Goal: Task Accomplishment & Management: Complete application form

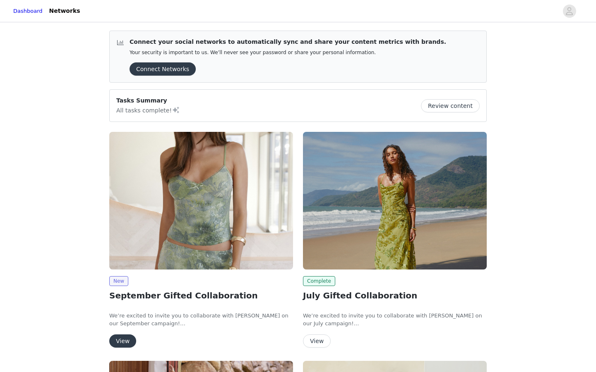
click at [239, 230] on img at bounding box center [201, 201] width 184 height 138
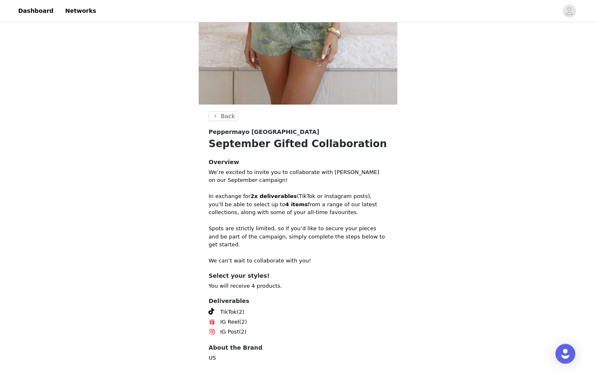
scroll to position [255, 0]
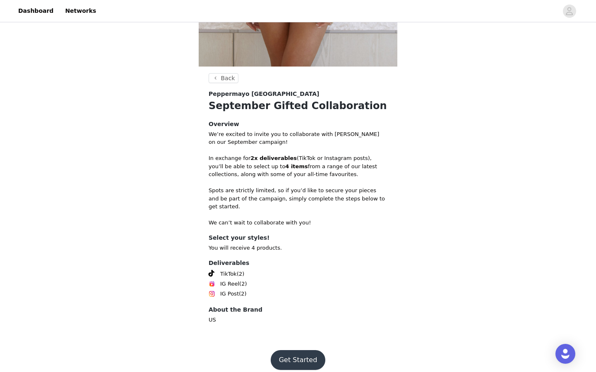
click at [291, 354] on button "Get Started" at bounding box center [298, 360] width 55 height 20
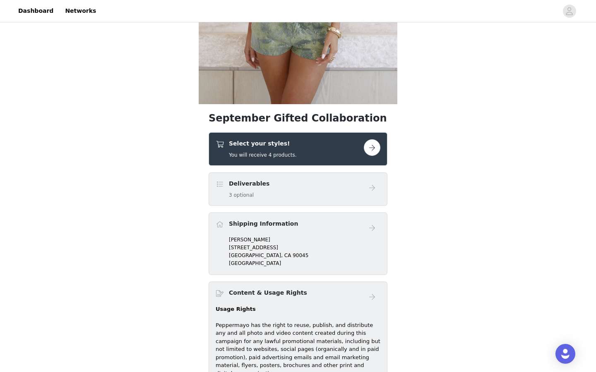
scroll to position [223, 0]
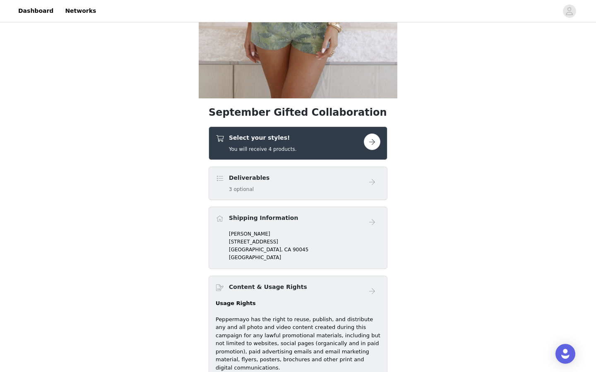
click at [374, 138] on button "button" at bounding box center [372, 142] width 17 height 17
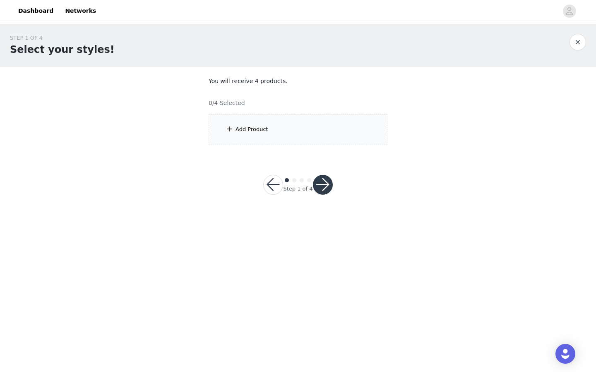
click at [346, 124] on div "Add Product" at bounding box center [297, 129] width 179 height 31
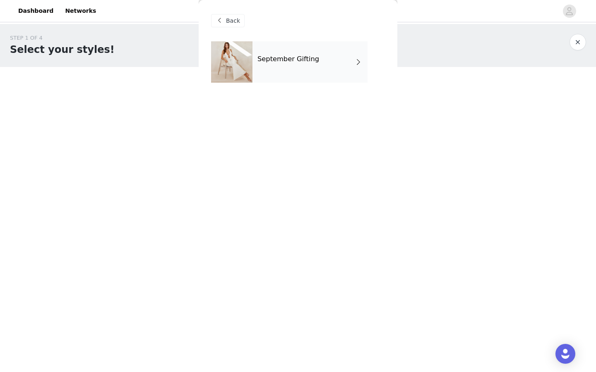
click at [333, 65] on div "September Gifting" at bounding box center [309, 61] width 115 height 41
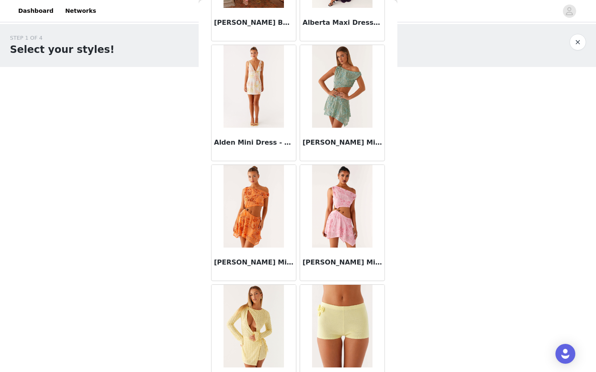
scroll to position [894, 0]
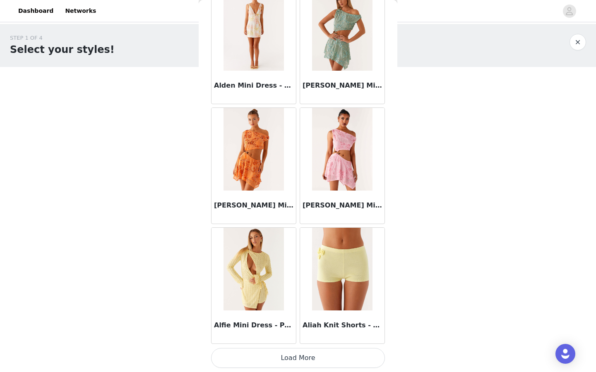
click at [328, 355] on button "Load More" at bounding box center [298, 358] width 174 height 20
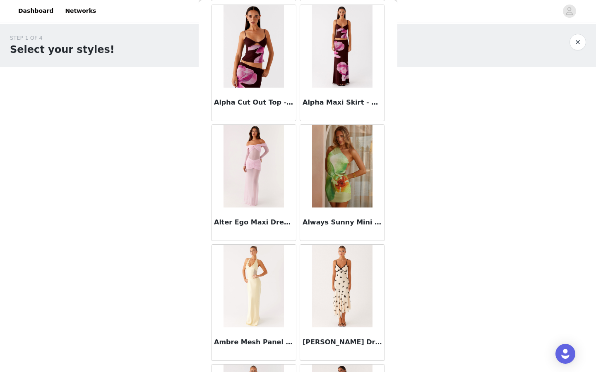
scroll to position [2093, 0]
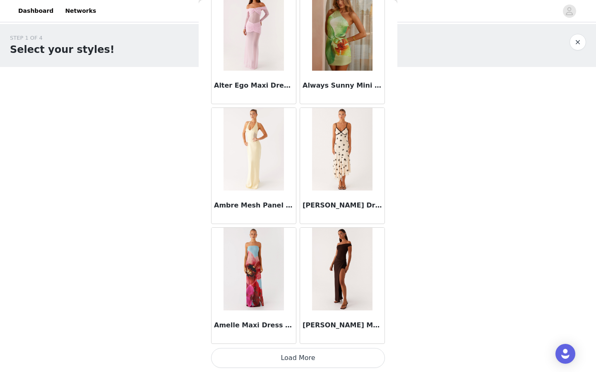
click at [323, 362] on button "Load More" at bounding box center [298, 358] width 174 height 20
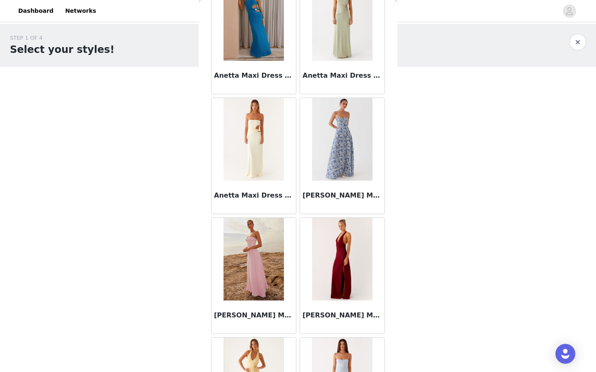
scroll to position [3293, 0]
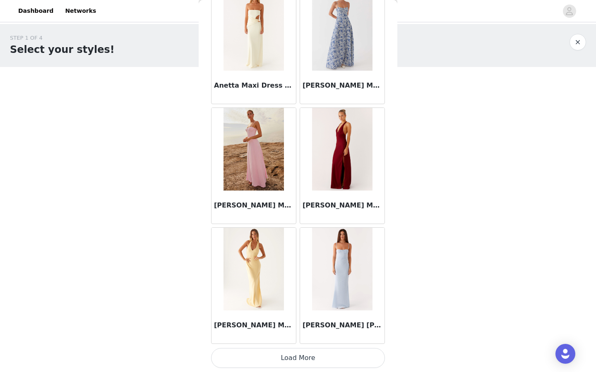
click at [318, 355] on button "Load More" at bounding box center [298, 358] width 174 height 20
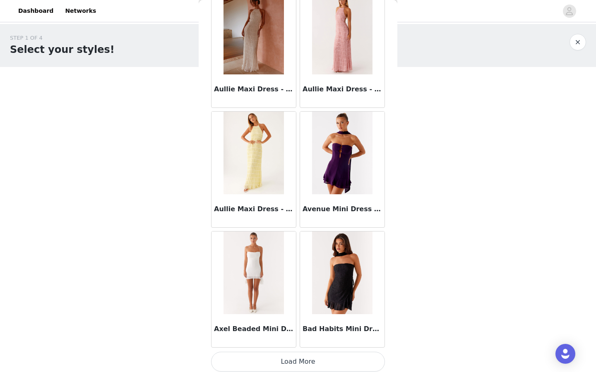
scroll to position [4493, 0]
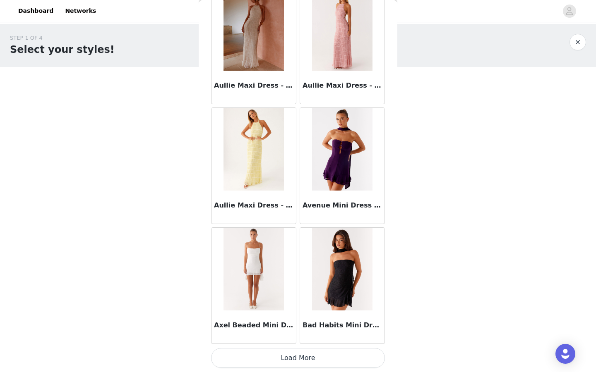
click at [319, 350] on button "Load More" at bounding box center [298, 358] width 174 height 20
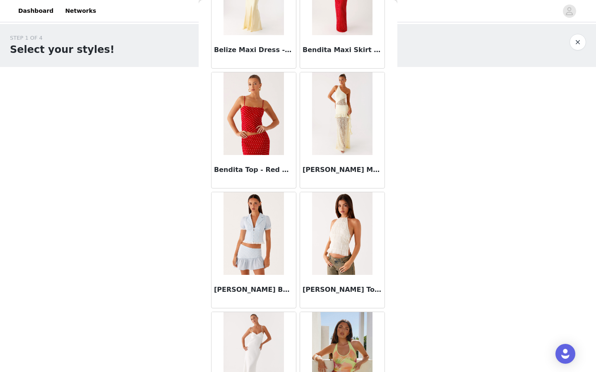
scroll to position [5692, 0]
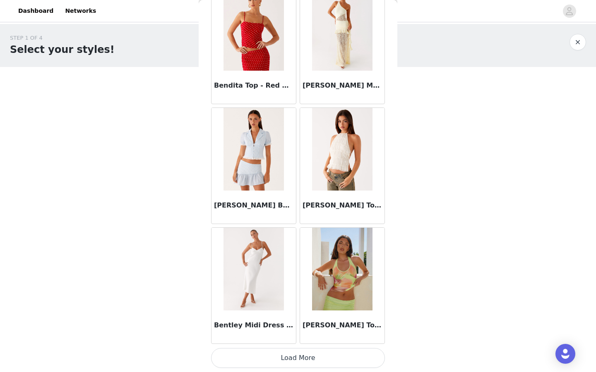
click at [309, 357] on button "Load More" at bounding box center [298, 358] width 174 height 20
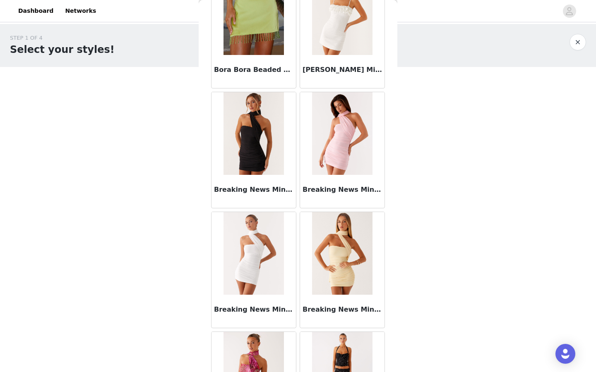
scroll to position [6892, 0]
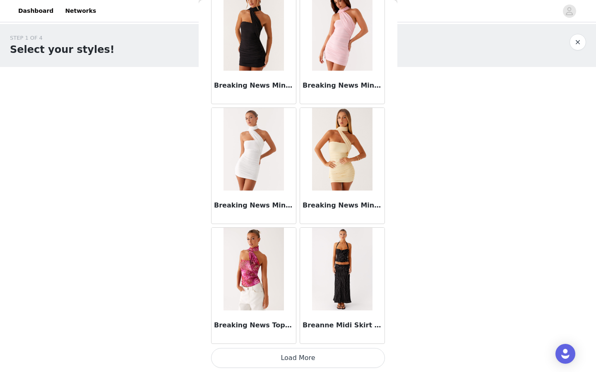
click at [306, 361] on button "Load More" at bounding box center [298, 358] width 174 height 20
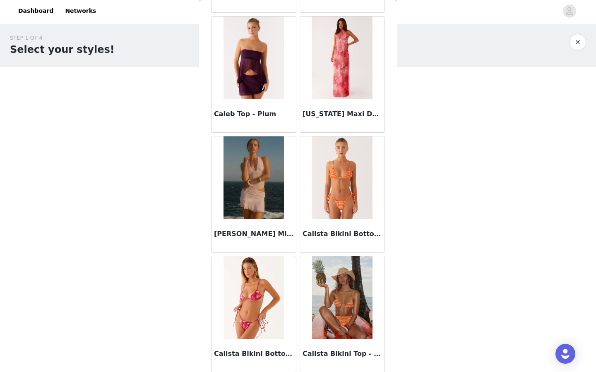
scroll to position [8091, 0]
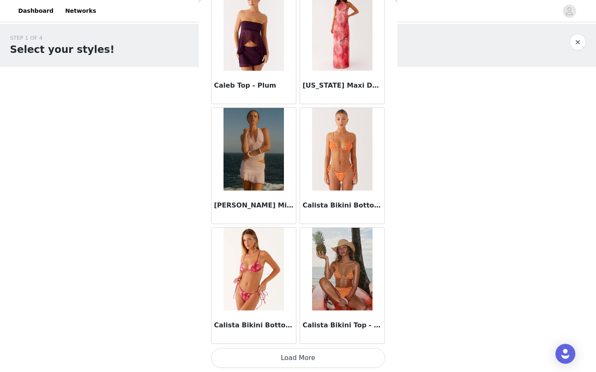
click at [310, 355] on button "Load More" at bounding box center [298, 358] width 174 height 20
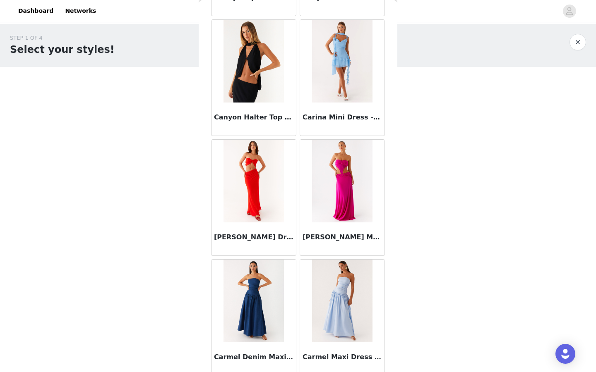
scroll to position [8795, 0]
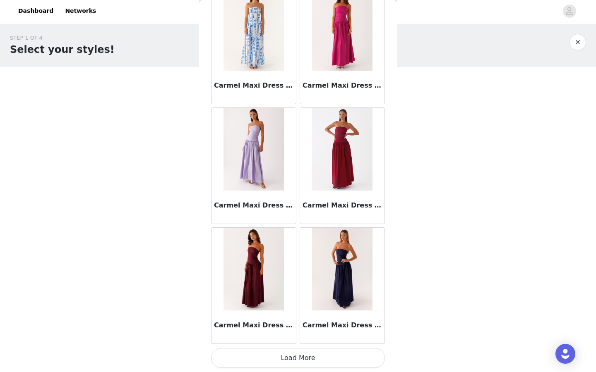
click at [310, 355] on button "Load More" at bounding box center [298, 358] width 174 height 20
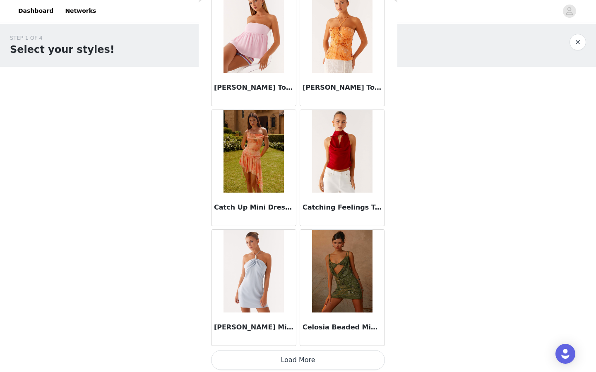
scroll to position [10491, 0]
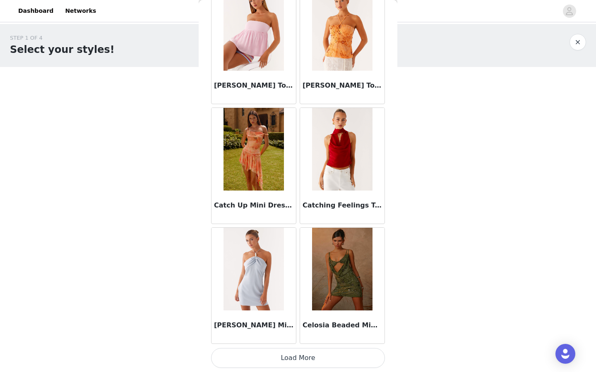
click at [314, 358] on button "Load More" at bounding box center [298, 358] width 174 height 20
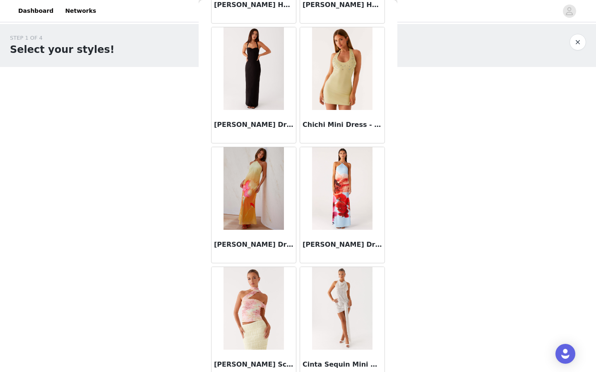
scroll to position [11690, 0]
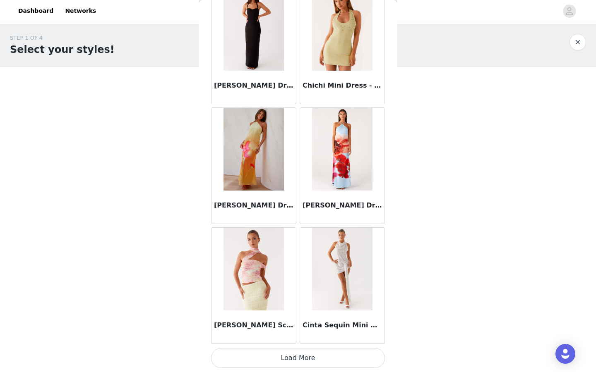
click at [311, 359] on button "Load More" at bounding box center [298, 358] width 174 height 20
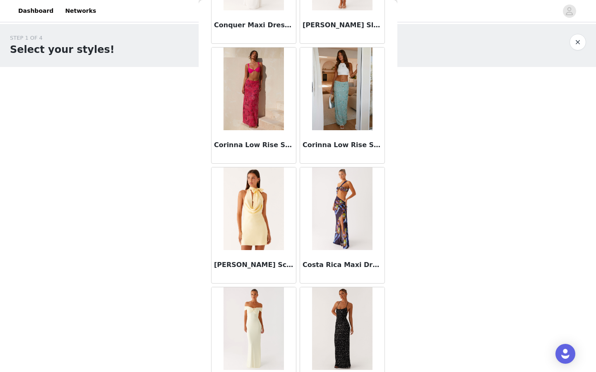
scroll to position [12890, 0]
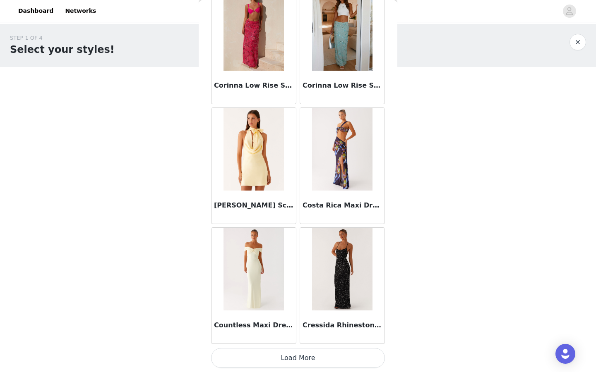
click at [314, 359] on button "Load More" at bounding box center [298, 358] width 174 height 20
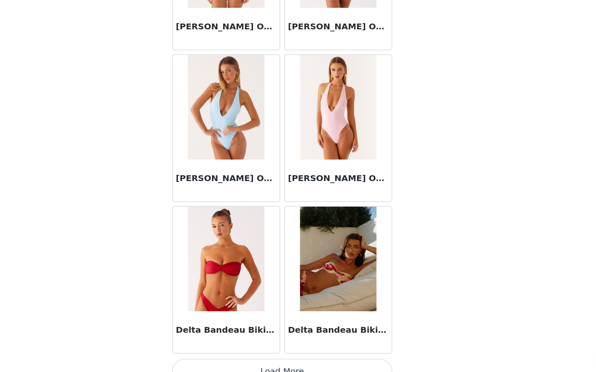
scroll to position [14090, 0]
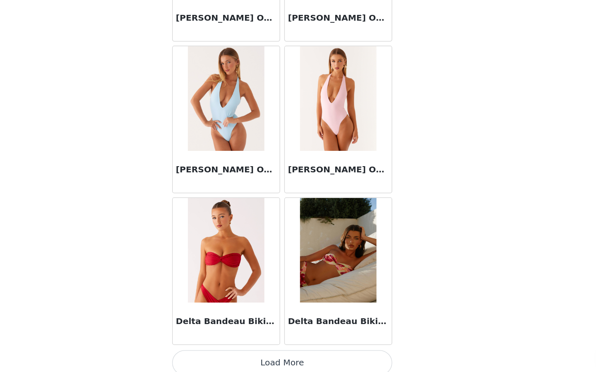
click at [339, 358] on button "Load More" at bounding box center [298, 358] width 174 height 20
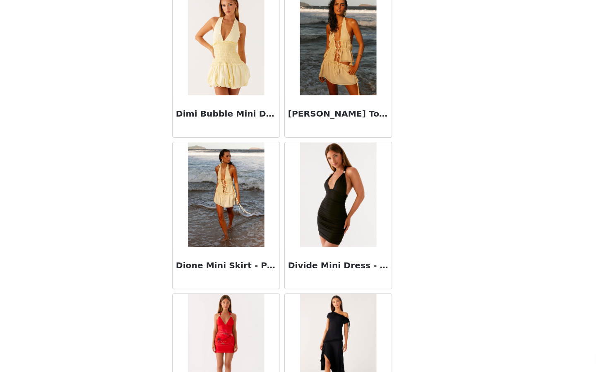
scroll to position [15289, 0]
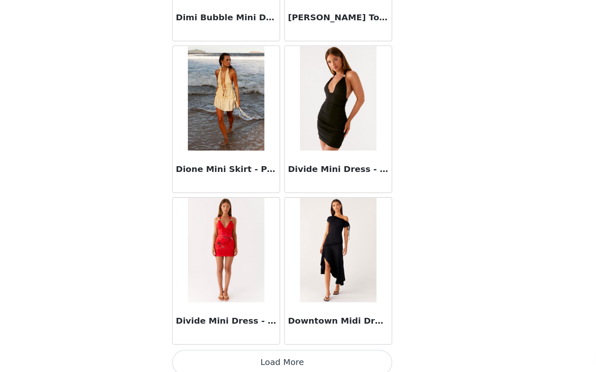
click at [325, 361] on button "Load More" at bounding box center [298, 358] width 174 height 20
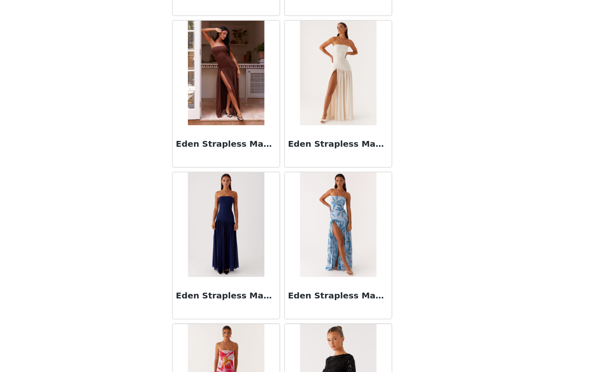
scroll to position [16489, 0]
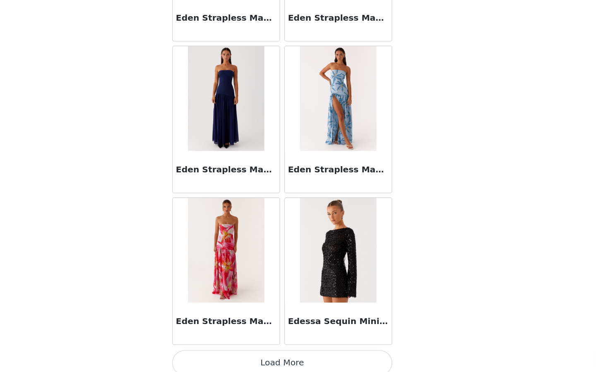
click at [323, 360] on button "Load More" at bounding box center [298, 358] width 174 height 20
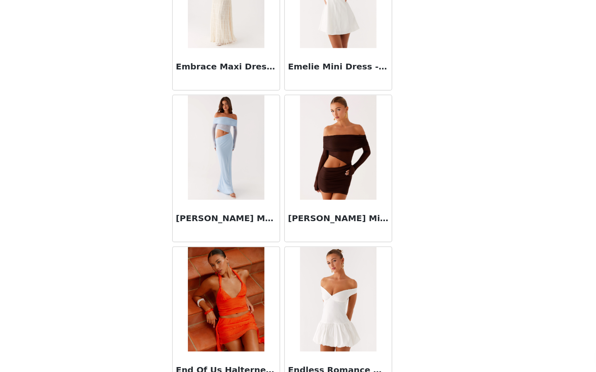
scroll to position [17689, 0]
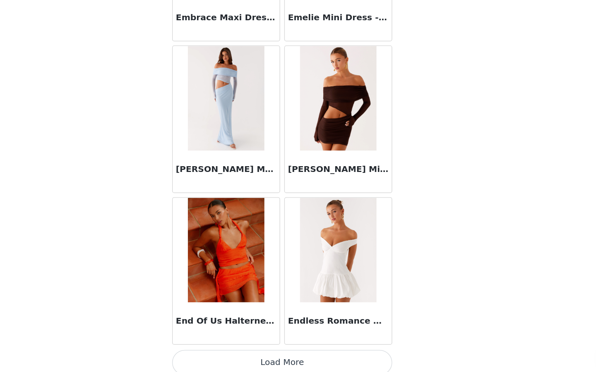
click at [316, 359] on button "Load More" at bounding box center [298, 358] width 174 height 20
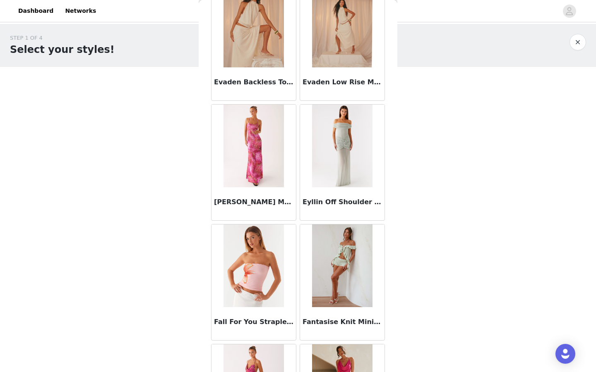
scroll to position [18888, 0]
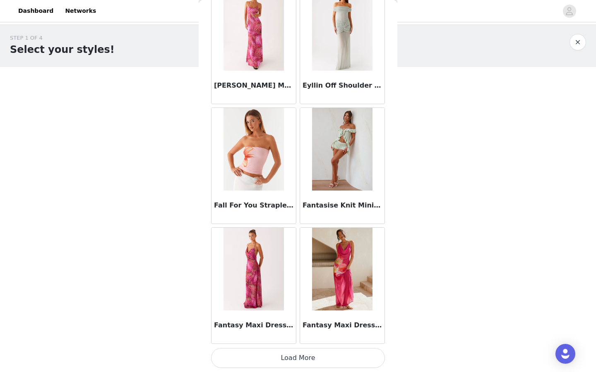
click at [313, 356] on button "Load More" at bounding box center [298, 358] width 174 height 20
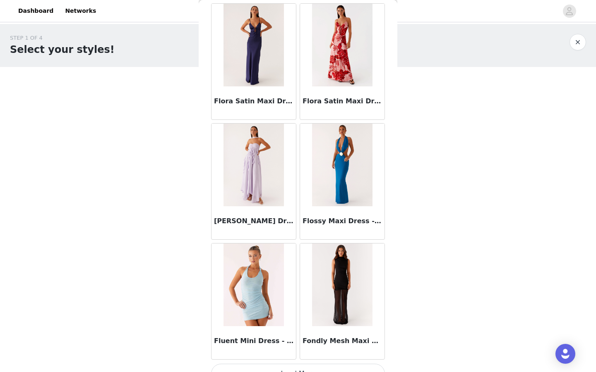
scroll to position [20088, 0]
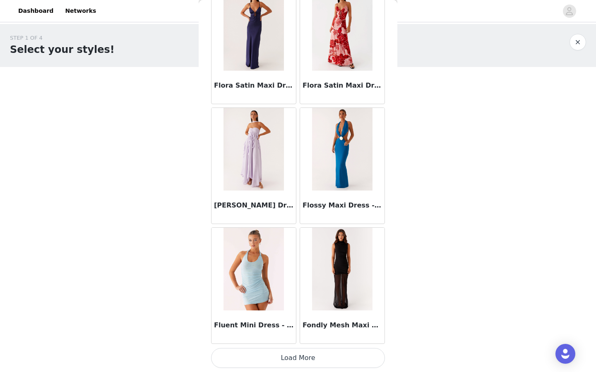
click at [297, 358] on button "Load More" at bounding box center [298, 358] width 174 height 20
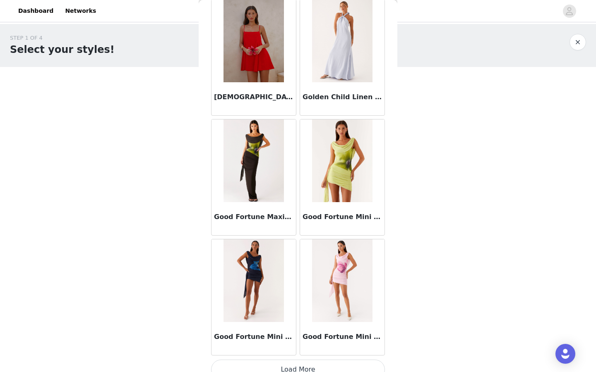
scroll to position [21288, 0]
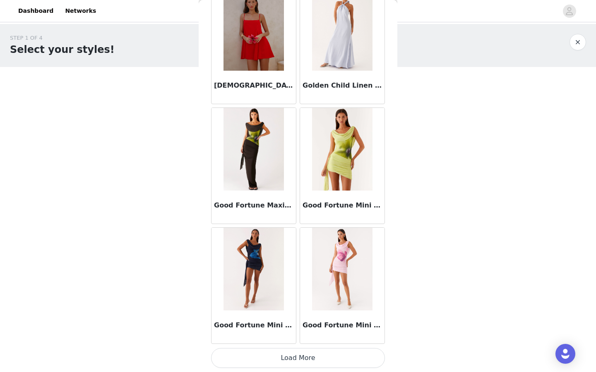
click at [314, 357] on button "Load More" at bounding box center [298, 358] width 174 height 20
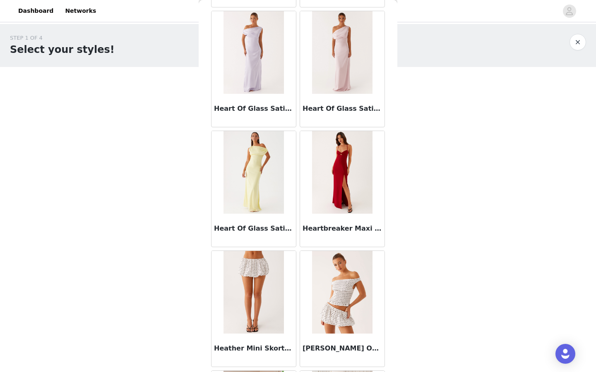
scroll to position [22487, 0]
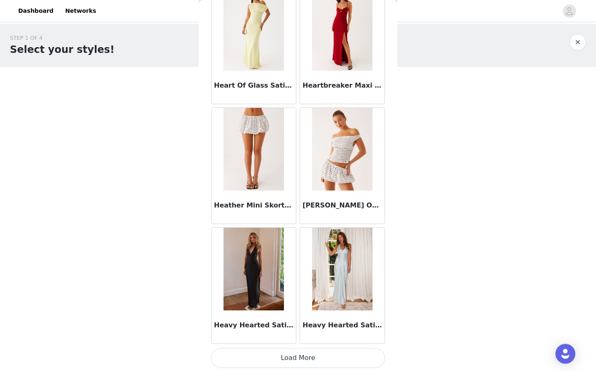
click at [314, 361] on button "Load More" at bounding box center [298, 358] width 174 height 20
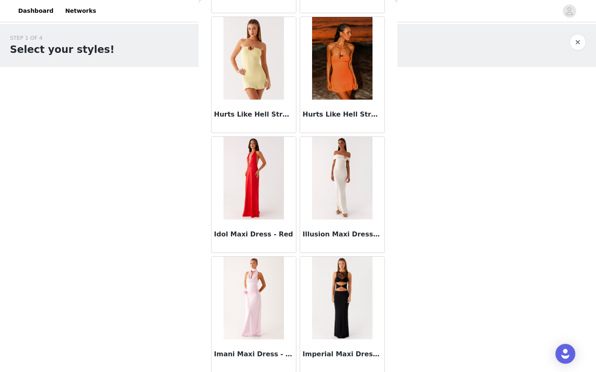
scroll to position [23687, 0]
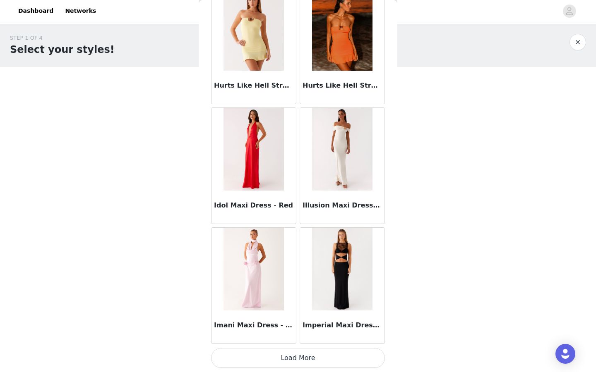
click at [307, 357] on button "Load More" at bounding box center [298, 358] width 174 height 20
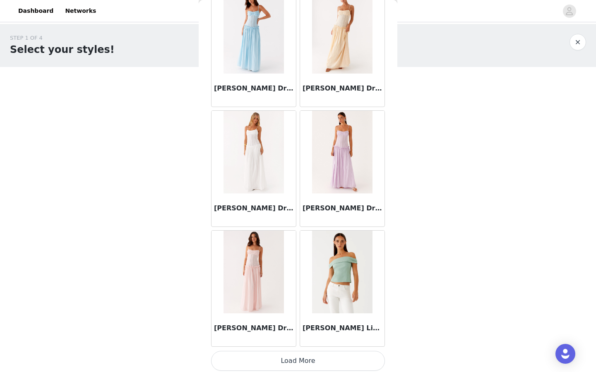
scroll to position [24887, 0]
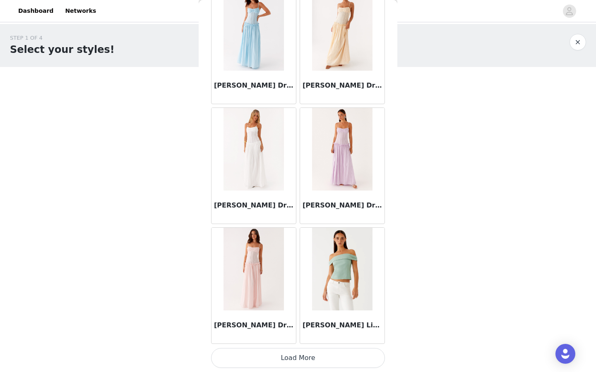
click at [307, 355] on button "Load More" at bounding box center [298, 358] width 174 height 20
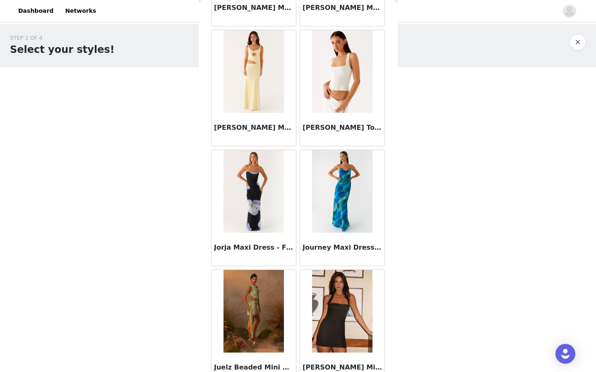
scroll to position [26086, 0]
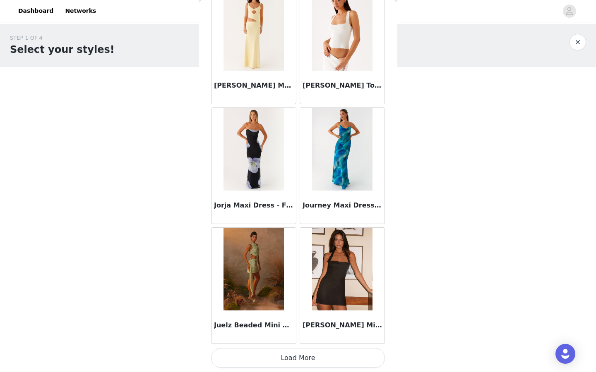
click at [302, 357] on button "Load More" at bounding box center [298, 358] width 174 height 20
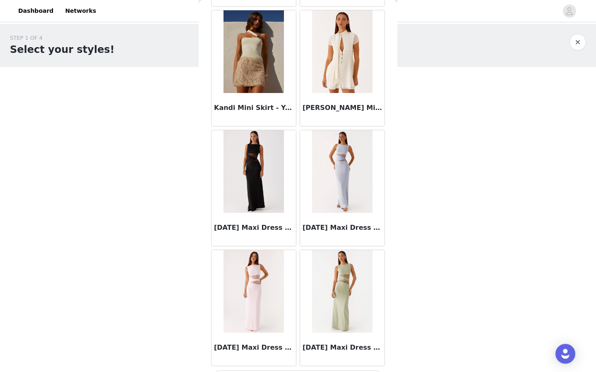
scroll to position [27286, 0]
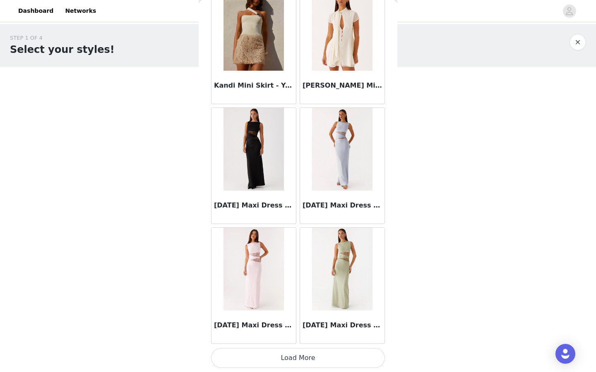
click at [304, 362] on button "Load More" at bounding box center [298, 358] width 174 height 20
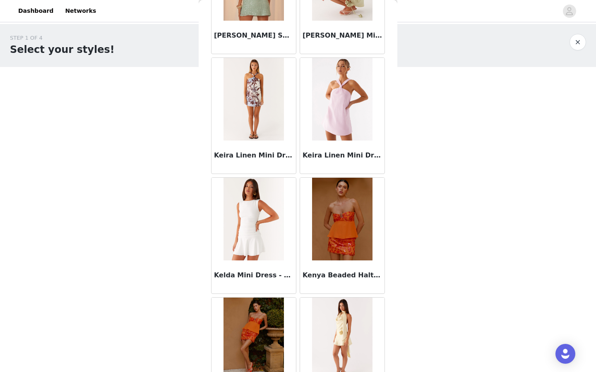
scroll to position [28486, 0]
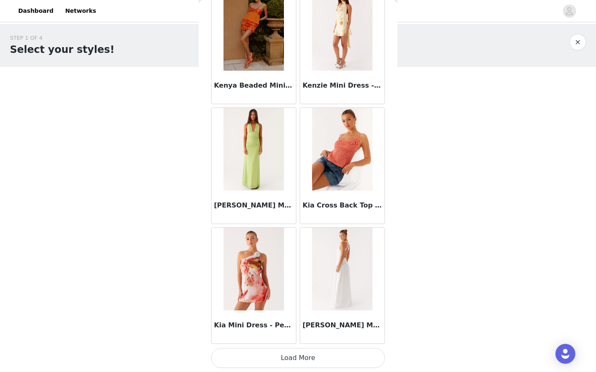
click at [302, 361] on button "Load More" at bounding box center [298, 358] width 174 height 20
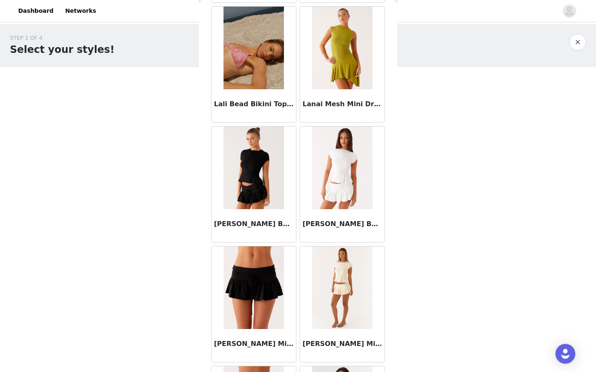
scroll to position [29685, 0]
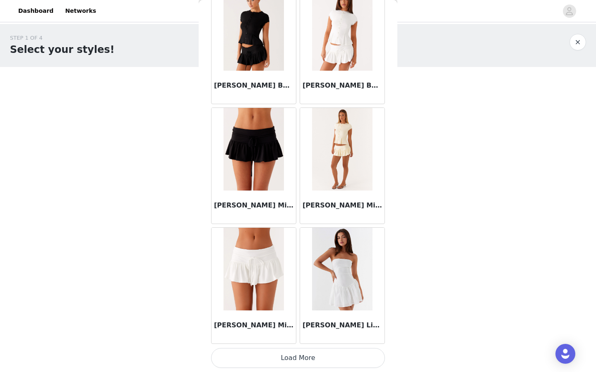
click at [293, 363] on button "Load More" at bounding box center [298, 358] width 174 height 20
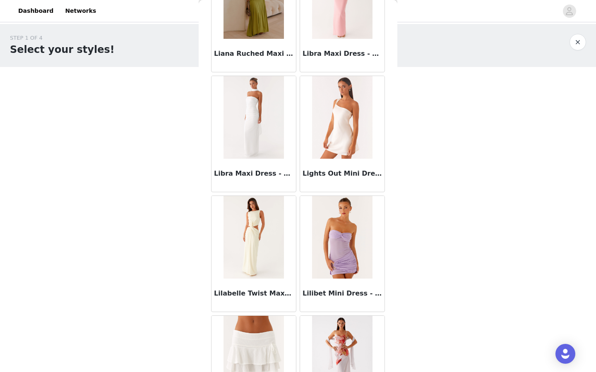
scroll to position [30885, 0]
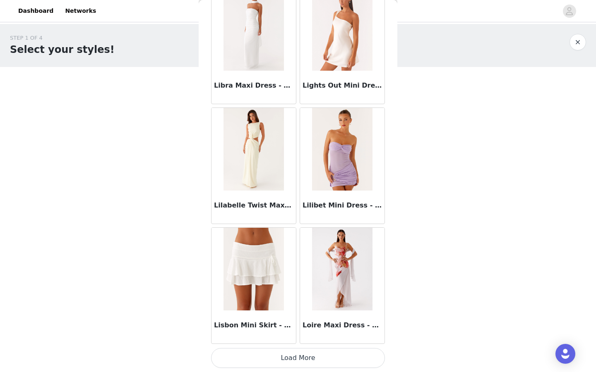
click at [324, 358] on button "Load More" at bounding box center [298, 358] width 174 height 20
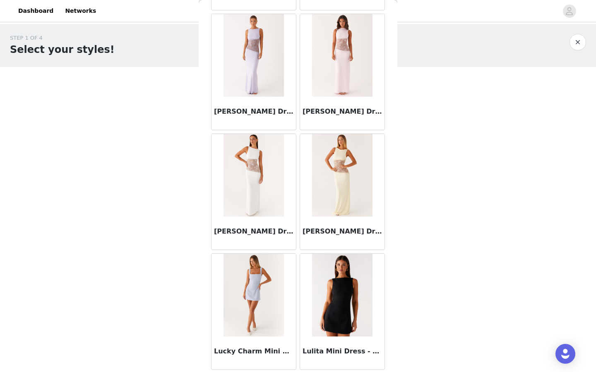
scroll to position [32085, 0]
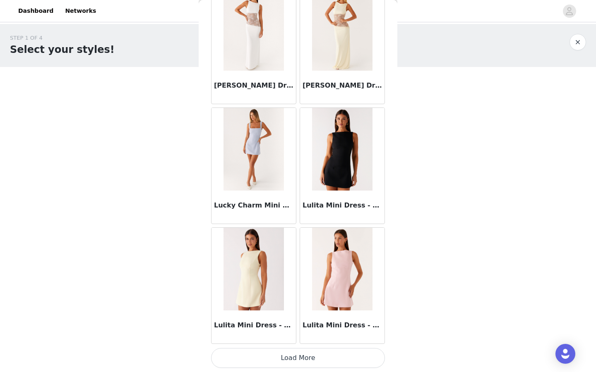
click at [323, 361] on button "Load More" at bounding box center [298, 358] width 174 height 20
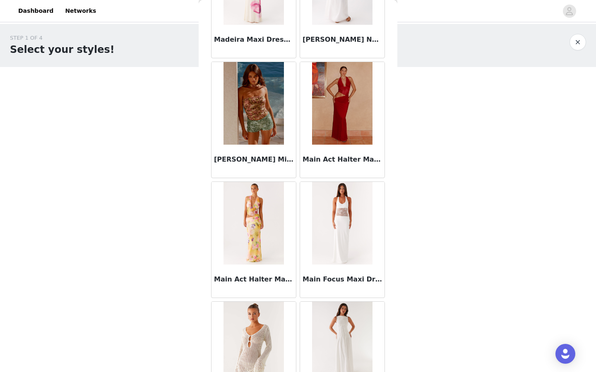
scroll to position [33284, 0]
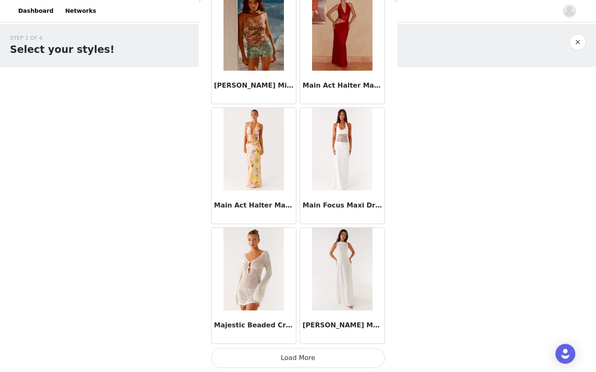
click at [312, 356] on button "Load More" at bounding box center [298, 358] width 174 height 20
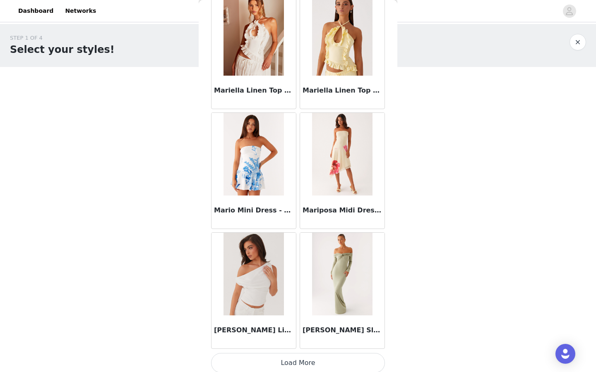
scroll to position [34484, 0]
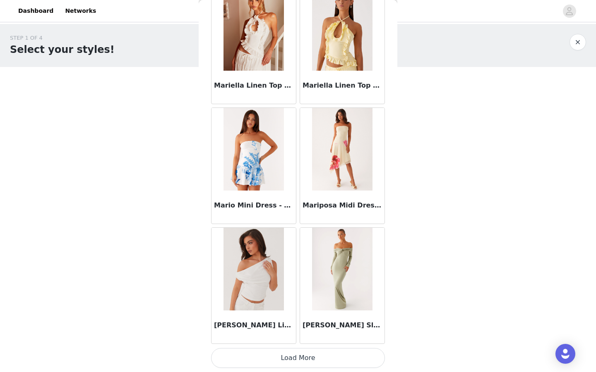
click at [310, 359] on button "Load More" at bounding box center [298, 358] width 174 height 20
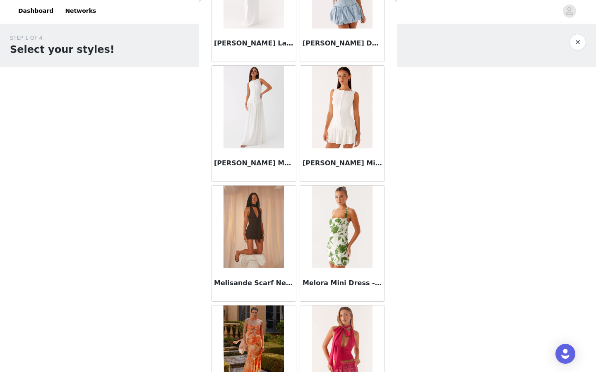
scroll to position [35684, 0]
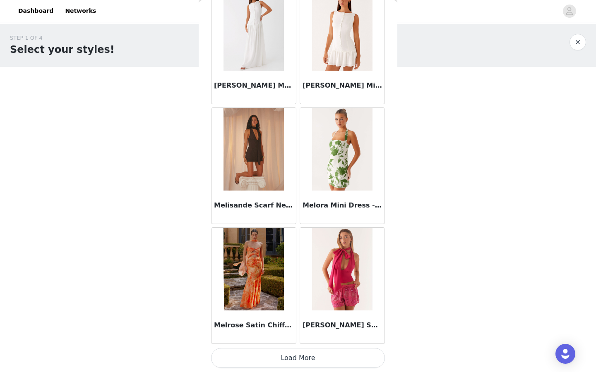
click at [310, 353] on button "Load More" at bounding box center [298, 358] width 174 height 20
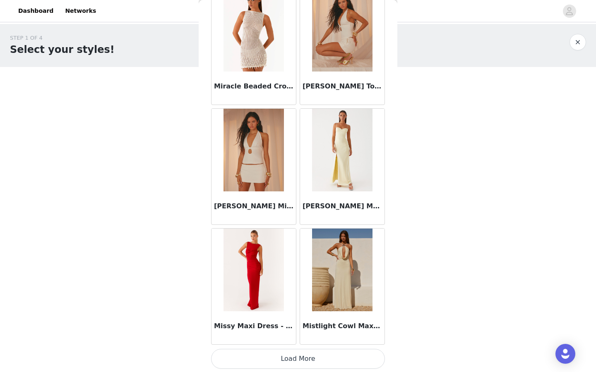
scroll to position [36883, 0]
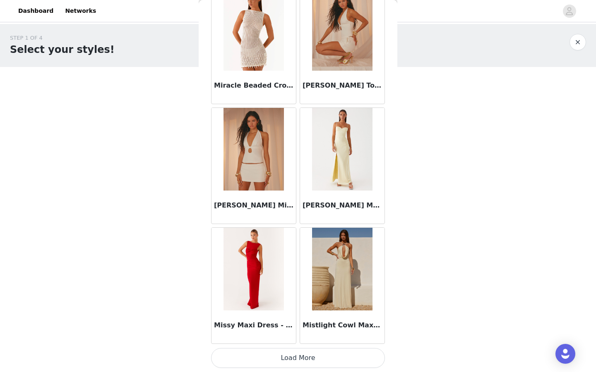
click at [310, 353] on button "Load More" at bounding box center [298, 358] width 174 height 20
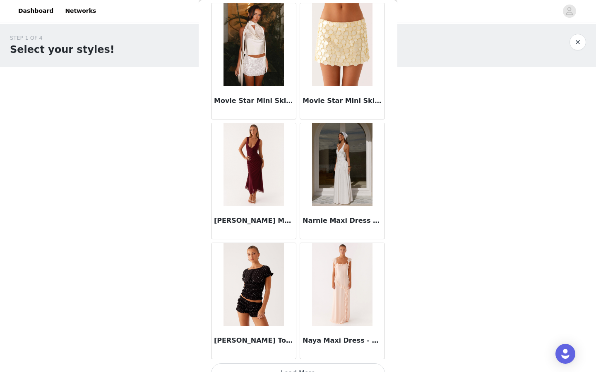
scroll to position [38083, 0]
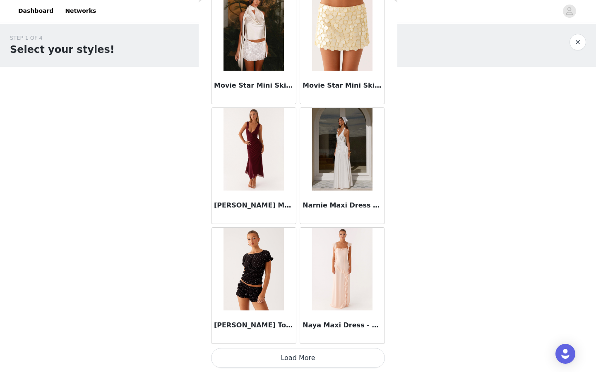
click at [310, 353] on button "Load More" at bounding box center [298, 358] width 174 height 20
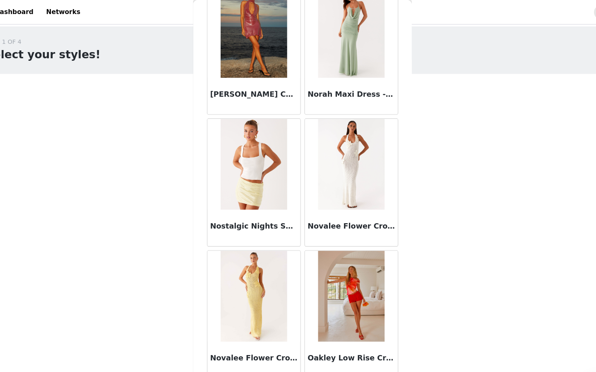
scroll to position [0, 0]
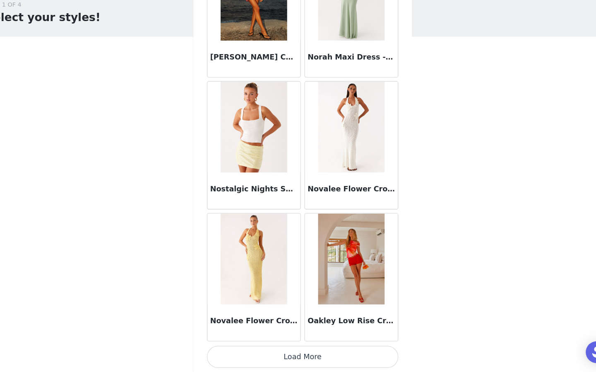
click at [275, 360] on button "Load More" at bounding box center [298, 358] width 174 height 20
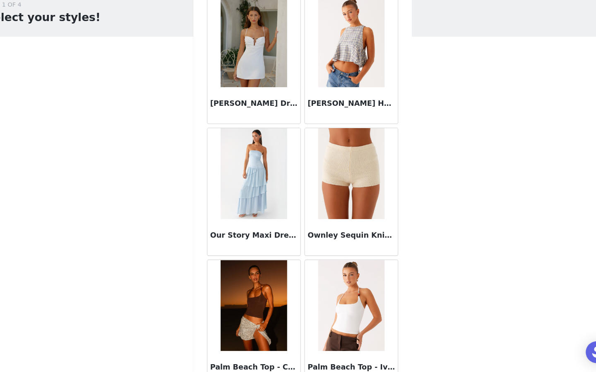
scroll to position [40482, 0]
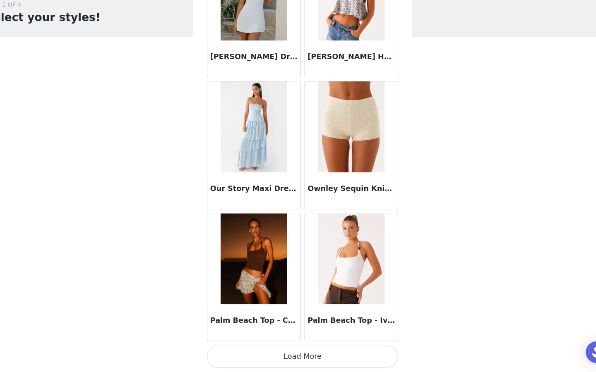
click at [275, 360] on button "Load More" at bounding box center [298, 358] width 174 height 20
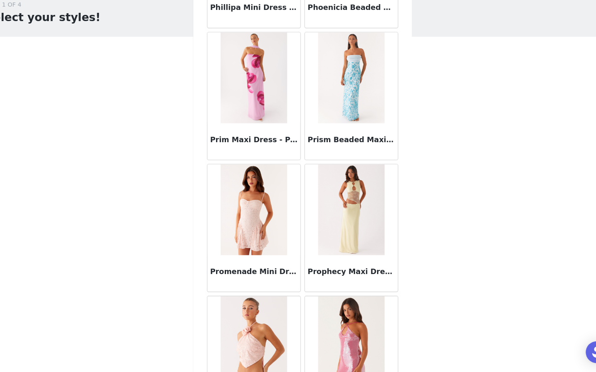
scroll to position [41682, 0]
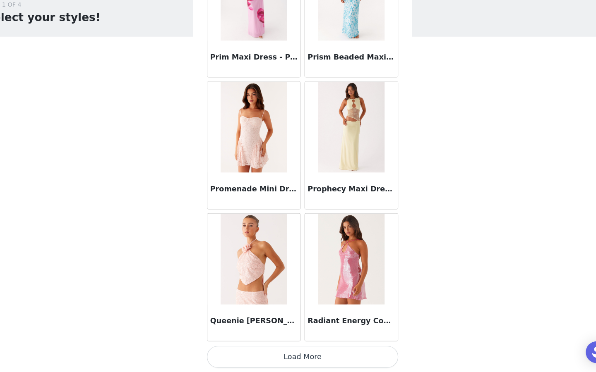
click at [280, 362] on button "Load More" at bounding box center [298, 358] width 174 height 20
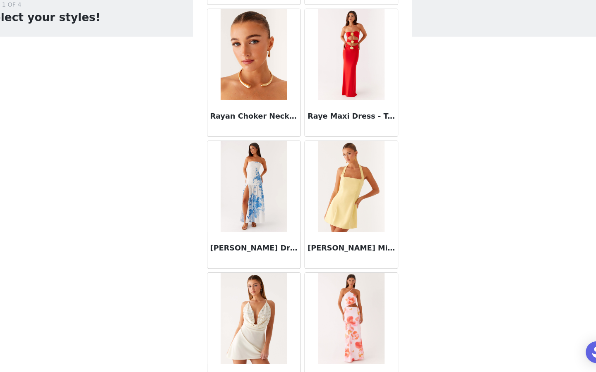
scroll to position [42882, 0]
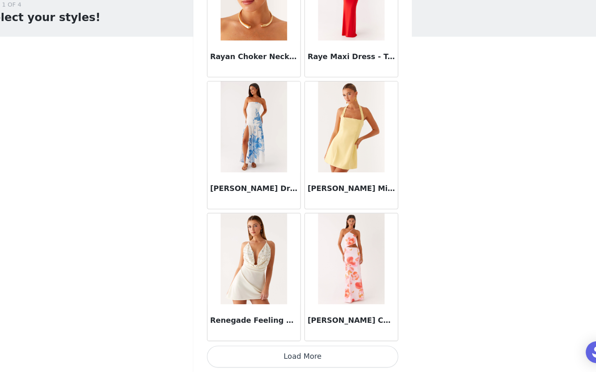
click at [281, 355] on button "Load More" at bounding box center [298, 358] width 174 height 20
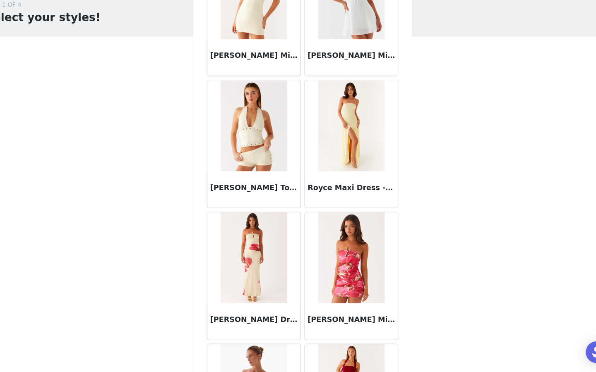
scroll to position [44081, 0]
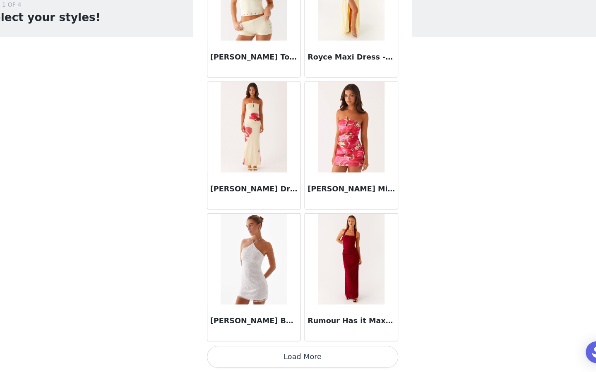
click at [282, 364] on button "Load More" at bounding box center [298, 358] width 174 height 20
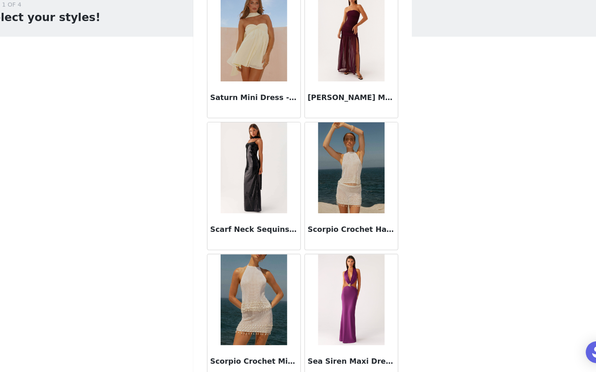
scroll to position [45281, 0]
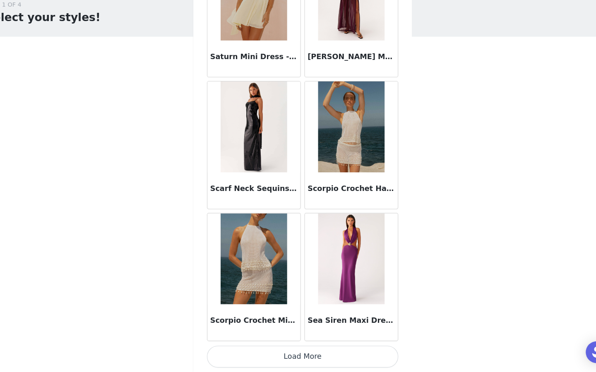
click at [282, 363] on button "Load More" at bounding box center [298, 358] width 174 height 20
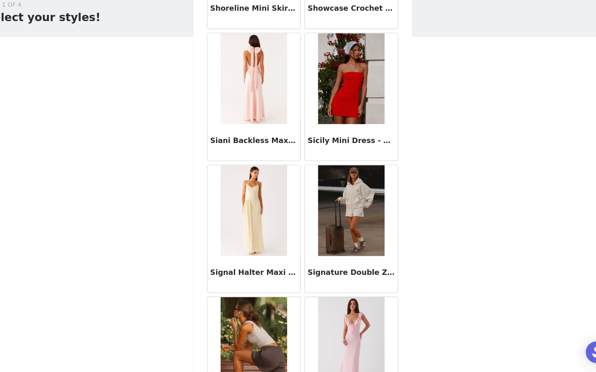
scroll to position [46481, 0]
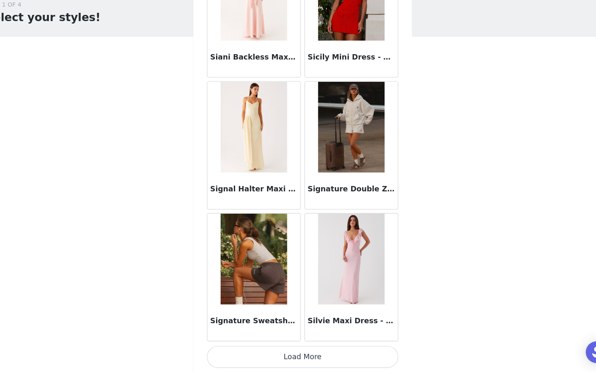
click at [282, 363] on button "Load More" at bounding box center [298, 358] width 174 height 20
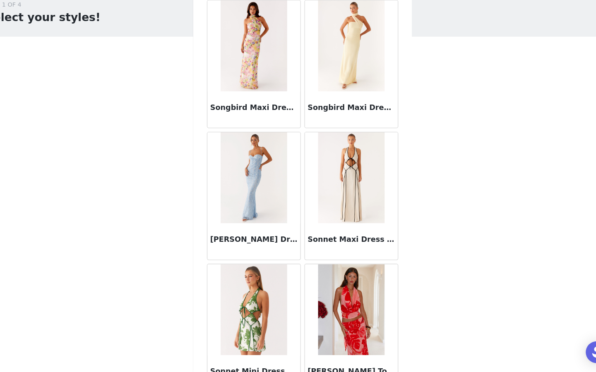
scroll to position [47680, 0]
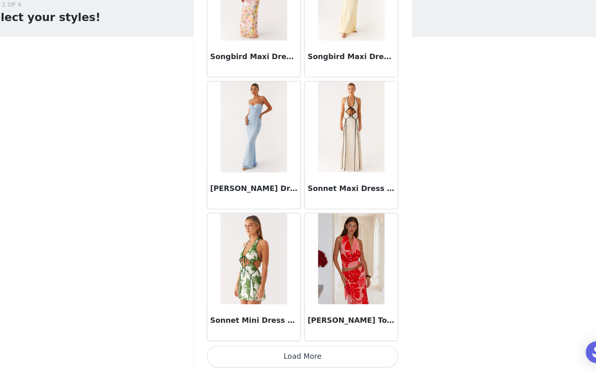
click at [289, 361] on button "Load More" at bounding box center [298, 358] width 174 height 20
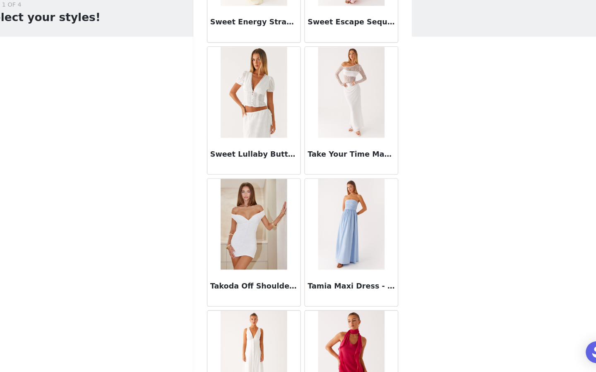
scroll to position [48880, 0]
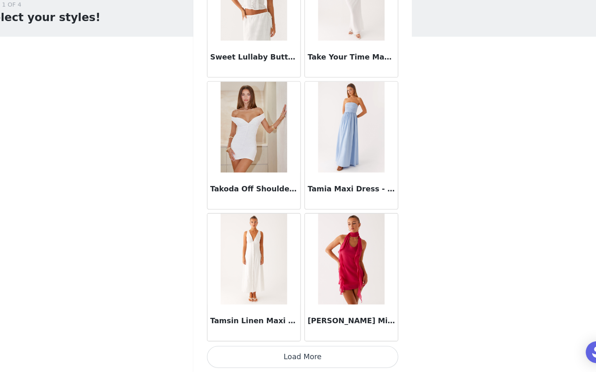
click at [289, 361] on button "Load More" at bounding box center [298, 358] width 174 height 20
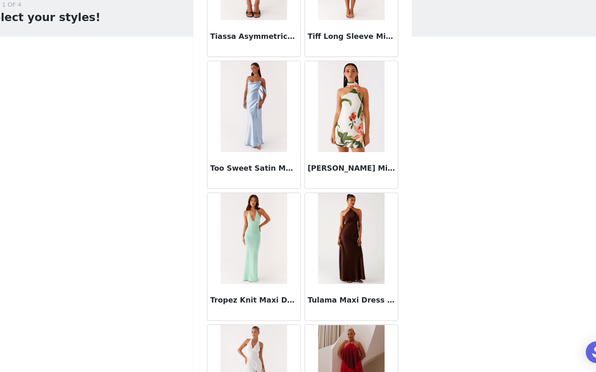
scroll to position [50080, 0]
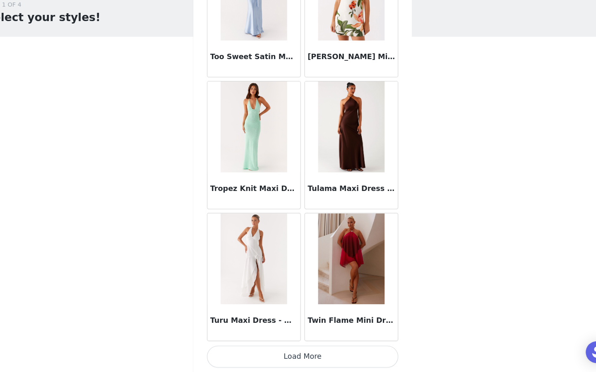
click at [289, 361] on button "Load More" at bounding box center [298, 358] width 174 height 20
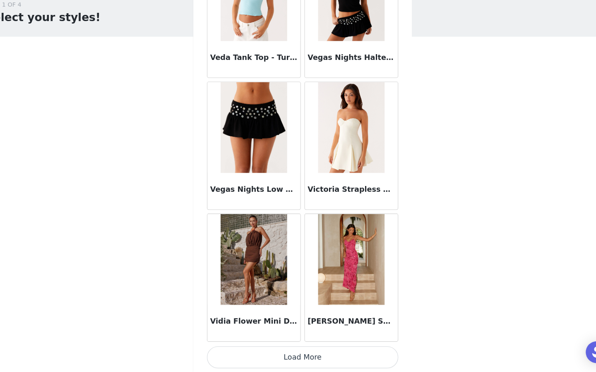
scroll to position [51279, 0]
click at [289, 361] on button "Load More" at bounding box center [298, 358] width 174 height 20
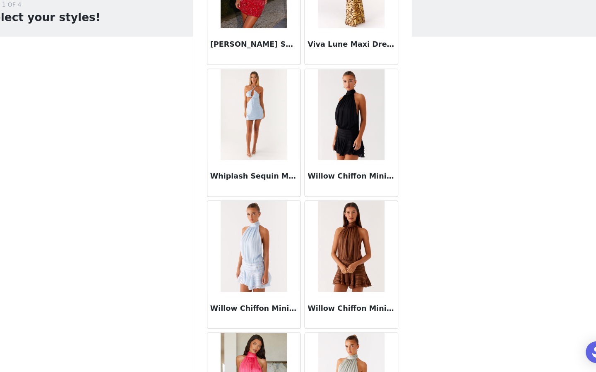
scroll to position [0, 0]
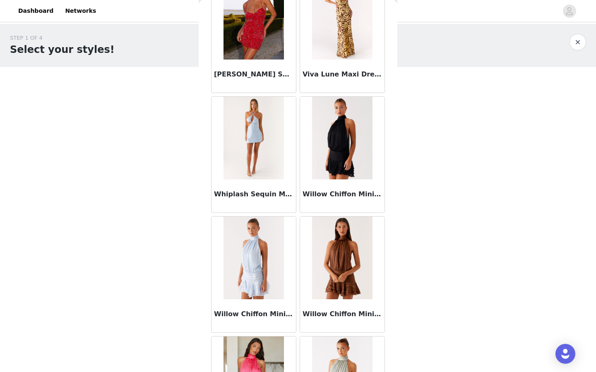
click at [348, 147] on img at bounding box center [342, 138] width 60 height 83
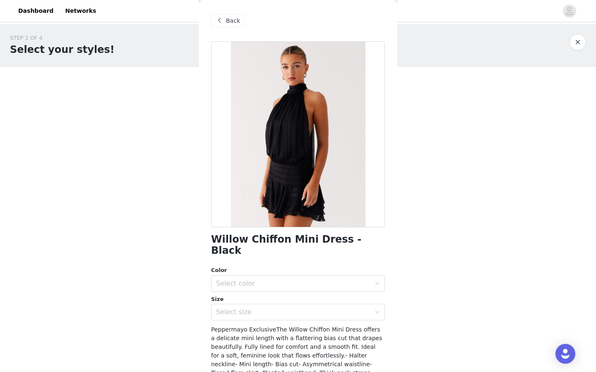
scroll to position [75, 0]
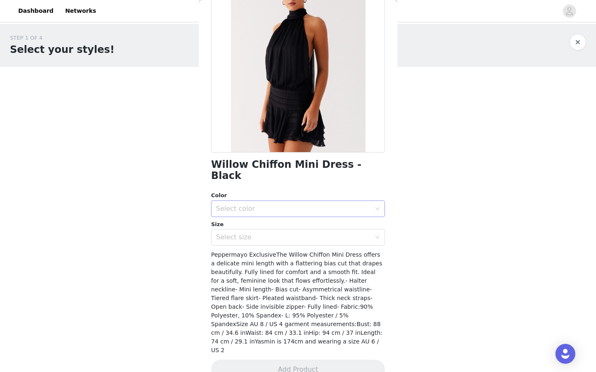
click at [320, 205] on div "Select color" at bounding box center [293, 209] width 155 height 8
click at [311, 214] on li "Black" at bounding box center [298, 215] width 174 height 13
click at [311, 233] on div "Select size" at bounding box center [293, 237] width 155 height 8
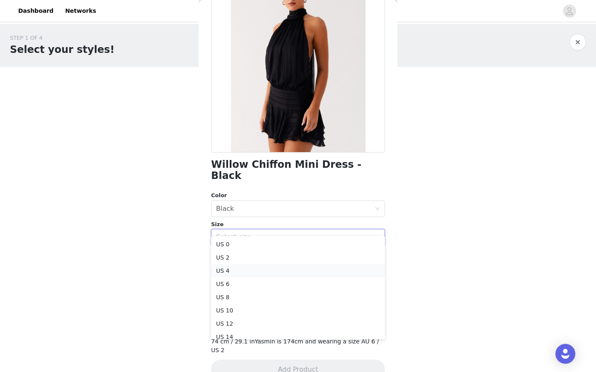
click at [273, 268] on li "US 4" at bounding box center [298, 270] width 174 height 13
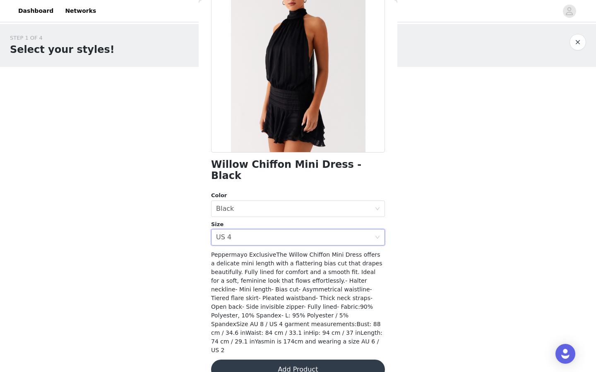
click at [300, 360] on button "Add Product" at bounding box center [298, 370] width 174 height 20
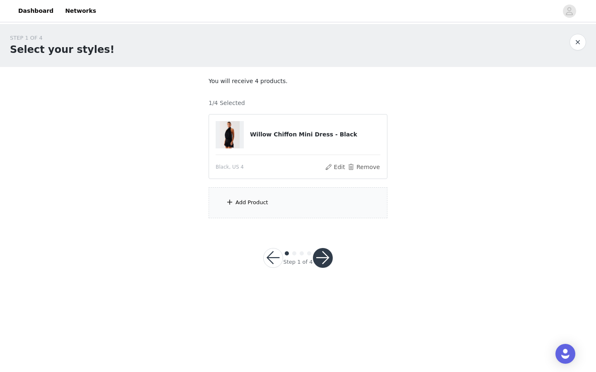
click at [266, 204] on div "Add Product" at bounding box center [251, 203] width 33 height 8
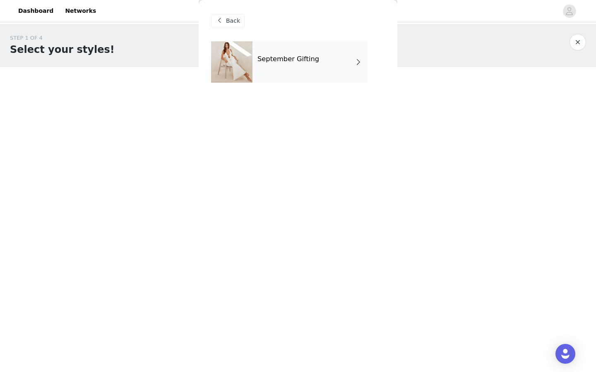
click at [284, 72] on div "September Gifting" at bounding box center [309, 61] width 115 height 41
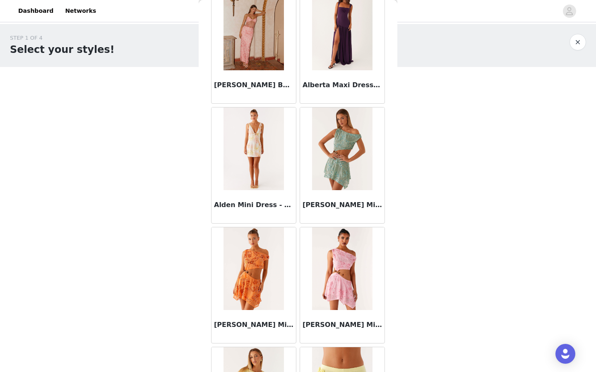
scroll to position [894, 0]
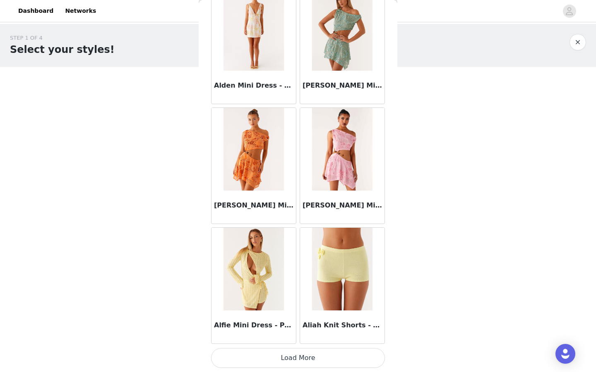
click at [310, 357] on button "Load More" at bounding box center [298, 358] width 174 height 20
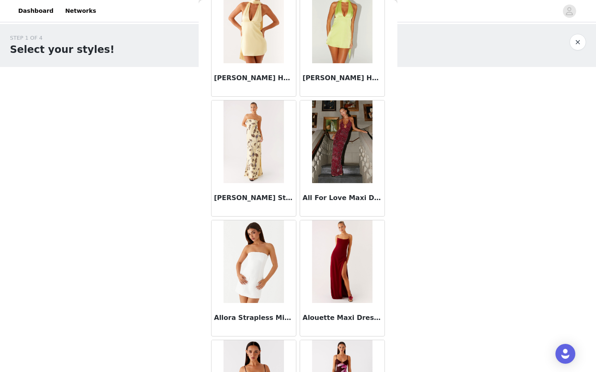
scroll to position [2093, 0]
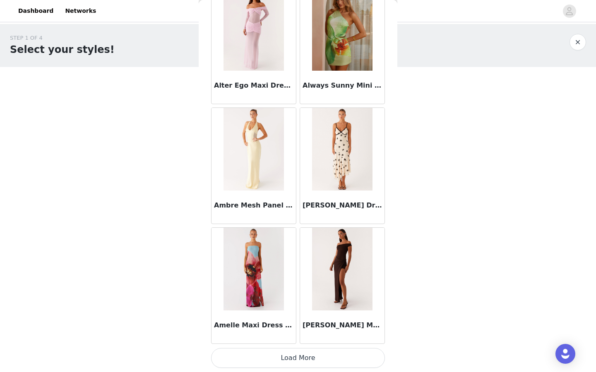
click at [310, 357] on button "Load More" at bounding box center [298, 358] width 174 height 20
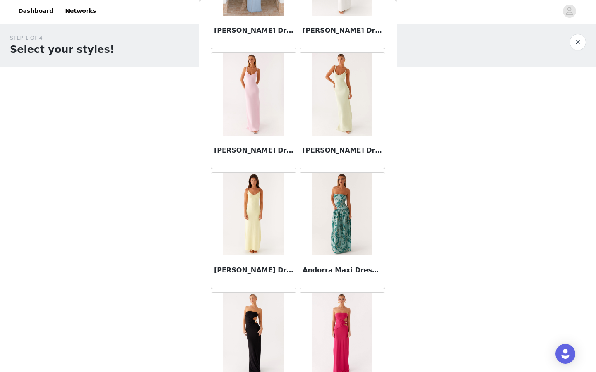
scroll to position [3293, 0]
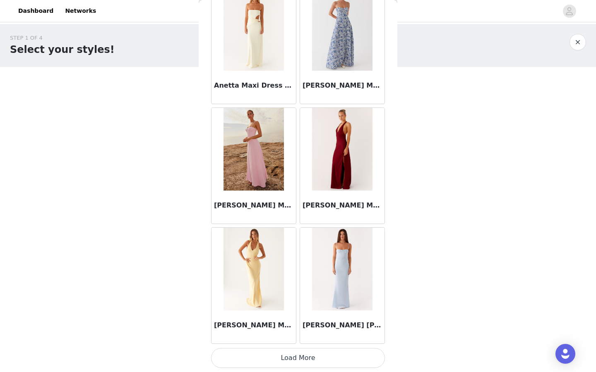
click at [310, 360] on button "Load More" at bounding box center [298, 358] width 174 height 20
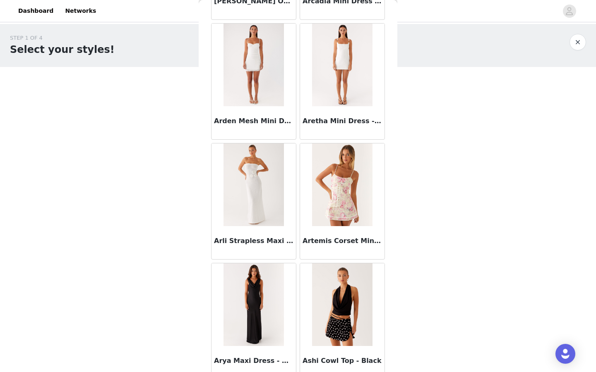
scroll to position [4493, 0]
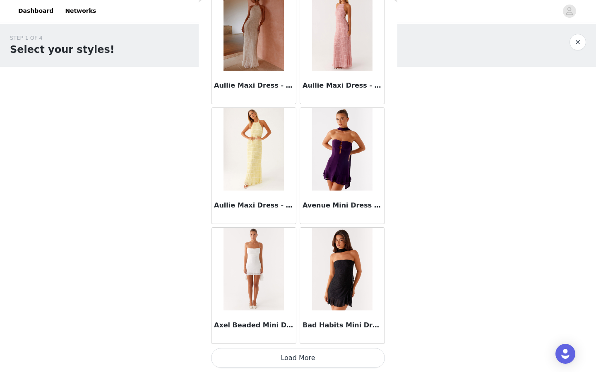
click at [313, 352] on button "Load More" at bounding box center [298, 358] width 174 height 20
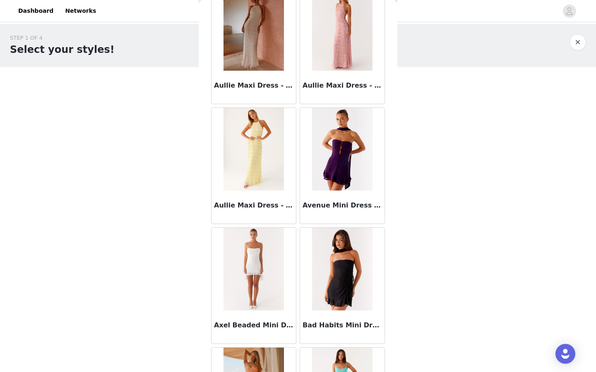
scroll to position [5692, 0]
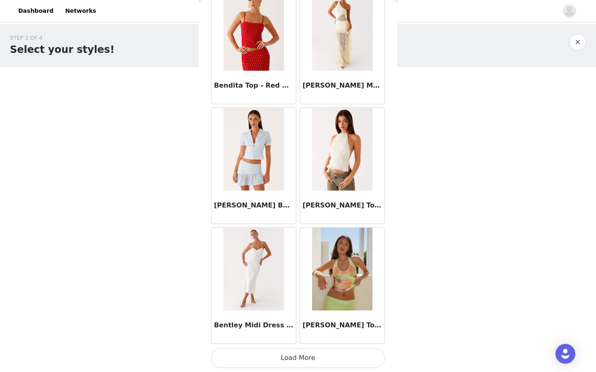
click at [316, 356] on button "Load More" at bounding box center [298, 358] width 174 height 20
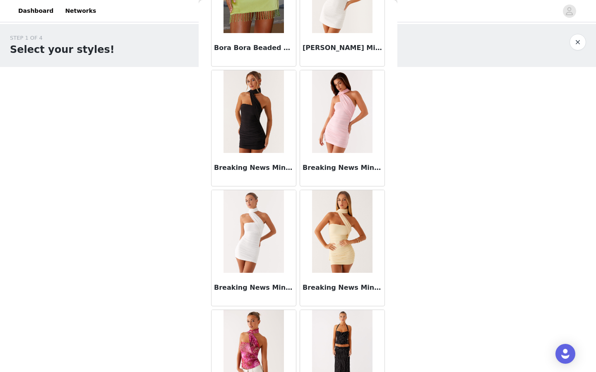
scroll to position [6892, 0]
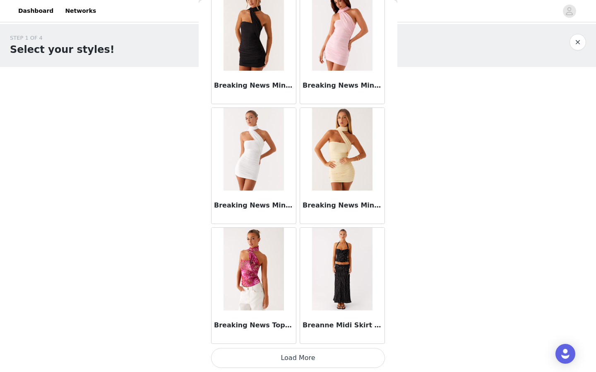
click at [321, 363] on button "Load More" at bounding box center [298, 358] width 174 height 20
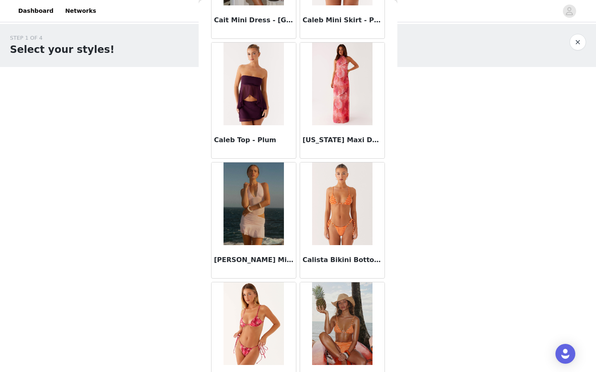
scroll to position [8091, 0]
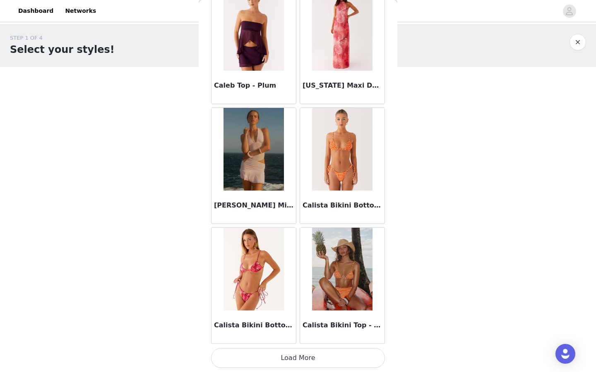
click at [300, 360] on button "Load More" at bounding box center [298, 358] width 174 height 20
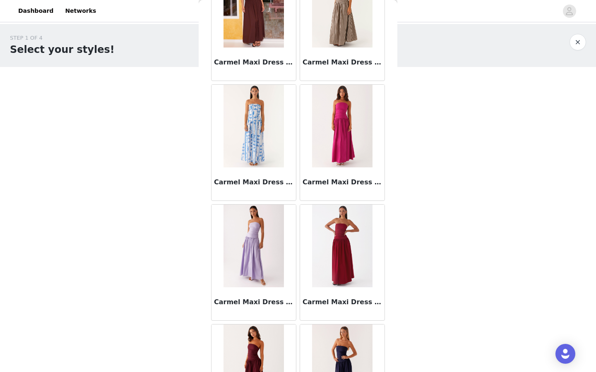
scroll to position [9291, 0]
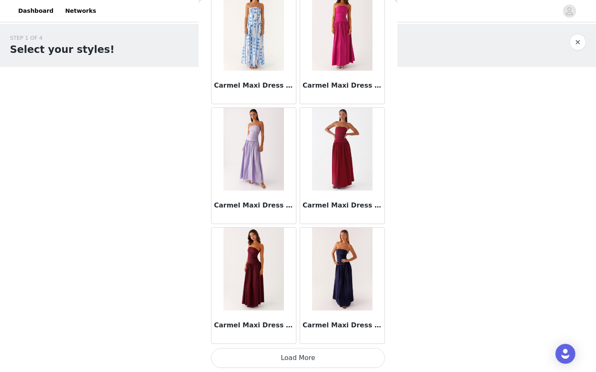
click at [247, 362] on button "Load More" at bounding box center [298, 358] width 174 height 20
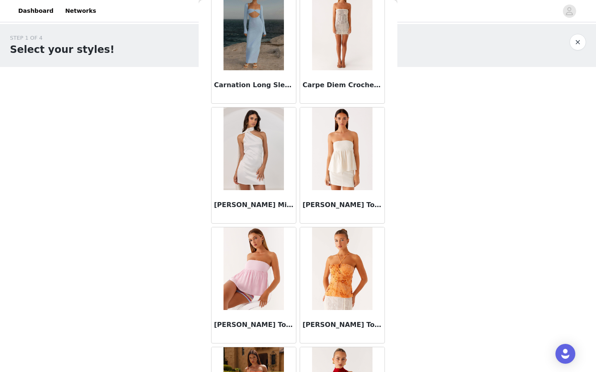
scroll to position [10491, 0]
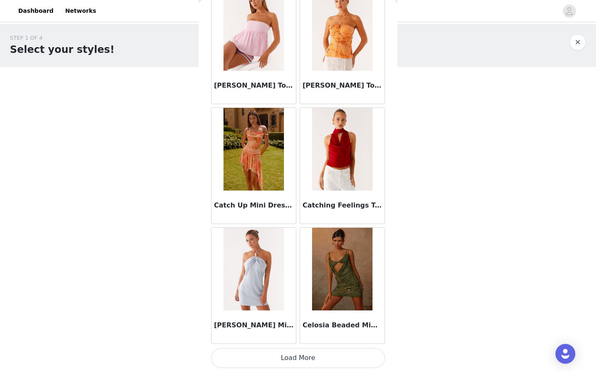
click at [273, 358] on button "Load More" at bounding box center [298, 358] width 174 height 20
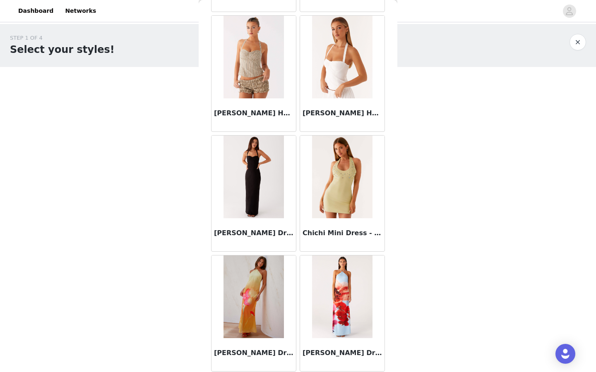
scroll to position [11690, 0]
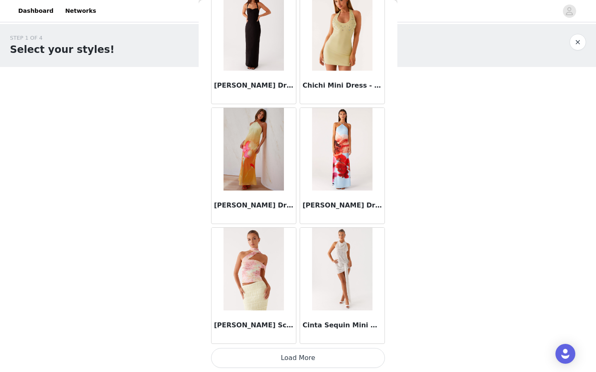
click at [286, 355] on button "Load More" at bounding box center [298, 358] width 174 height 20
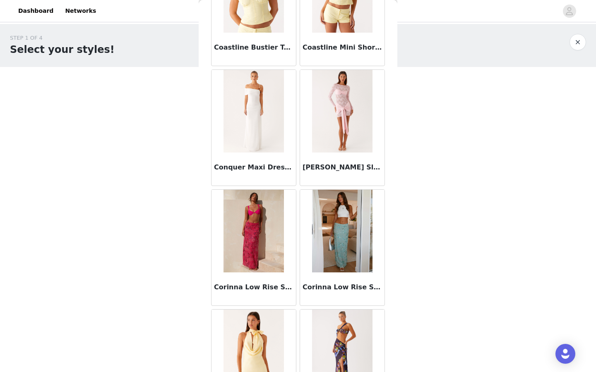
scroll to position [12890, 0]
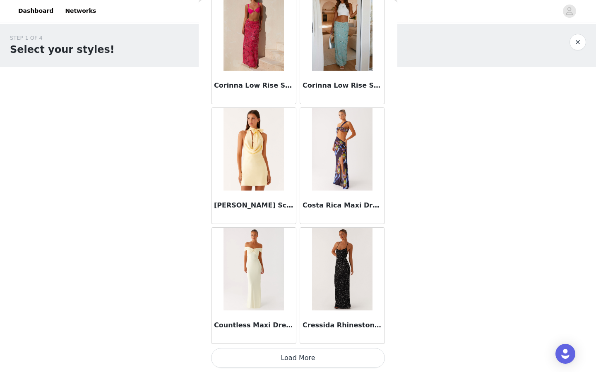
click at [298, 359] on button "Load More" at bounding box center [298, 358] width 174 height 20
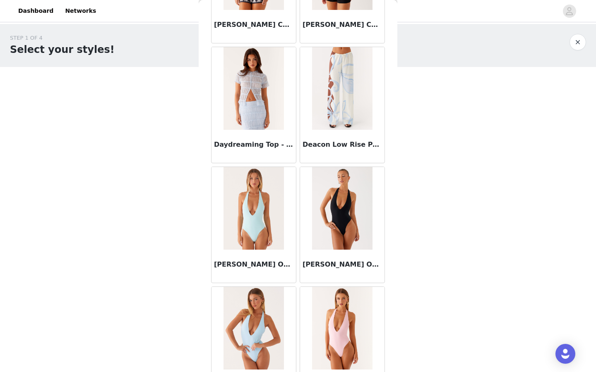
scroll to position [14090, 0]
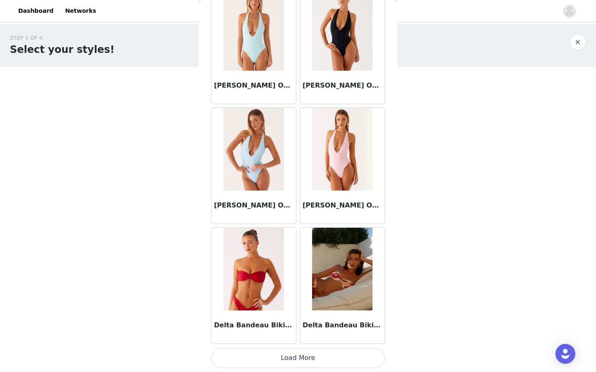
click at [302, 360] on button "Load More" at bounding box center [298, 358] width 174 height 20
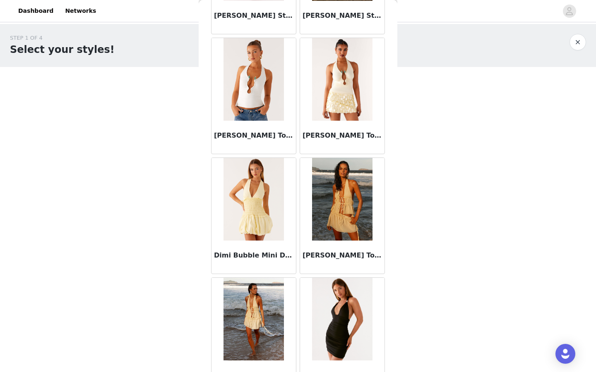
scroll to position [15289, 0]
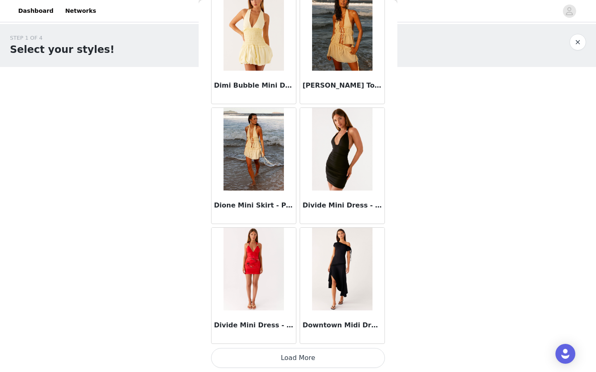
click at [303, 360] on button "Load More" at bounding box center [298, 358] width 174 height 20
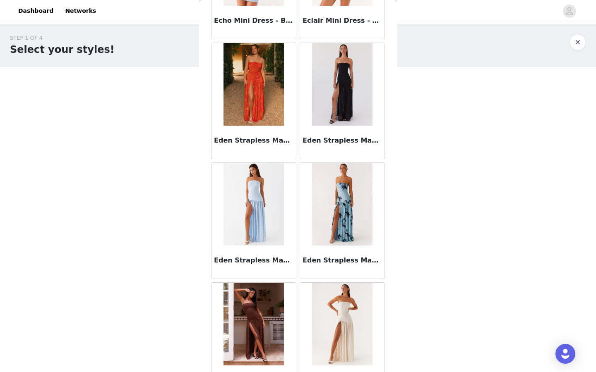
scroll to position [16489, 0]
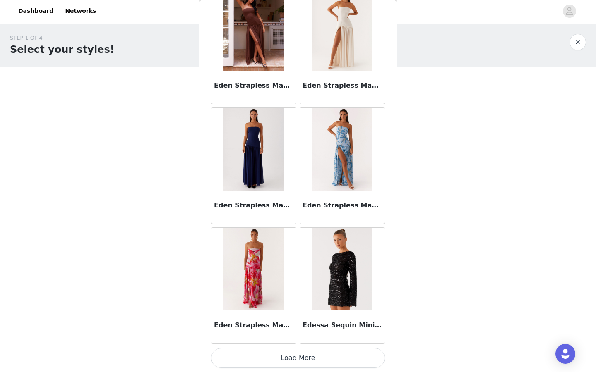
click at [307, 357] on button "Load More" at bounding box center [298, 358] width 174 height 20
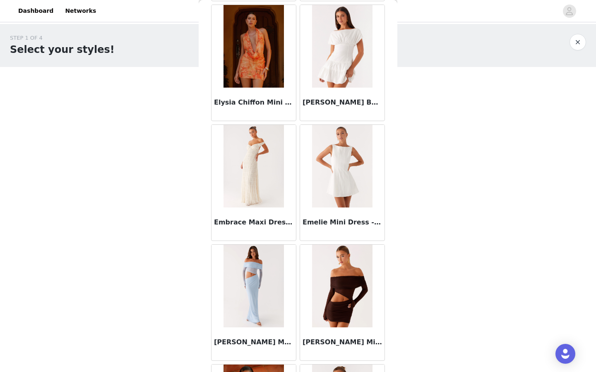
scroll to position [17689, 0]
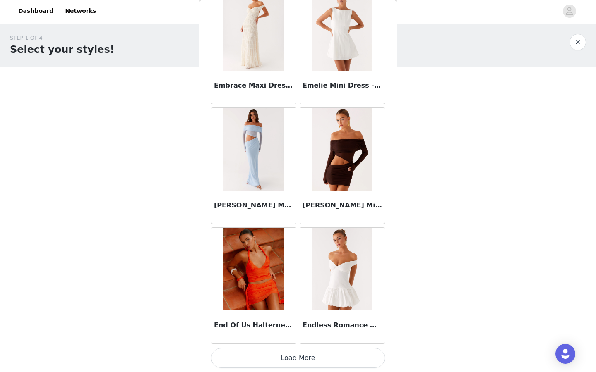
click at [313, 353] on button "Load More" at bounding box center [298, 358] width 174 height 20
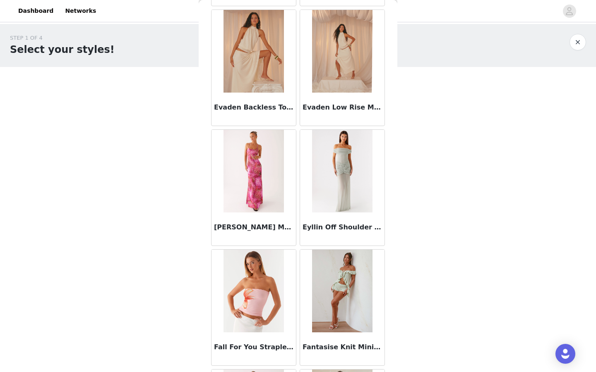
scroll to position [18888, 0]
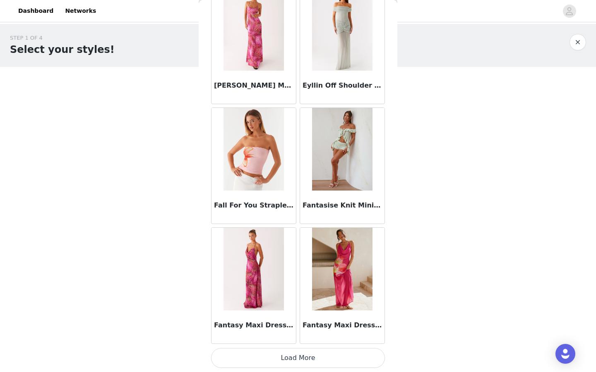
click at [314, 364] on button "Load More" at bounding box center [298, 358] width 174 height 20
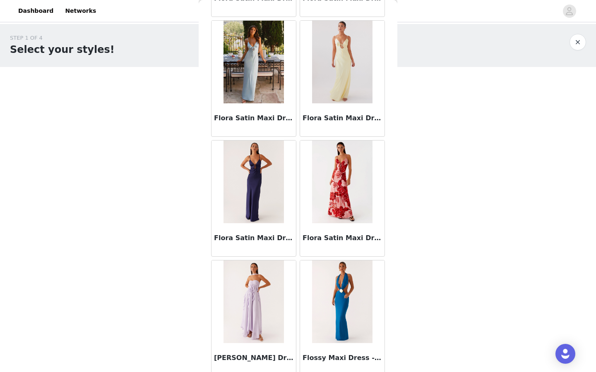
scroll to position [20088, 0]
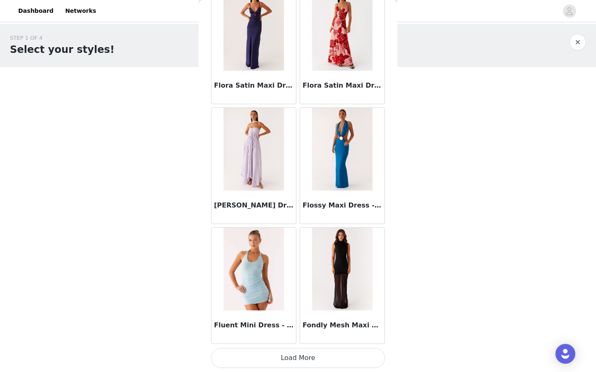
click at [314, 364] on button "Load More" at bounding box center [298, 358] width 174 height 20
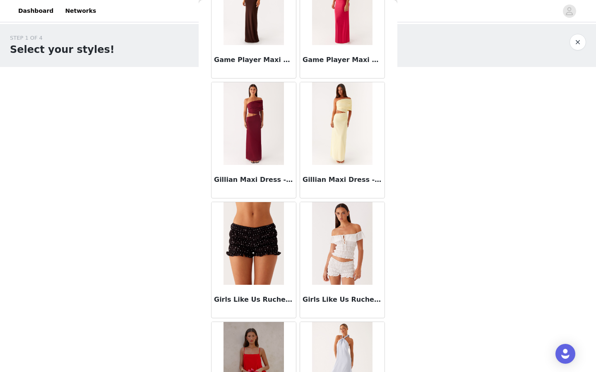
scroll to position [21288, 0]
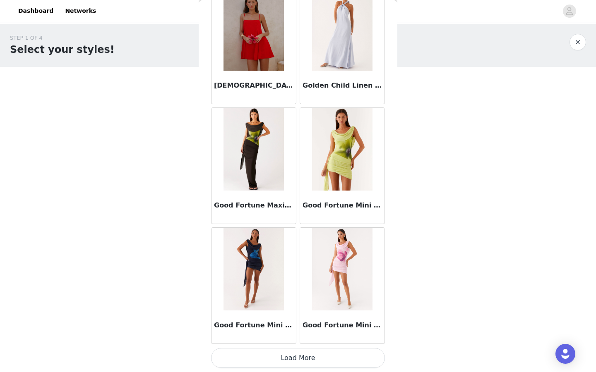
click at [314, 359] on button "Load More" at bounding box center [298, 358] width 174 height 20
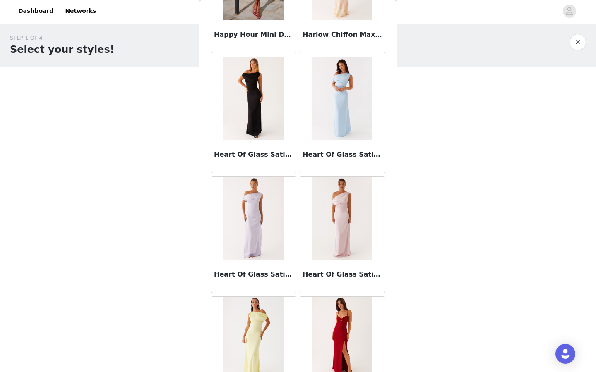
scroll to position [22487, 0]
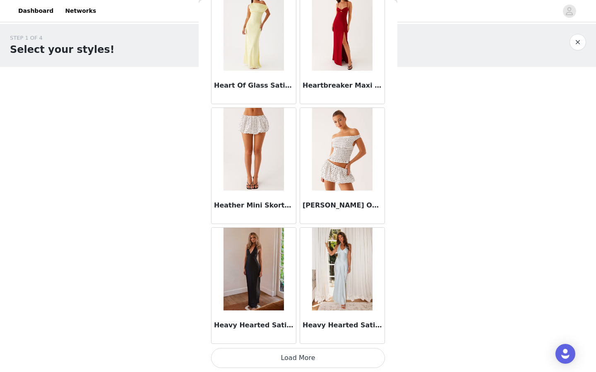
click at [314, 359] on button "Load More" at bounding box center [298, 358] width 174 height 20
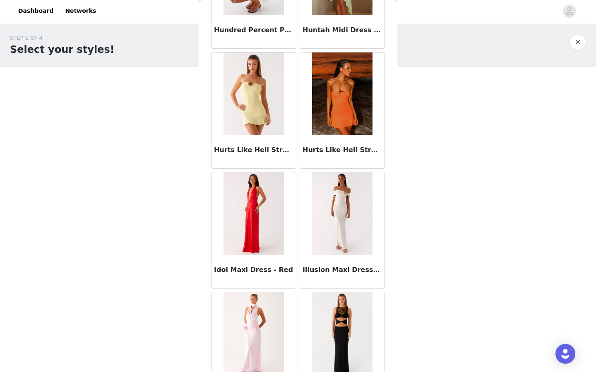
scroll to position [23687, 0]
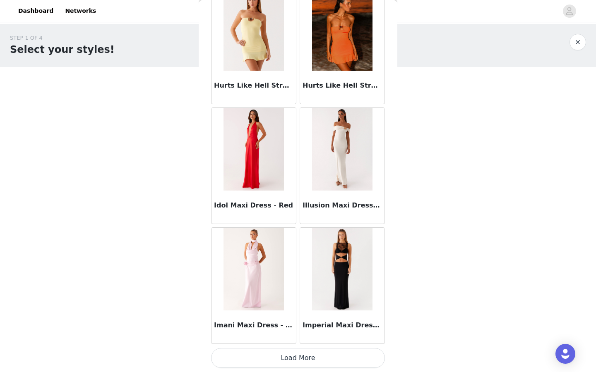
click at [254, 354] on button "Load More" at bounding box center [298, 358] width 174 height 20
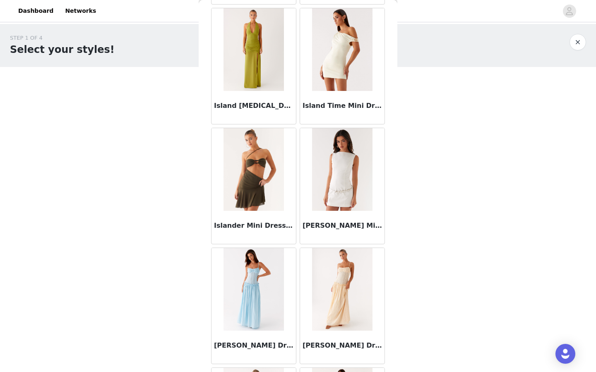
scroll to position [24887, 0]
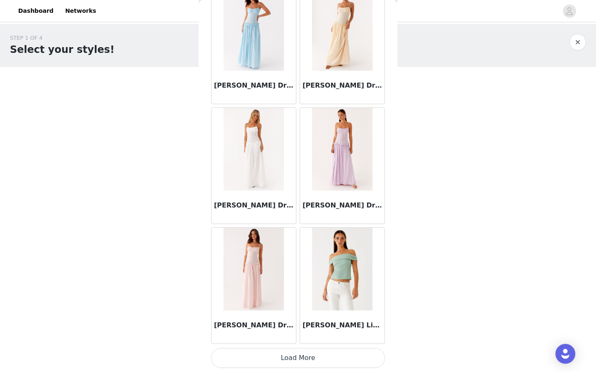
click at [267, 357] on button "Load More" at bounding box center [298, 358] width 174 height 20
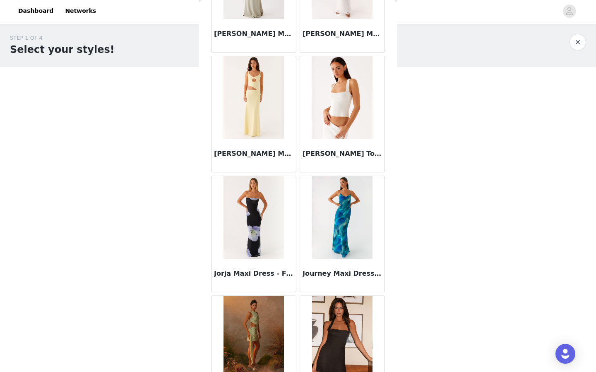
scroll to position [26086, 0]
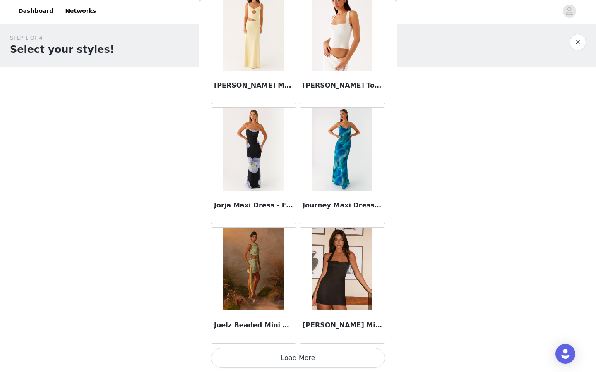
click at [276, 364] on button "Load More" at bounding box center [298, 358] width 174 height 20
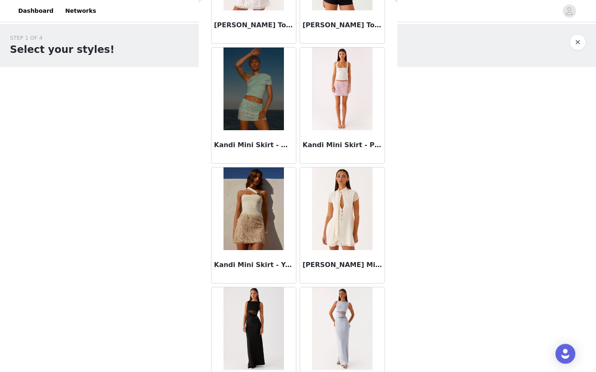
scroll to position [27286, 0]
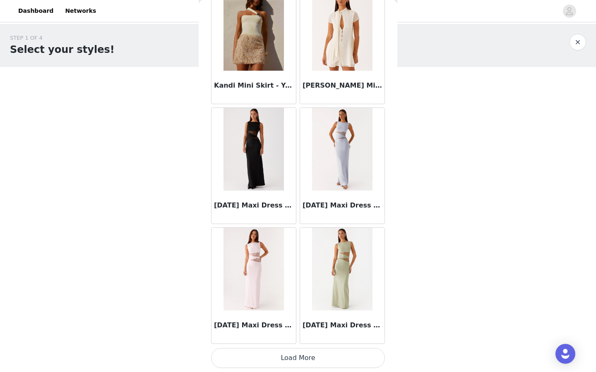
click at [231, 364] on button "Load More" at bounding box center [298, 358] width 174 height 20
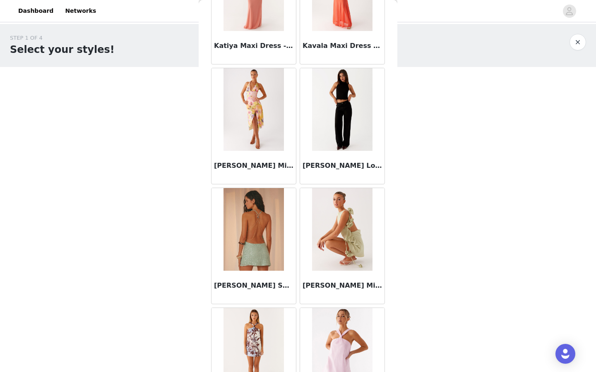
scroll to position [28486, 0]
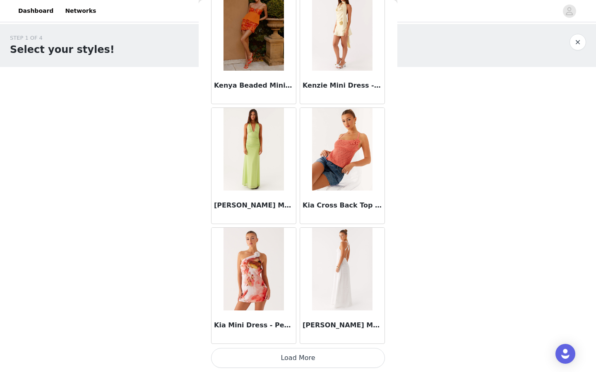
click at [231, 364] on button "Load More" at bounding box center [298, 358] width 174 height 20
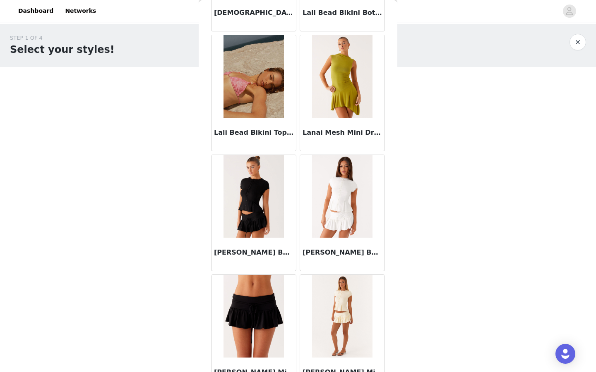
scroll to position [29685, 0]
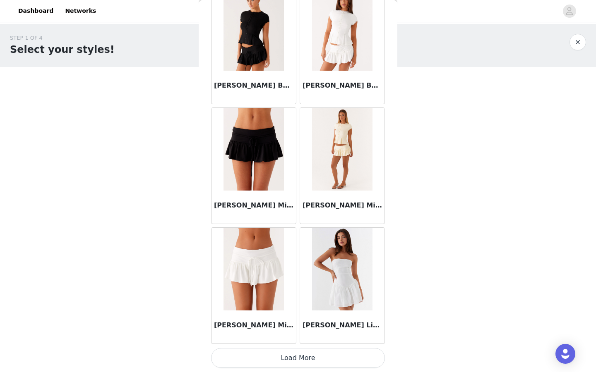
click at [248, 355] on button "Load More" at bounding box center [298, 358] width 174 height 20
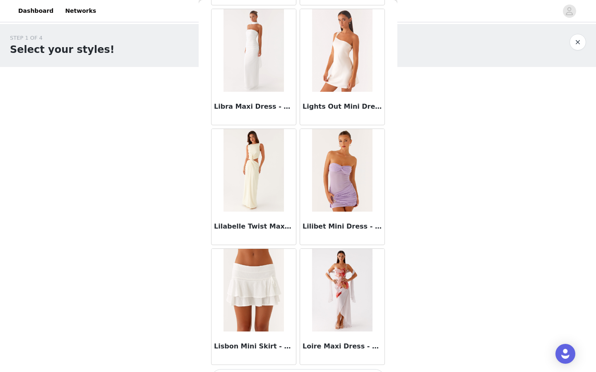
scroll to position [30885, 0]
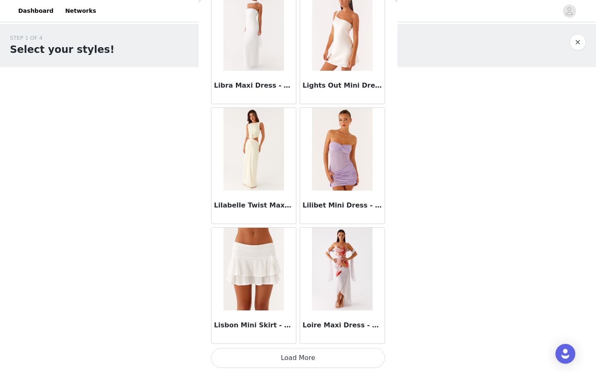
click at [267, 362] on button "Load More" at bounding box center [298, 358] width 174 height 20
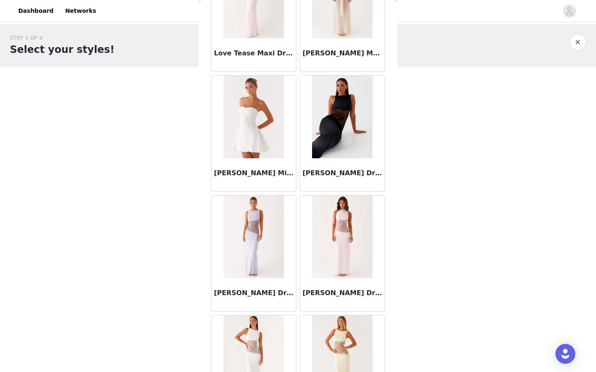
scroll to position [32085, 0]
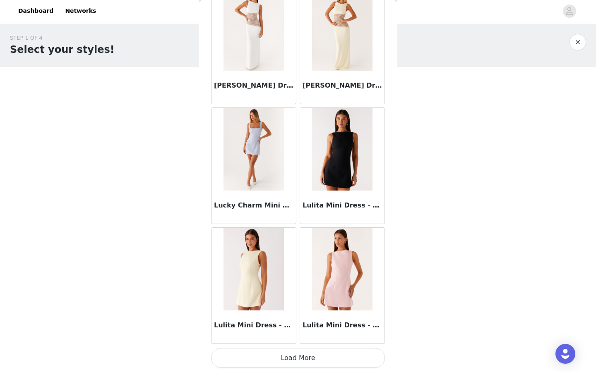
click at [267, 362] on button "Load More" at bounding box center [298, 358] width 174 height 20
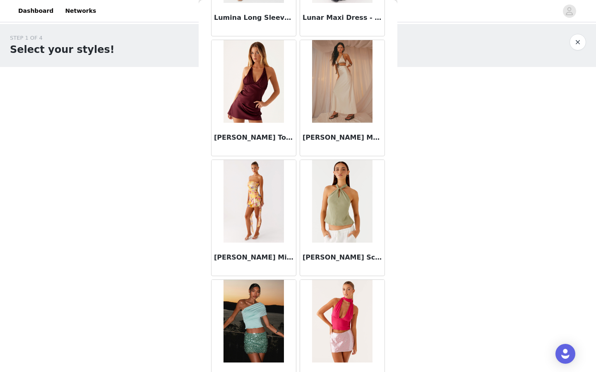
scroll to position [33284, 0]
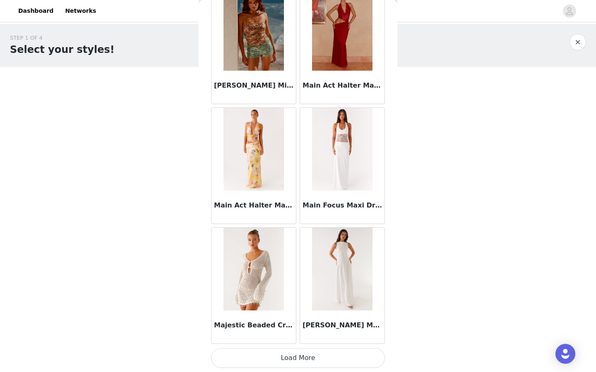
click at [306, 358] on button "Load More" at bounding box center [298, 358] width 174 height 20
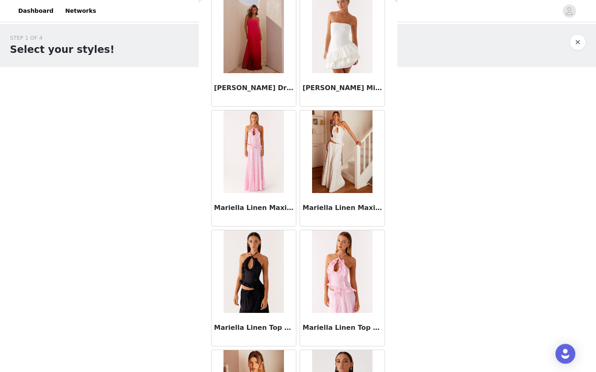
scroll to position [34484, 0]
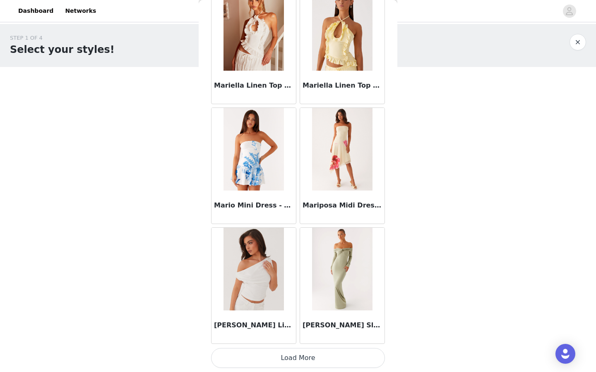
click at [306, 358] on button "Load More" at bounding box center [298, 358] width 174 height 20
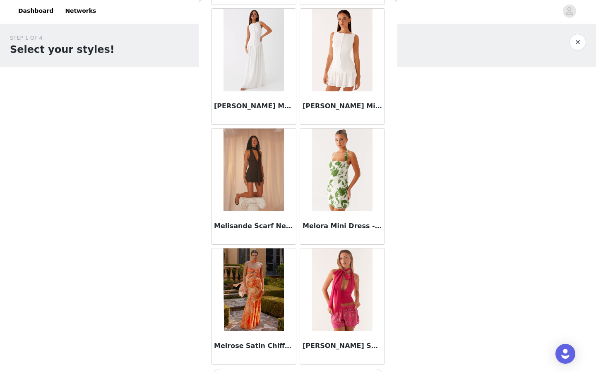
scroll to position [35684, 0]
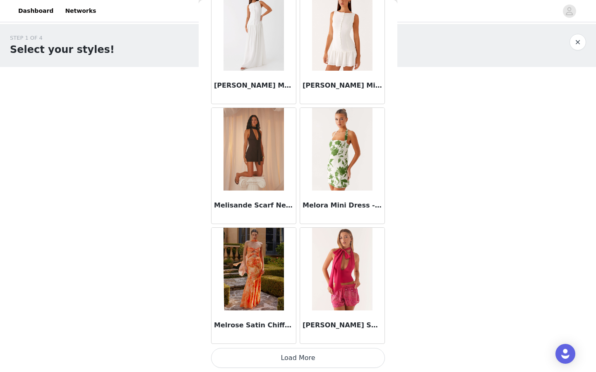
click at [306, 364] on button "Load More" at bounding box center [298, 358] width 174 height 20
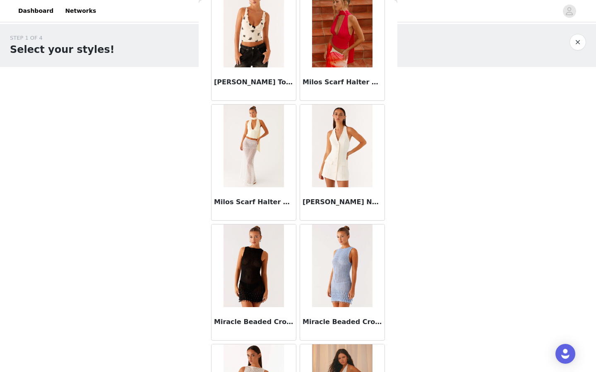
scroll to position [36883, 0]
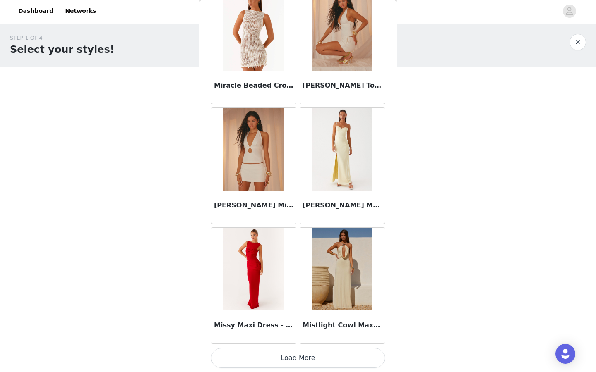
click at [306, 364] on button "Load More" at bounding box center [298, 358] width 174 height 20
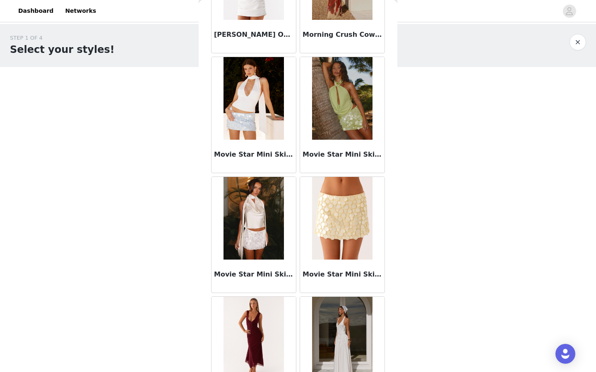
scroll to position [38083, 0]
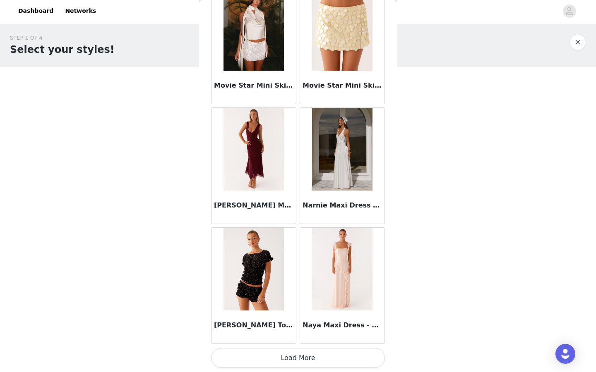
click at [306, 364] on button "Load More" at bounding box center [298, 358] width 174 height 20
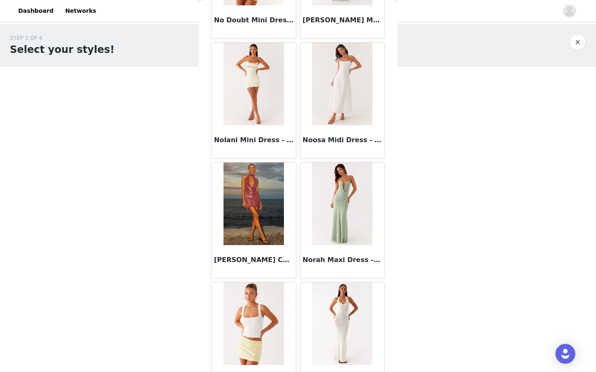
scroll to position [39283, 0]
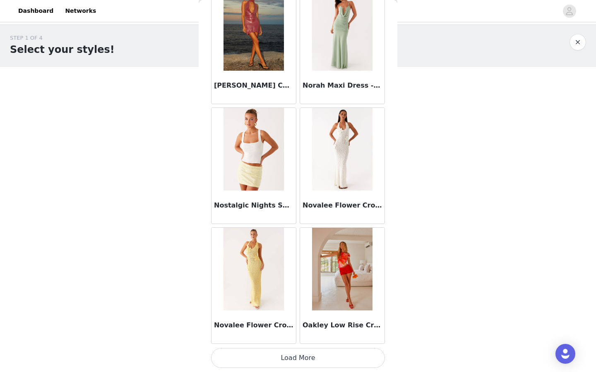
click at [306, 364] on button "Load More" at bounding box center [298, 358] width 174 height 20
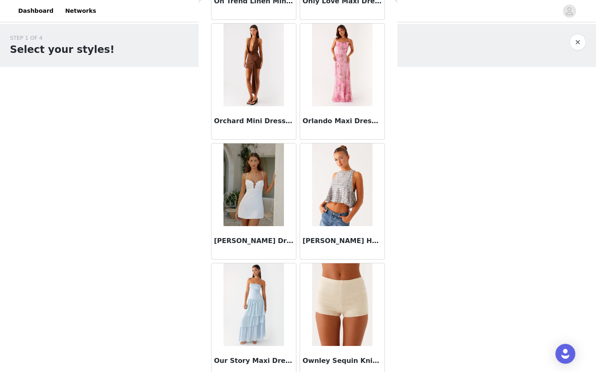
scroll to position [40482, 0]
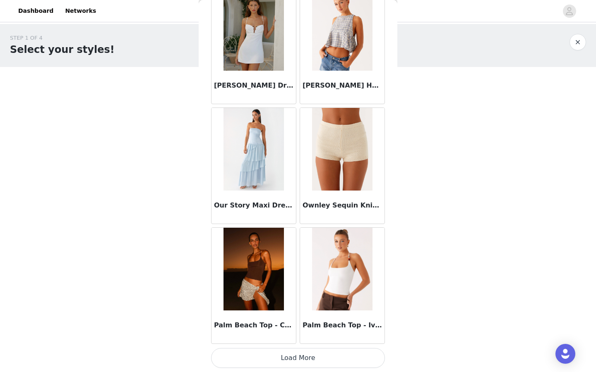
click at [318, 353] on button "Load More" at bounding box center [298, 358] width 174 height 20
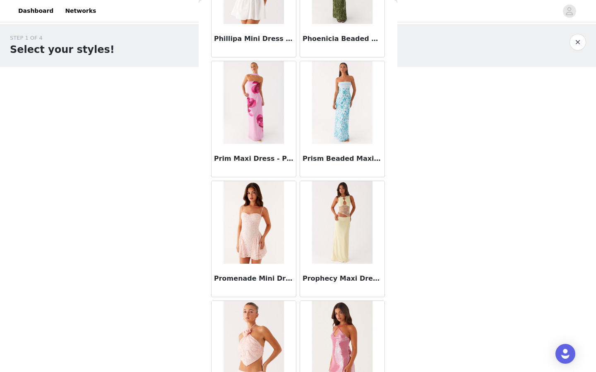
scroll to position [41682, 0]
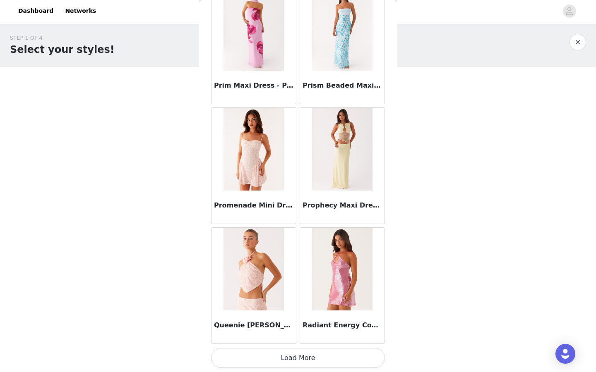
click at [318, 353] on button "Load More" at bounding box center [298, 358] width 174 height 20
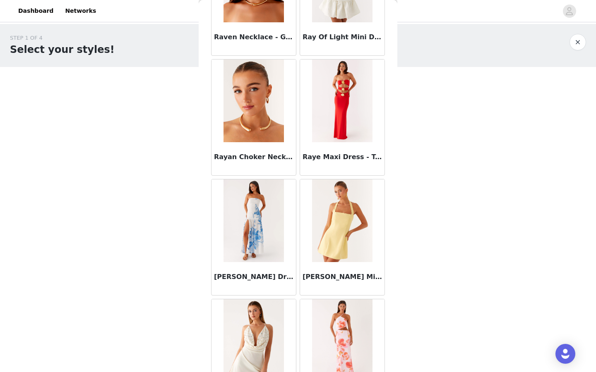
scroll to position [42882, 0]
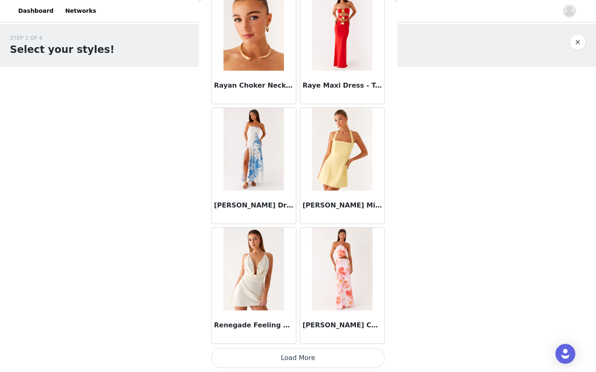
click at [318, 348] on button "Load More" at bounding box center [298, 358] width 174 height 20
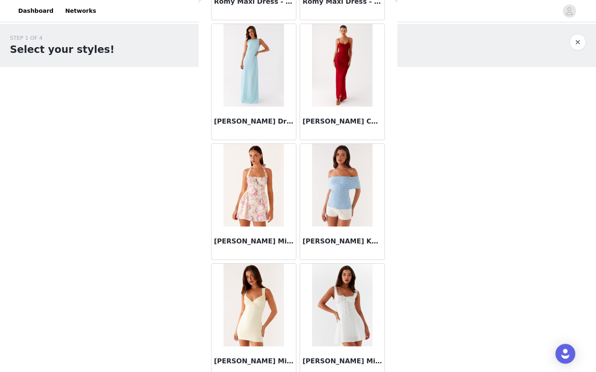
scroll to position [44081, 0]
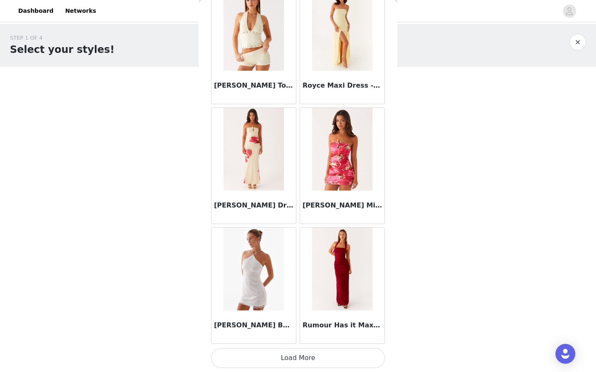
click at [319, 357] on button "Load More" at bounding box center [298, 358] width 174 height 20
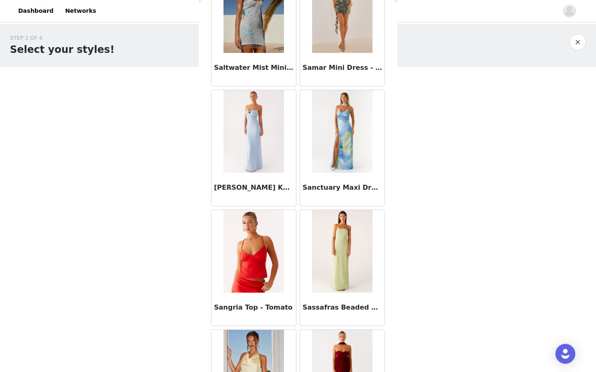
scroll to position [45281, 0]
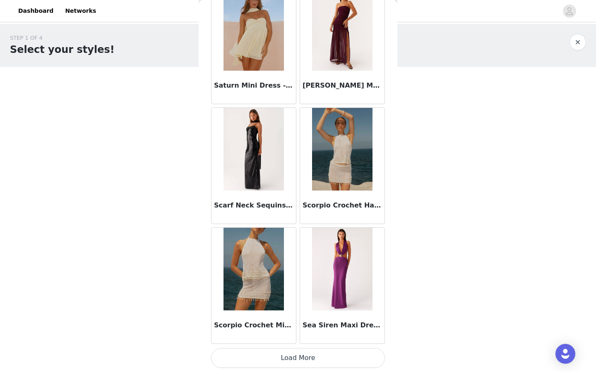
click at [319, 365] on button "Load More" at bounding box center [298, 358] width 174 height 20
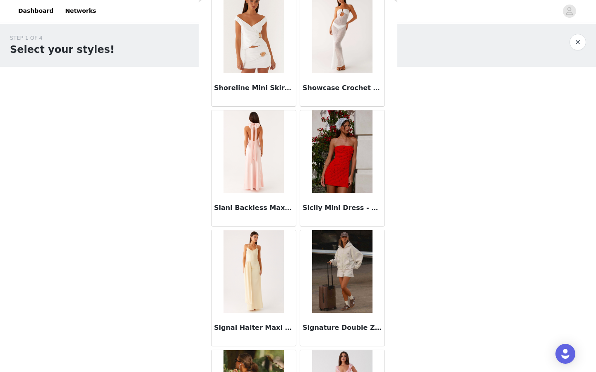
scroll to position [46481, 0]
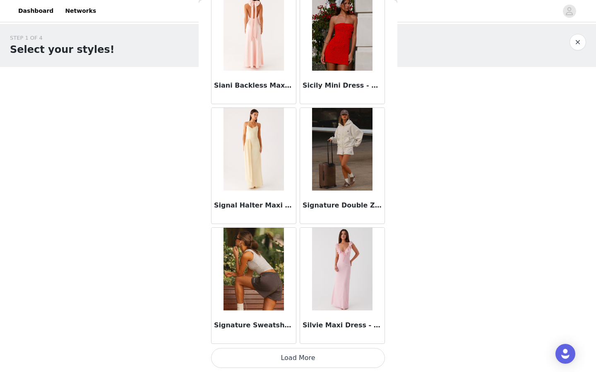
click at [320, 356] on button "Load More" at bounding box center [298, 358] width 174 height 20
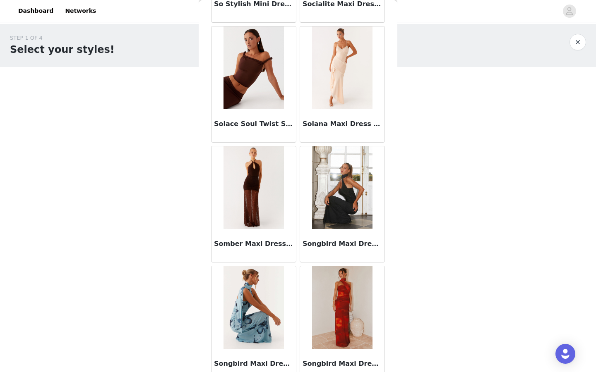
scroll to position [47680, 0]
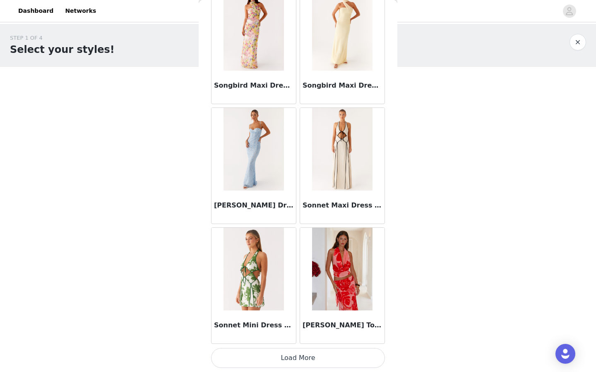
click at [320, 356] on button "Load More" at bounding box center [298, 358] width 174 height 20
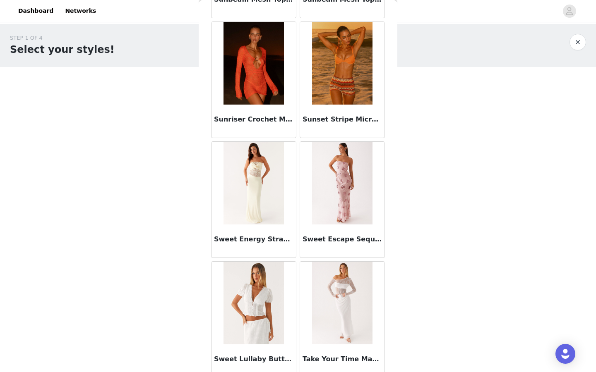
scroll to position [48880, 0]
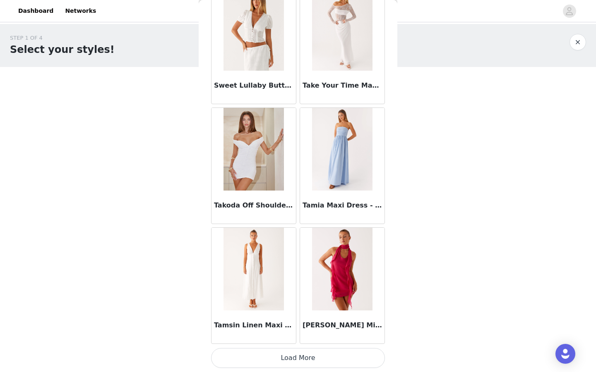
click at [320, 355] on button "Load More" at bounding box center [298, 358] width 174 height 20
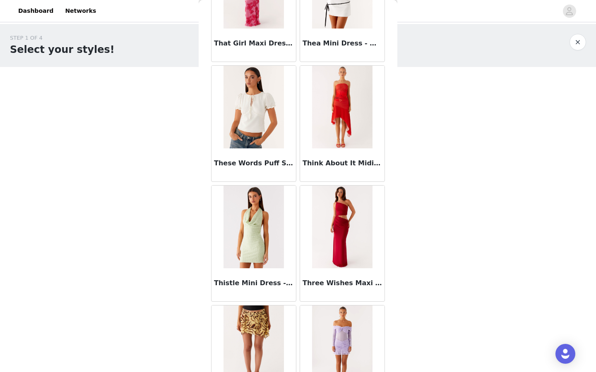
scroll to position [50080, 0]
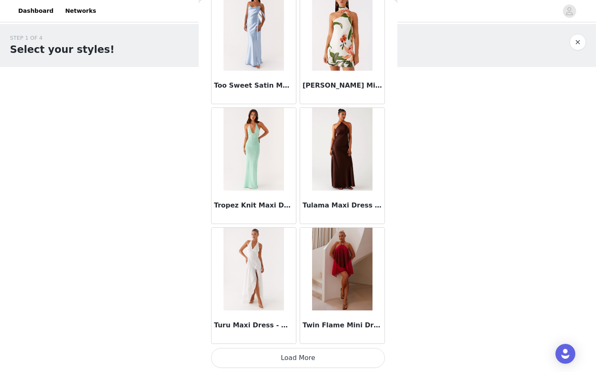
click at [320, 350] on button "Load More" at bounding box center [298, 358] width 174 height 20
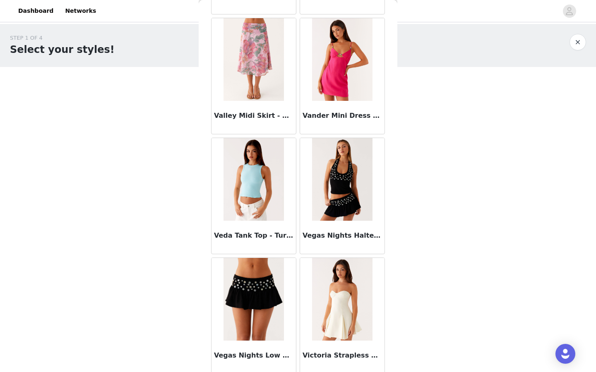
scroll to position [51279, 0]
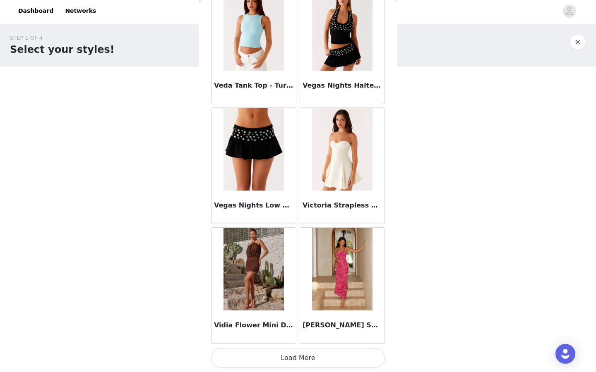
click at [317, 358] on button "Load More" at bounding box center [298, 358] width 174 height 20
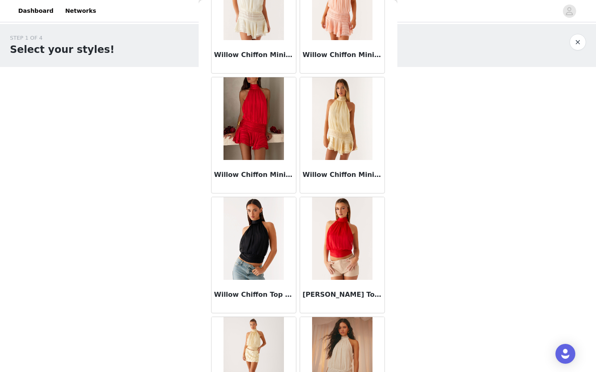
scroll to position [52479, 0]
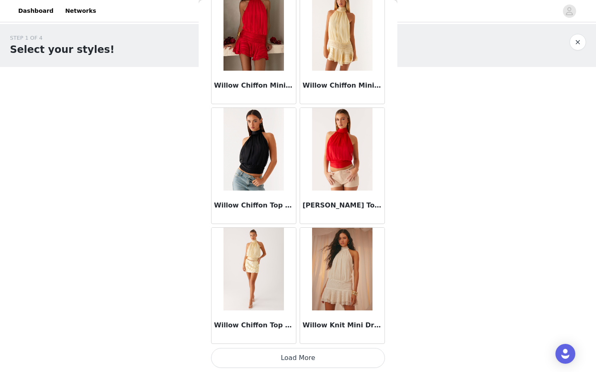
click at [319, 357] on button "Load More" at bounding box center [298, 358] width 174 height 20
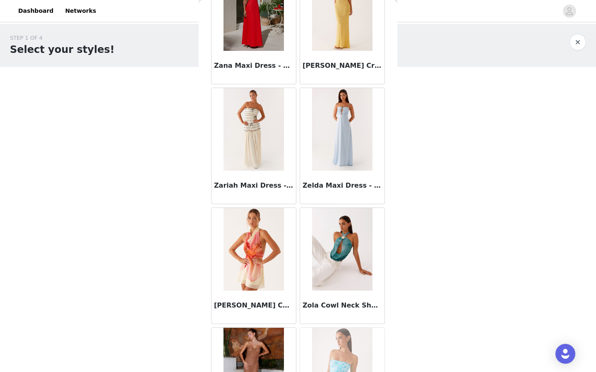
scroll to position [53679, 0]
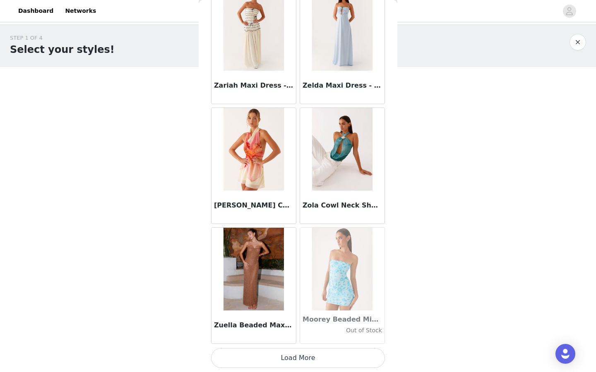
click at [303, 361] on button "Load More" at bounding box center [298, 358] width 174 height 20
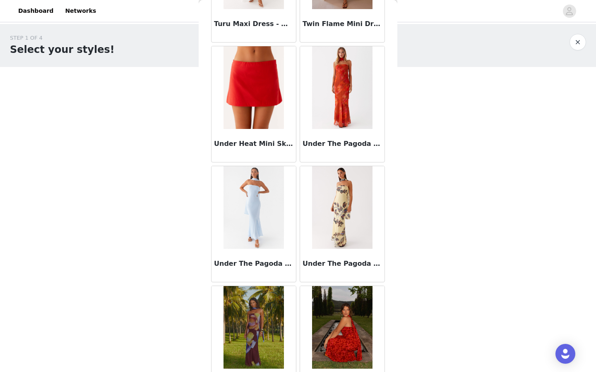
scroll to position [50081, 0]
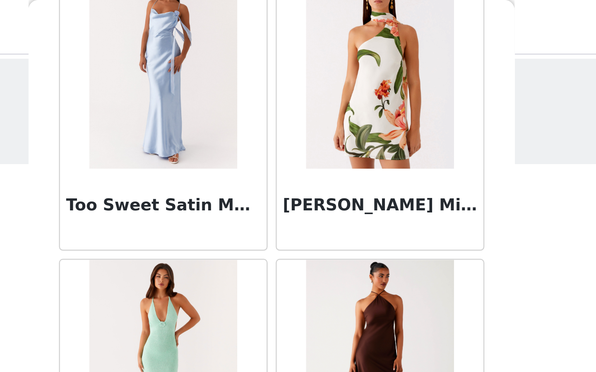
click at [255, 35] on img at bounding box center [253, 27] width 60 height 83
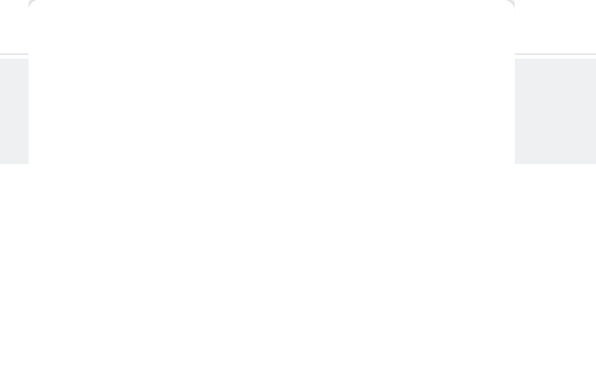
scroll to position [84, 0]
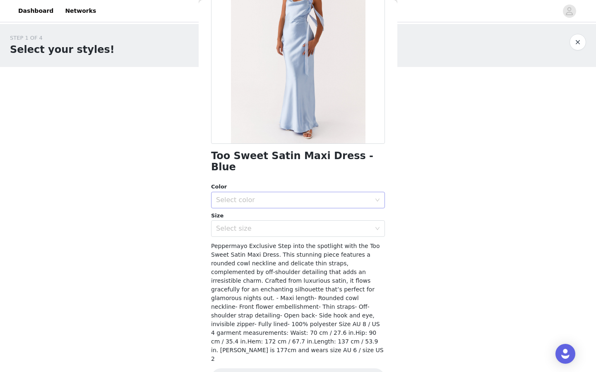
click at [266, 196] on div "Select color" at bounding box center [293, 200] width 155 height 8
click at [266, 203] on li "Blue" at bounding box center [298, 207] width 174 height 13
click at [269, 225] on div "Select size" at bounding box center [293, 229] width 155 height 8
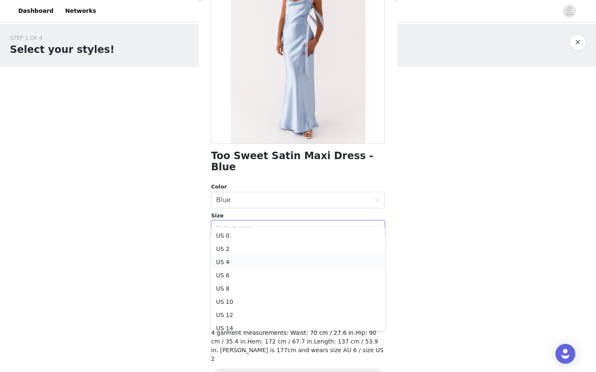
click at [246, 260] on li "US 4" at bounding box center [298, 262] width 174 height 13
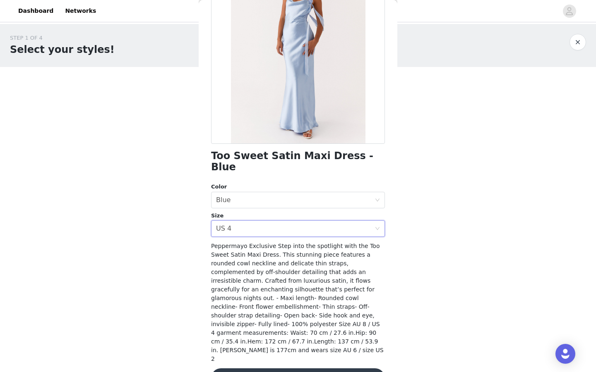
click at [327, 369] on button "Add Product" at bounding box center [298, 379] width 174 height 20
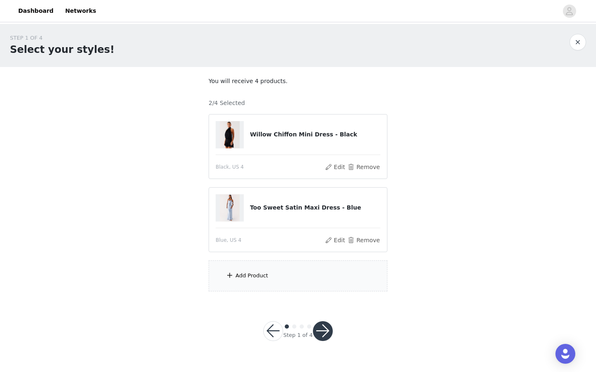
click at [243, 276] on div "Add Product" at bounding box center [251, 276] width 33 height 8
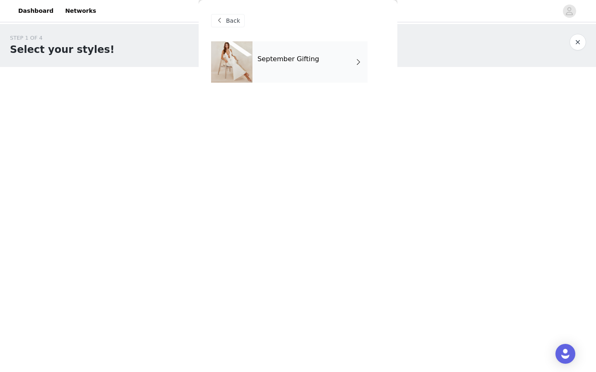
click at [295, 67] on div "September Gifting" at bounding box center [309, 61] width 115 height 41
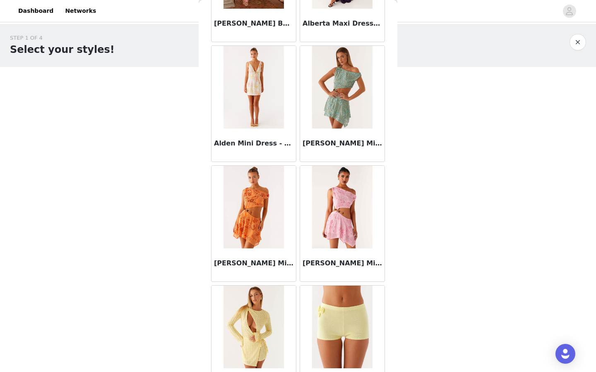
scroll to position [894, 0]
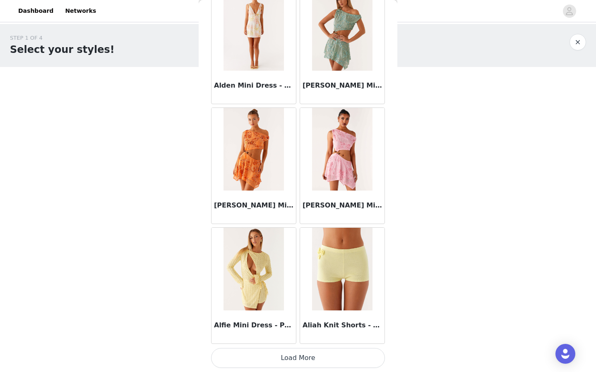
click at [286, 359] on button "Load More" at bounding box center [298, 358] width 174 height 20
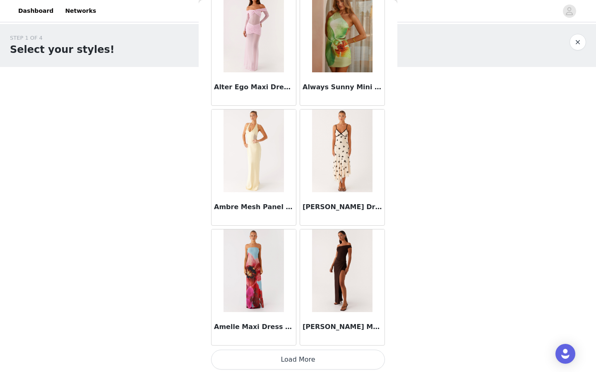
scroll to position [2093, 0]
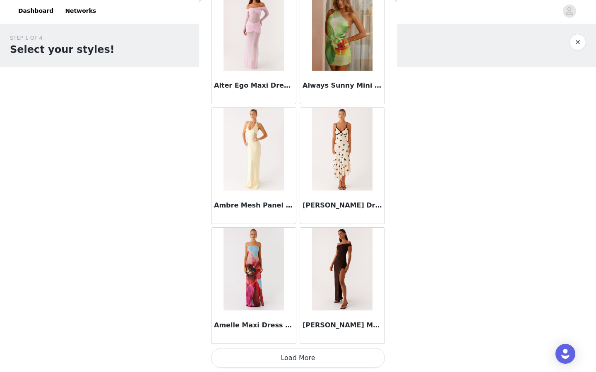
click at [289, 358] on button "Load More" at bounding box center [298, 358] width 174 height 20
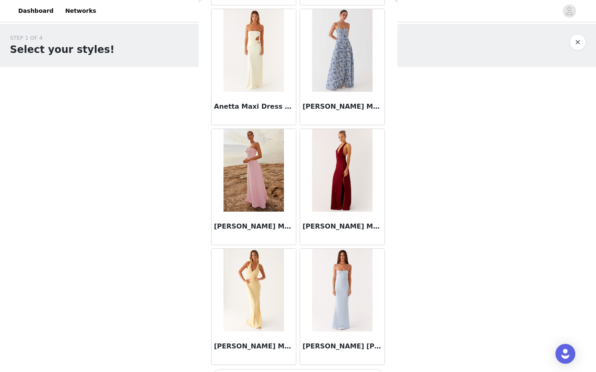
scroll to position [3293, 0]
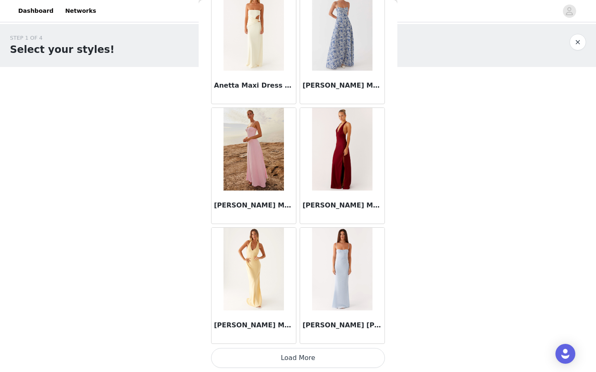
click at [300, 357] on button "Load More" at bounding box center [298, 358] width 174 height 20
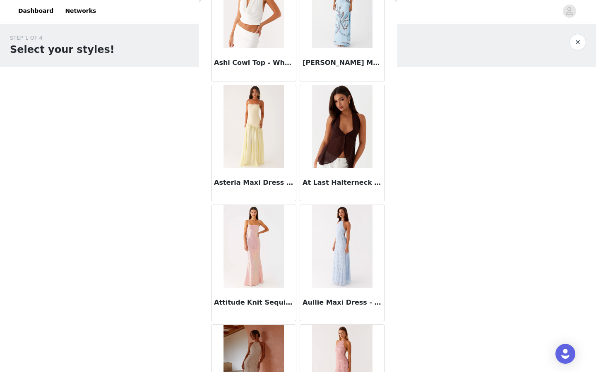
scroll to position [4493, 0]
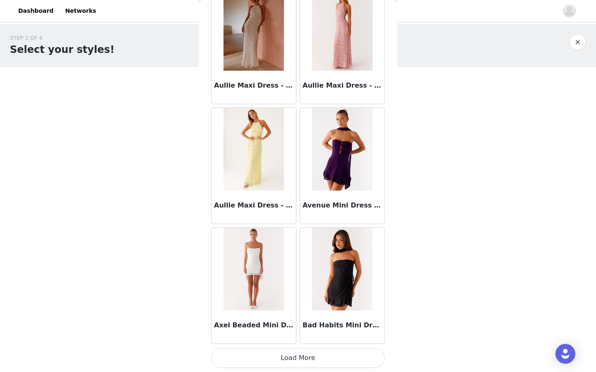
click at [324, 359] on button "Load More" at bounding box center [298, 358] width 174 height 20
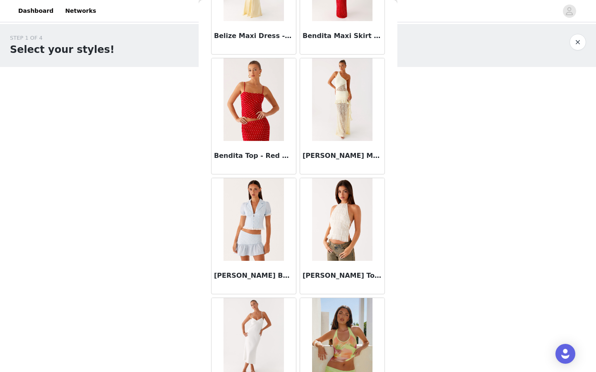
scroll to position [5692, 0]
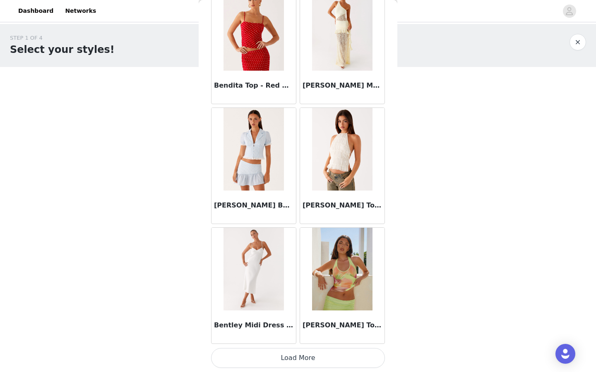
click at [334, 359] on button "Load More" at bounding box center [298, 358] width 174 height 20
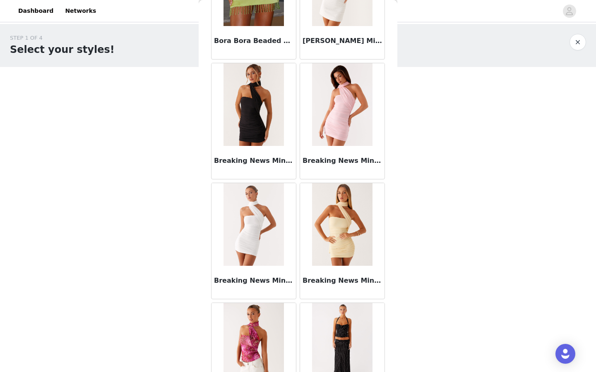
scroll to position [6892, 0]
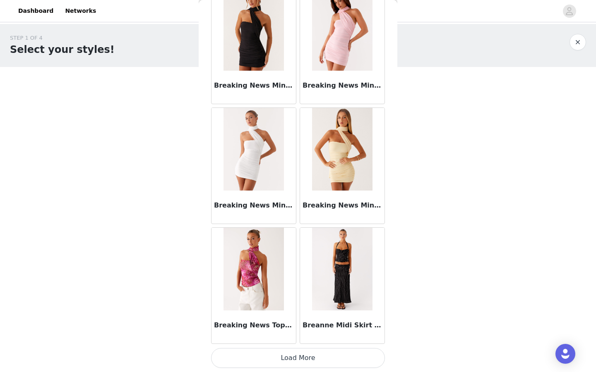
click at [323, 357] on button "Load More" at bounding box center [298, 358] width 174 height 20
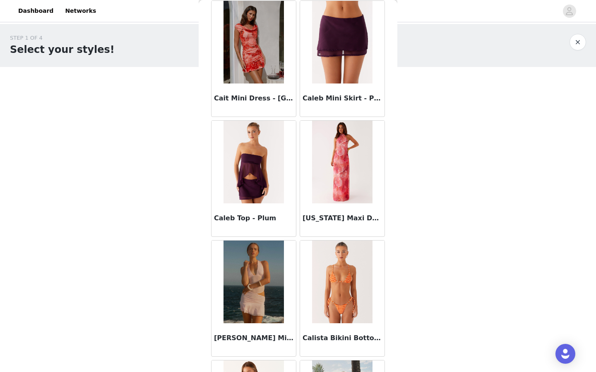
scroll to position [8091, 0]
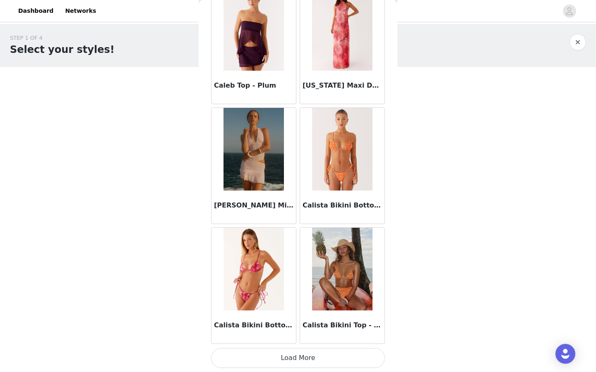
click at [317, 358] on button "Load More" at bounding box center [298, 358] width 174 height 20
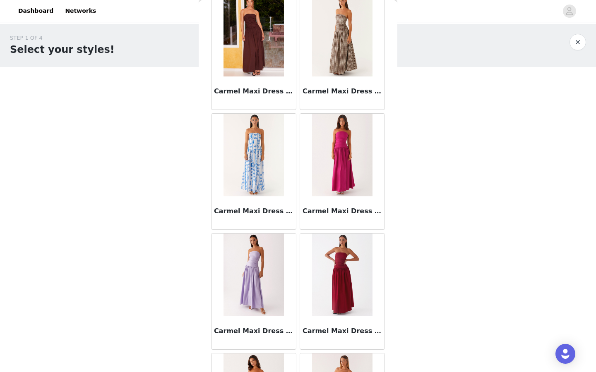
scroll to position [9291, 0]
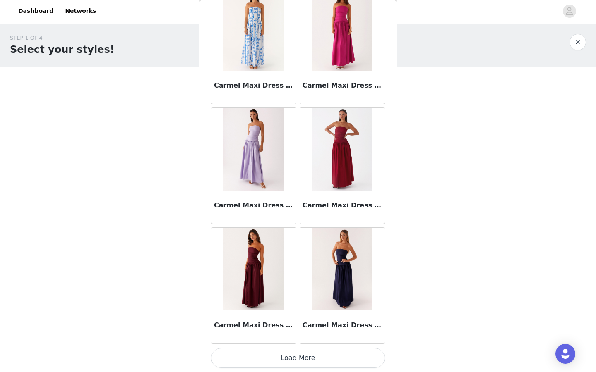
click at [317, 358] on button "Load More" at bounding box center [298, 358] width 174 height 20
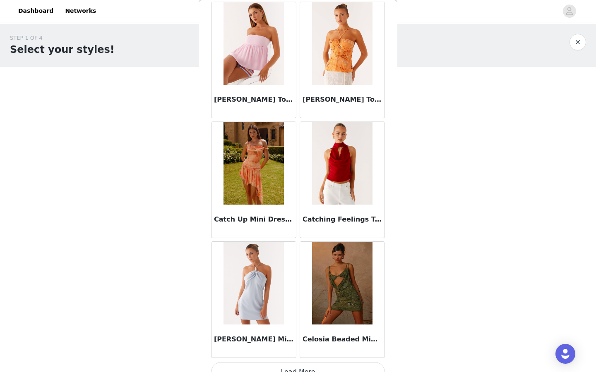
scroll to position [10491, 0]
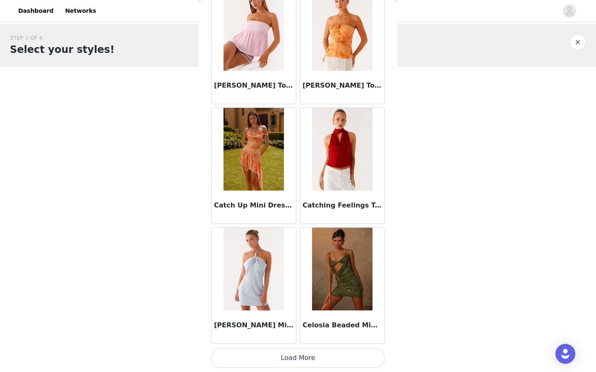
click at [309, 358] on button "Load More" at bounding box center [298, 358] width 174 height 20
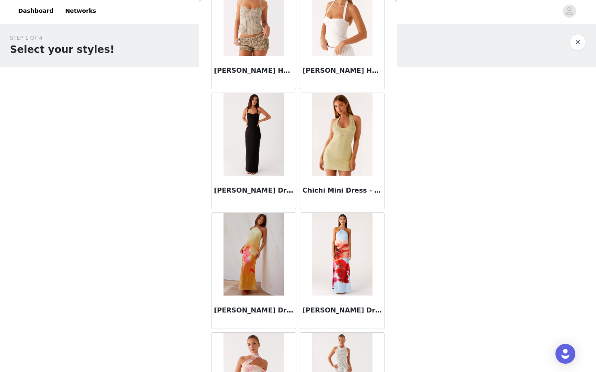
scroll to position [11690, 0]
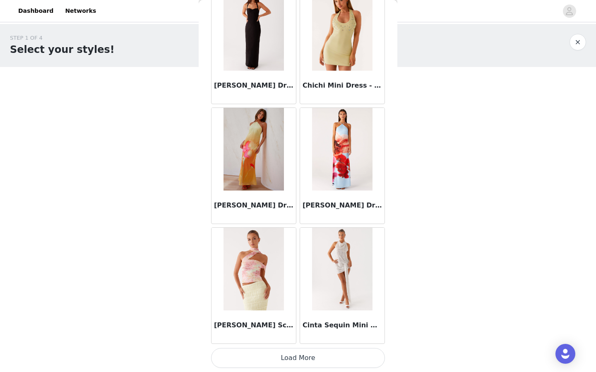
click at [308, 354] on button "Load More" at bounding box center [298, 358] width 174 height 20
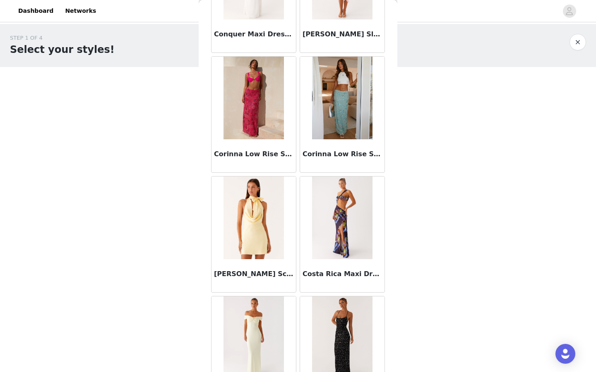
scroll to position [12890, 0]
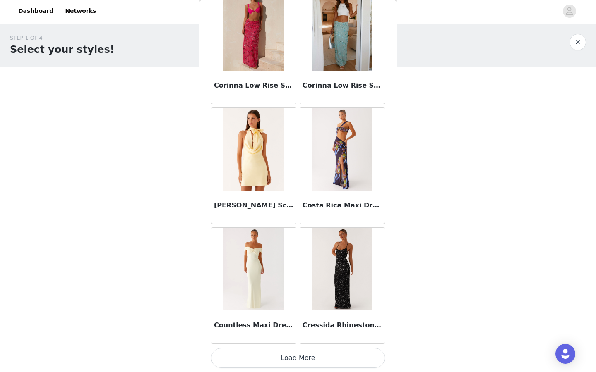
click at [308, 364] on button "Load More" at bounding box center [298, 358] width 174 height 20
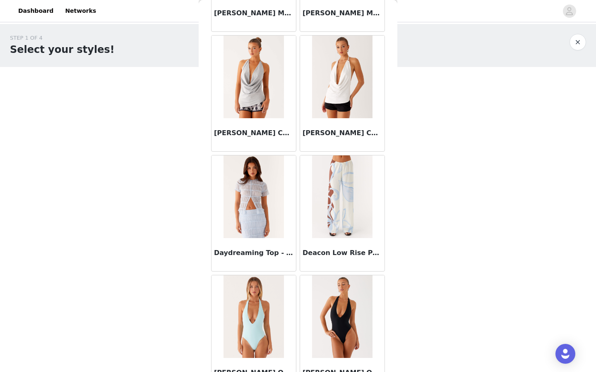
scroll to position [14090, 0]
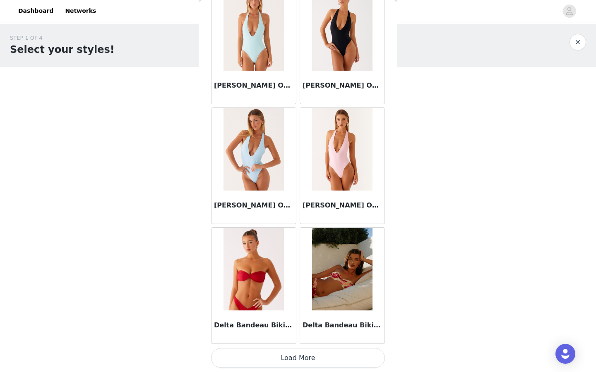
click at [307, 359] on button "Load More" at bounding box center [298, 358] width 174 height 20
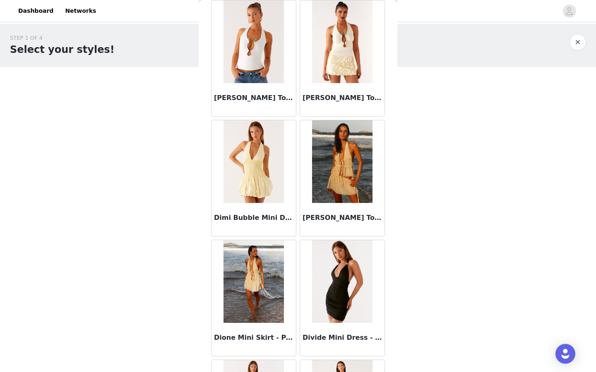
scroll to position [15289, 0]
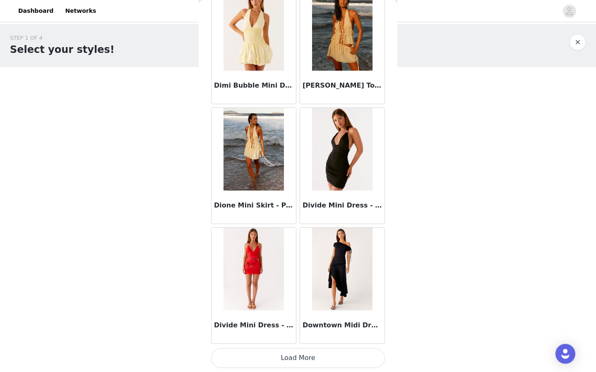
click at [307, 357] on button "Load More" at bounding box center [298, 358] width 174 height 20
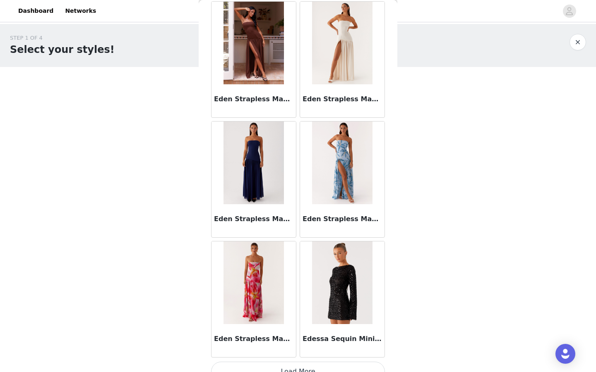
scroll to position [16489, 0]
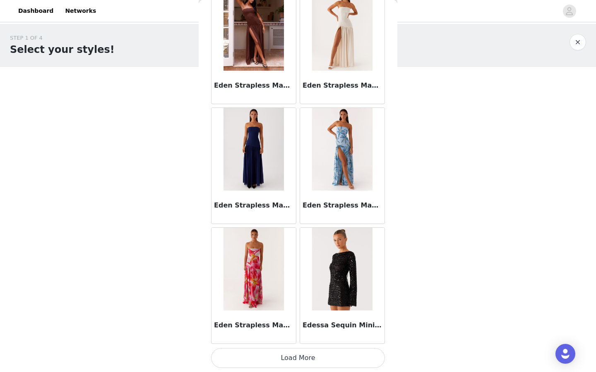
click at [307, 357] on button "Load More" at bounding box center [298, 358] width 174 height 20
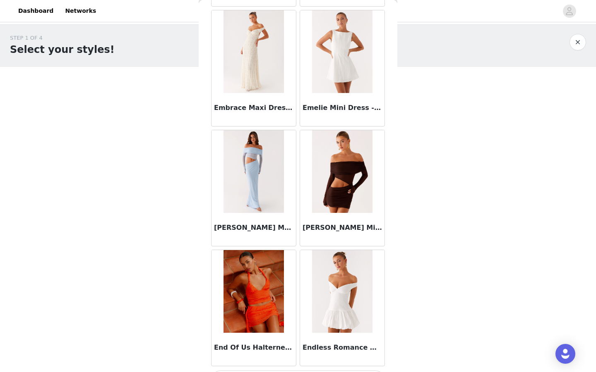
scroll to position [17689, 0]
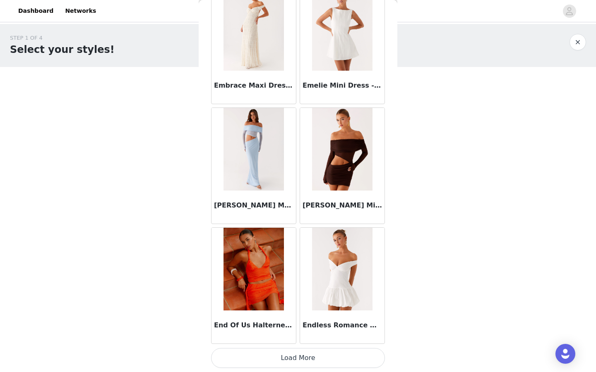
click at [307, 357] on button "Load More" at bounding box center [298, 358] width 174 height 20
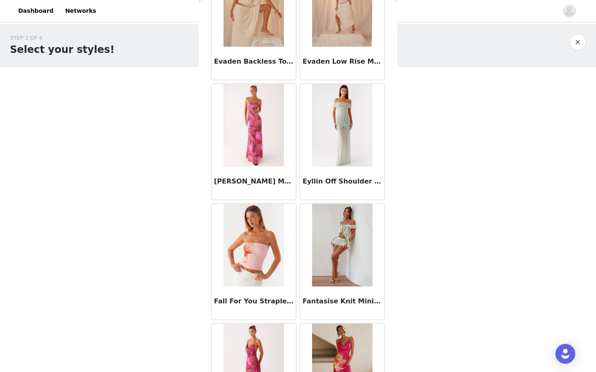
scroll to position [18888, 0]
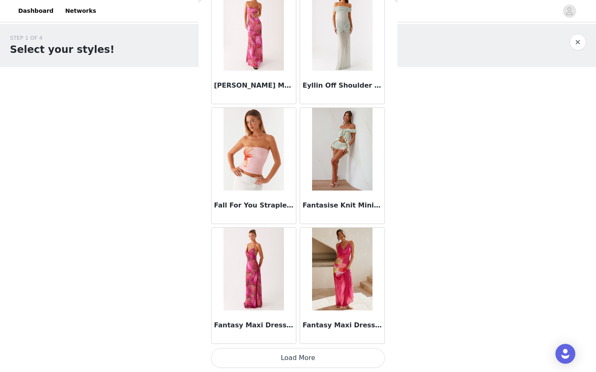
click at [308, 358] on button "Load More" at bounding box center [298, 358] width 174 height 20
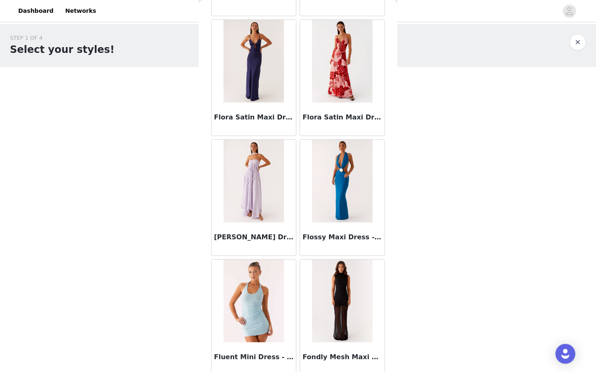
scroll to position [20088, 0]
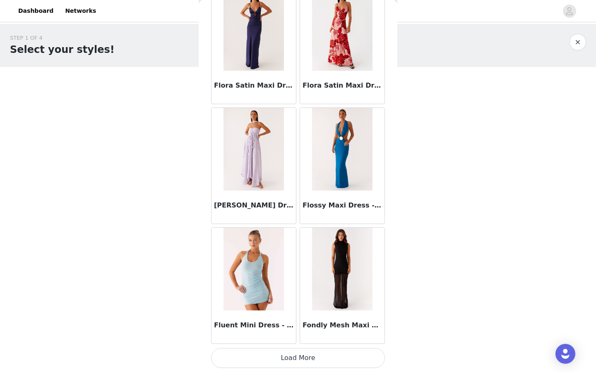
click at [319, 358] on button "Load More" at bounding box center [298, 358] width 174 height 20
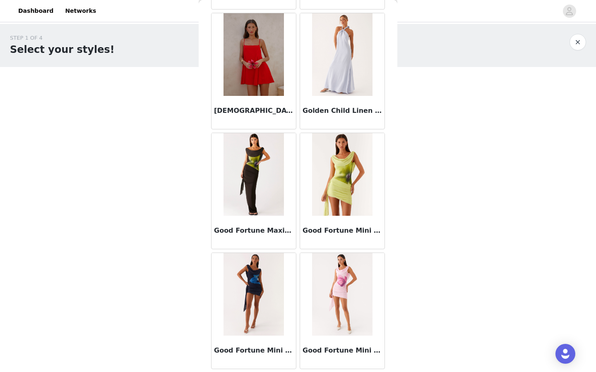
scroll to position [21288, 0]
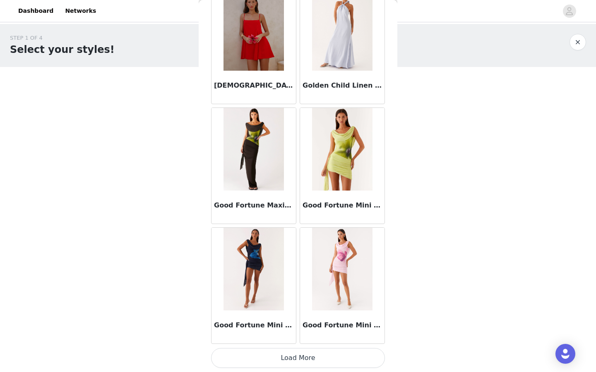
click at [319, 358] on button "Load More" at bounding box center [298, 358] width 174 height 20
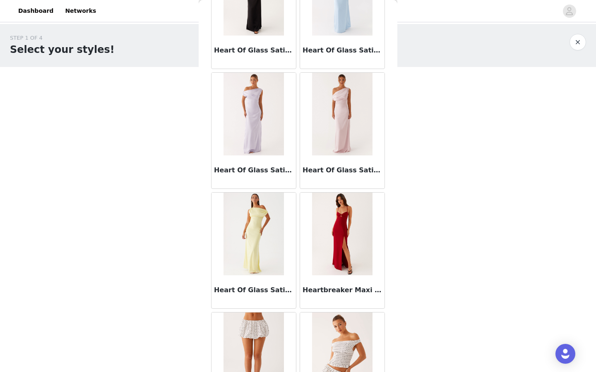
scroll to position [22487, 0]
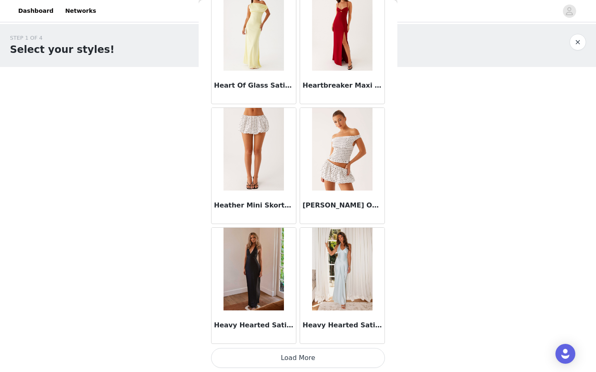
click at [319, 358] on button "Load More" at bounding box center [298, 358] width 174 height 20
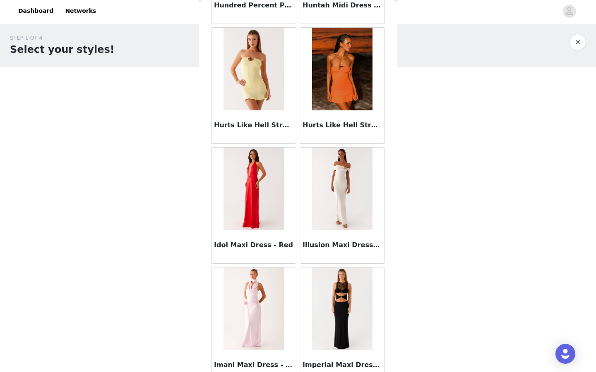
scroll to position [23687, 0]
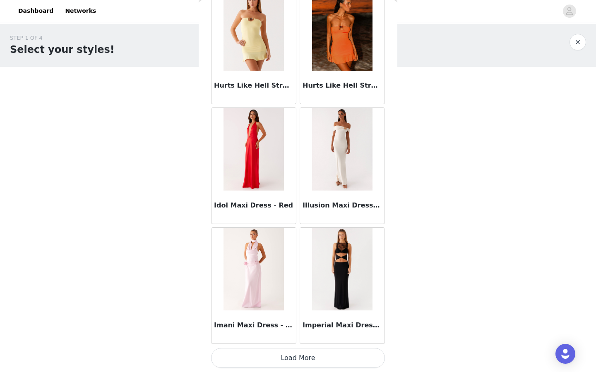
click at [319, 358] on button "Load More" at bounding box center [298, 358] width 174 height 20
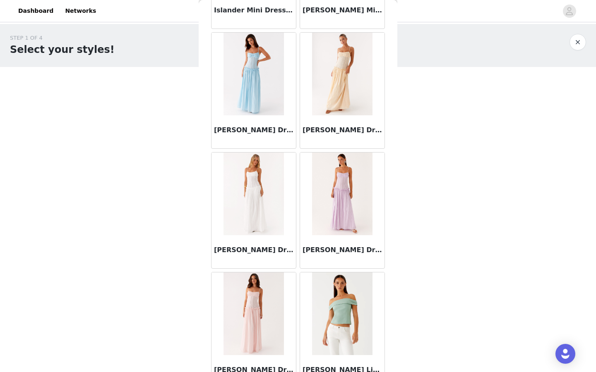
scroll to position [24887, 0]
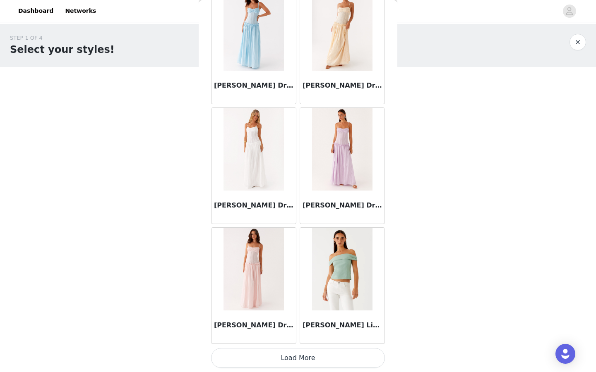
click at [338, 357] on button "Load More" at bounding box center [298, 358] width 174 height 20
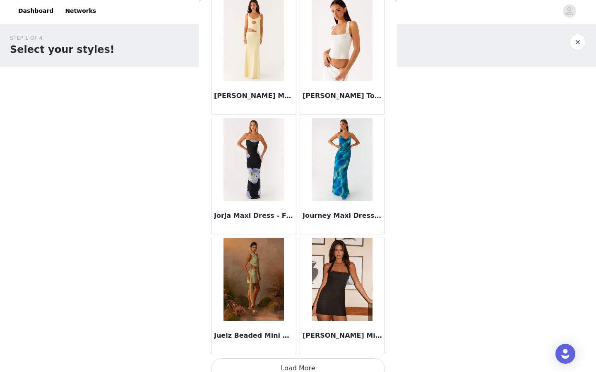
scroll to position [26086, 0]
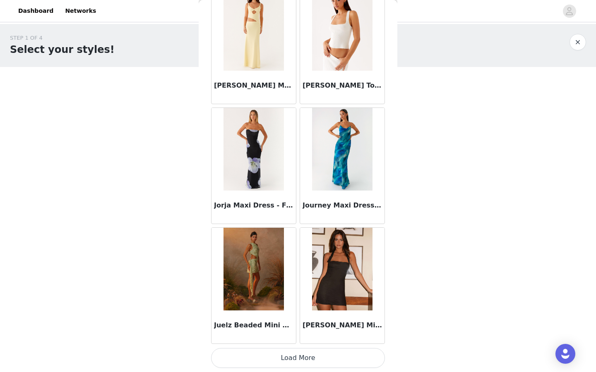
click at [338, 356] on button "Load More" at bounding box center [298, 358] width 174 height 20
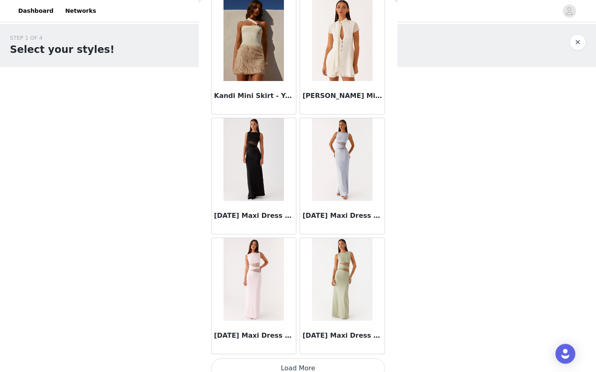
scroll to position [27286, 0]
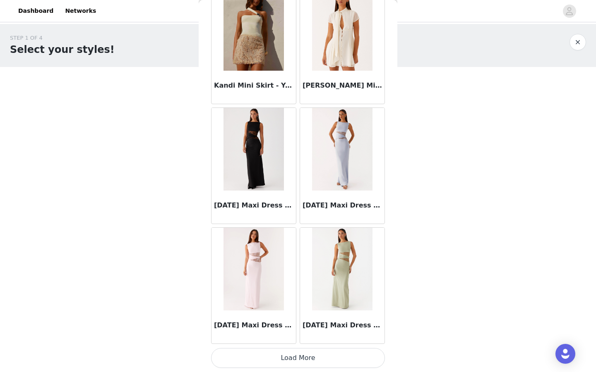
click at [338, 355] on button "Load More" at bounding box center [298, 358] width 174 height 20
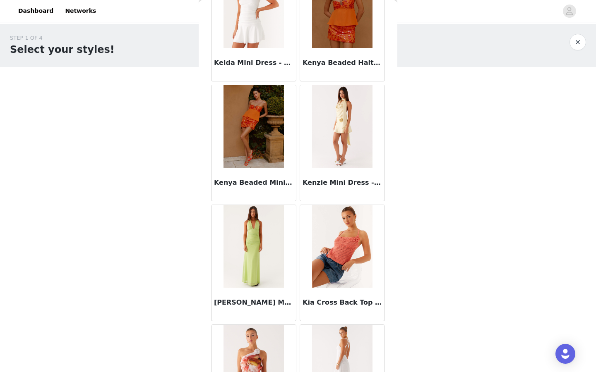
scroll to position [28486, 0]
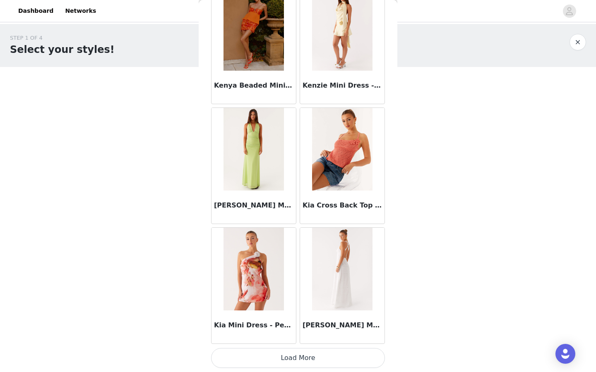
click at [313, 354] on button "Load More" at bounding box center [298, 358] width 174 height 20
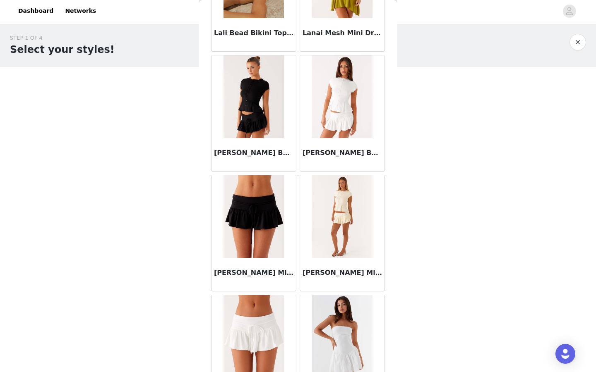
scroll to position [29685, 0]
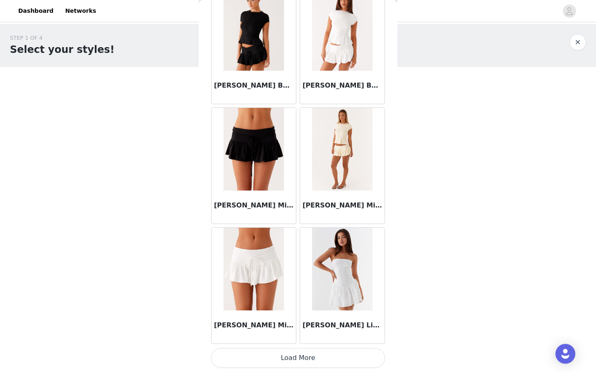
click at [313, 354] on button "Load More" at bounding box center [298, 358] width 174 height 20
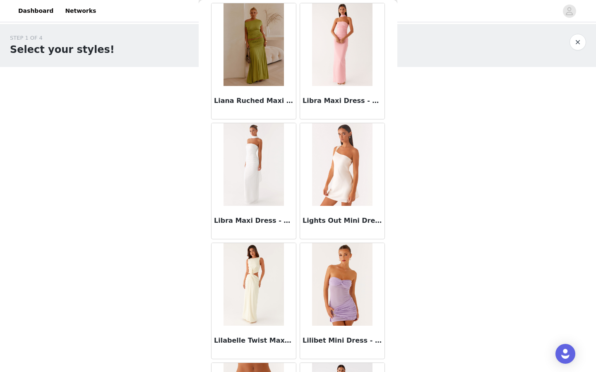
scroll to position [30885, 0]
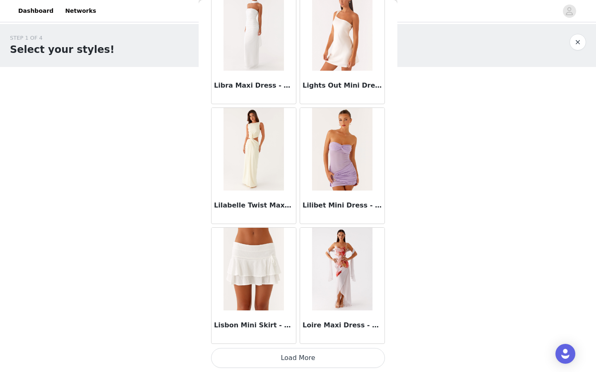
click at [313, 359] on button "Load More" at bounding box center [298, 358] width 174 height 20
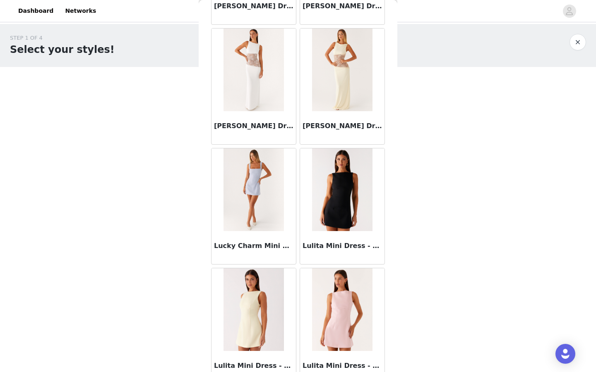
scroll to position [32085, 0]
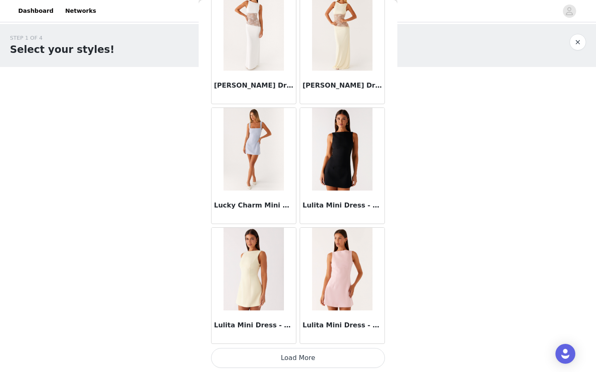
click at [320, 358] on button "Load More" at bounding box center [298, 358] width 174 height 20
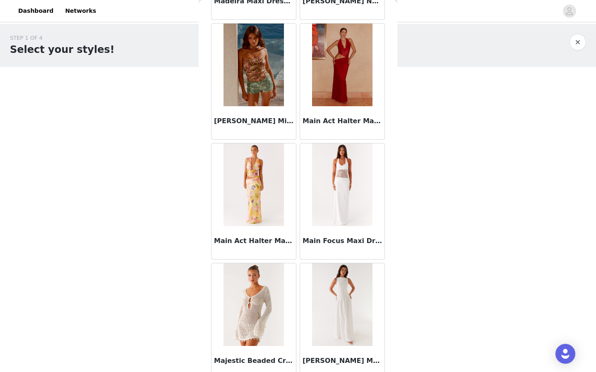
scroll to position [33284, 0]
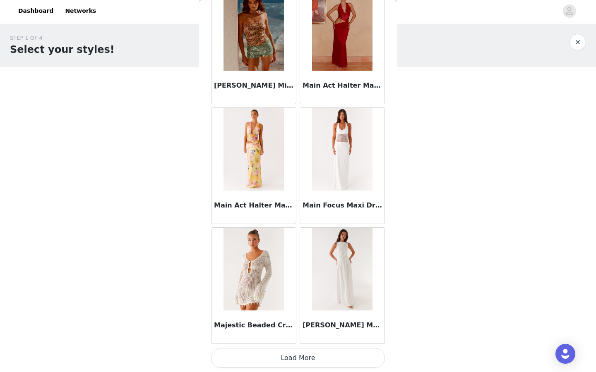
click at [318, 359] on button "Load More" at bounding box center [298, 358] width 174 height 20
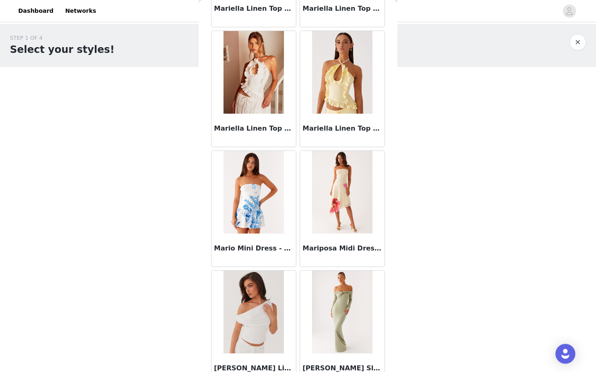
scroll to position [34484, 0]
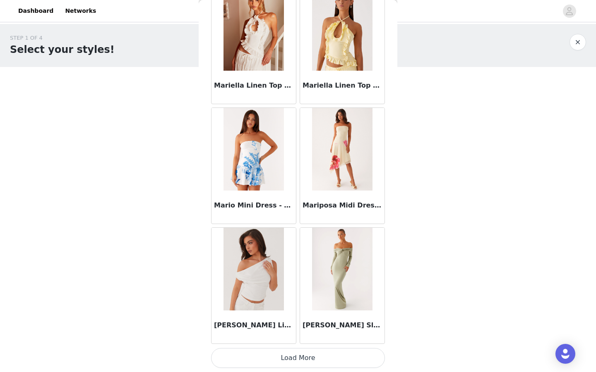
click at [318, 359] on button "Load More" at bounding box center [298, 358] width 174 height 20
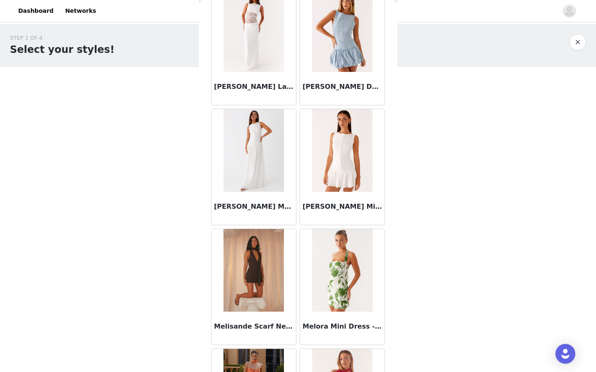
scroll to position [35684, 0]
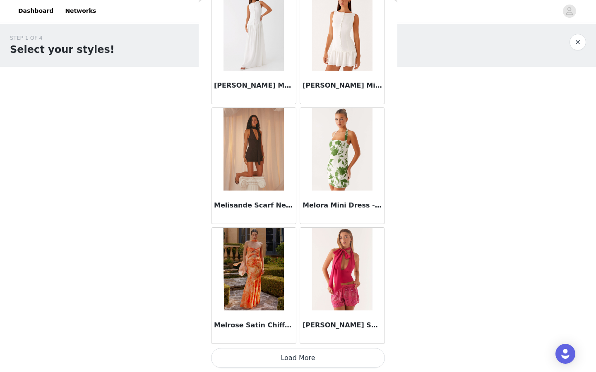
click at [318, 358] on button "Load More" at bounding box center [298, 358] width 174 height 20
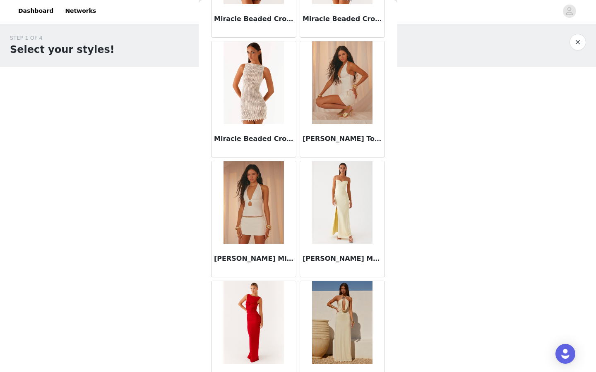
scroll to position [36883, 0]
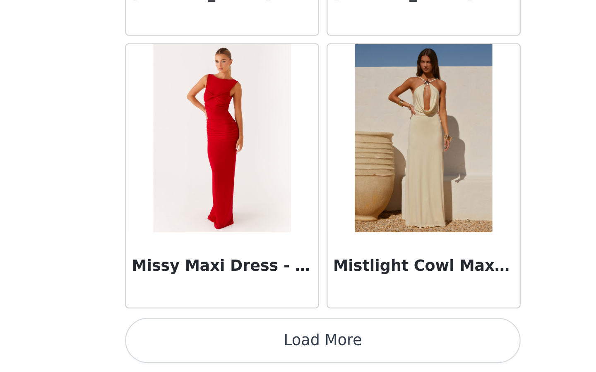
click at [295, 362] on button "Load More" at bounding box center [298, 358] width 174 height 20
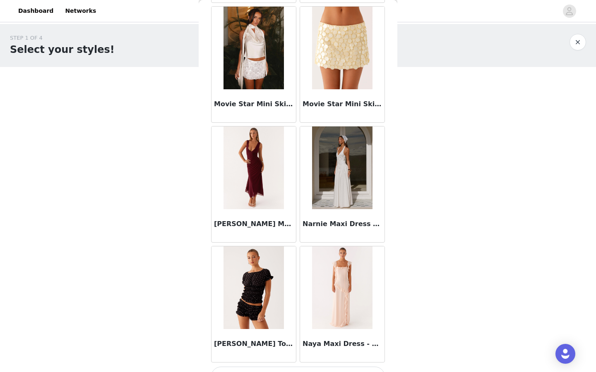
scroll to position [38083, 0]
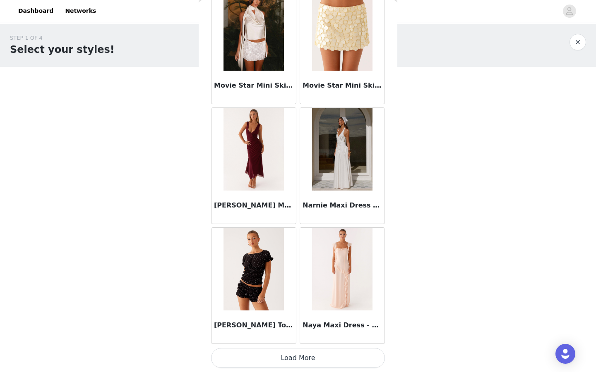
click at [294, 362] on button "Load More" at bounding box center [298, 358] width 174 height 20
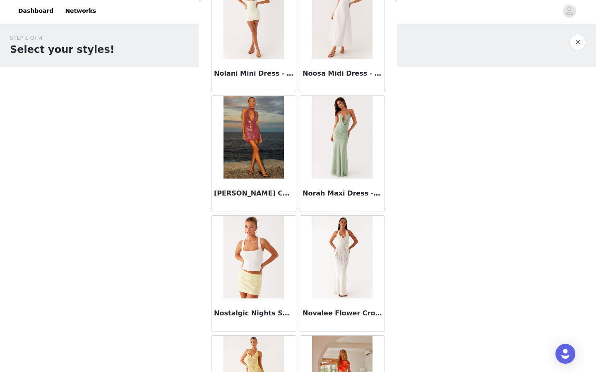
scroll to position [39283, 0]
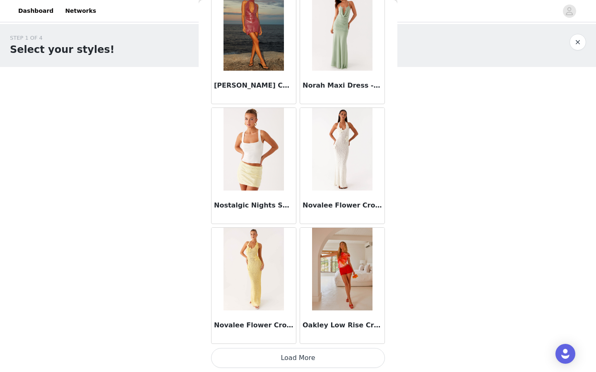
click at [294, 362] on button "Load More" at bounding box center [298, 358] width 174 height 20
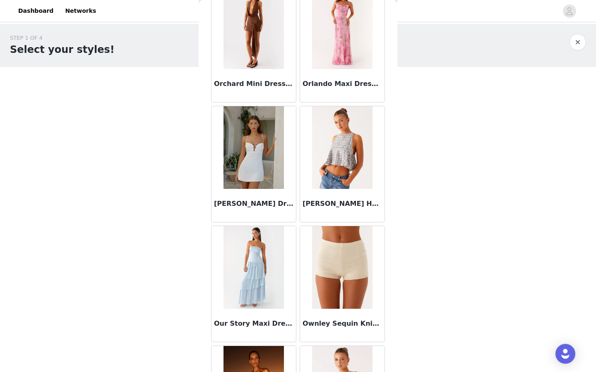
scroll to position [40482, 0]
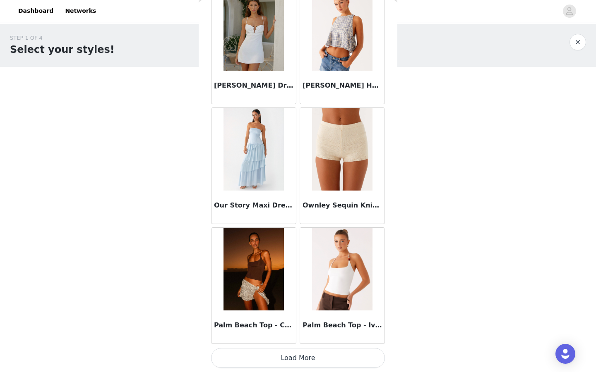
click at [298, 357] on button "Load More" at bounding box center [298, 358] width 174 height 20
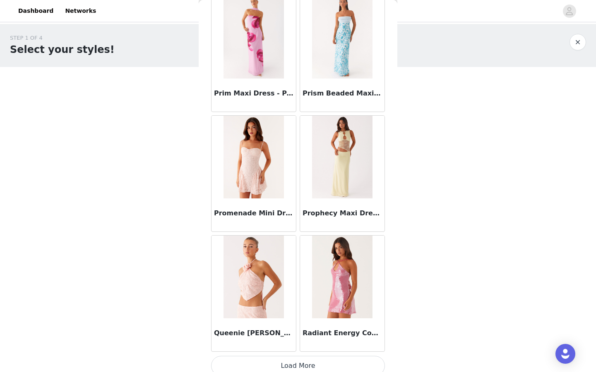
scroll to position [41682, 0]
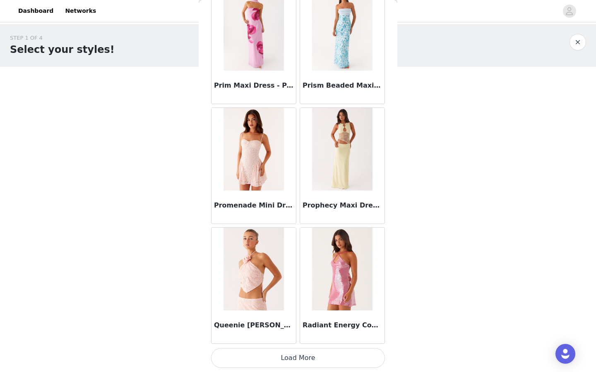
click at [297, 352] on button "Load More" at bounding box center [298, 358] width 174 height 20
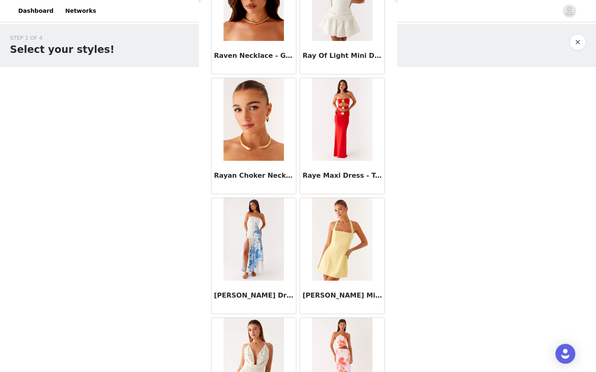
scroll to position [42791, 0]
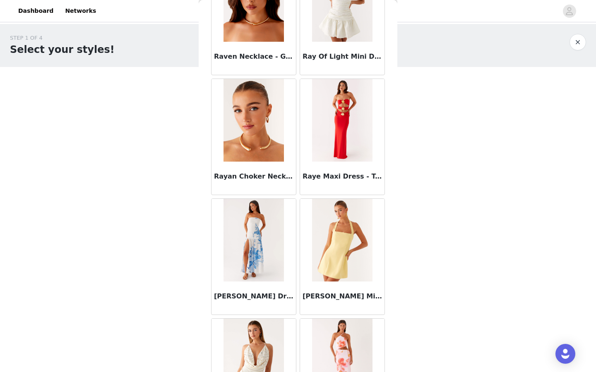
click at [256, 147] on img at bounding box center [253, 120] width 60 height 83
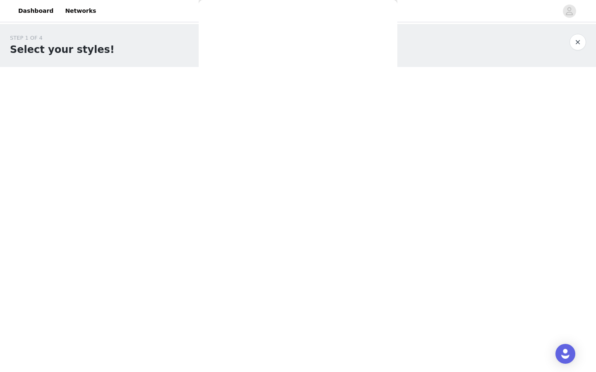
scroll to position [12, 0]
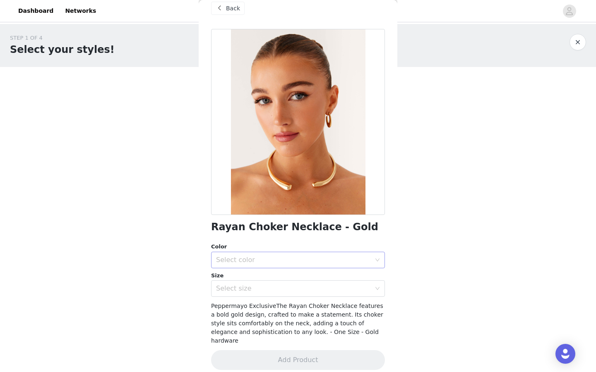
click at [300, 256] on div "Select color" at bounding box center [293, 260] width 155 height 8
click at [285, 274] on li "Gold" at bounding box center [298, 278] width 174 height 13
click at [285, 294] on div "Select size" at bounding box center [295, 289] width 158 height 16
click at [277, 308] on li "One Size" at bounding box center [298, 306] width 174 height 13
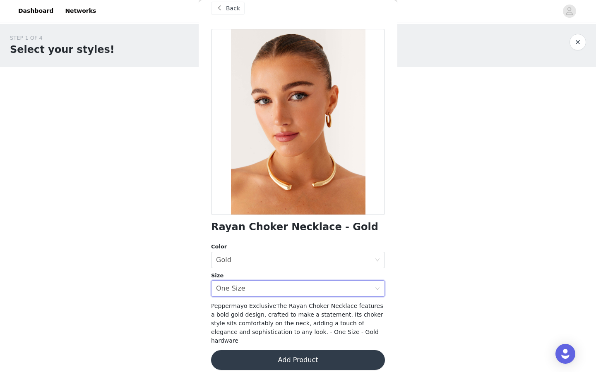
click at [298, 357] on button "Add Product" at bounding box center [298, 360] width 174 height 20
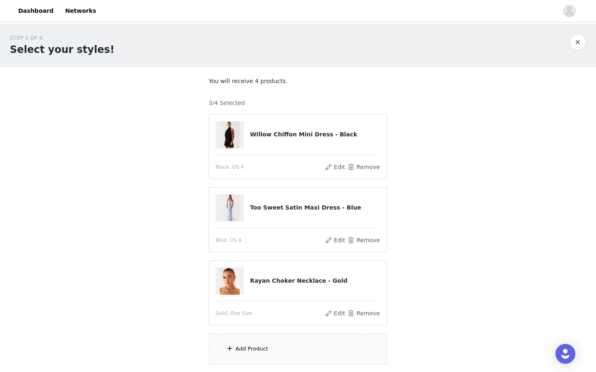
scroll to position [62, 0]
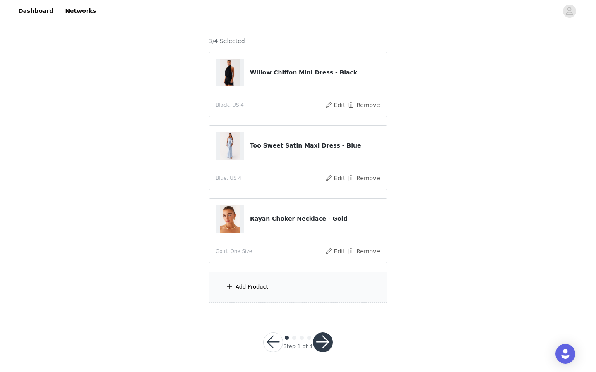
click at [256, 293] on div "Add Product" at bounding box center [297, 287] width 179 height 31
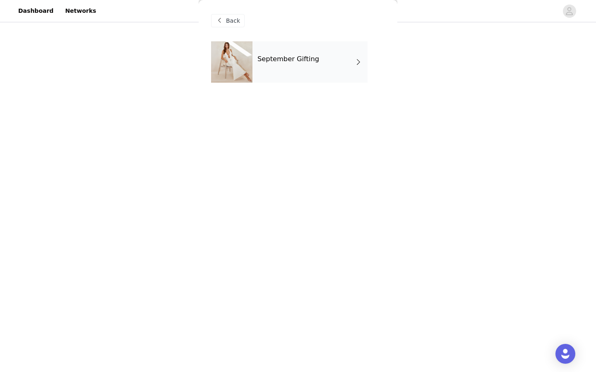
click at [285, 64] on div "September Gifting" at bounding box center [309, 61] width 115 height 41
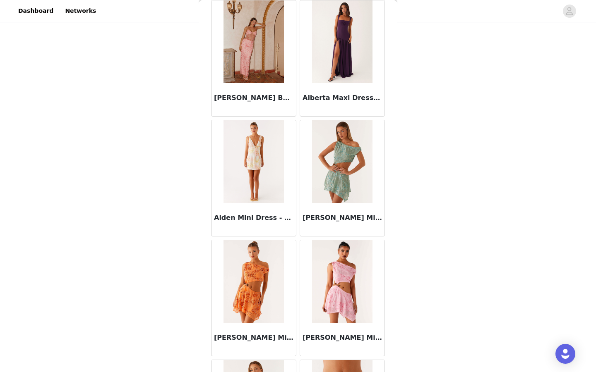
scroll to position [894, 0]
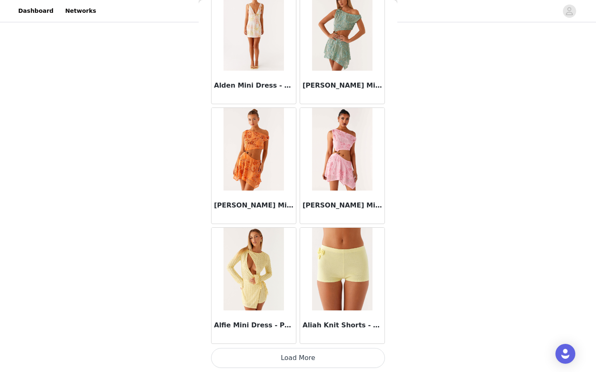
click at [310, 360] on button "Load More" at bounding box center [298, 358] width 174 height 20
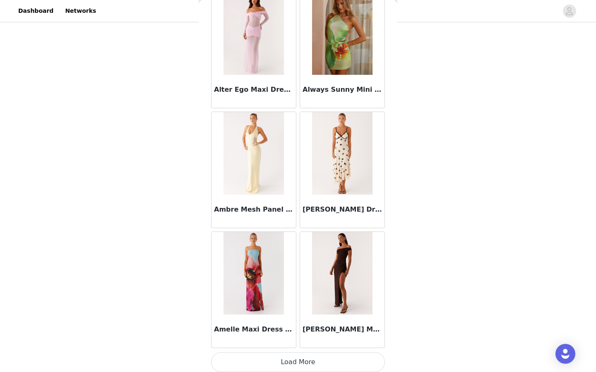
scroll to position [2093, 0]
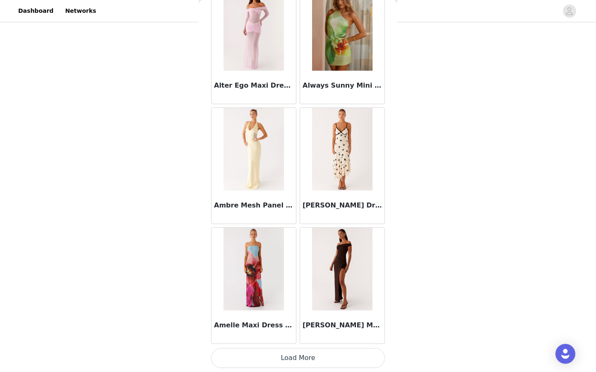
click at [310, 352] on button "Load More" at bounding box center [298, 358] width 174 height 20
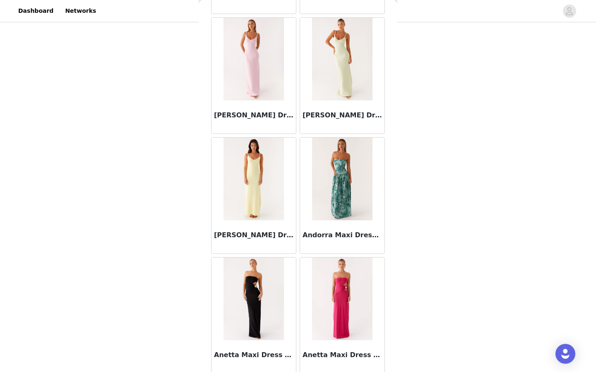
scroll to position [3293, 0]
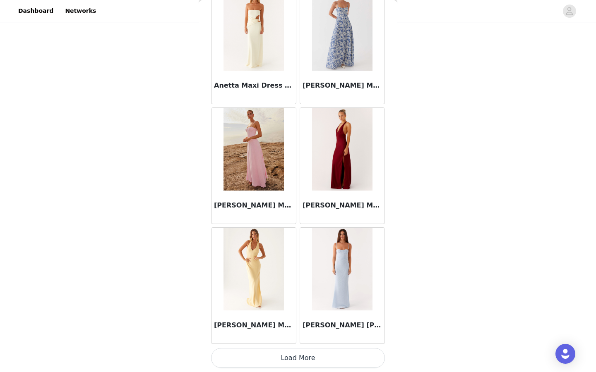
click at [310, 357] on button "Load More" at bounding box center [298, 358] width 174 height 20
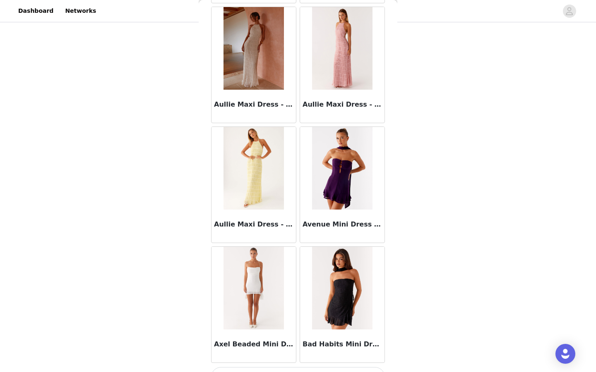
scroll to position [4493, 0]
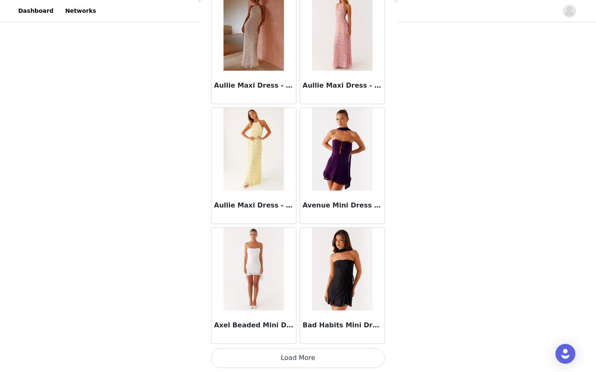
click at [311, 357] on button "Load More" at bounding box center [298, 358] width 174 height 20
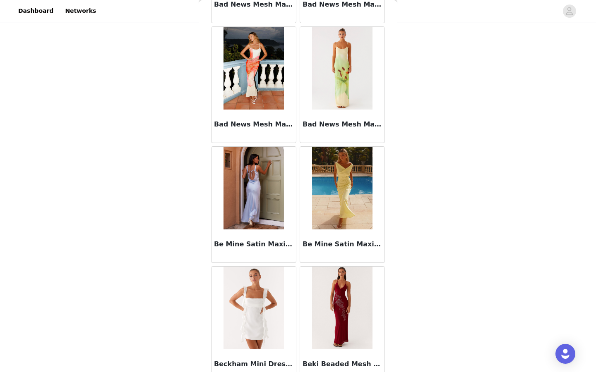
scroll to position [5692, 0]
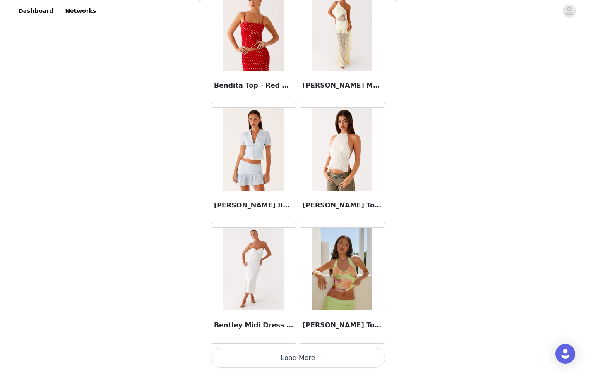
click at [264, 360] on button "Load More" at bounding box center [298, 358] width 174 height 20
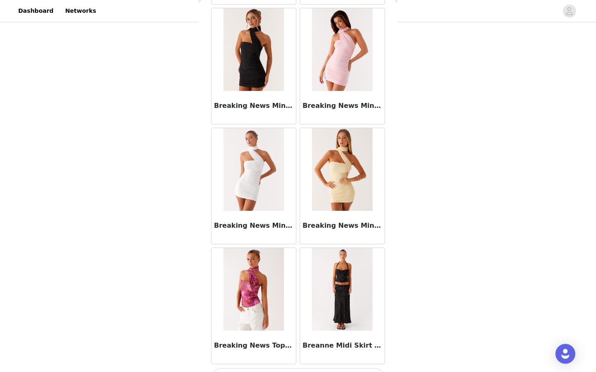
scroll to position [6892, 0]
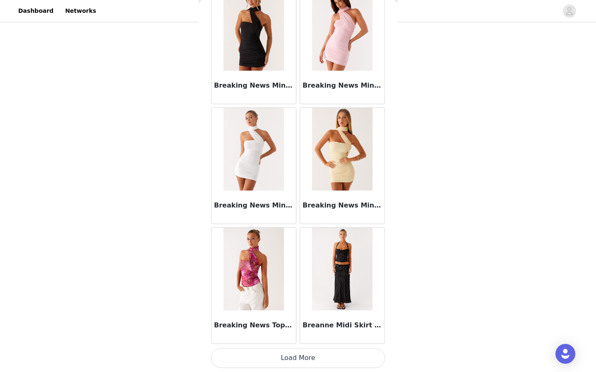
click at [315, 358] on button "Load More" at bounding box center [298, 358] width 174 height 20
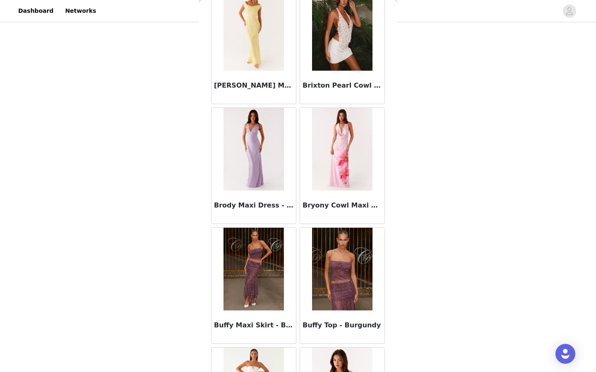
scroll to position [8091, 0]
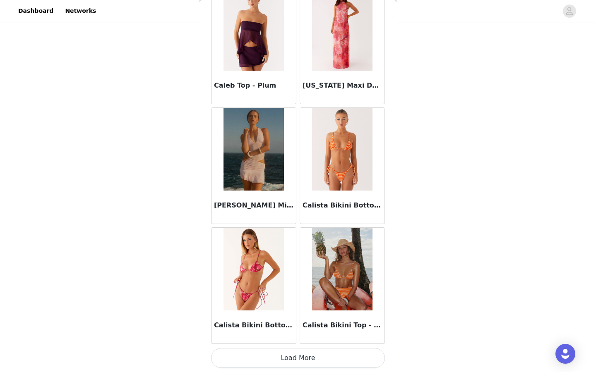
click at [281, 365] on button "Load More" at bounding box center [298, 358] width 174 height 20
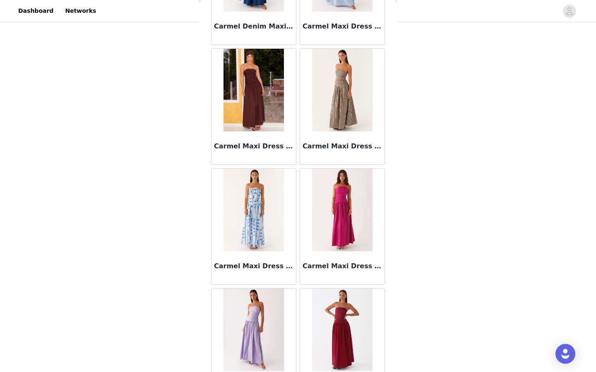
scroll to position [9291, 0]
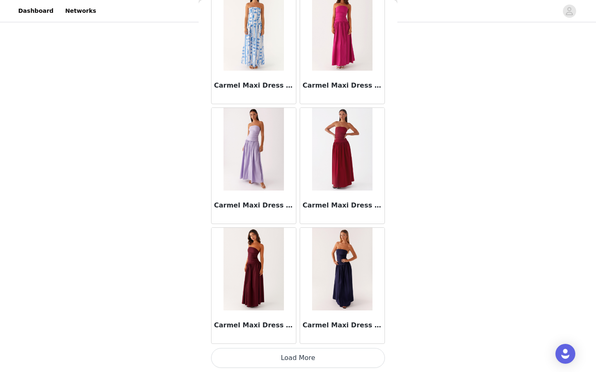
click at [292, 362] on button "Load More" at bounding box center [298, 358] width 174 height 20
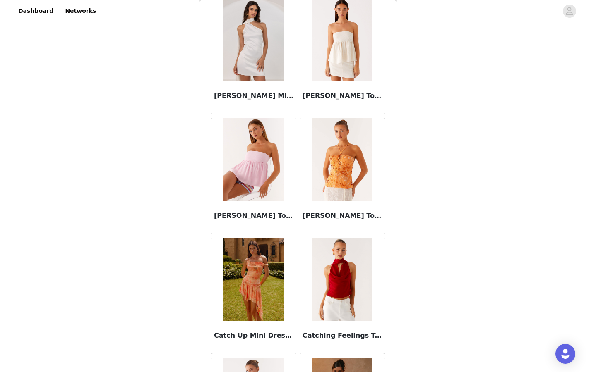
scroll to position [10491, 0]
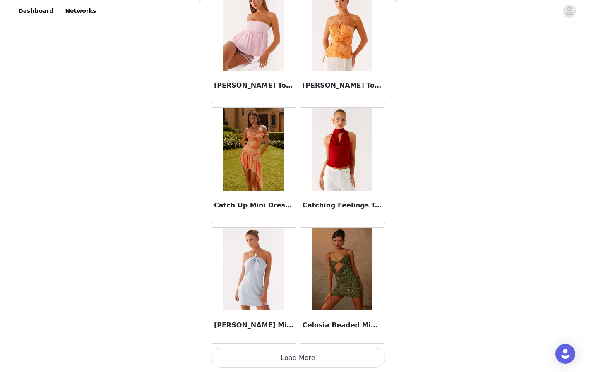
click at [227, 358] on button "Load More" at bounding box center [298, 358] width 174 height 20
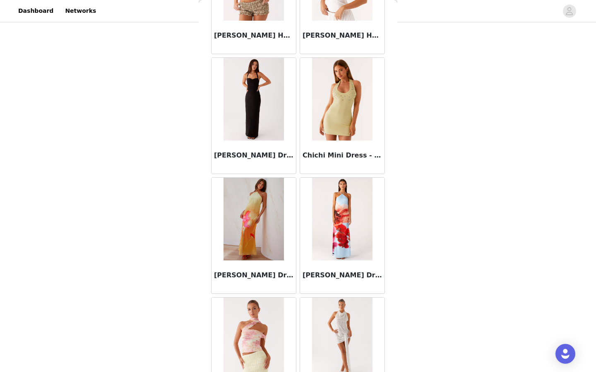
scroll to position [11690, 0]
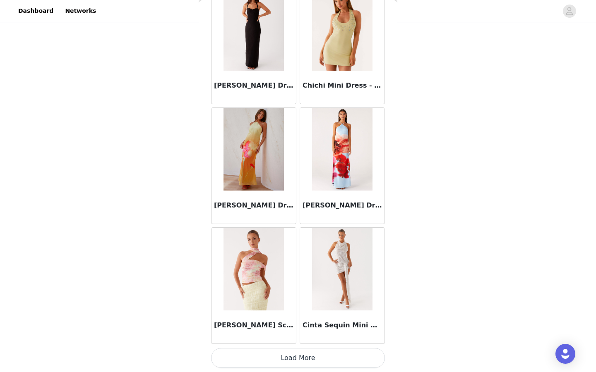
click at [274, 358] on button "Load More" at bounding box center [298, 358] width 174 height 20
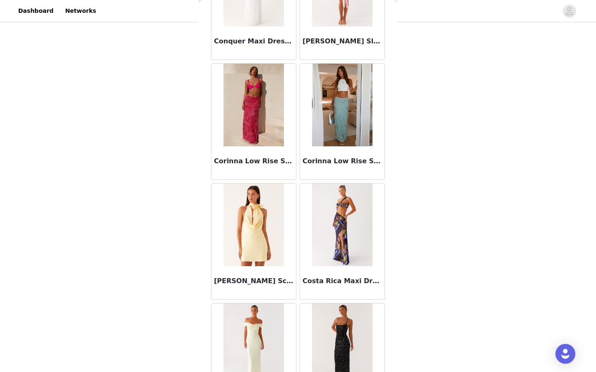
scroll to position [12890, 0]
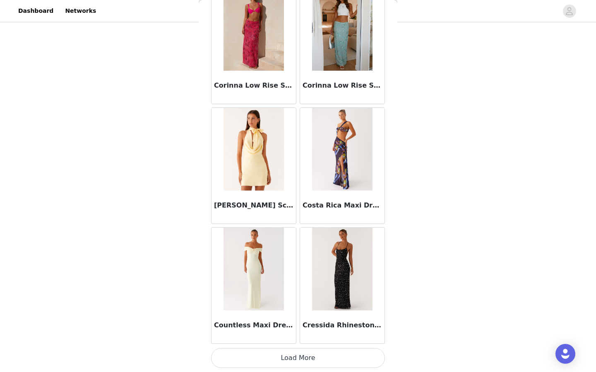
click at [250, 352] on button "Load More" at bounding box center [298, 358] width 174 height 20
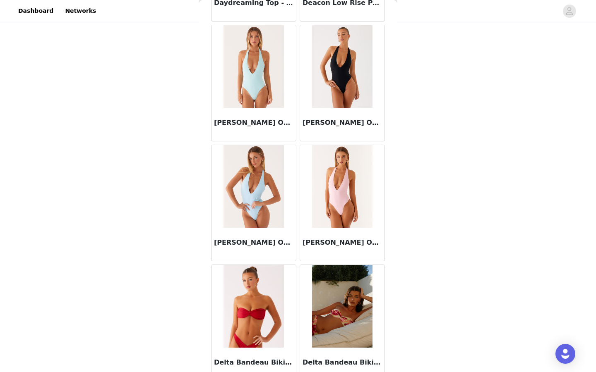
scroll to position [14090, 0]
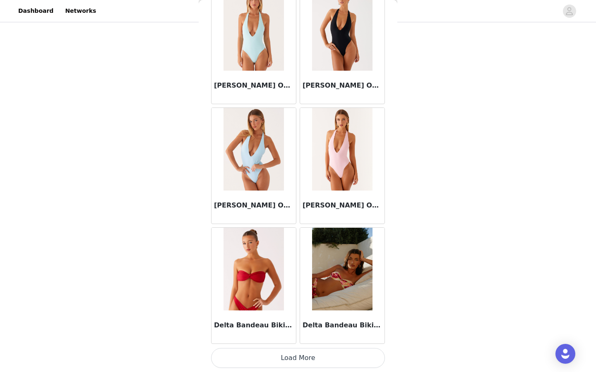
click at [280, 361] on button "Load More" at bounding box center [298, 358] width 174 height 20
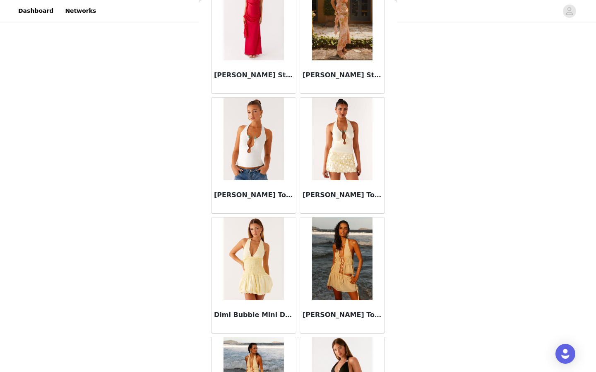
scroll to position [15289, 0]
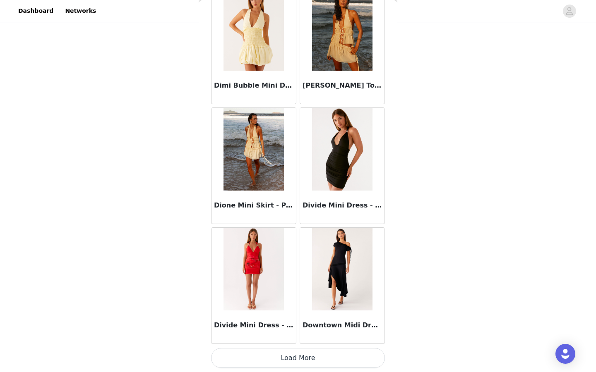
click at [280, 360] on button "Load More" at bounding box center [298, 358] width 174 height 20
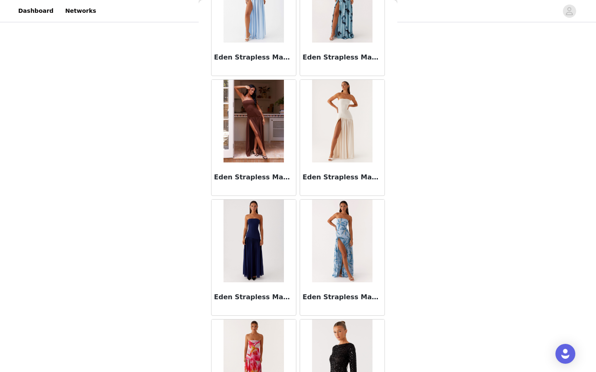
scroll to position [16489, 0]
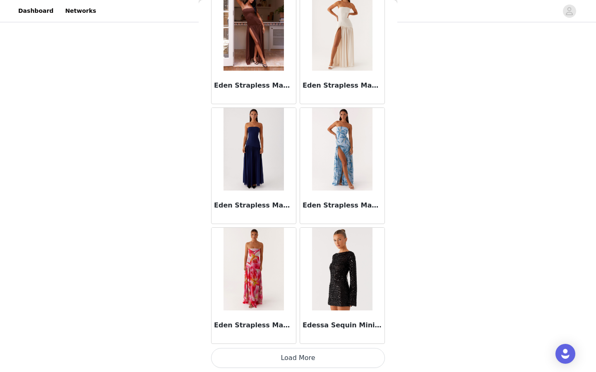
click at [278, 353] on button "Load More" at bounding box center [298, 358] width 174 height 20
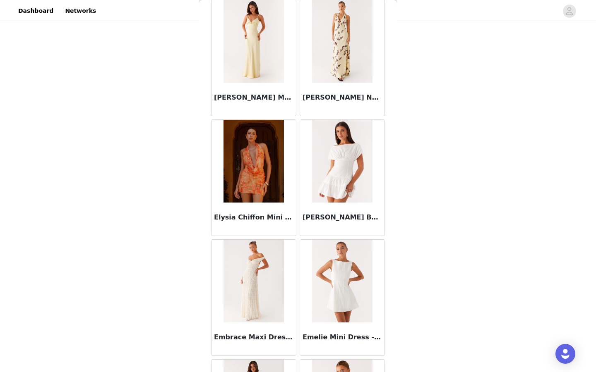
scroll to position [17689, 0]
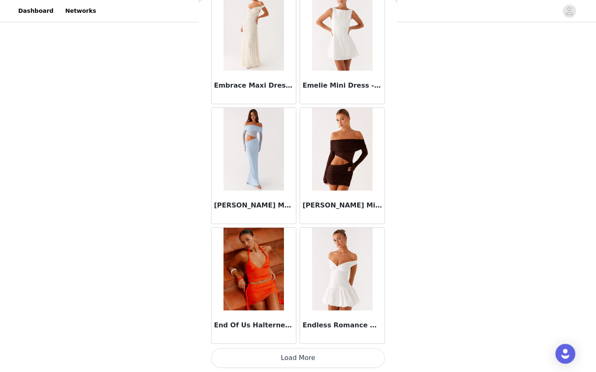
click at [278, 353] on button "Load More" at bounding box center [298, 358] width 174 height 20
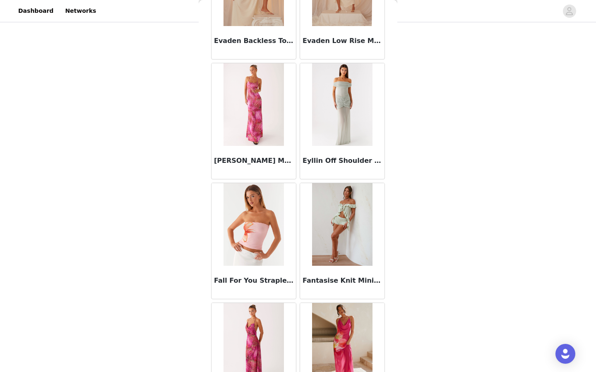
scroll to position [18888, 0]
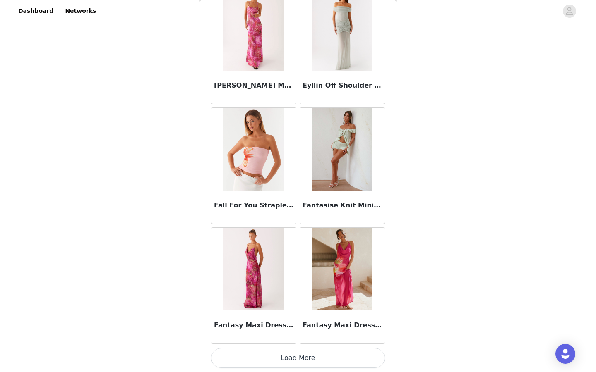
click at [278, 352] on button "Load More" at bounding box center [298, 358] width 174 height 20
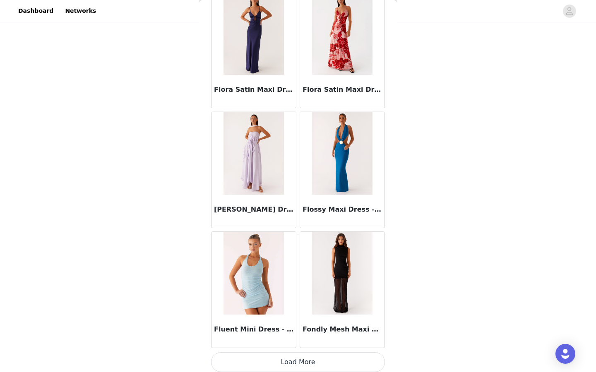
scroll to position [20088, 0]
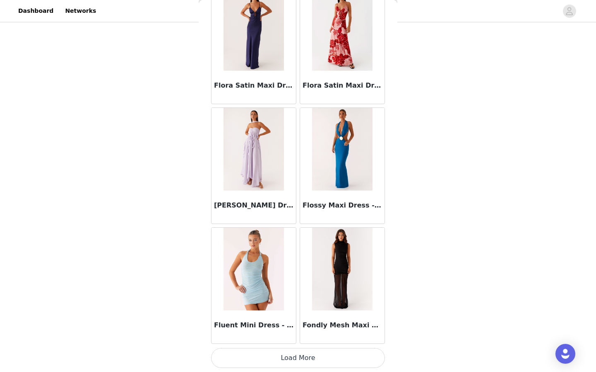
click at [278, 350] on button "Load More" at bounding box center [298, 358] width 174 height 20
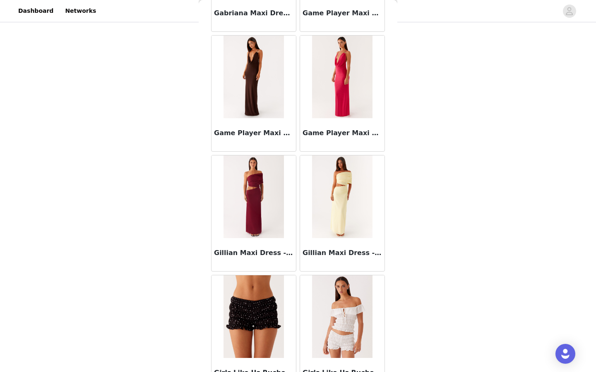
scroll to position [21288, 0]
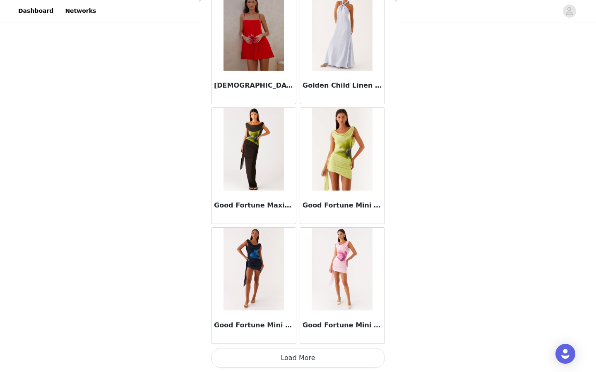
click at [288, 359] on button "Load More" at bounding box center [298, 358] width 174 height 20
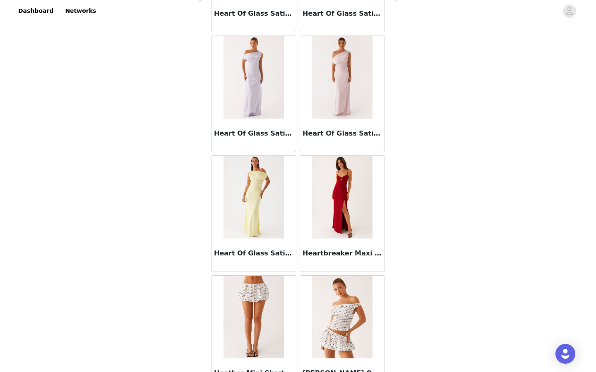
scroll to position [22487, 0]
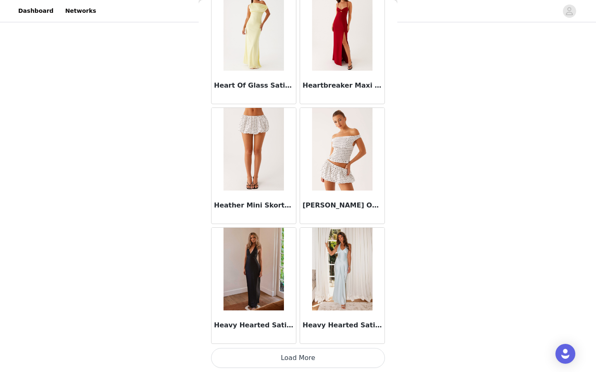
click at [288, 359] on button "Load More" at bounding box center [298, 358] width 174 height 20
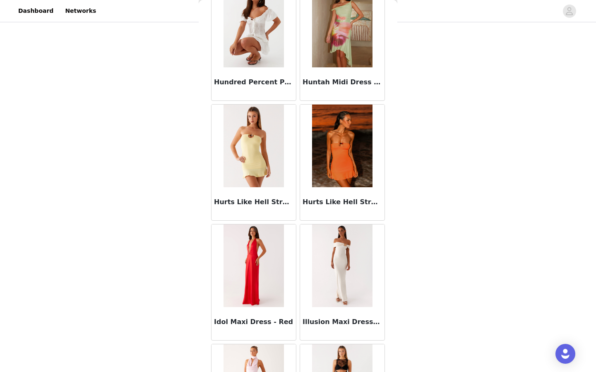
scroll to position [23687, 0]
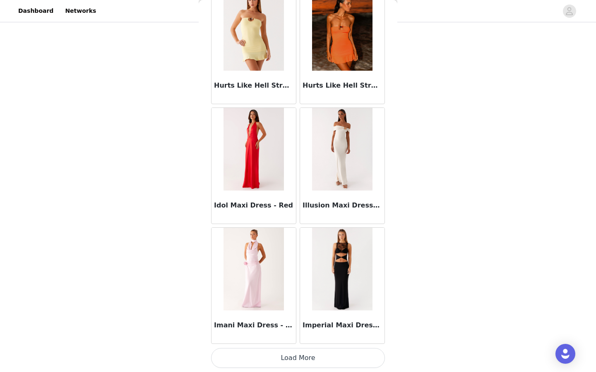
click at [288, 359] on button "Load More" at bounding box center [298, 358] width 174 height 20
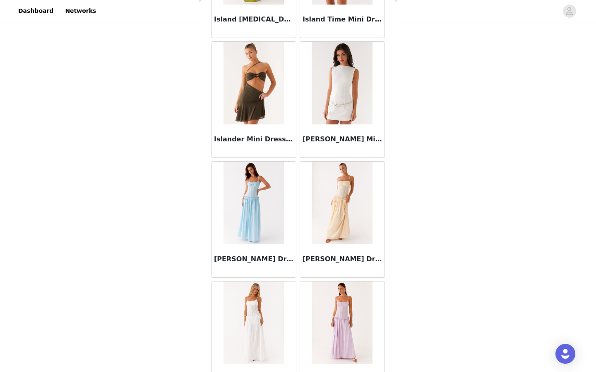
scroll to position [24887, 0]
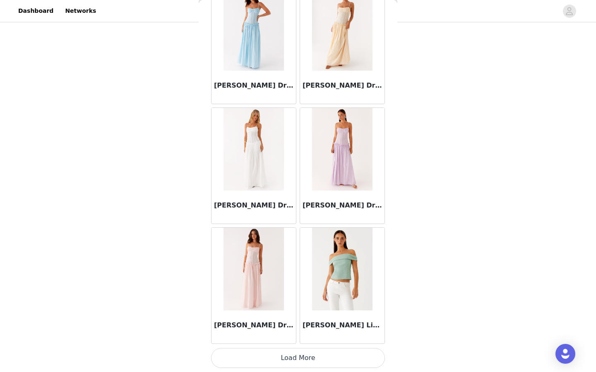
click at [288, 359] on button "Load More" at bounding box center [298, 358] width 174 height 20
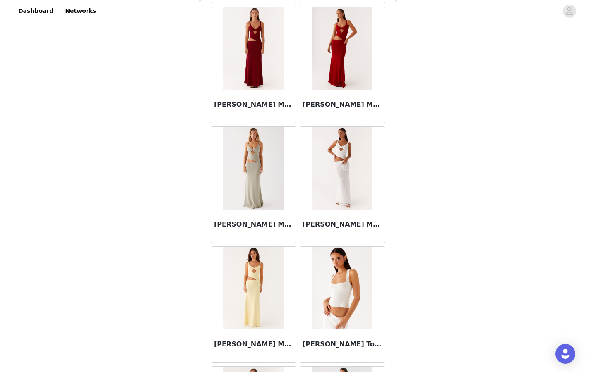
scroll to position [26086, 0]
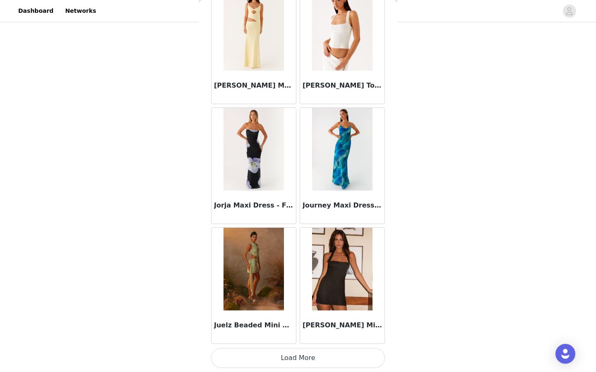
click at [288, 359] on button "Load More" at bounding box center [298, 358] width 174 height 20
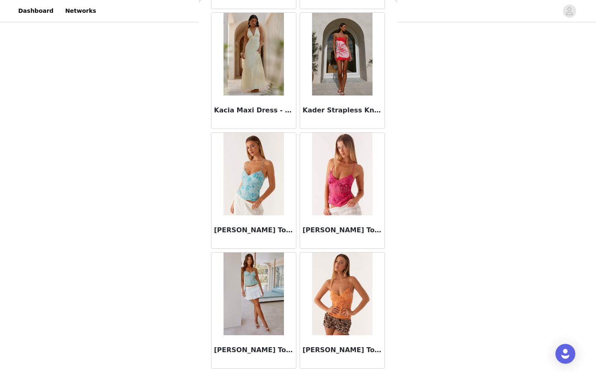
scroll to position [27286, 0]
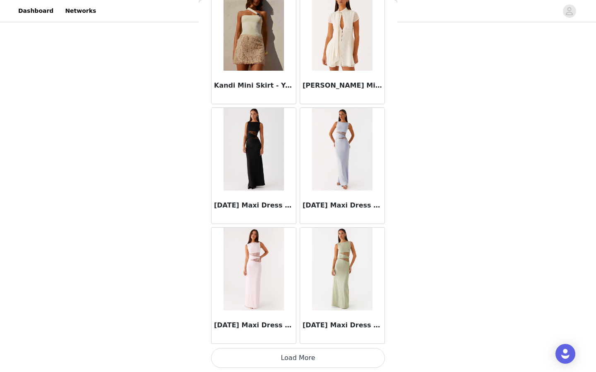
click at [288, 359] on button "Load More" at bounding box center [298, 358] width 174 height 20
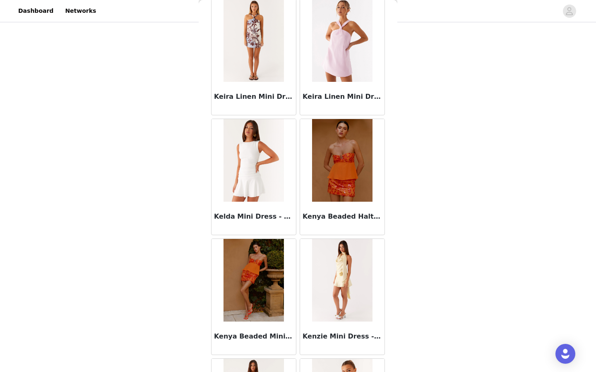
scroll to position [28486, 0]
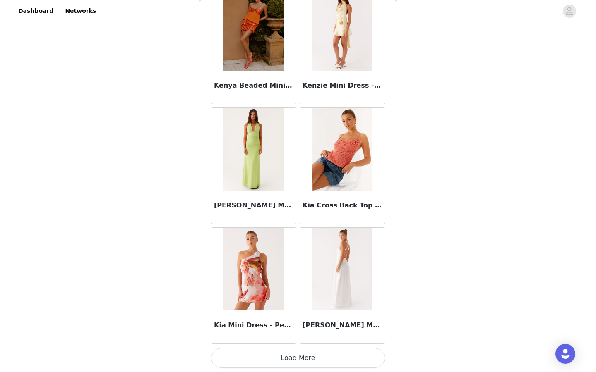
click at [288, 359] on button "Load More" at bounding box center [298, 358] width 174 height 20
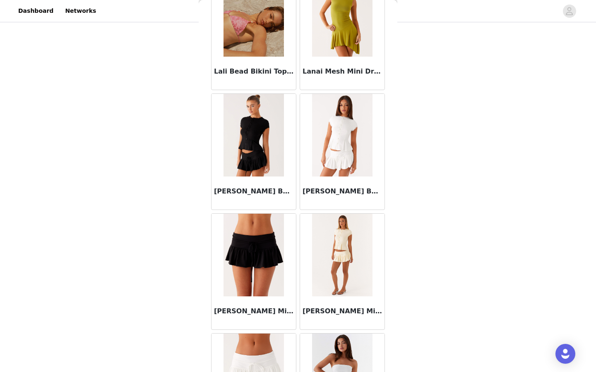
scroll to position [29685, 0]
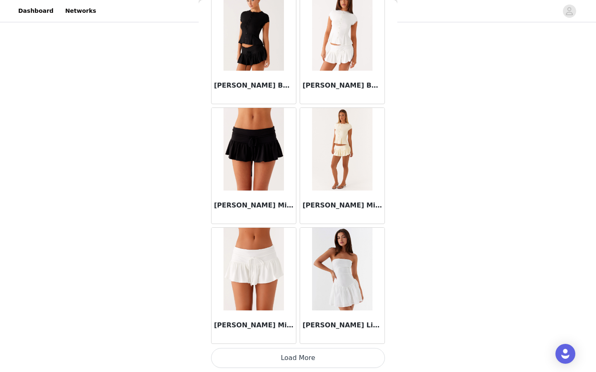
click at [288, 359] on button "Load More" at bounding box center [298, 358] width 174 height 20
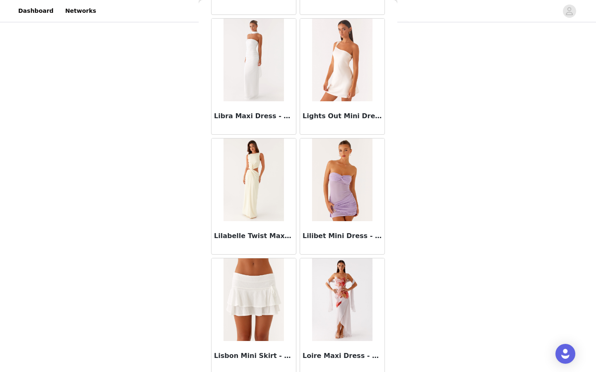
scroll to position [30885, 0]
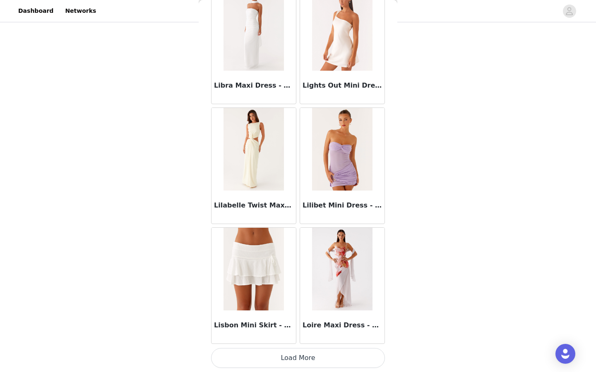
click at [288, 359] on button "Load More" at bounding box center [298, 358] width 174 height 20
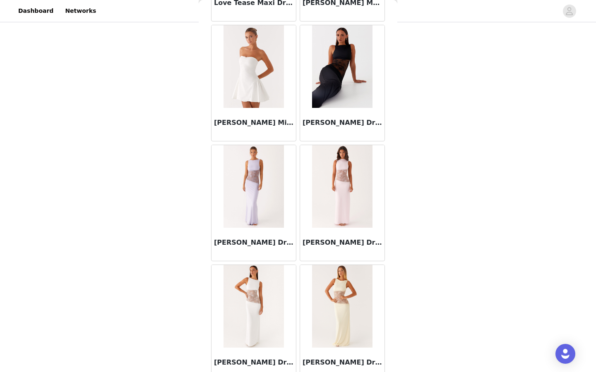
scroll to position [32085, 0]
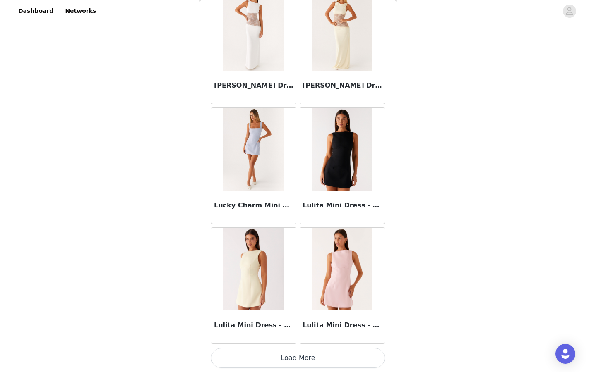
click at [288, 359] on button "Load More" at bounding box center [298, 358] width 174 height 20
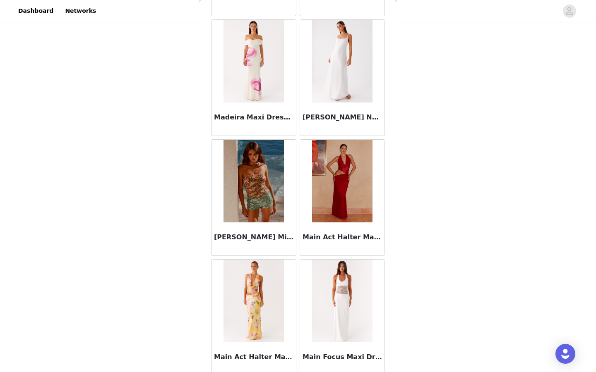
scroll to position [33284, 0]
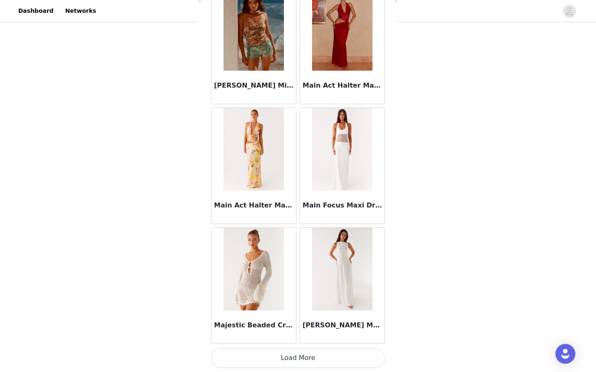
click at [288, 359] on button "Load More" at bounding box center [298, 358] width 174 height 20
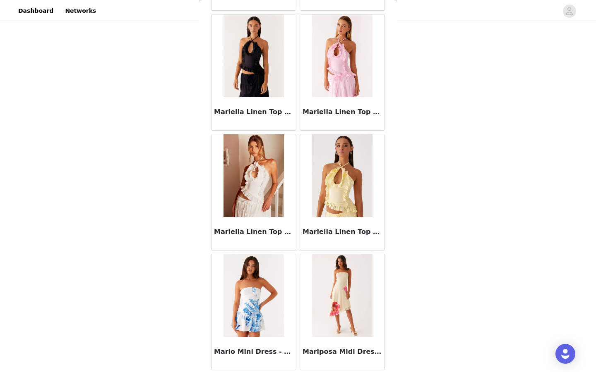
scroll to position [34484, 0]
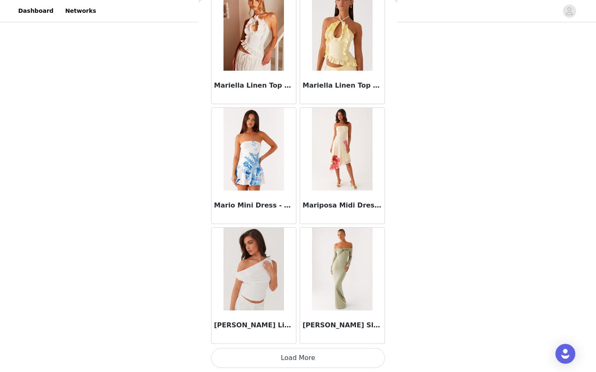
click at [288, 359] on button "Load More" at bounding box center [298, 358] width 174 height 20
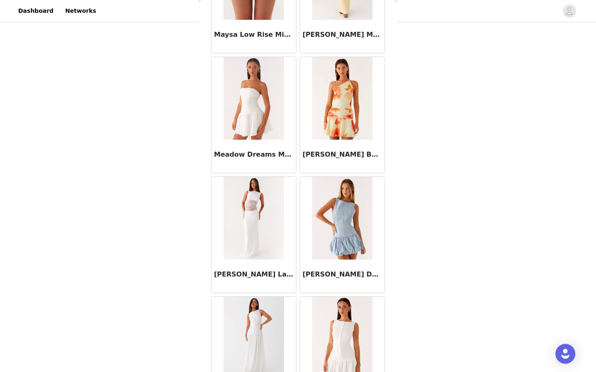
scroll to position [35684, 0]
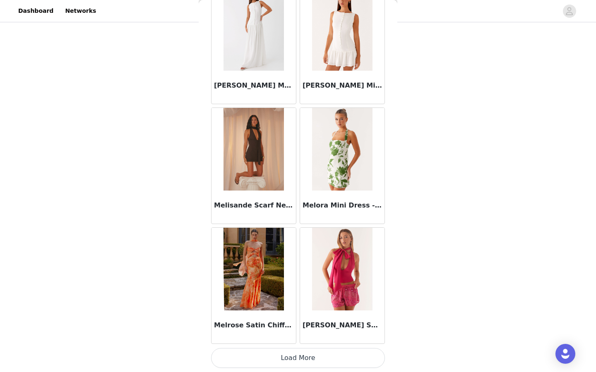
click at [288, 359] on button "Load More" at bounding box center [298, 358] width 174 height 20
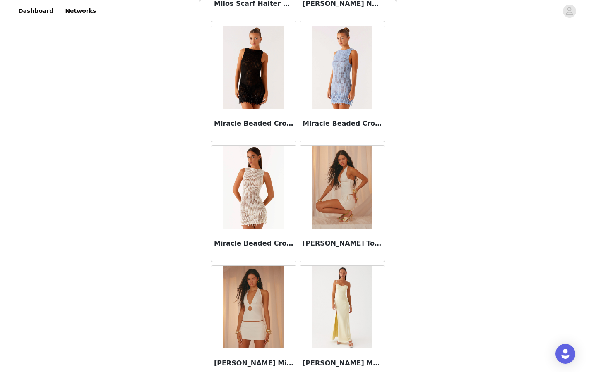
scroll to position [36883, 0]
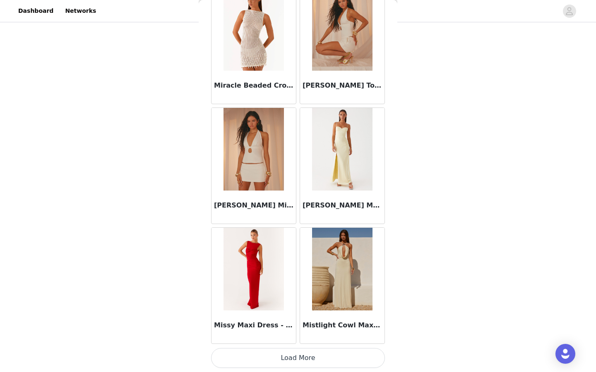
click at [288, 359] on button "Load More" at bounding box center [298, 358] width 174 height 20
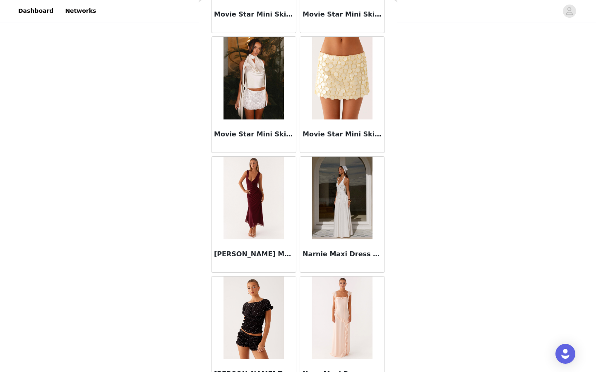
scroll to position [38083, 0]
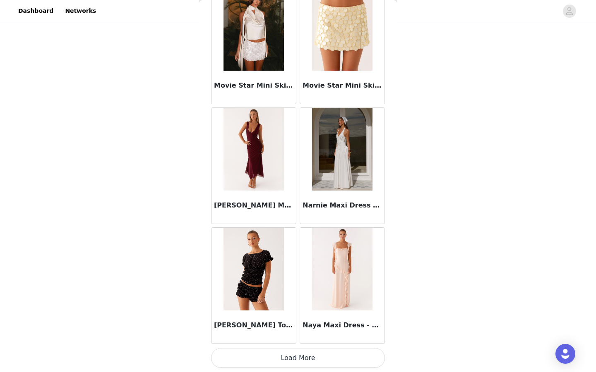
click at [288, 359] on button "Load More" at bounding box center [298, 358] width 174 height 20
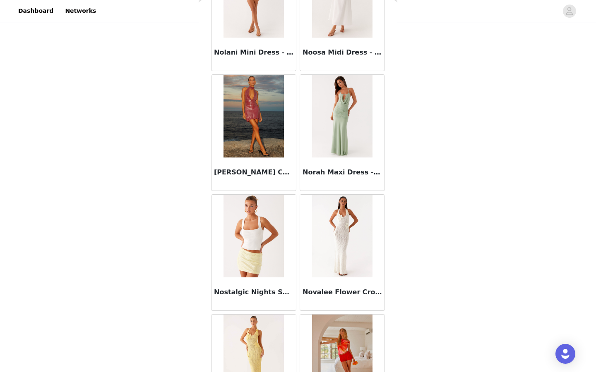
scroll to position [39283, 0]
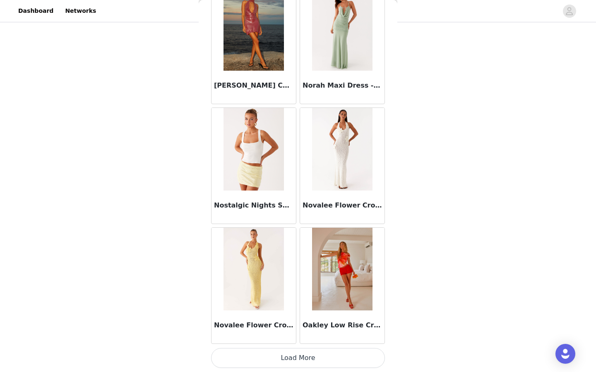
click at [288, 357] on button "Load More" at bounding box center [298, 358] width 174 height 20
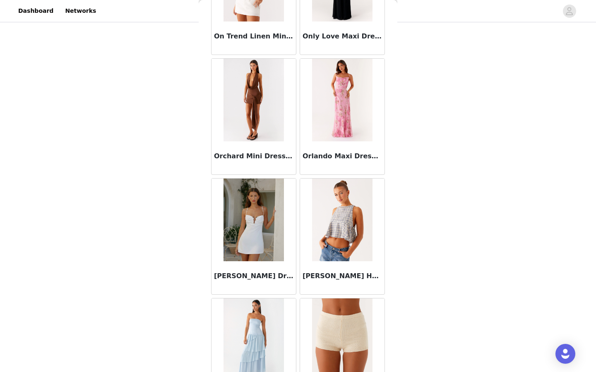
scroll to position [40482, 0]
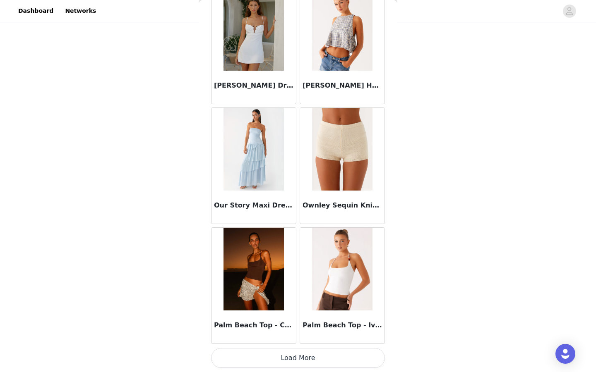
click at [288, 357] on button "Load More" at bounding box center [298, 358] width 174 height 20
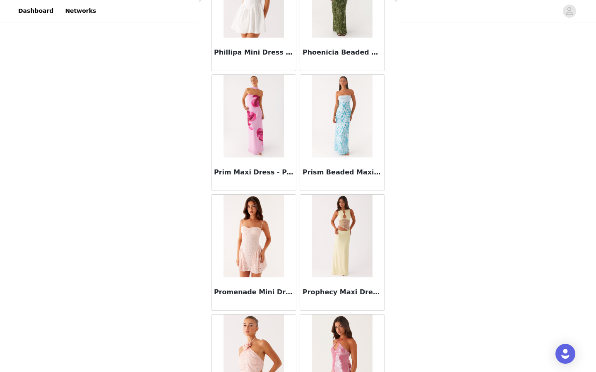
scroll to position [41682, 0]
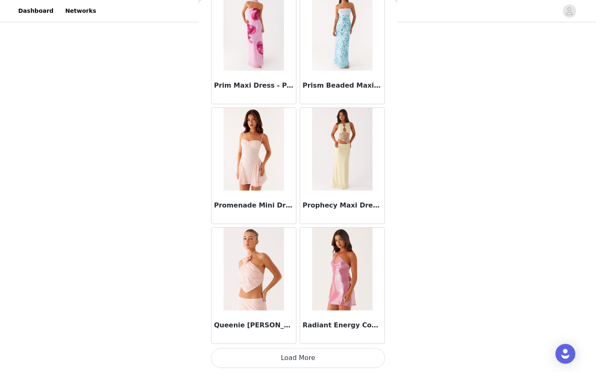
click at [288, 357] on button "Load More" at bounding box center [298, 358] width 174 height 20
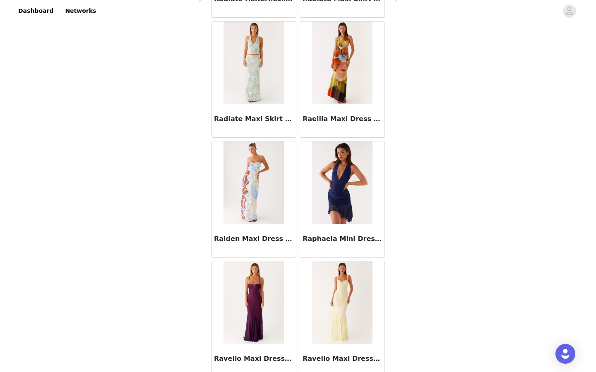
scroll to position [42882, 0]
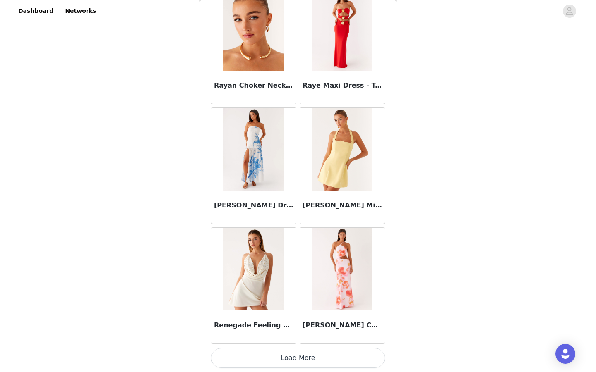
click at [288, 357] on button "Load More" at bounding box center [298, 358] width 174 height 20
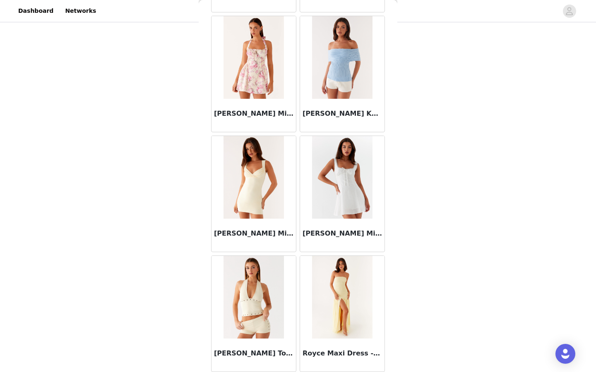
scroll to position [44081, 0]
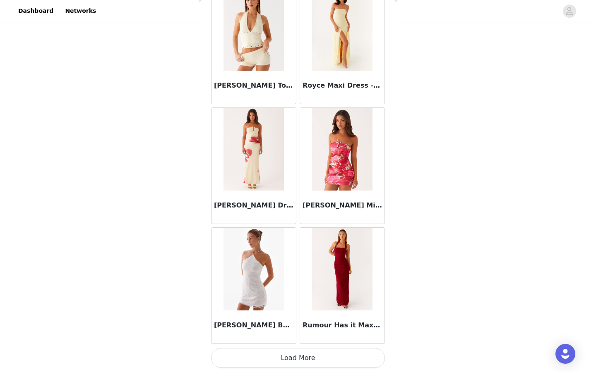
click at [288, 357] on button "Load More" at bounding box center [298, 358] width 174 height 20
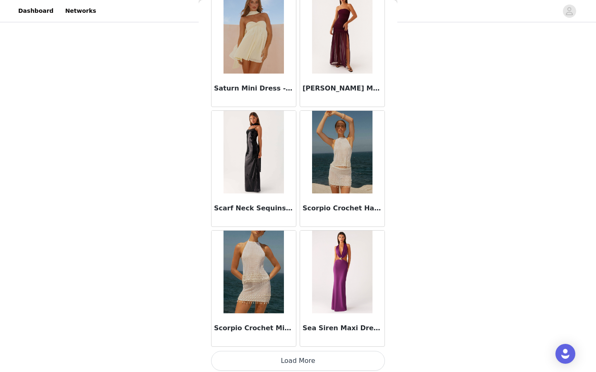
scroll to position [45281, 0]
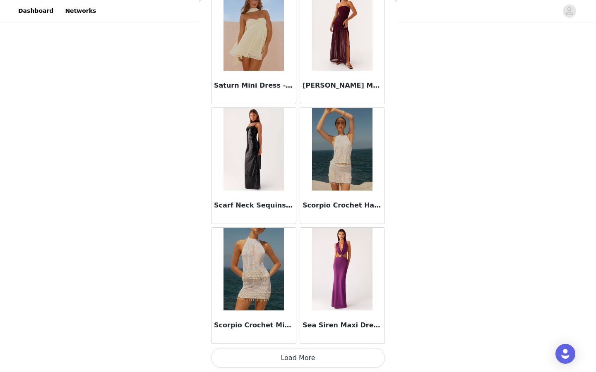
click at [288, 357] on button "Load More" at bounding box center [298, 358] width 174 height 20
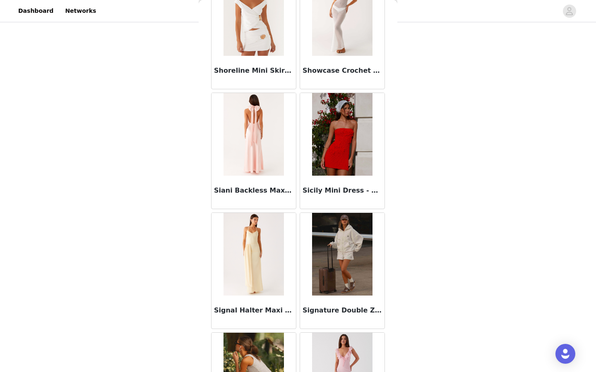
scroll to position [46481, 0]
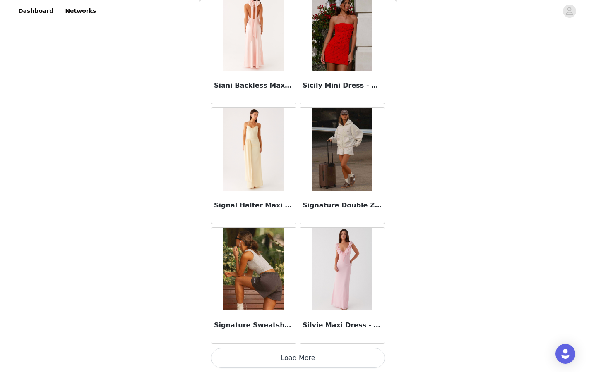
click at [291, 361] on button "Load More" at bounding box center [298, 358] width 174 height 20
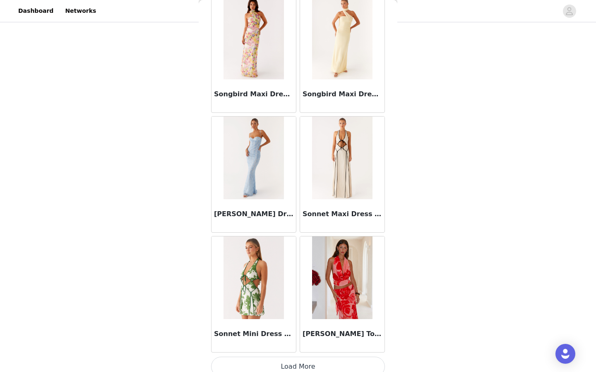
scroll to position [47680, 0]
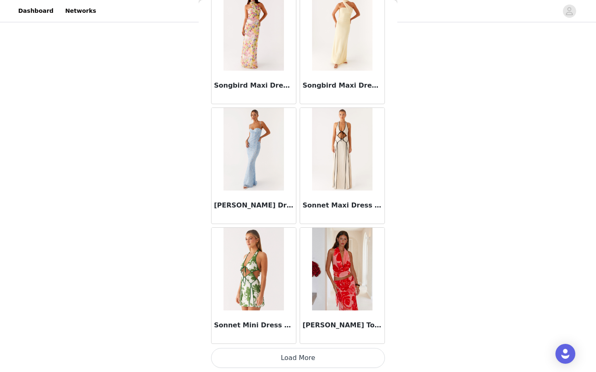
click at [293, 357] on button "Load More" at bounding box center [298, 358] width 174 height 20
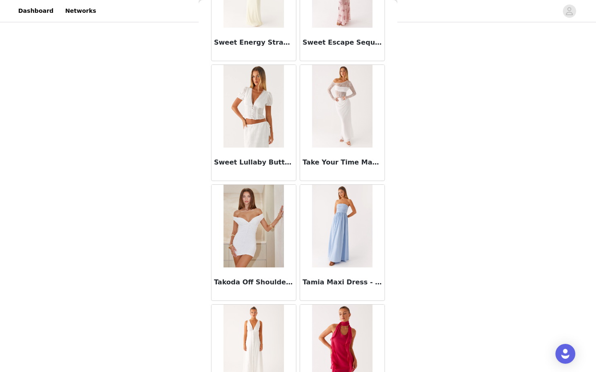
scroll to position [48880, 0]
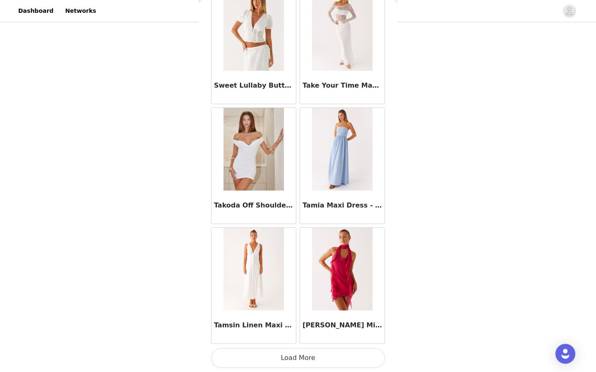
click at [293, 353] on button "Load More" at bounding box center [298, 358] width 174 height 20
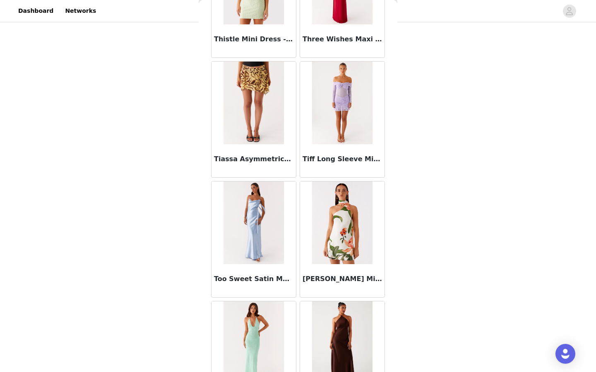
scroll to position [50080, 0]
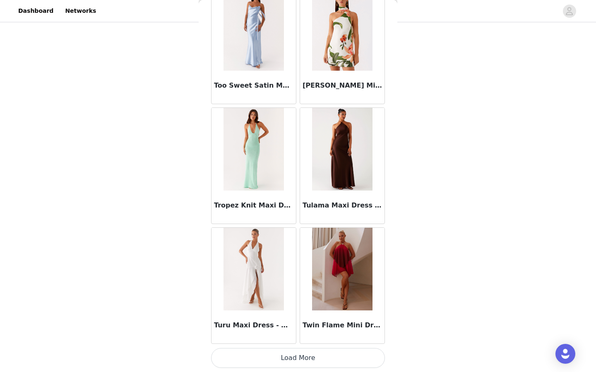
click at [293, 353] on button "Load More" at bounding box center [298, 358] width 174 height 20
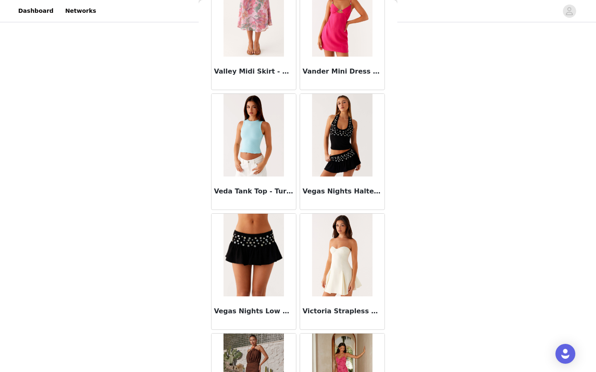
scroll to position [51279, 0]
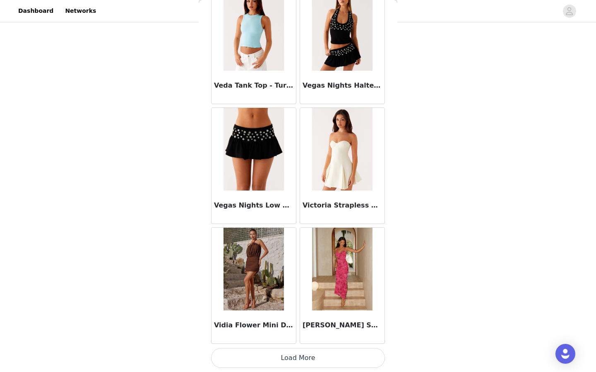
click at [277, 362] on button "Load More" at bounding box center [298, 358] width 174 height 20
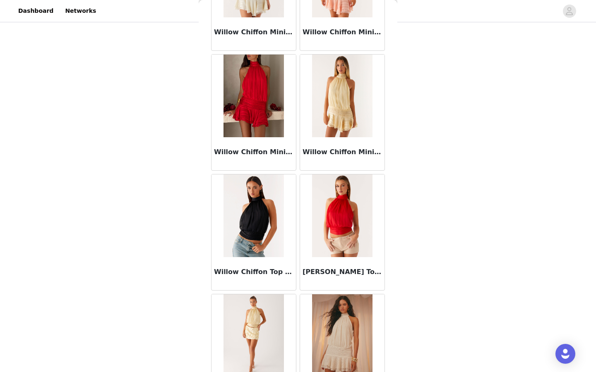
scroll to position [52479, 0]
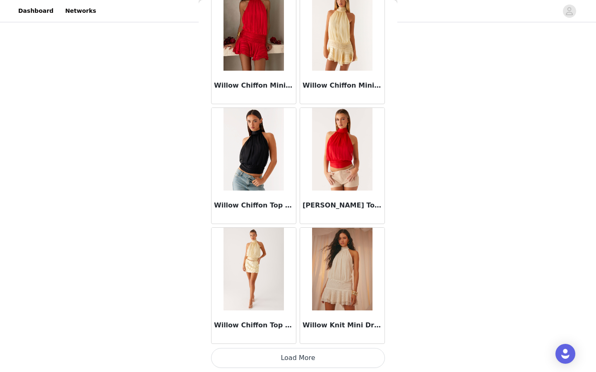
click at [281, 364] on button "Load More" at bounding box center [298, 358] width 174 height 20
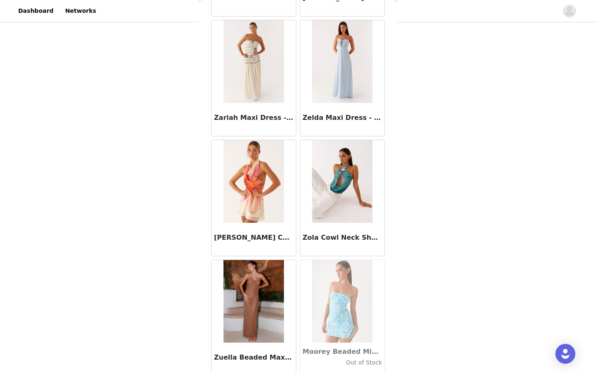
scroll to position [53679, 0]
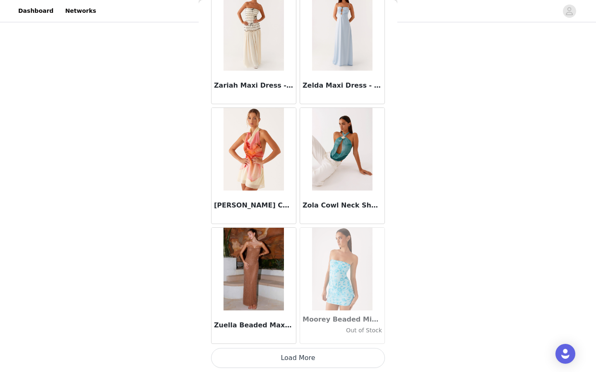
click at [288, 358] on button "Load More" at bounding box center [298, 358] width 174 height 20
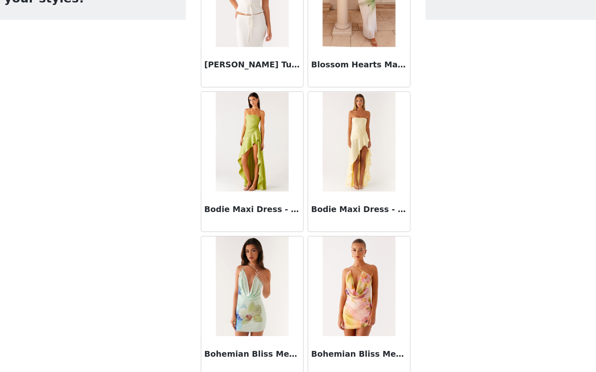
scroll to position [6406, 0]
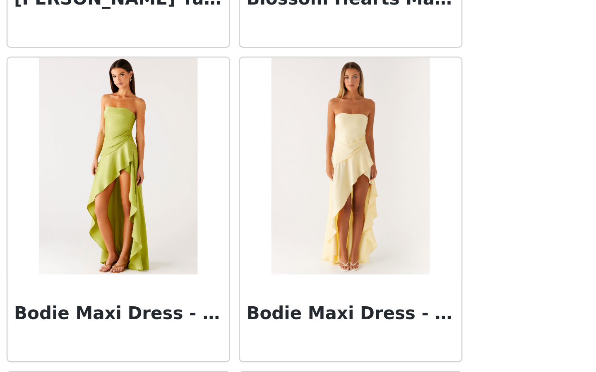
click at [266, 161] on img at bounding box center [253, 155] width 60 height 83
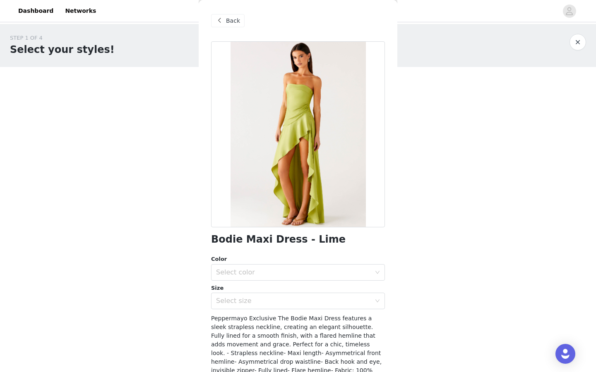
scroll to position [0, 0]
click at [305, 270] on div "Select color" at bounding box center [293, 272] width 155 height 8
click at [302, 294] on li "Lime" at bounding box center [298, 290] width 174 height 13
click at [302, 304] on div "Select size" at bounding box center [293, 301] width 155 height 8
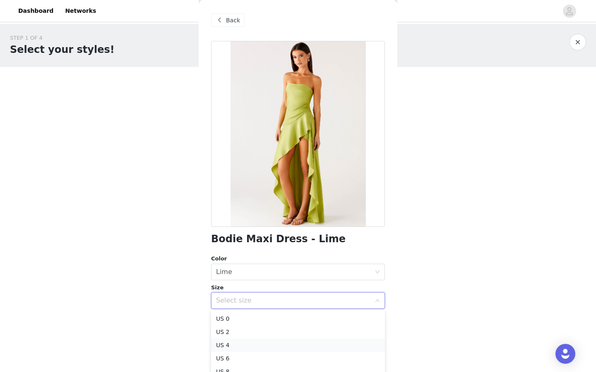
click at [251, 340] on li "US 4" at bounding box center [298, 345] width 174 height 13
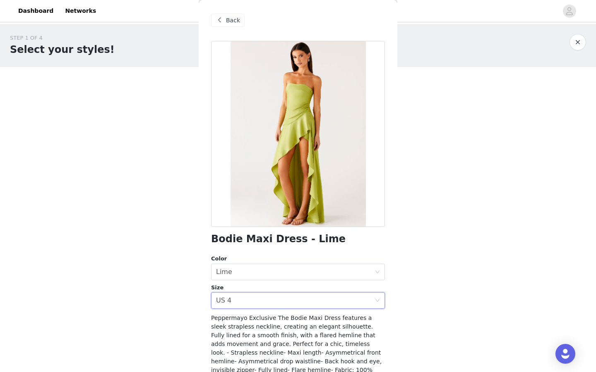
scroll to position [66, 0]
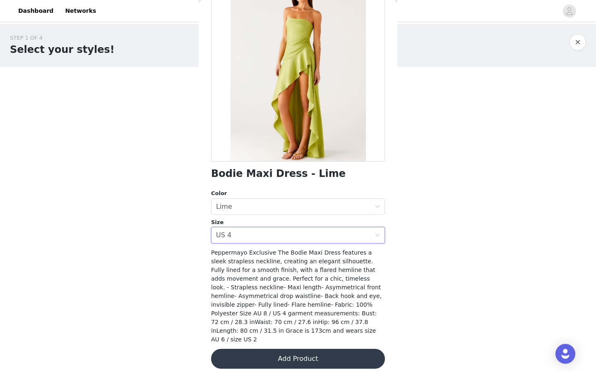
click at [321, 356] on button "Add Product" at bounding box center [298, 359] width 174 height 20
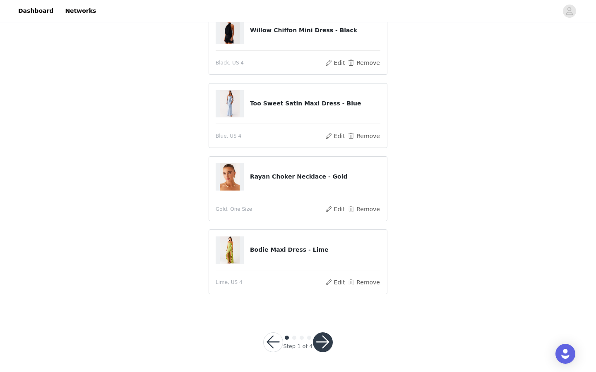
scroll to position [0, 0]
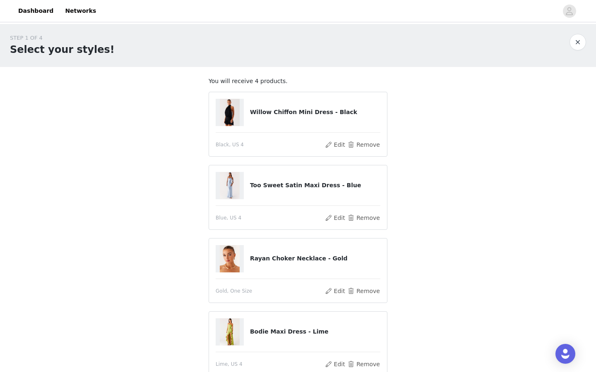
click at [236, 187] on img at bounding box center [230, 185] width 20 height 27
click at [267, 189] on h4 "Too Sweet Satin Maxi Dress - Blue" at bounding box center [315, 185] width 130 height 9
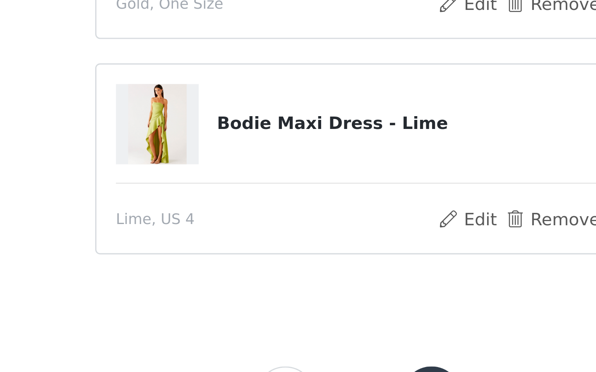
scroll to position [44, 0]
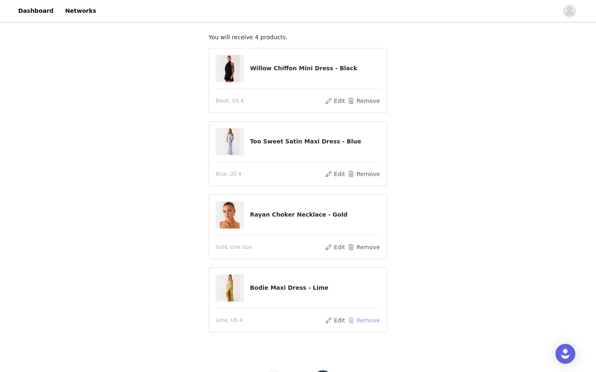
click at [364, 321] on button "Remove" at bounding box center [363, 321] width 33 height 10
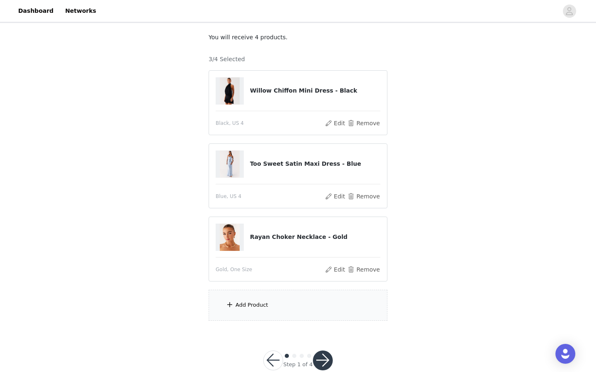
click at [282, 312] on div "Add Product" at bounding box center [297, 305] width 179 height 31
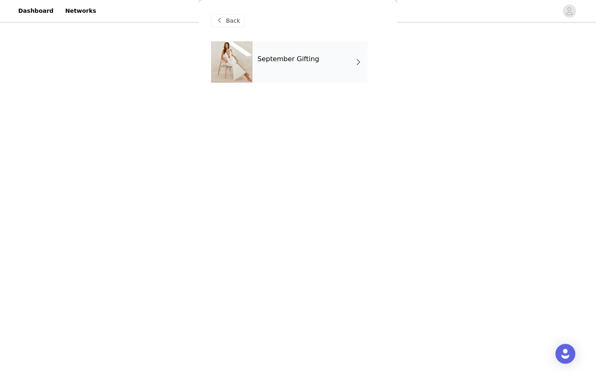
click at [280, 54] on div "September Gifting" at bounding box center [309, 61] width 115 height 41
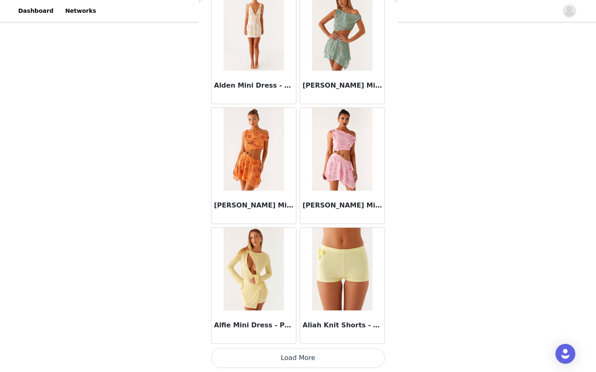
scroll to position [62, 0]
click at [284, 357] on button "Load More" at bounding box center [298, 358] width 174 height 20
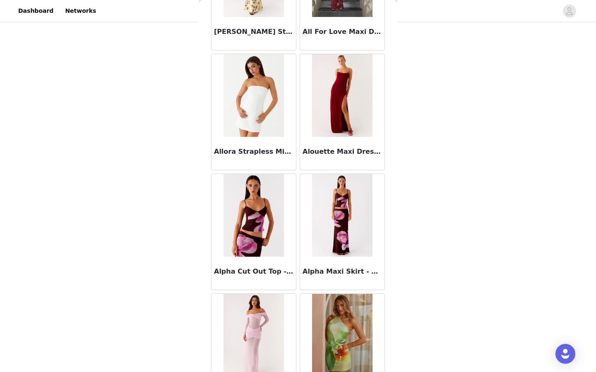
scroll to position [2093, 0]
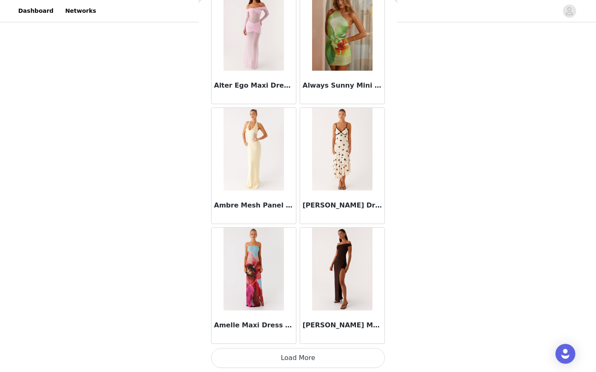
click at [224, 362] on button "Load More" at bounding box center [298, 358] width 174 height 20
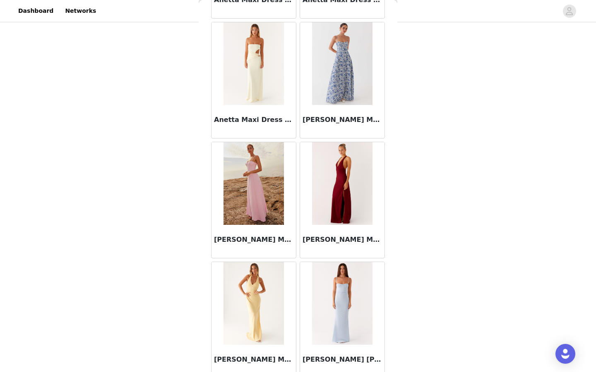
scroll to position [3293, 0]
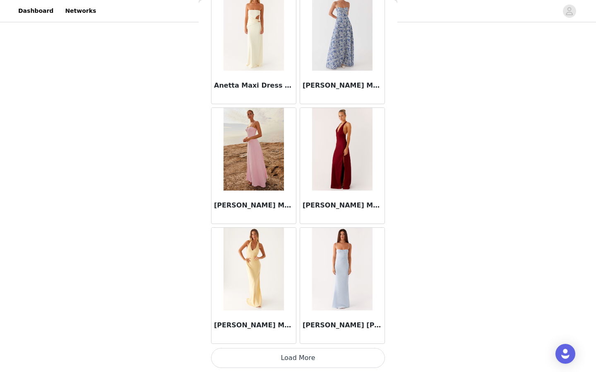
click at [256, 360] on button "Load More" at bounding box center [298, 358] width 174 height 20
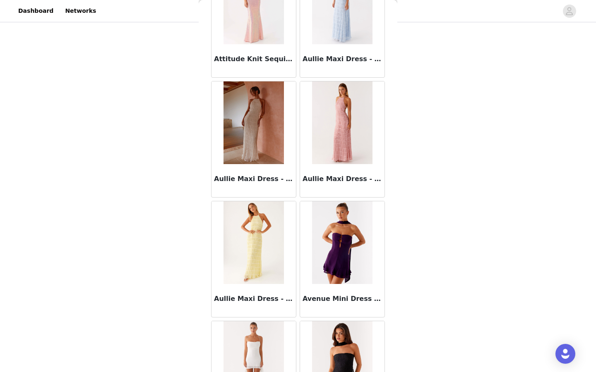
scroll to position [4493, 0]
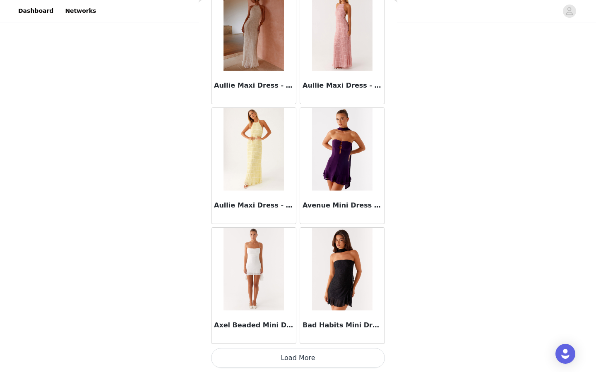
click at [256, 359] on button "Load More" at bounding box center [298, 358] width 174 height 20
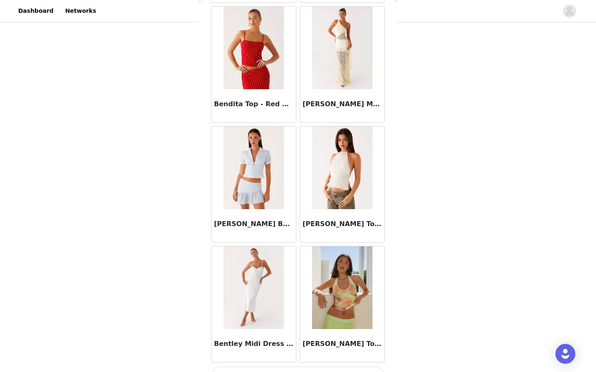
scroll to position [5692, 0]
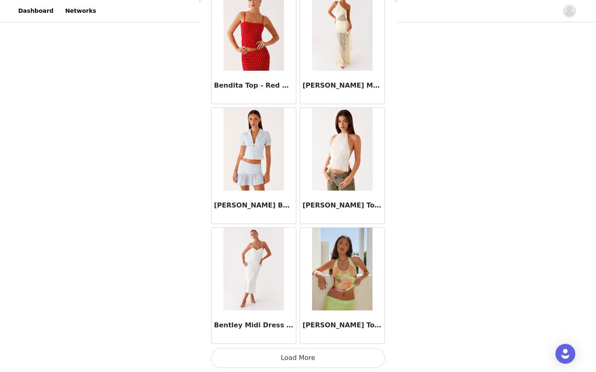
click at [300, 365] on button "Load More" at bounding box center [298, 358] width 174 height 20
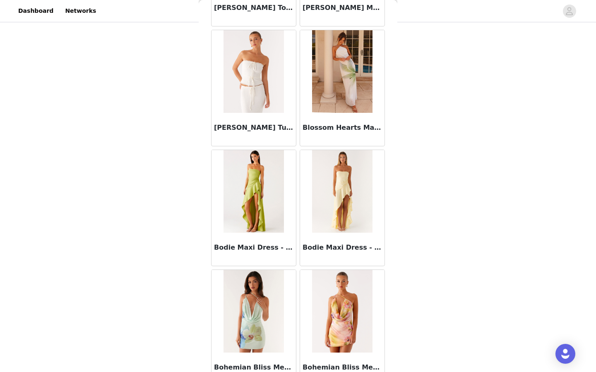
scroll to position [6385, 0]
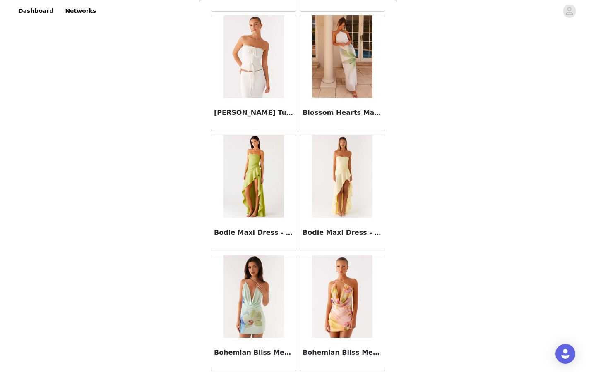
click at [252, 161] on img at bounding box center [253, 176] width 60 height 83
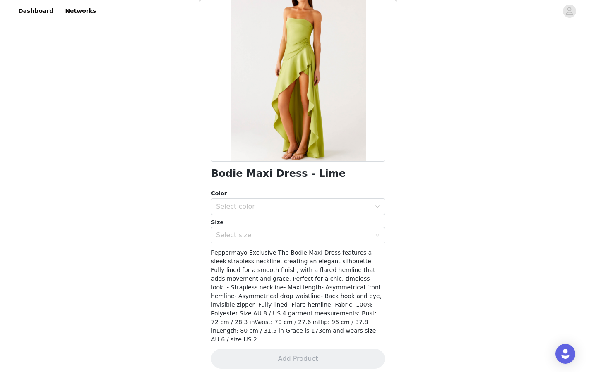
scroll to position [0, 0]
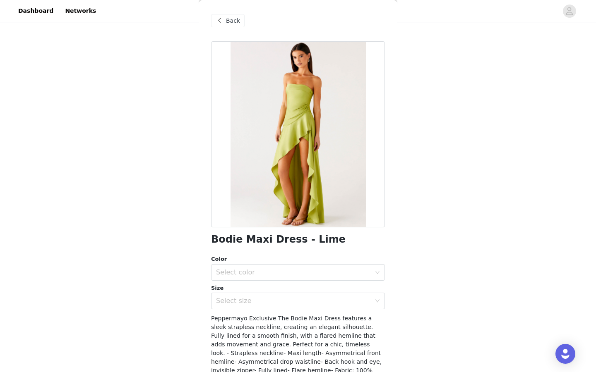
click at [235, 24] on span "Back" at bounding box center [233, 21] width 14 height 9
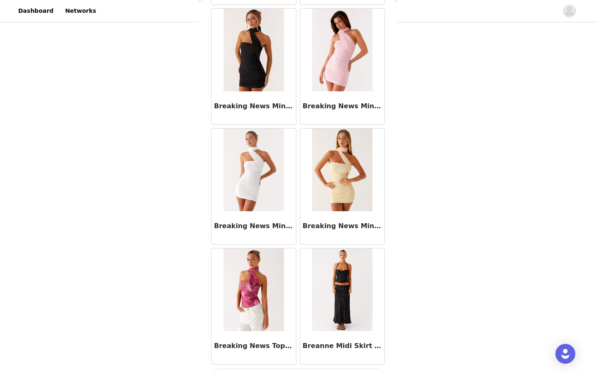
scroll to position [6892, 0]
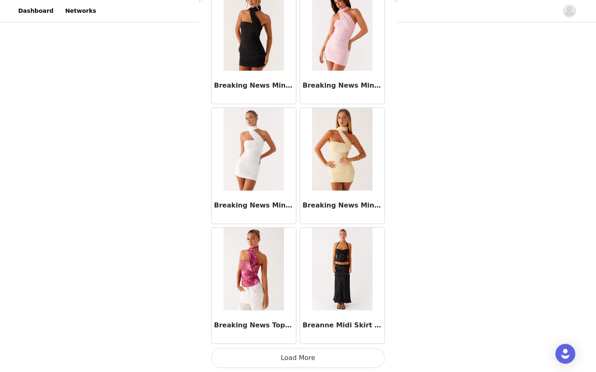
click at [291, 363] on button "Load More" at bounding box center [298, 358] width 174 height 20
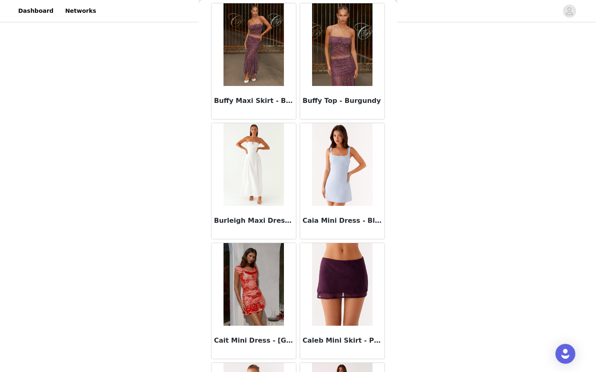
scroll to position [8091, 0]
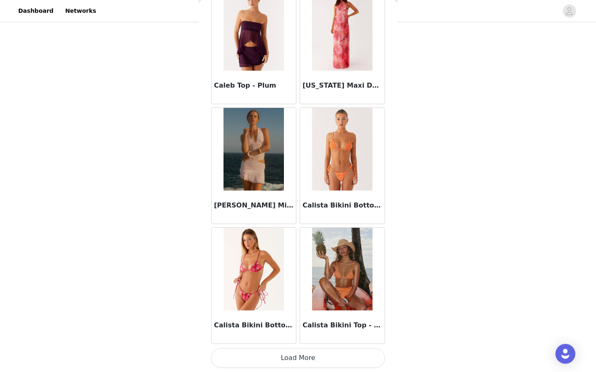
click at [291, 345] on div "Calista Bikini Bottoms - Orchid Pink" at bounding box center [253, 286] width 89 height 120
click at [294, 362] on button "Load More" at bounding box center [298, 358] width 174 height 20
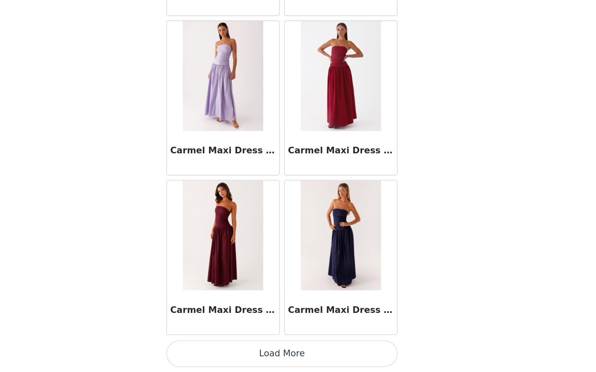
scroll to position [62, 0]
click at [333, 360] on button "Load More" at bounding box center [298, 358] width 174 height 20
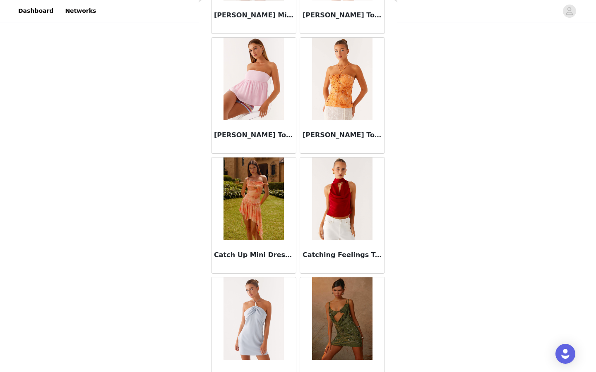
scroll to position [10491, 0]
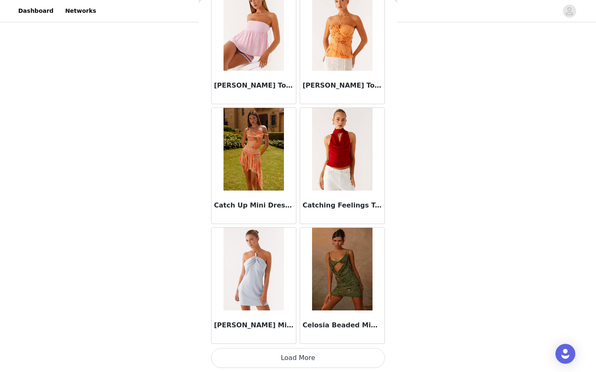
click at [327, 359] on button "Load More" at bounding box center [298, 358] width 174 height 20
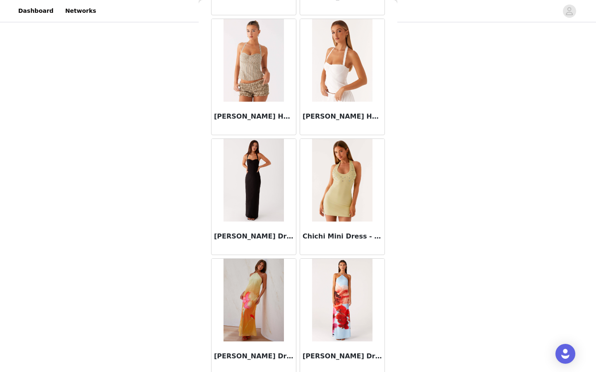
scroll to position [11547, 0]
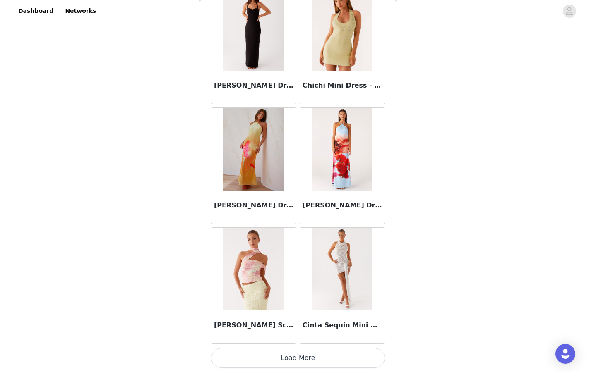
click at [327, 358] on button "Load More" at bounding box center [298, 358] width 174 height 20
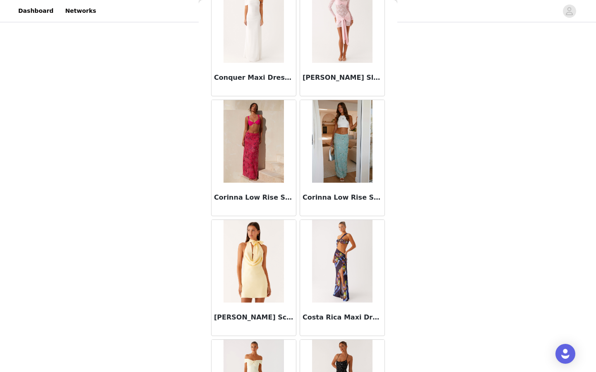
scroll to position [12890, 0]
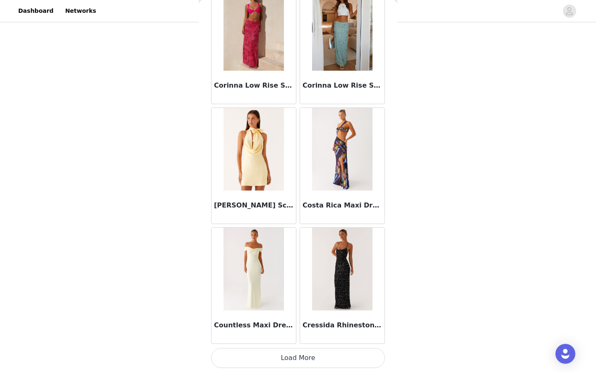
click at [327, 358] on button "Load More" at bounding box center [298, 358] width 174 height 20
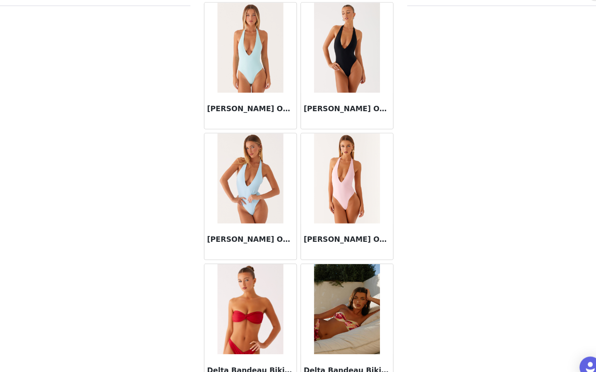
scroll to position [14090, 0]
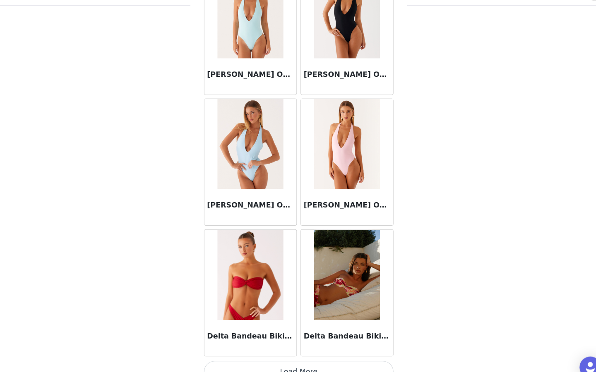
click at [310, 355] on button "Load More" at bounding box center [298, 358] width 174 height 20
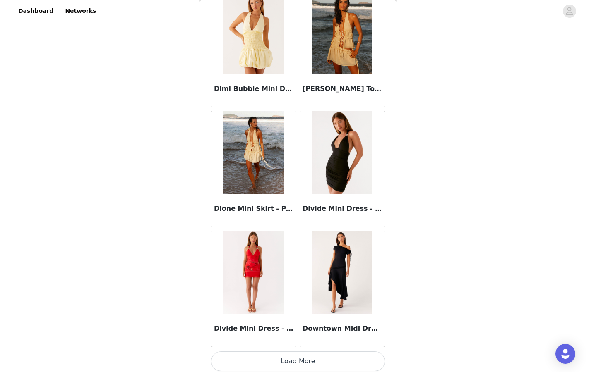
scroll to position [15289, 0]
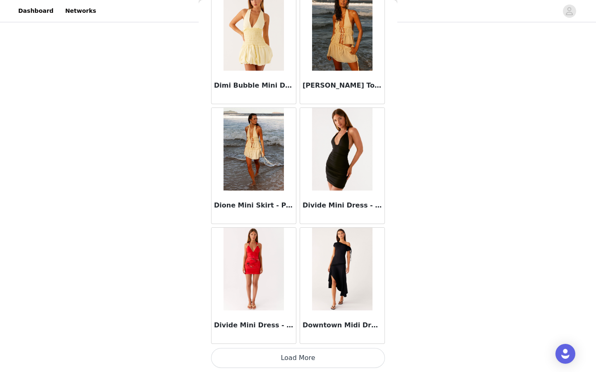
click at [328, 348] on button "Load More" at bounding box center [298, 358] width 174 height 20
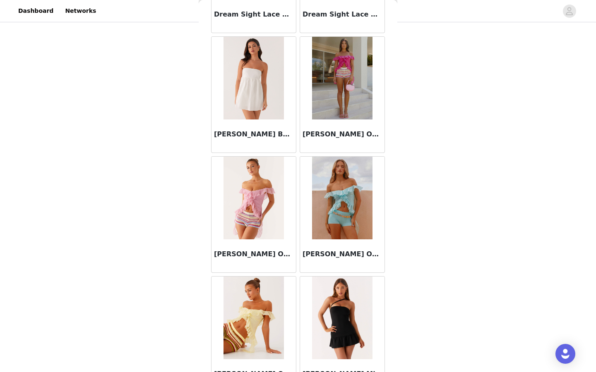
scroll to position [15752, 0]
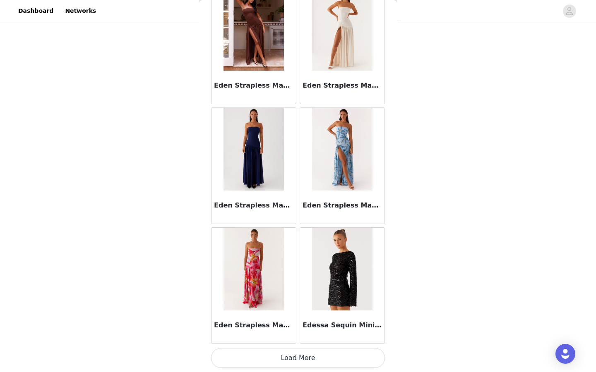
click at [326, 357] on button "Load More" at bounding box center [298, 358] width 174 height 20
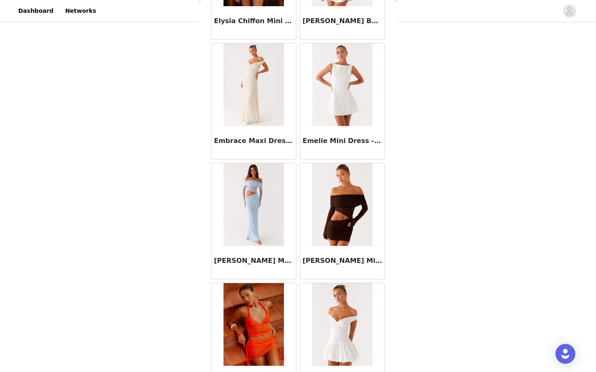
scroll to position [17689, 0]
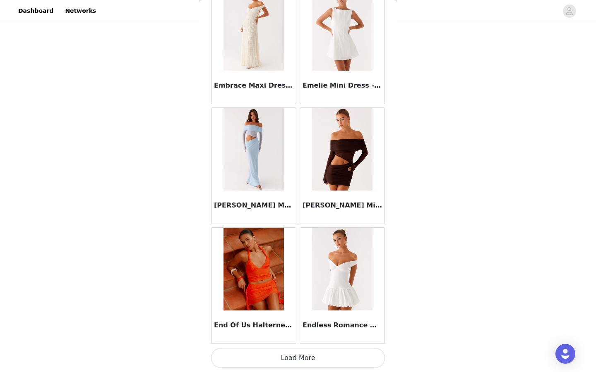
click at [326, 357] on button "Load More" at bounding box center [298, 358] width 174 height 20
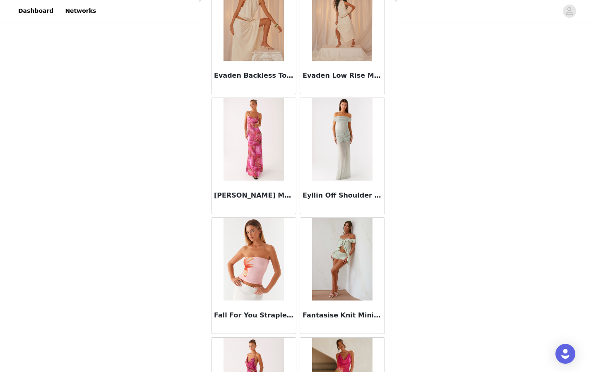
scroll to position [18888, 0]
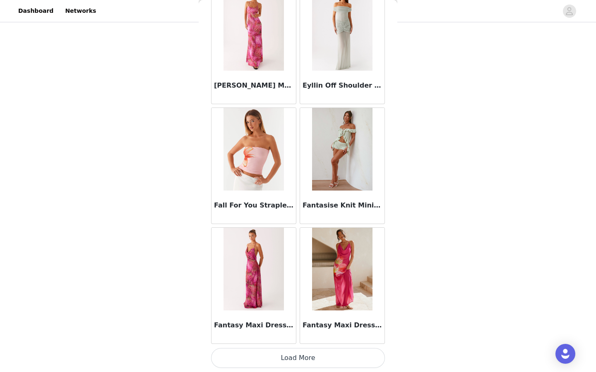
click at [320, 364] on button "Load More" at bounding box center [298, 358] width 174 height 20
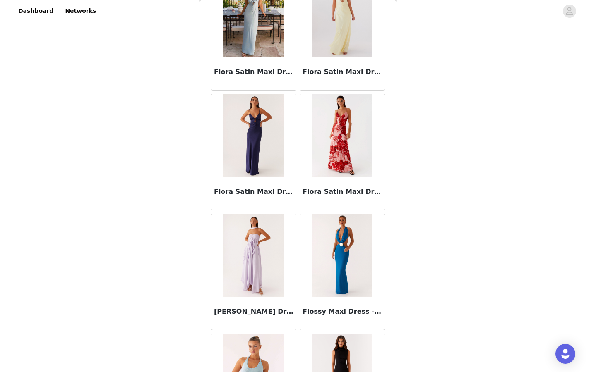
scroll to position [20088, 0]
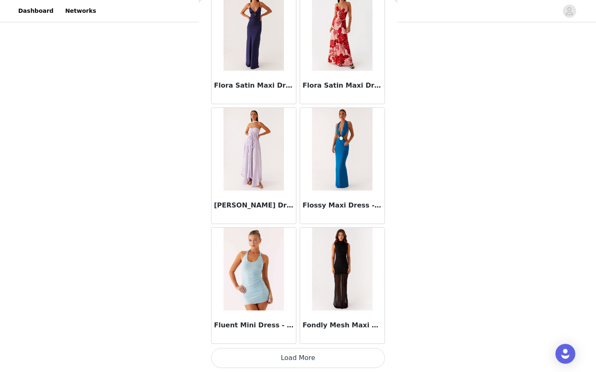
click at [333, 364] on button "Load More" at bounding box center [298, 358] width 174 height 20
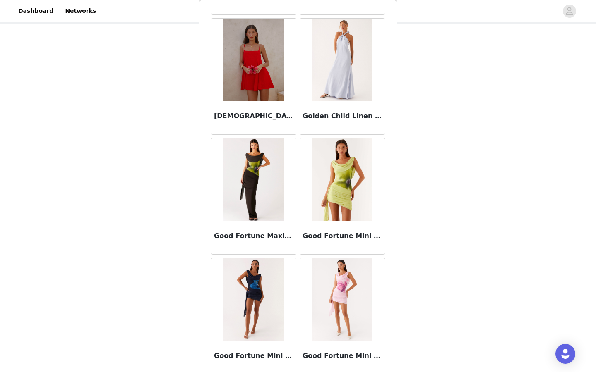
scroll to position [21288, 0]
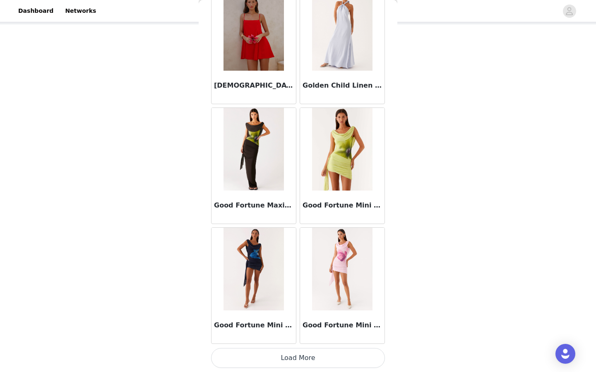
click at [292, 364] on button "Load More" at bounding box center [298, 358] width 174 height 20
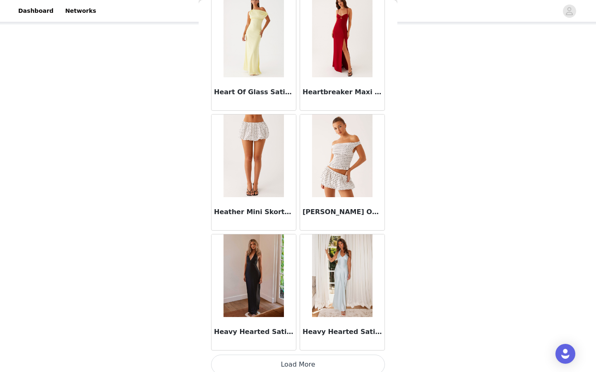
scroll to position [22487, 0]
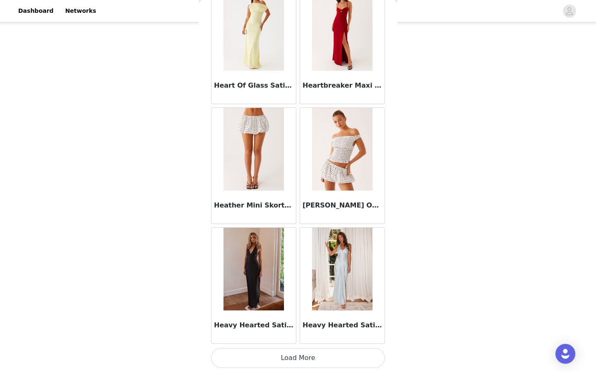
click at [295, 360] on button "Load More" at bounding box center [298, 358] width 174 height 20
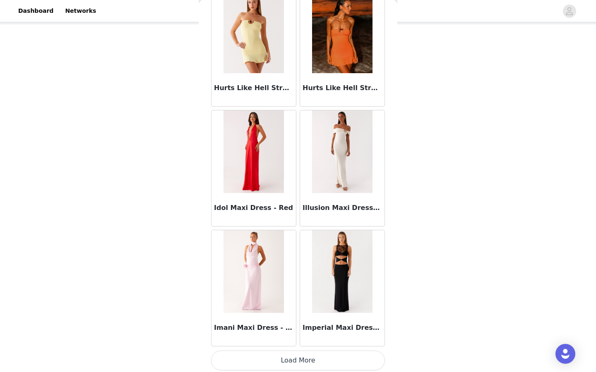
scroll to position [23687, 0]
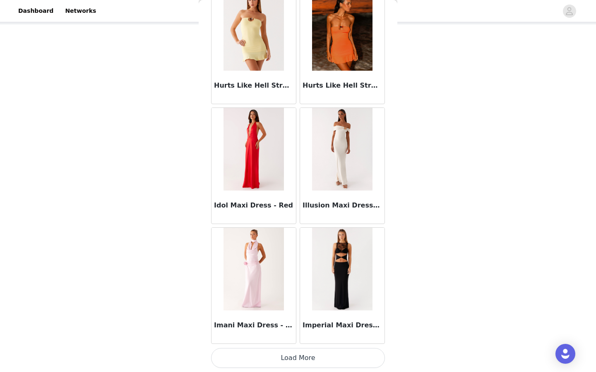
click at [295, 361] on button "Load More" at bounding box center [298, 358] width 174 height 20
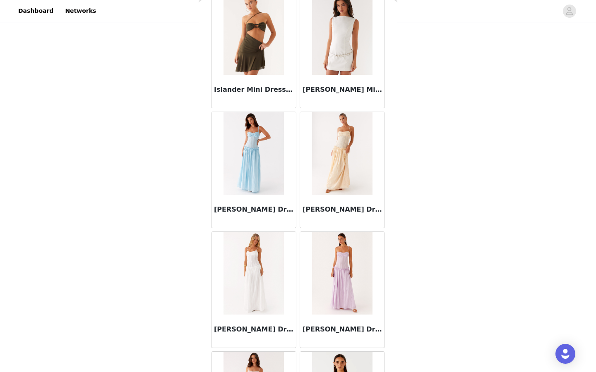
scroll to position [24887, 0]
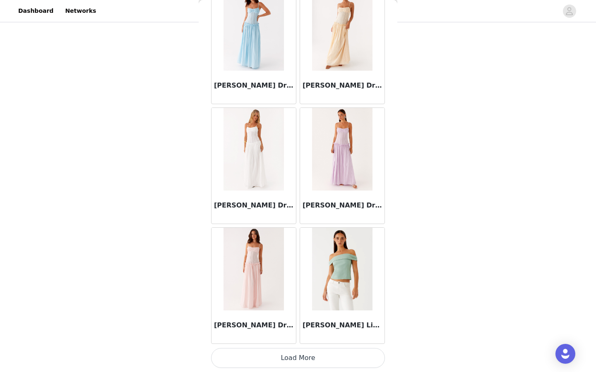
click at [318, 364] on button "Load More" at bounding box center [298, 358] width 174 height 20
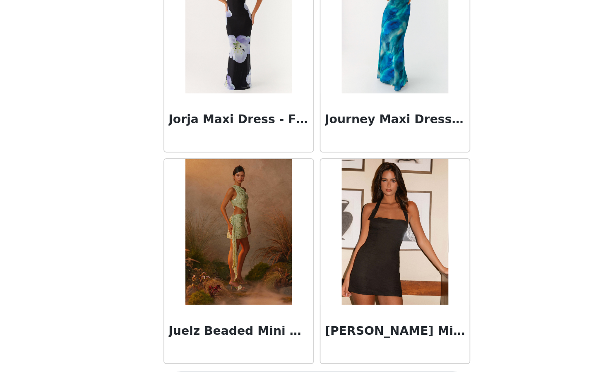
scroll to position [62, 0]
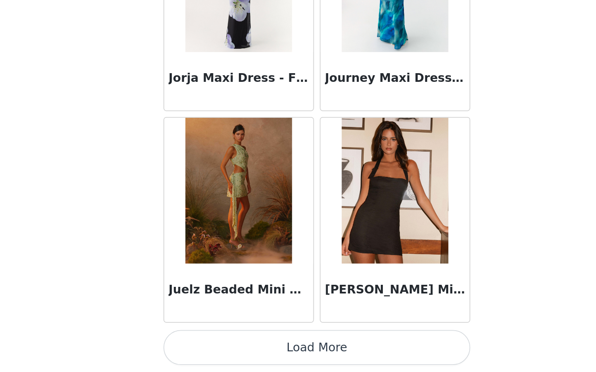
click at [283, 358] on button "Load More" at bounding box center [298, 358] width 174 height 20
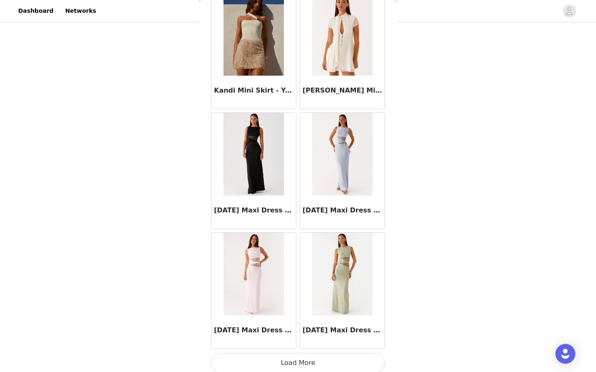
scroll to position [27286, 0]
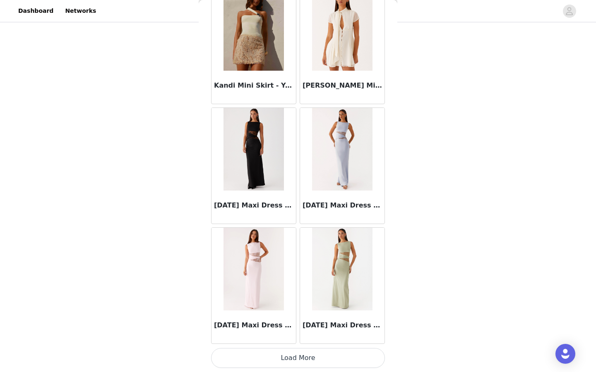
click at [289, 360] on button "Load More" at bounding box center [298, 358] width 174 height 20
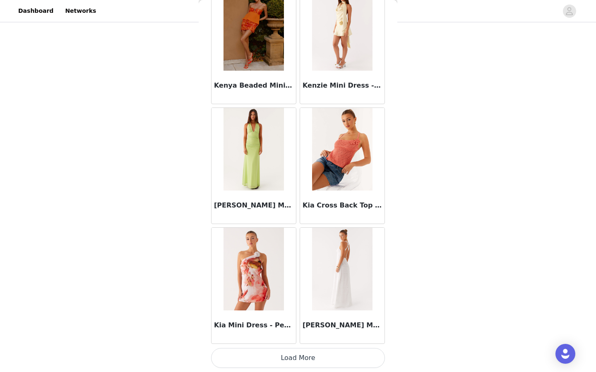
scroll to position [62, 0]
click at [287, 357] on button "Load More" at bounding box center [298, 358] width 174 height 20
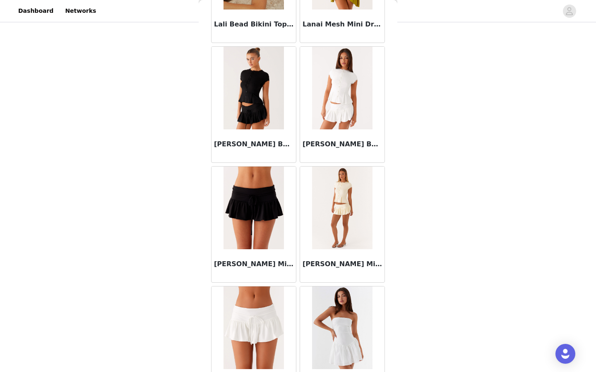
scroll to position [29685, 0]
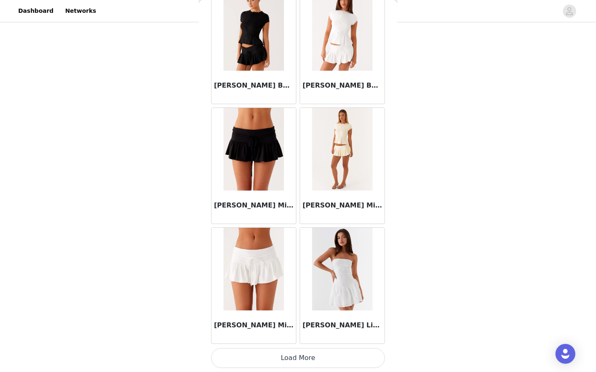
click at [287, 355] on button "Load More" at bounding box center [298, 358] width 174 height 20
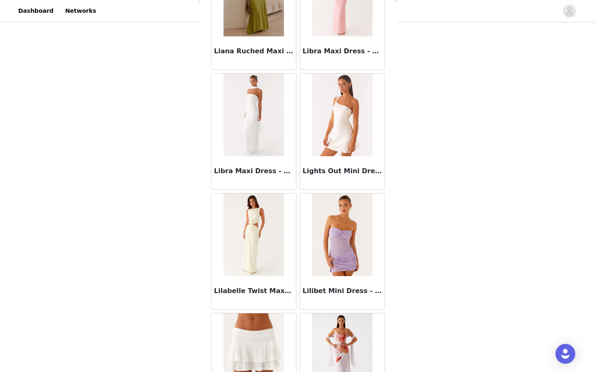
scroll to position [30885, 0]
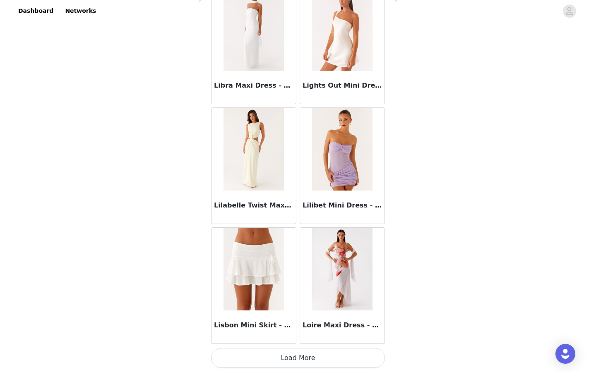
click at [285, 360] on button "Load More" at bounding box center [298, 358] width 174 height 20
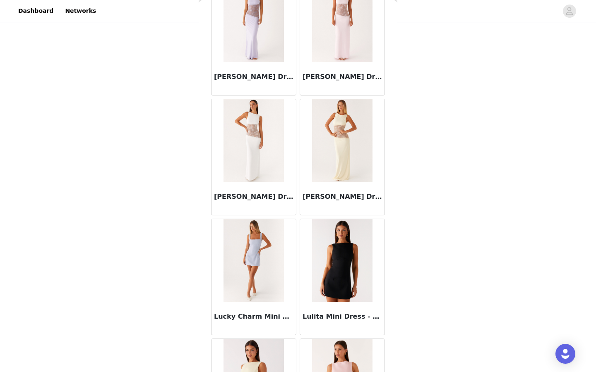
scroll to position [32085, 0]
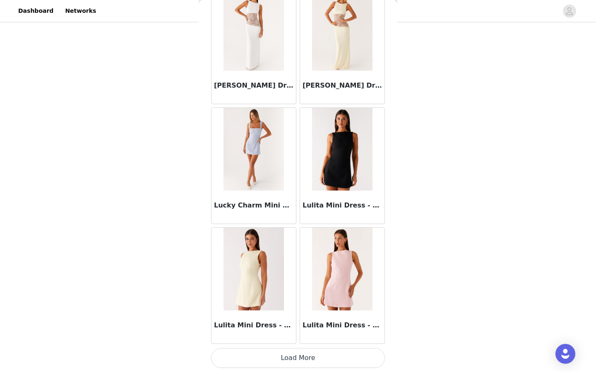
click at [288, 363] on button "Load More" at bounding box center [298, 358] width 174 height 20
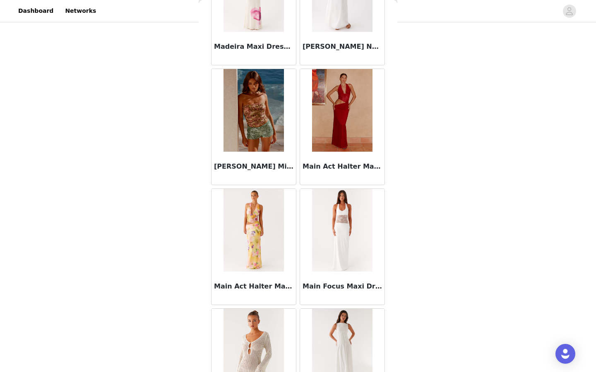
scroll to position [33284, 0]
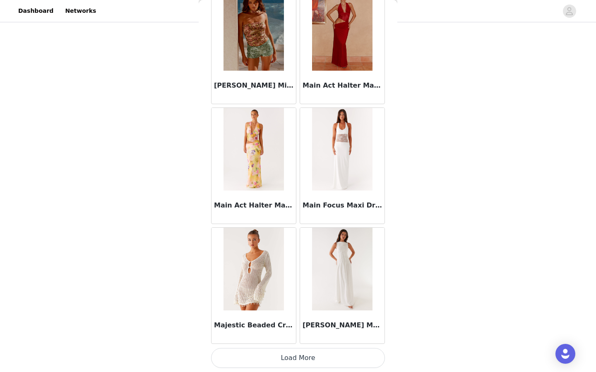
click at [283, 359] on button "Load More" at bounding box center [298, 358] width 174 height 20
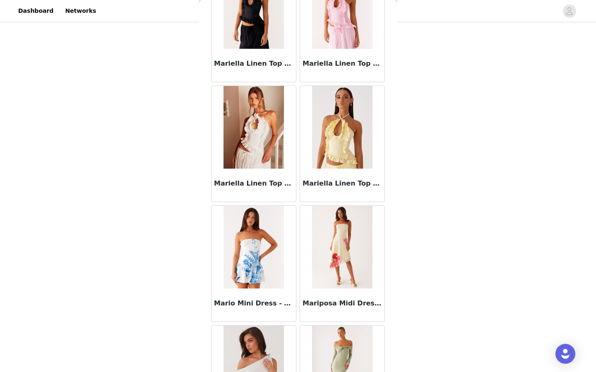
scroll to position [34484, 0]
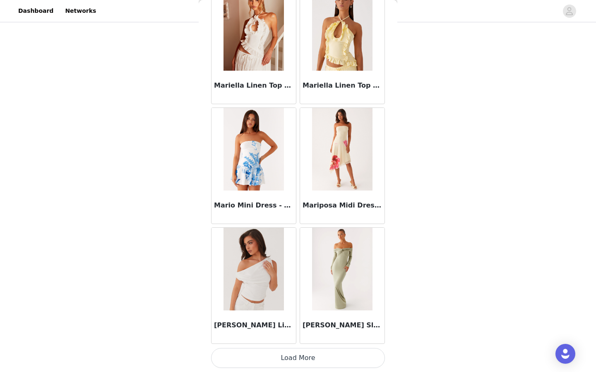
click at [283, 355] on button "Load More" at bounding box center [298, 358] width 174 height 20
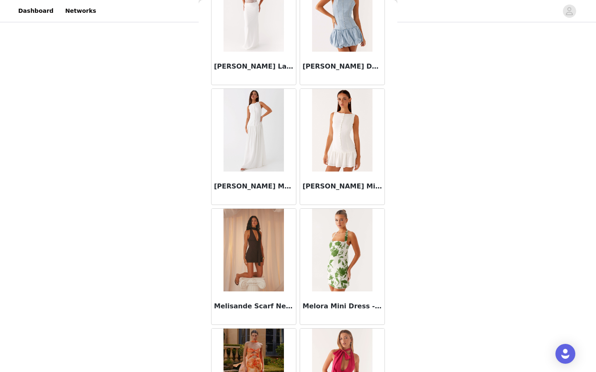
scroll to position [35684, 0]
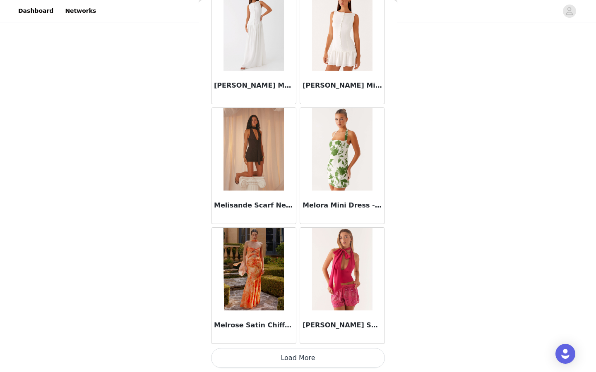
click at [280, 361] on button "Load More" at bounding box center [298, 358] width 174 height 20
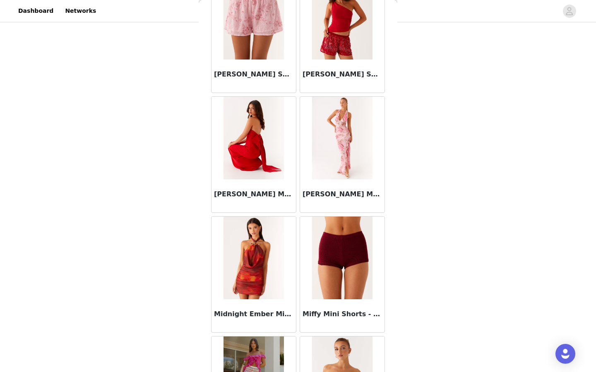
scroll to position [36056, 0]
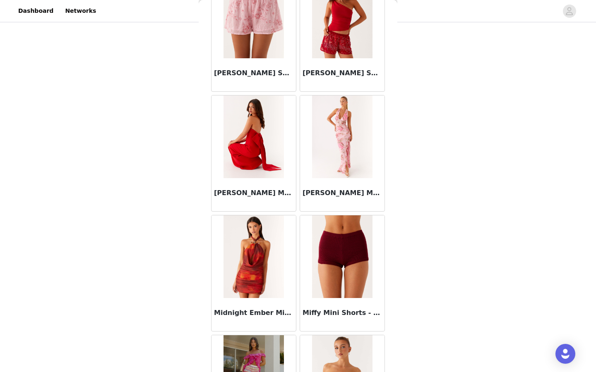
click at [259, 162] on img at bounding box center [253, 137] width 60 height 83
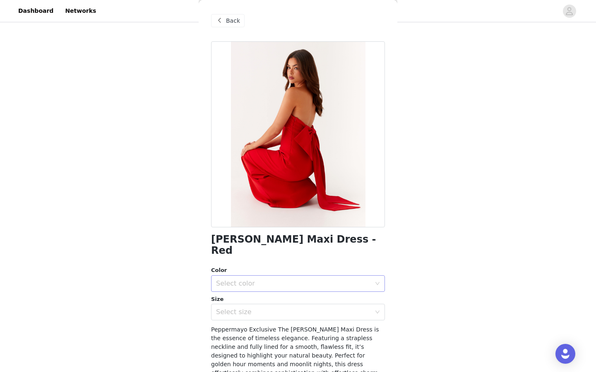
scroll to position [0, 0]
click at [271, 279] on div "Select color" at bounding box center [293, 283] width 155 height 8
click at [266, 286] on li "Red" at bounding box center [298, 290] width 174 height 13
click at [265, 308] on div "Select size" at bounding box center [293, 312] width 155 height 8
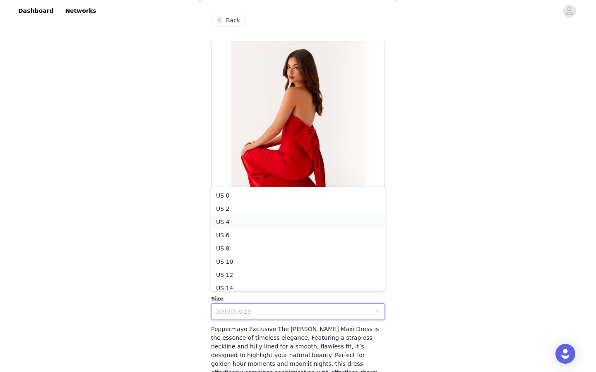
click at [263, 220] on li "US 4" at bounding box center [298, 222] width 174 height 13
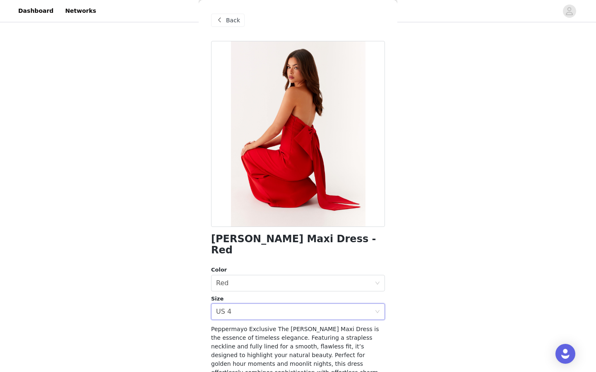
scroll to position [84, 0]
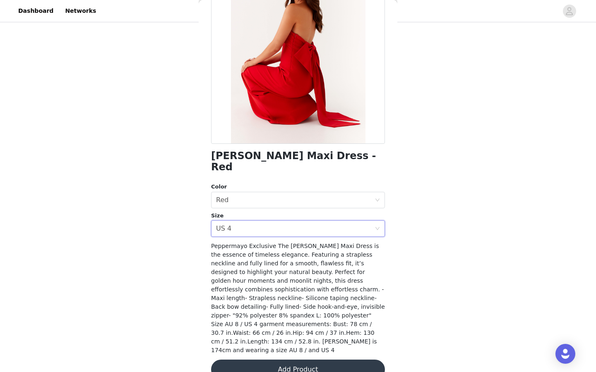
click at [297, 360] on button "Add Product" at bounding box center [298, 370] width 174 height 20
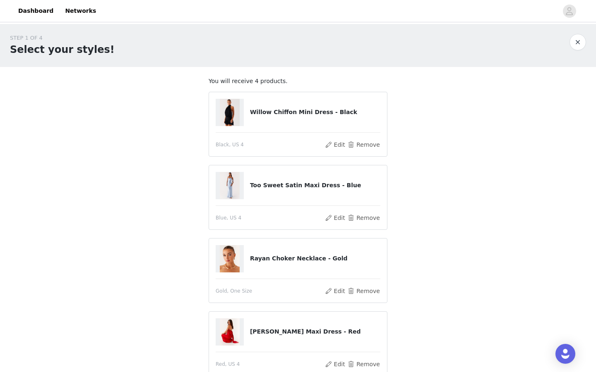
scroll to position [82, 0]
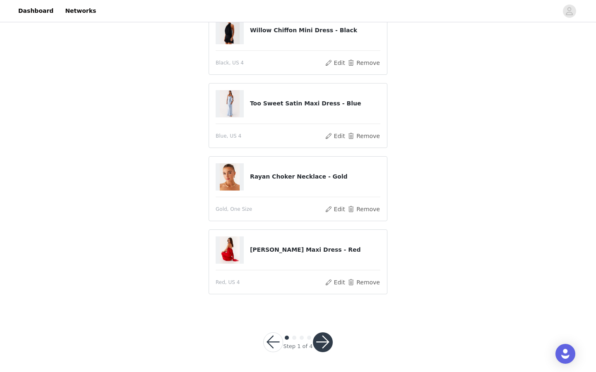
click at [322, 337] on button "button" at bounding box center [323, 343] width 20 height 20
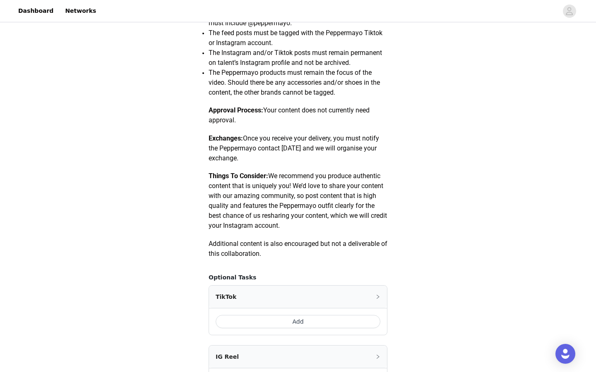
scroll to position [434, 0]
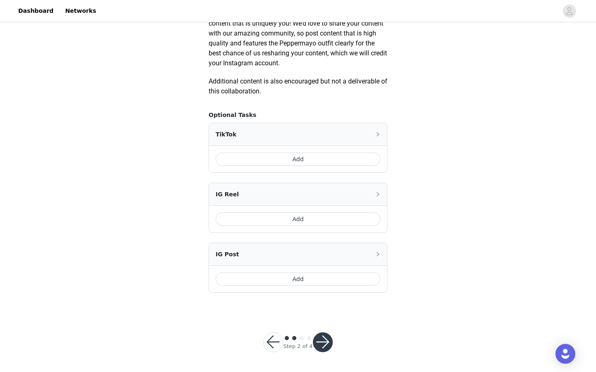
click at [275, 348] on button "button" at bounding box center [273, 343] width 20 height 20
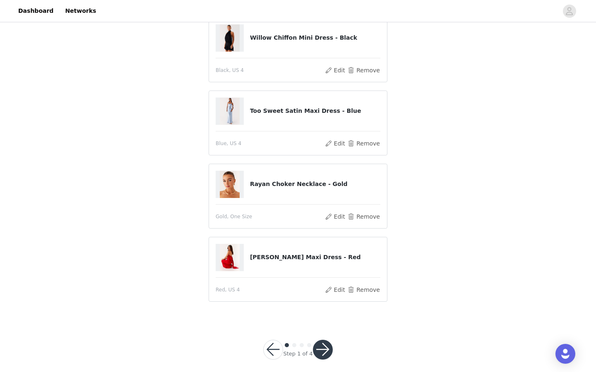
scroll to position [144, 0]
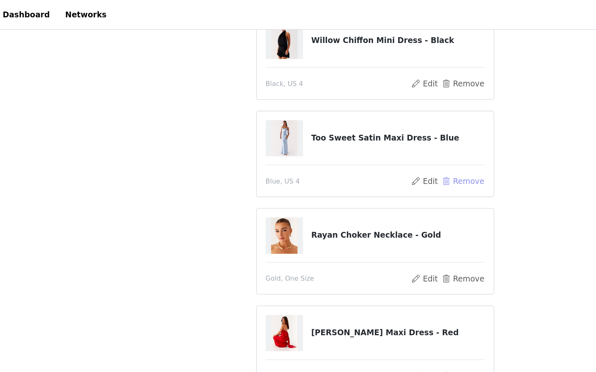
click at [356, 135] on button "Remove" at bounding box center [363, 136] width 33 height 10
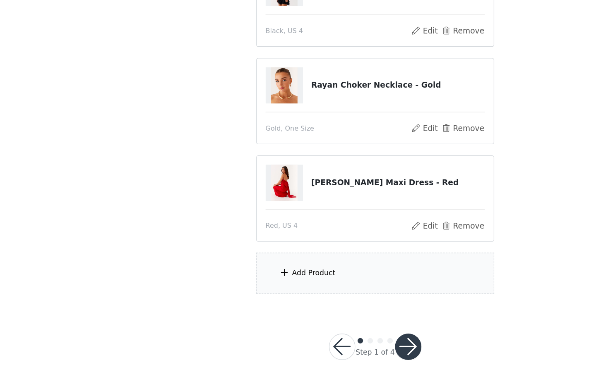
click at [276, 287] on div "Add Product" at bounding box center [297, 287] width 179 height 31
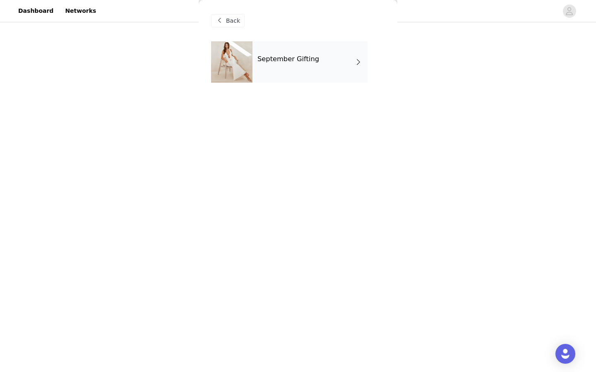
click at [316, 65] on div "September Gifting" at bounding box center [309, 61] width 115 height 41
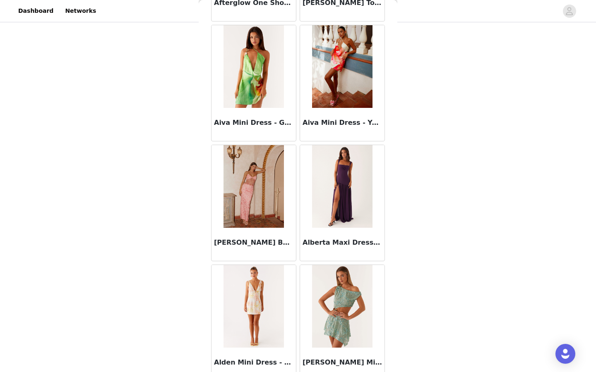
scroll to position [894, 0]
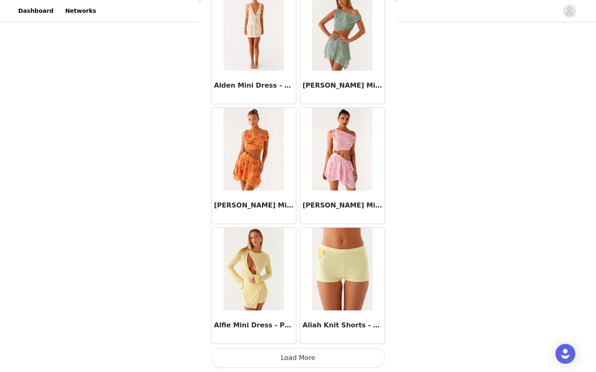
click at [310, 359] on button "Load More" at bounding box center [298, 358] width 174 height 20
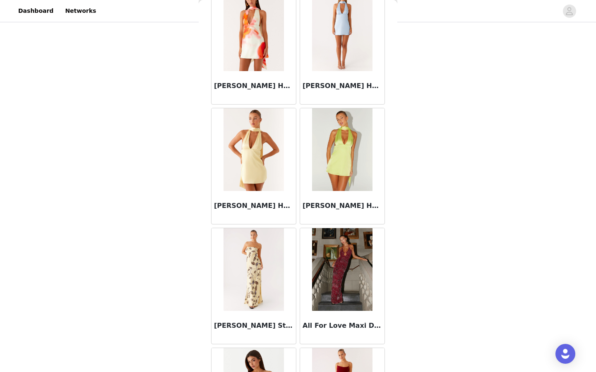
scroll to position [2093, 0]
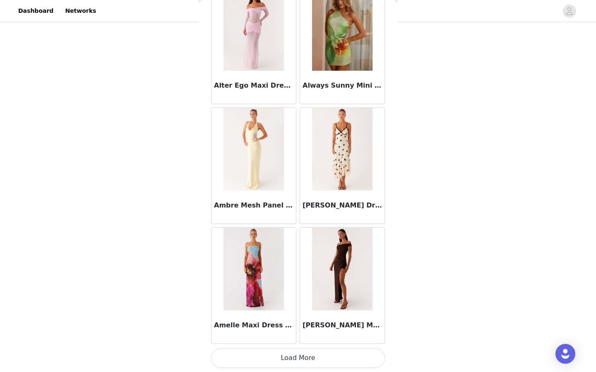
click at [310, 359] on button "Load More" at bounding box center [298, 358] width 174 height 20
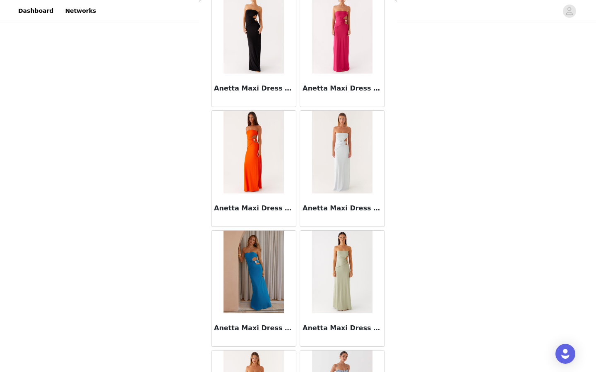
scroll to position [3293, 0]
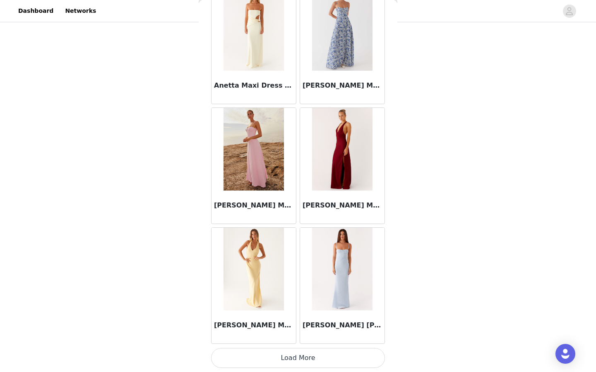
click at [313, 362] on button "Load More" at bounding box center [298, 358] width 174 height 20
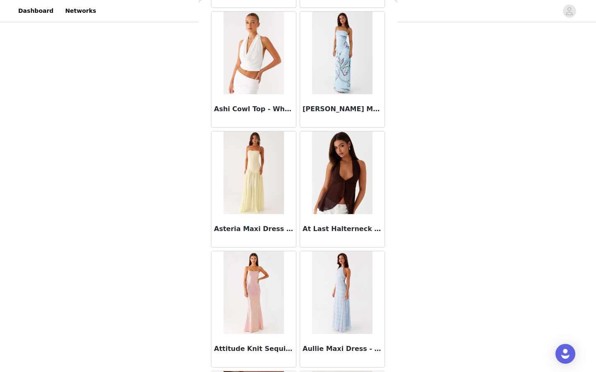
scroll to position [4493, 0]
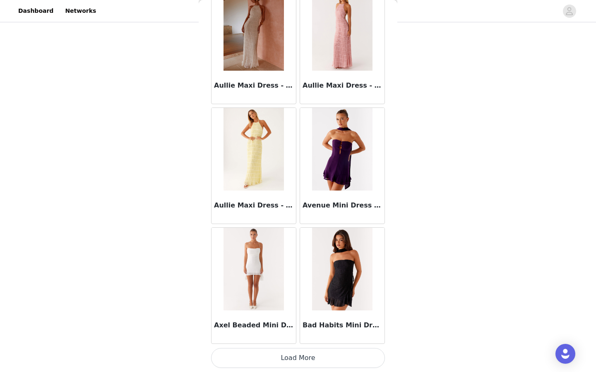
click at [308, 357] on button "Load More" at bounding box center [298, 358] width 174 height 20
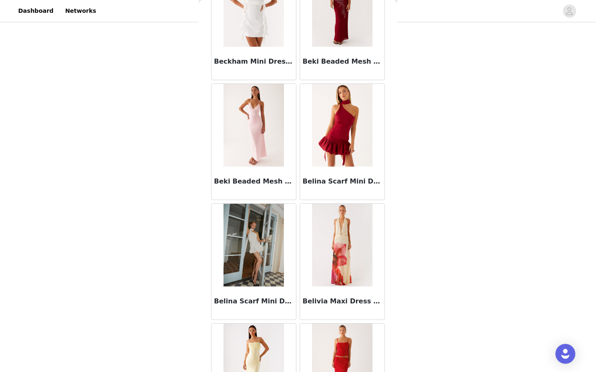
scroll to position [5692, 0]
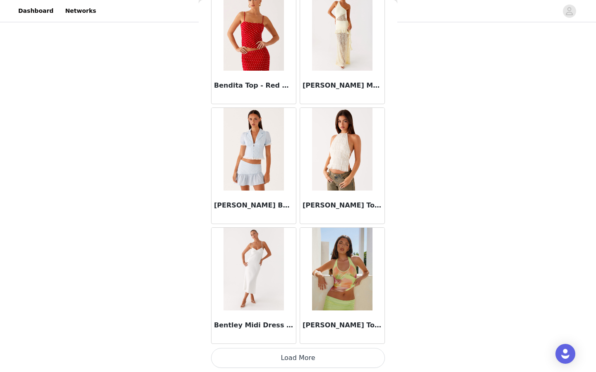
click at [308, 359] on button "Load More" at bounding box center [298, 358] width 174 height 20
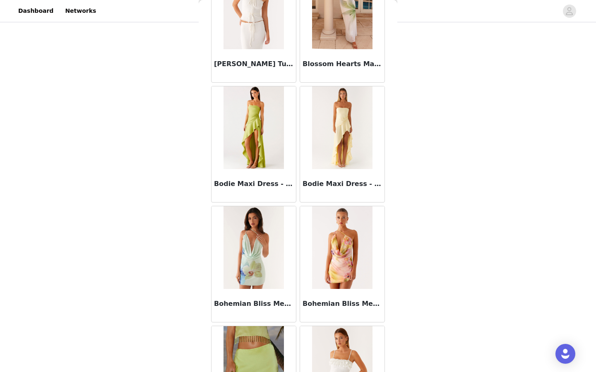
scroll to position [6892, 0]
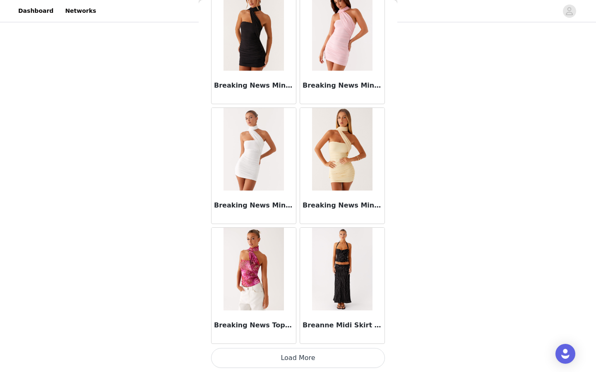
click at [314, 359] on button "Load More" at bounding box center [298, 358] width 174 height 20
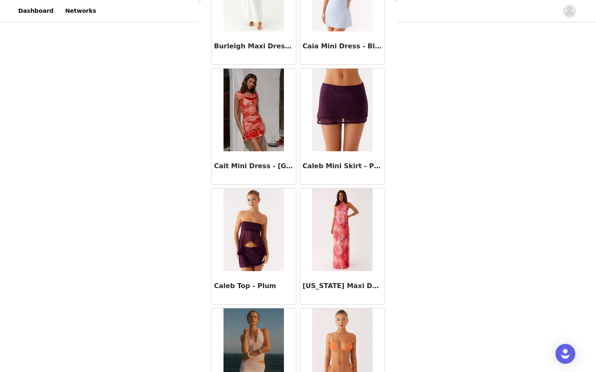
scroll to position [8091, 0]
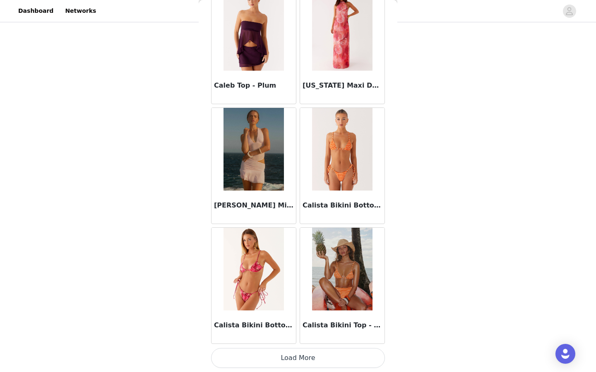
click at [314, 357] on button "Load More" at bounding box center [298, 358] width 174 height 20
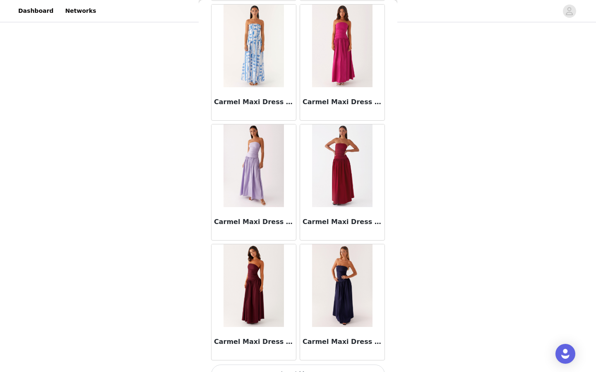
scroll to position [9291, 0]
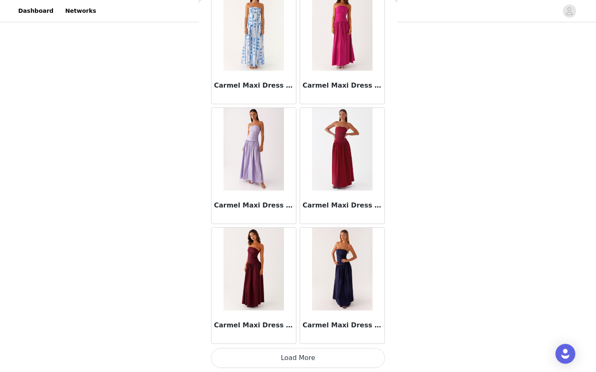
click at [312, 354] on button "Load More" at bounding box center [298, 358] width 174 height 20
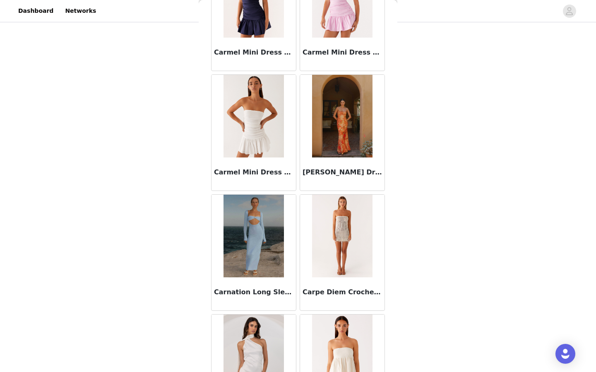
scroll to position [10491, 0]
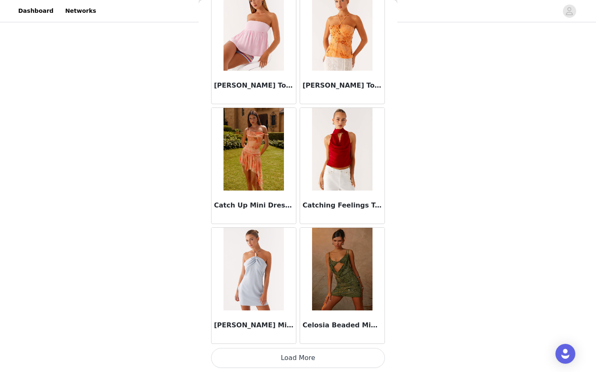
click at [312, 358] on button "Load More" at bounding box center [298, 358] width 174 height 20
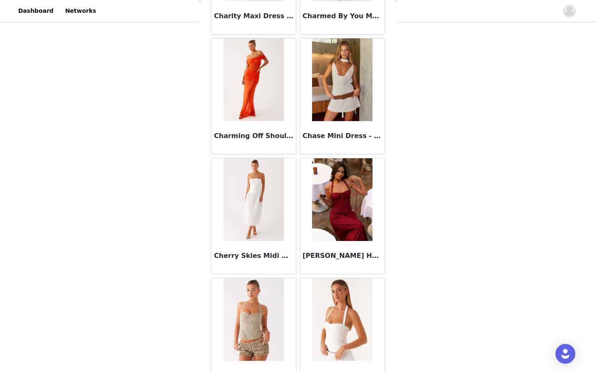
scroll to position [11690, 0]
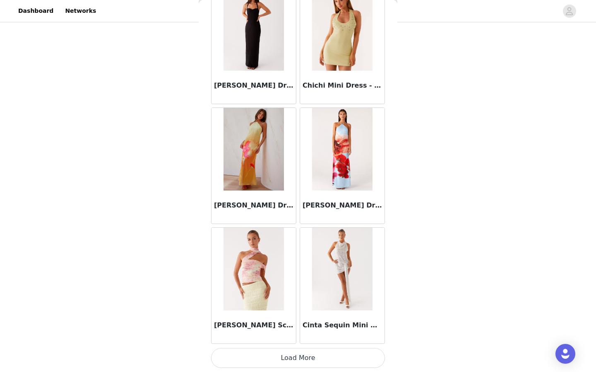
click at [312, 358] on button "Load More" at bounding box center [298, 358] width 174 height 20
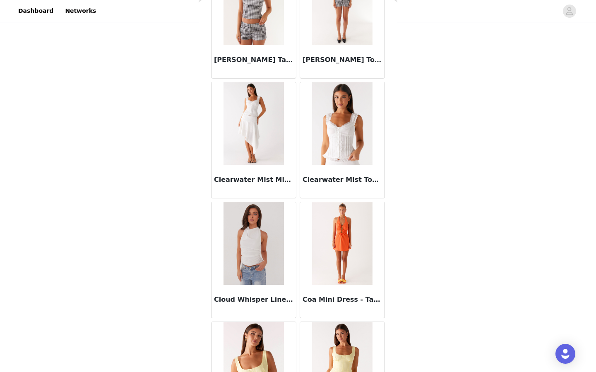
scroll to position [12890, 0]
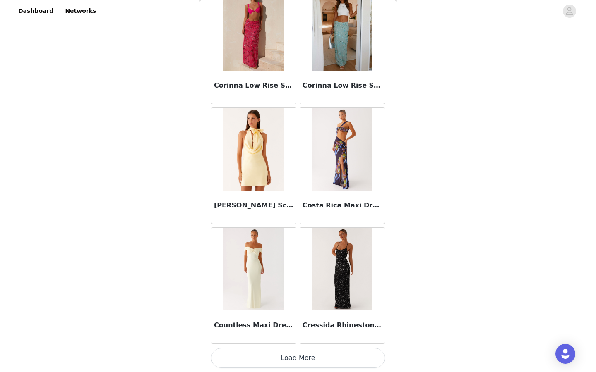
click at [311, 355] on button "Load More" at bounding box center [298, 358] width 174 height 20
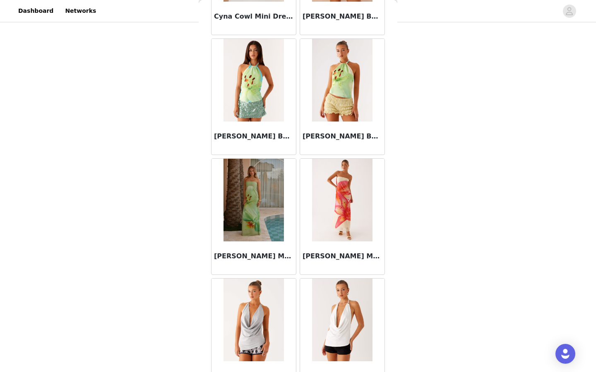
scroll to position [14090, 0]
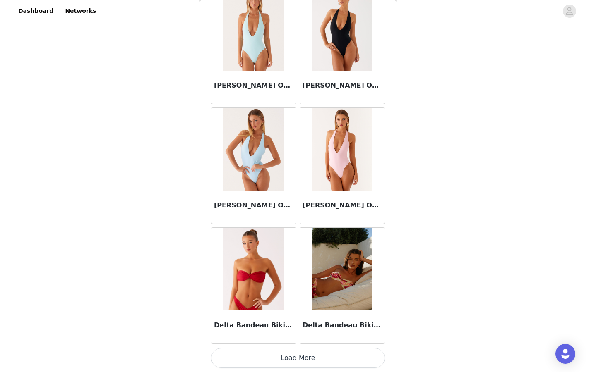
click at [311, 357] on button "Load More" at bounding box center [298, 358] width 174 height 20
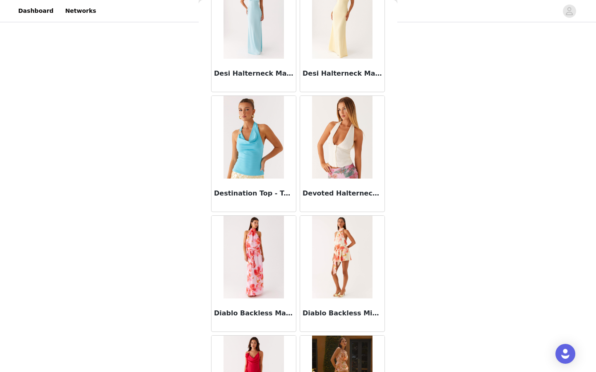
scroll to position [15289, 0]
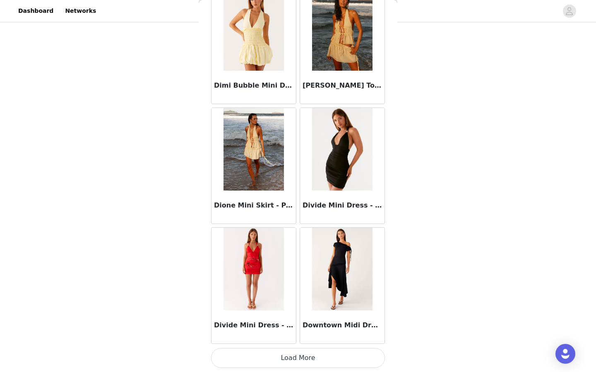
click at [311, 357] on button "Load More" at bounding box center [298, 358] width 174 height 20
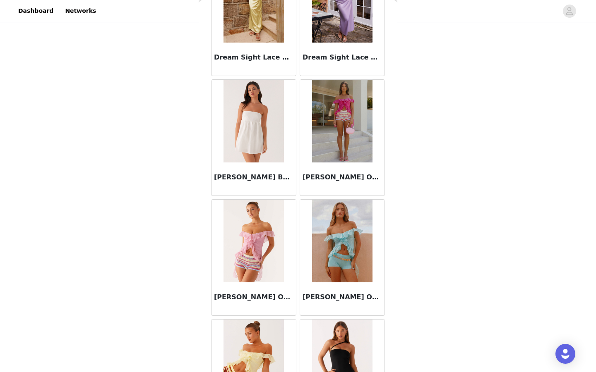
scroll to position [16489, 0]
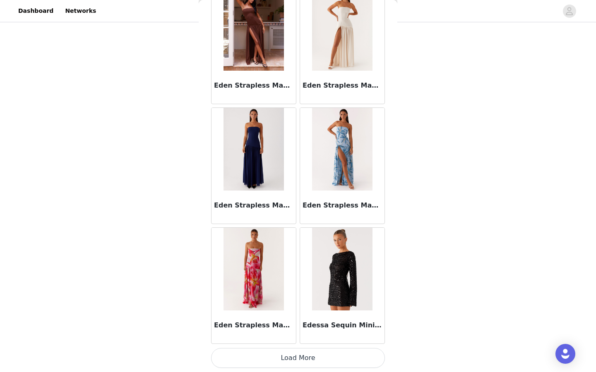
click at [308, 360] on button "Load More" at bounding box center [298, 358] width 174 height 20
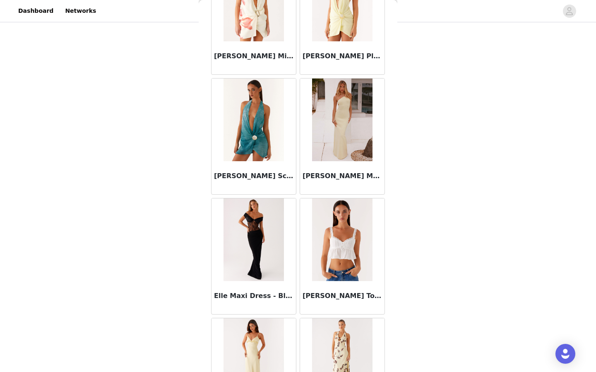
scroll to position [17689, 0]
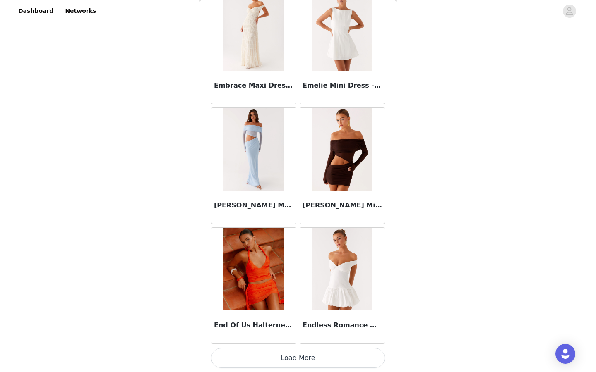
click at [308, 353] on button "Load More" at bounding box center [298, 358] width 174 height 20
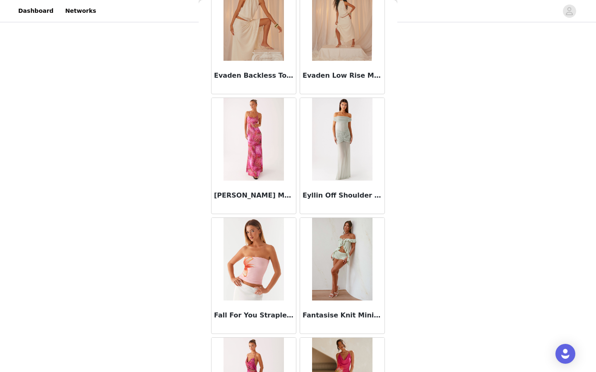
scroll to position [18888, 0]
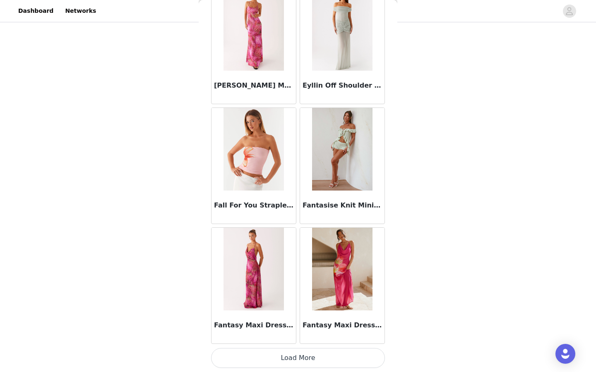
click at [309, 354] on button "Load More" at bounding box center [298, 358] width 174 height 20
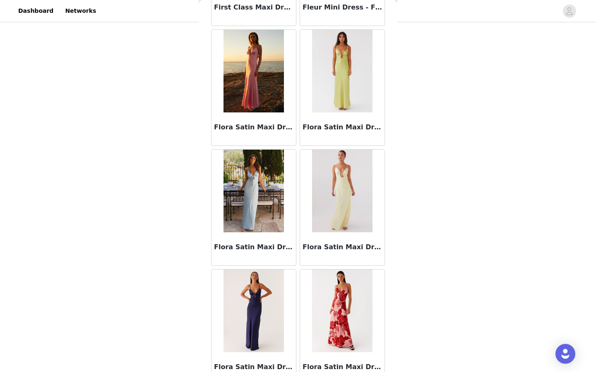
scroll to position [20088, 0]
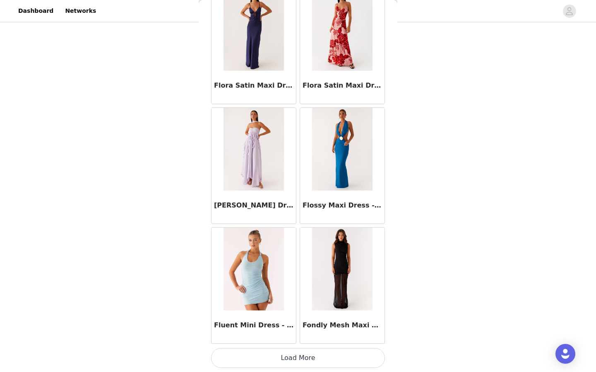
click at [310, 361] on button "Load More" at bounding box center [298, 358] width 174 height 20
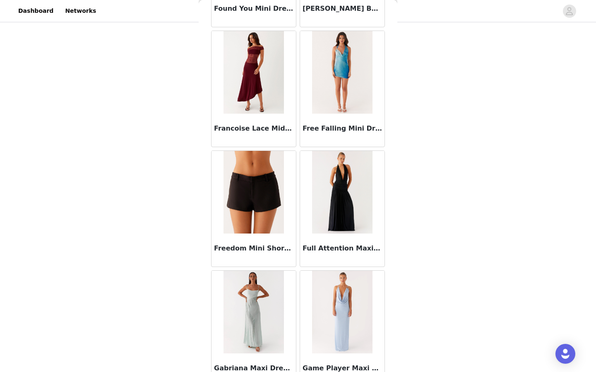
scroll to position [21288, 0]
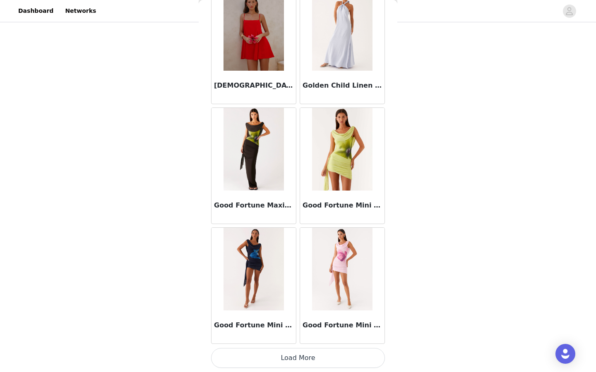
click at [309, 356] on button "Load More" at bounding box center [298, 358] width 174 height 20
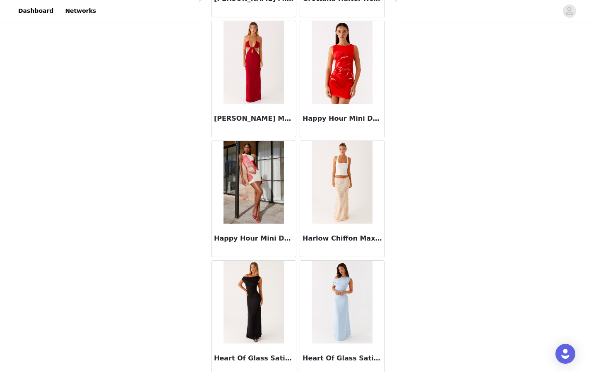
scroll to position [22487, 0]
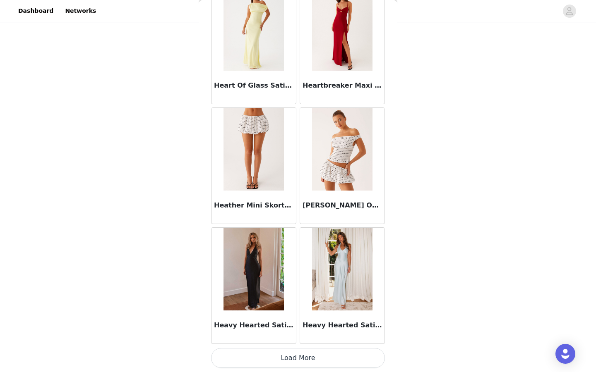
click at [309, 362] on button "Load More" at bounding box center [298, 358] width 174 height 20
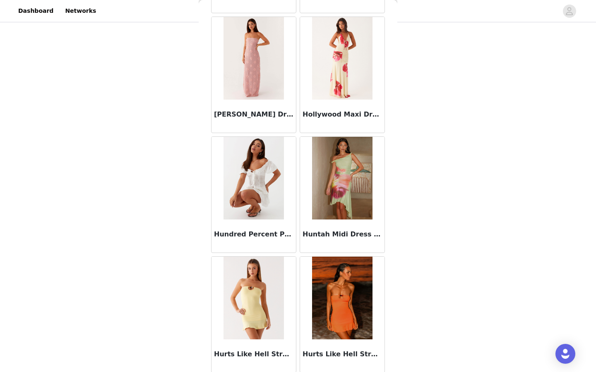
scroll to position [23687, 0]
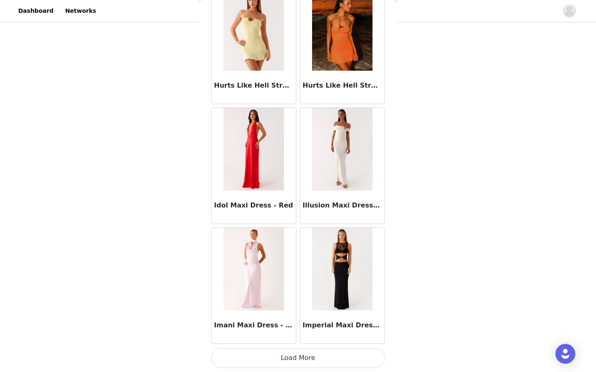
click at [309, 362] on button "Load More" at bounding box center [298, 358] width 174 height 20
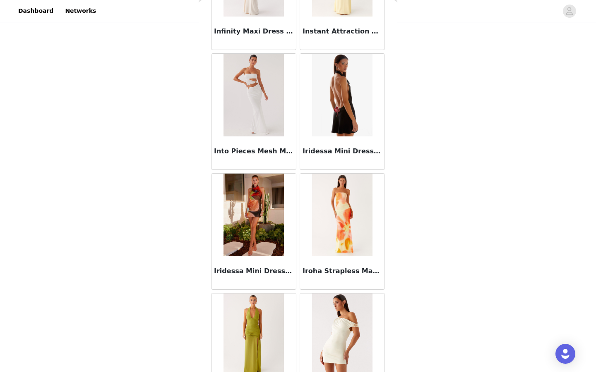
scroll to position [24887, 0]
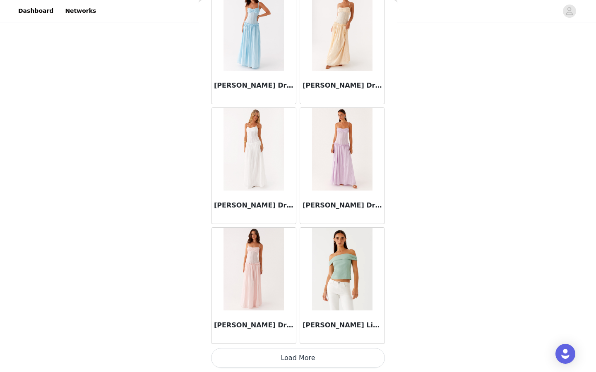
click at [305, 353] on button "Load More" at bounding box center [298, 358] width 174 height 20
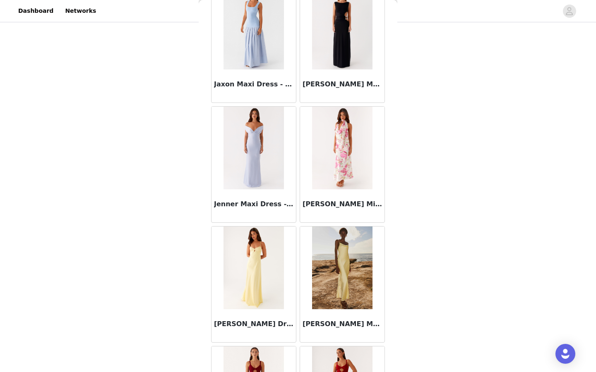
scroll to position [26086, 0]
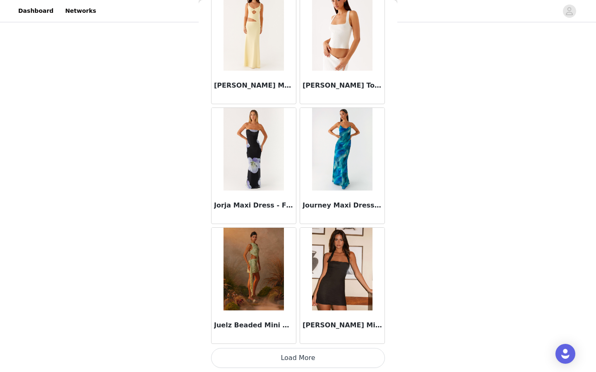
click at [305, 362] on button "Load More" at bounding box center [298, 358] width 174 height 20
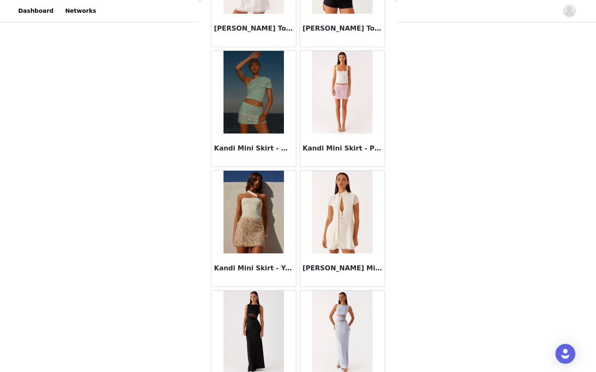
scroll to position [27286, 0]
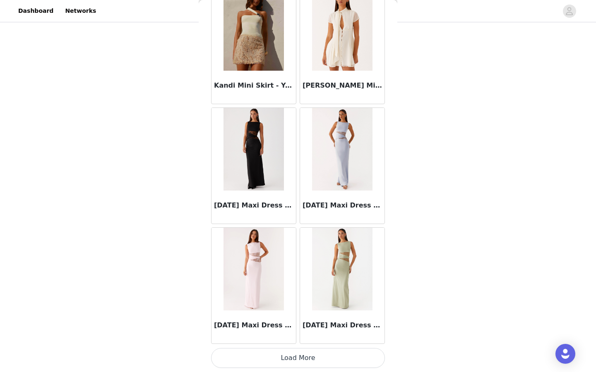
click at [305, 362] on button "Load More" at bounding box center [298, 358] width 174 height 20
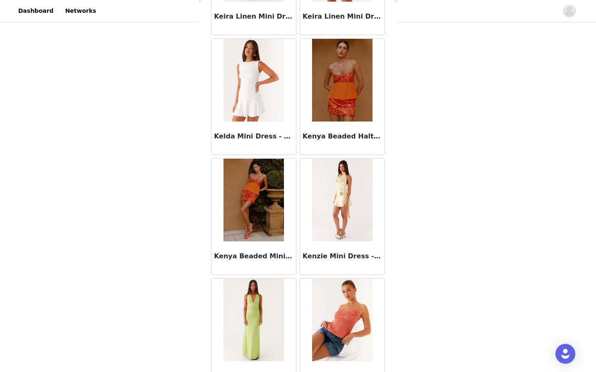
scroll to position [28486, 0]
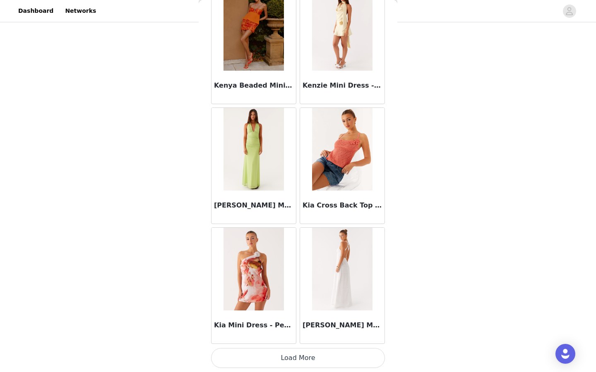
click at [338, 357] on button "Load More" at bounding box center [298, 358] width 174 height 20
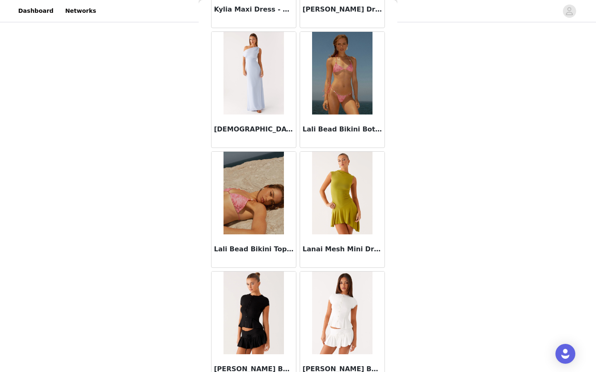
scroll to position [29685, 0]
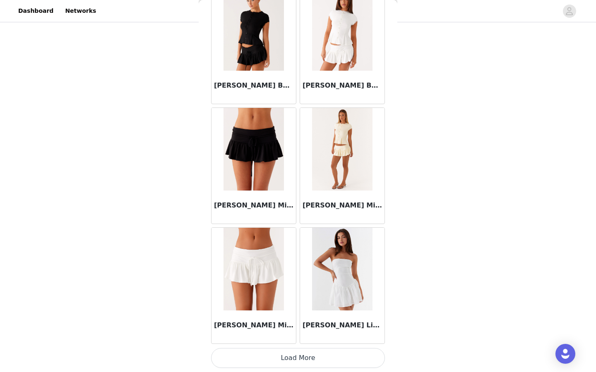
click at [338, 357] on button "Load More" at bounding box center [298, 358] width 174 height 20
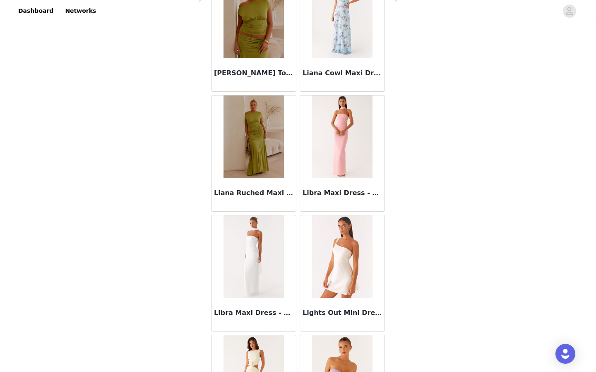
scroll to position [30885, 0]
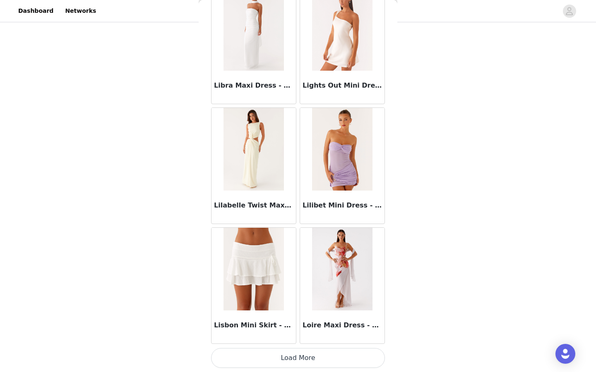
click at [338, 357] on button "Load More" at bounding box center [298, 358] width 174 height 20
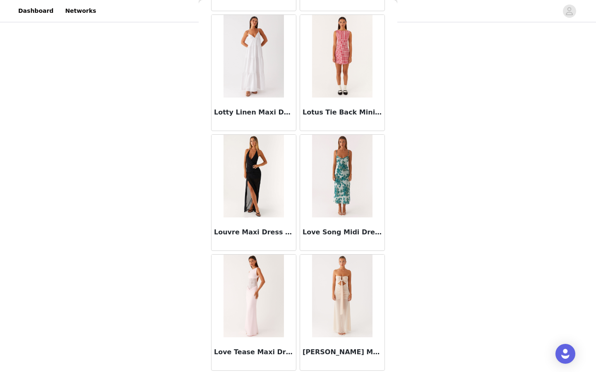
scroll to position [32085, 0]
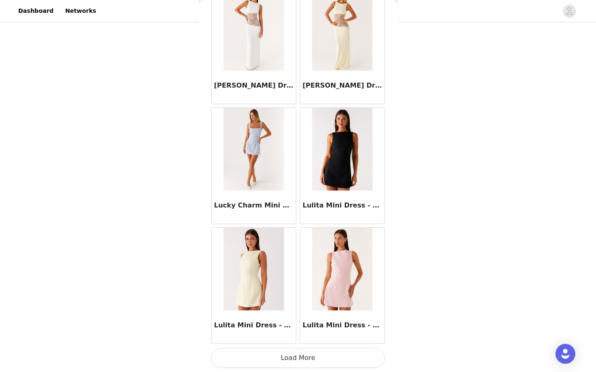
click at [338, 357] on button "Load More" at bounding box center [298, 358] width 174 height 20
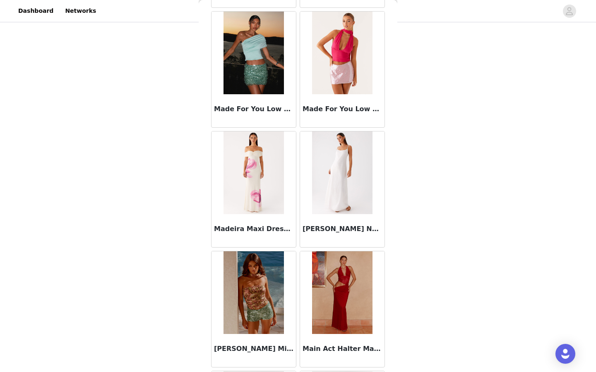
scroll to position [33284, 0]
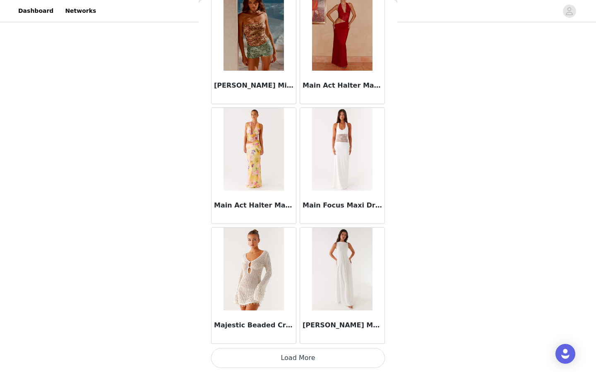
click at [338, 357] on button "Load More" at bounding box center [298, 358] width 174 height 20
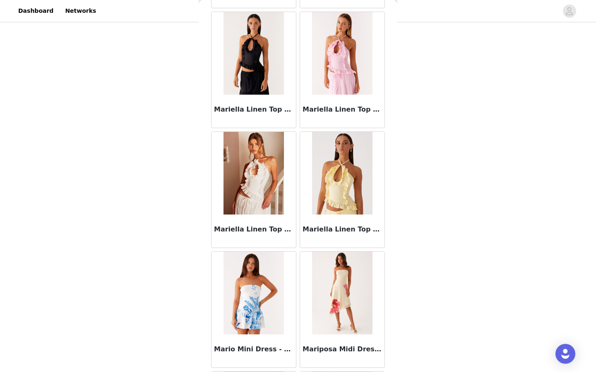
scroll to position [34484, 0]
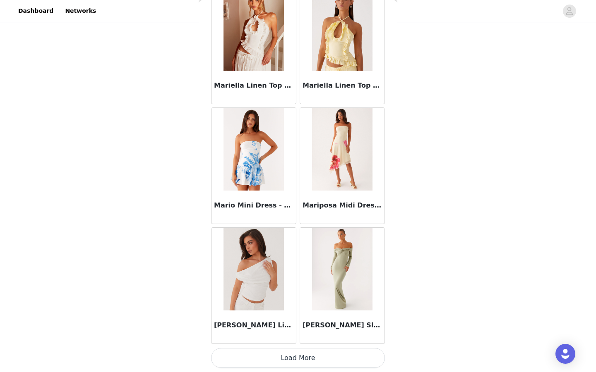
click at [338, 357] on button "Load More" at bounding box center [298, 358] width 174 height 20
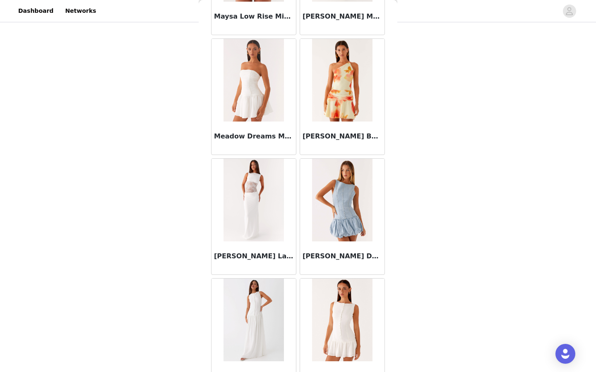
scroll to position [35684, 0]
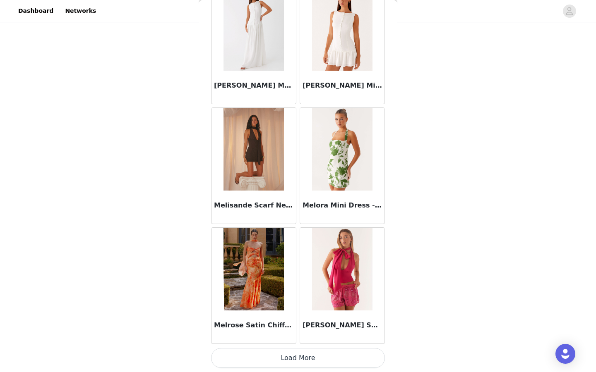
click at [338, 354] on button "Load More" at bounding box center [298, 358] width 174 height 20
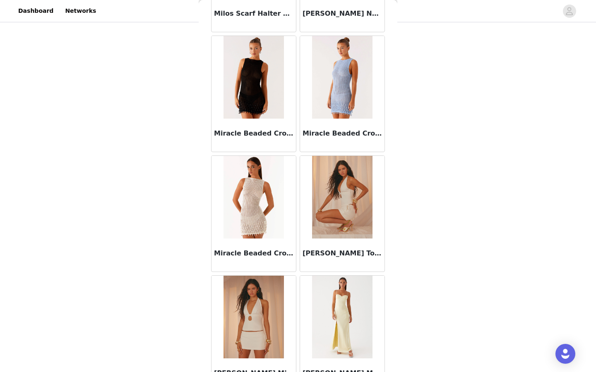
scroll to position [36883, 0]
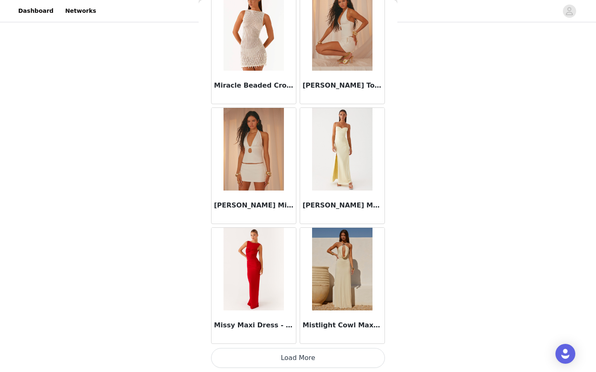
click at [338, 352] on button "Load More" at bounding box center [298, 358] width 174 height 20
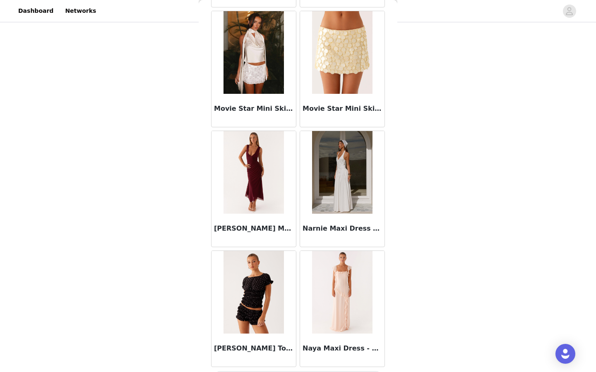
scroll to position [38083, 0]
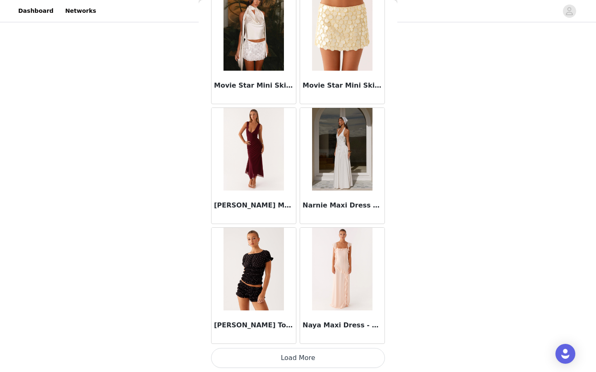
click at [338, 350] on button "Load More" at bounding box center [298, 358] width 174 height 20
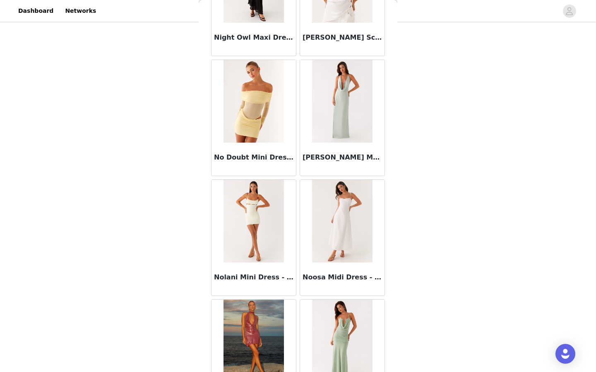
scroll to position [39283, 0]
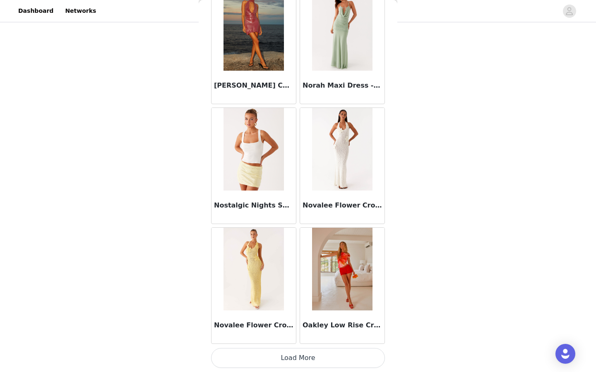
click at [333, 359] on button "Load More" at bounding box center [298, 358] width 174 height 20
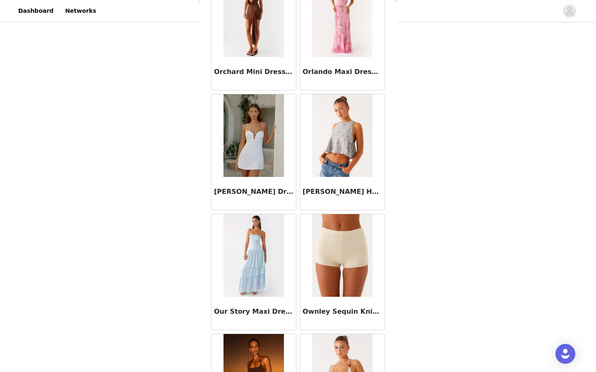
scroll to position [40482, 0]
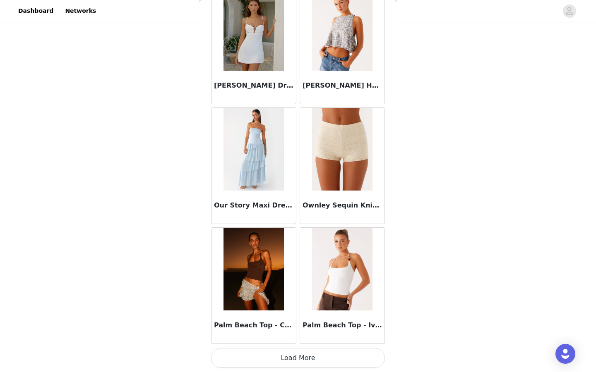
click at [333, 359] on button "Load More" at bounding box center [298, 358] width 174 height 20
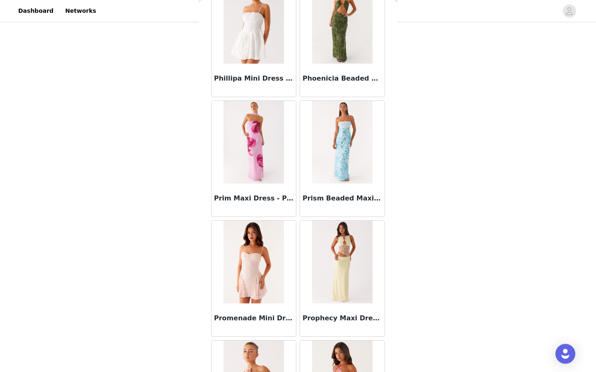
scroll to position [41682, 0]
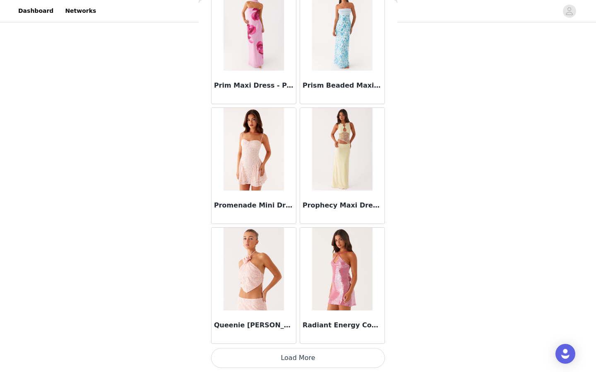
click at [333, 359] on button "Load More" at bounding box center [298, 358] width 174 height 20
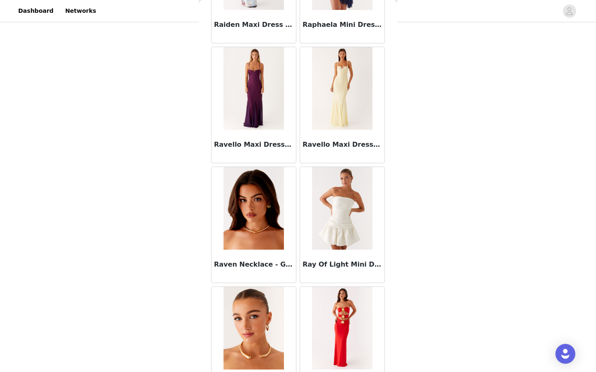
scroll to position [42882, 0]
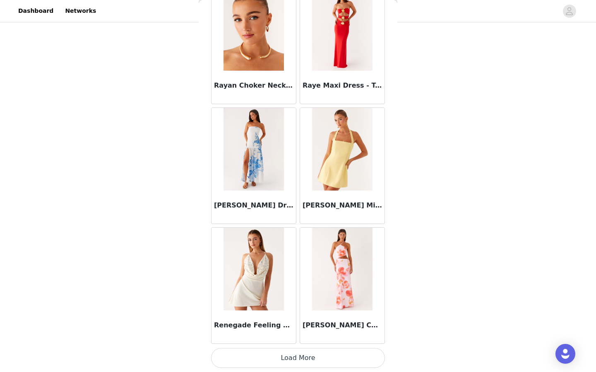
click at [333, 359] on button "Load More" at bounding box center [298, 358] width 174 height 20
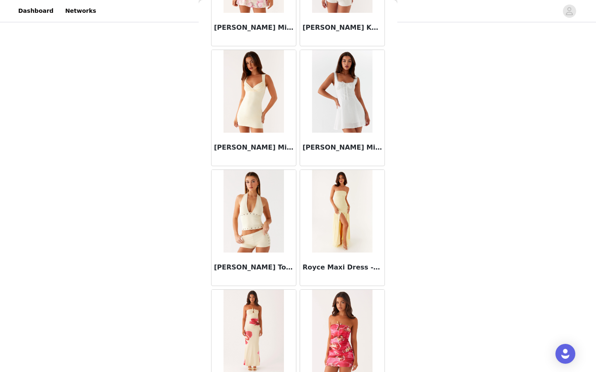
scroll to position [44081, 0]
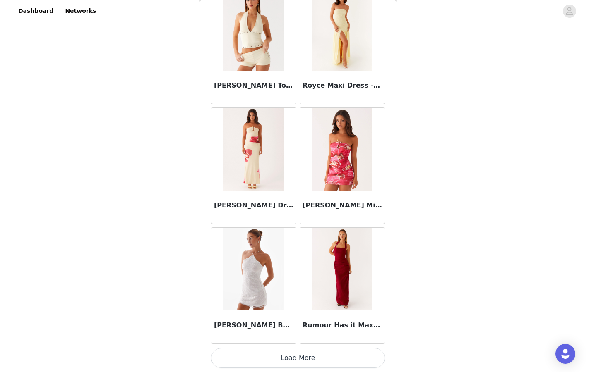
click at [333, 359] on button "Load More" at bounding box center [298, 358] width 174 height 20
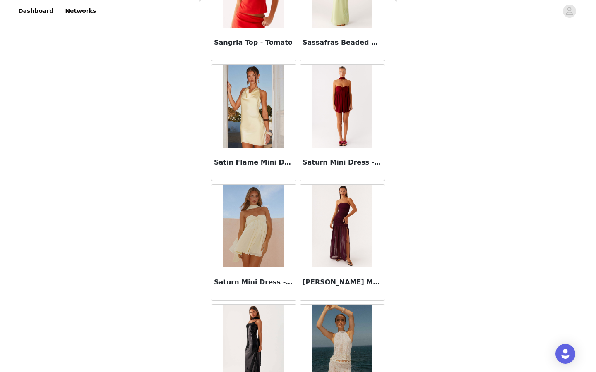
scroll to position [45281, 0]
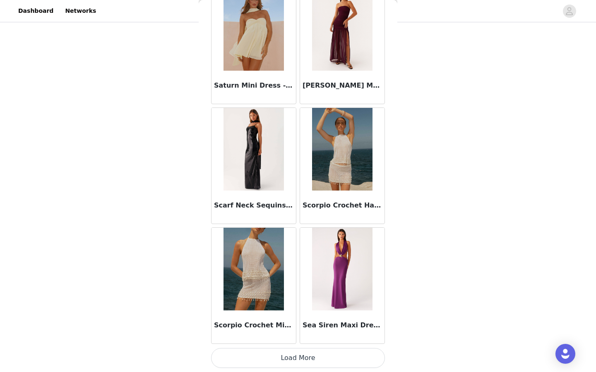
click at [333, 359] on button "Load More" at bounding box center [298, 358] width 174 height 20
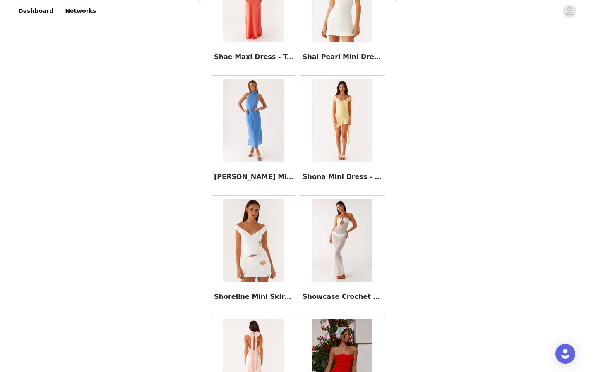
scroll to position [46481, 0]
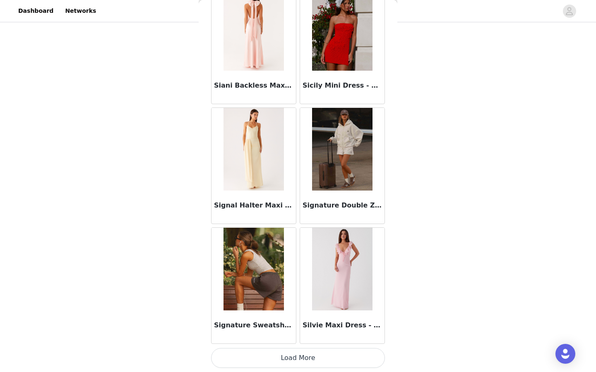
click at [333, 359] on button "Load More" at bounding box center [298, 358] width 174 height 20
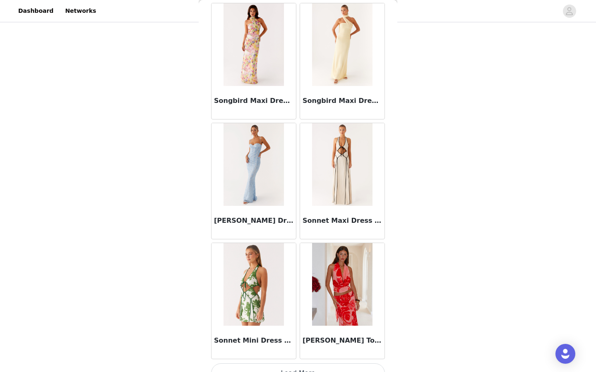
scroll to position [47680, 0]
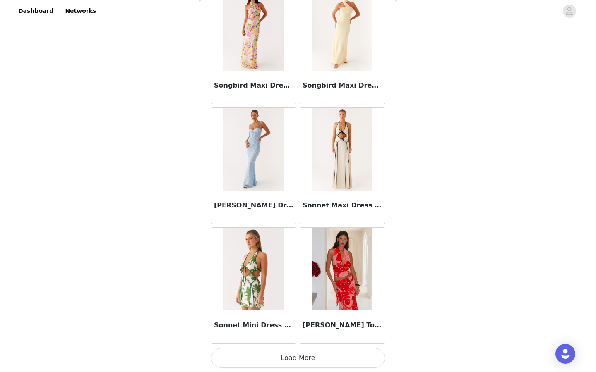
click at [333, 359] on button "Load More" at bounding box center [298, 358] width 174 height 20
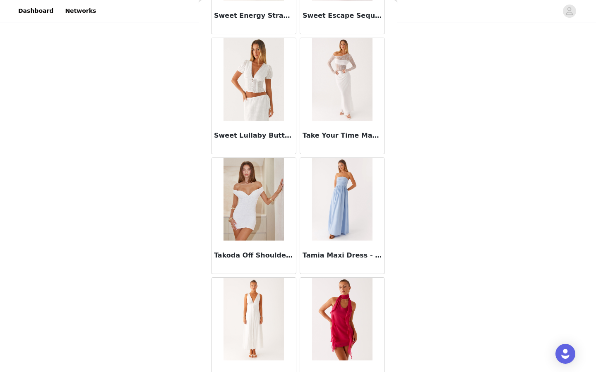
scroll to position [48880, 0]
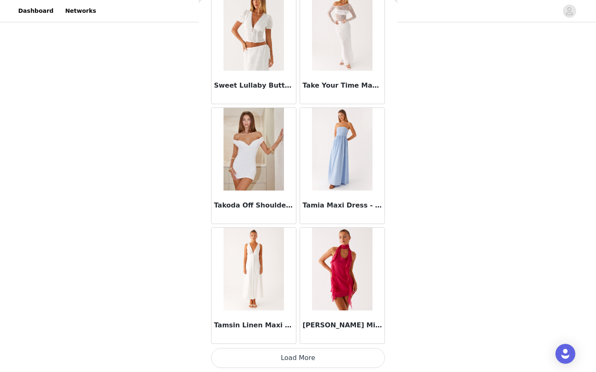
click at [333, 359] on button "Load More" at bounding box center [298, 358] width 174 height 20
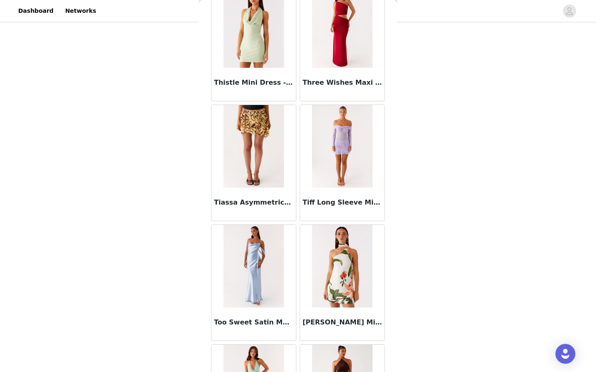
scroll to position [50080, 0]
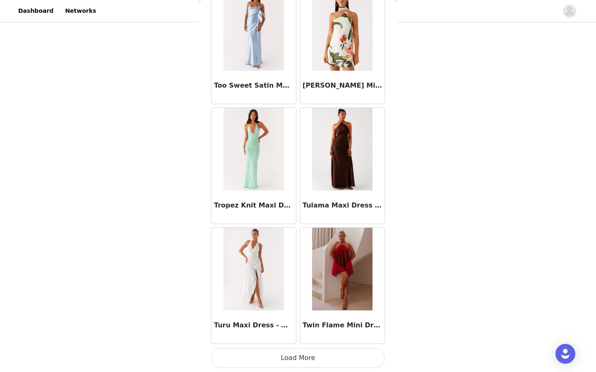
click at [333, 343] on div "Twin Flame Mini Dress - Fuchsia Gradient" at bounding box center [342, 327] width 84 height 33
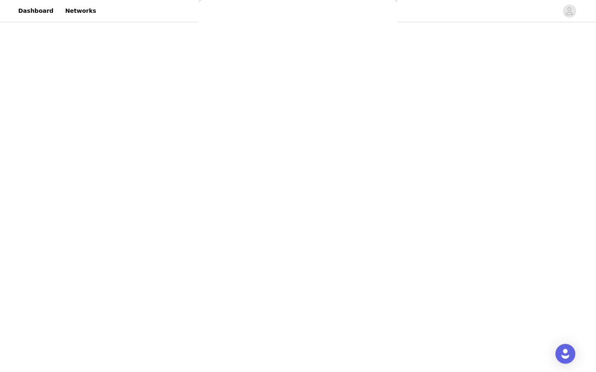
scroll to position [95, 0]
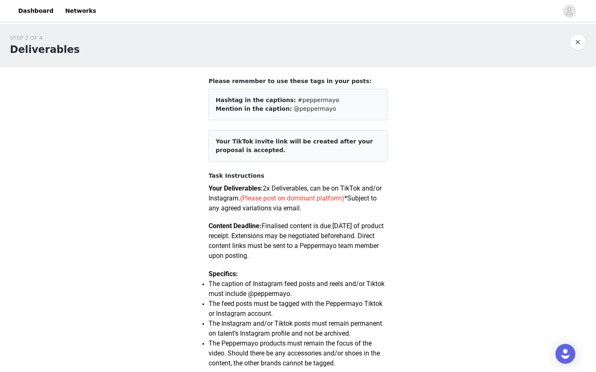
scroll to position [434, 0]
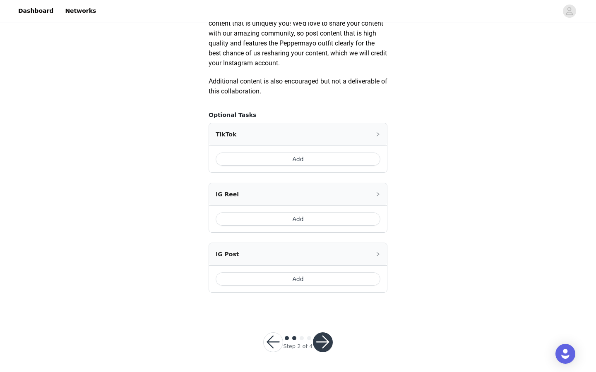
click at [315, 160] on button "Add" at bounding box center [298, 159] width 165 height 13
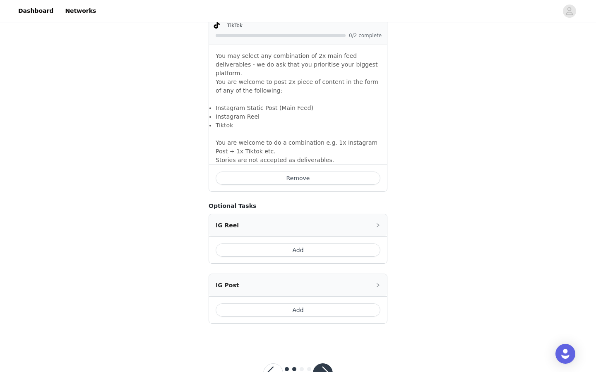
scroll to position [581, 0]
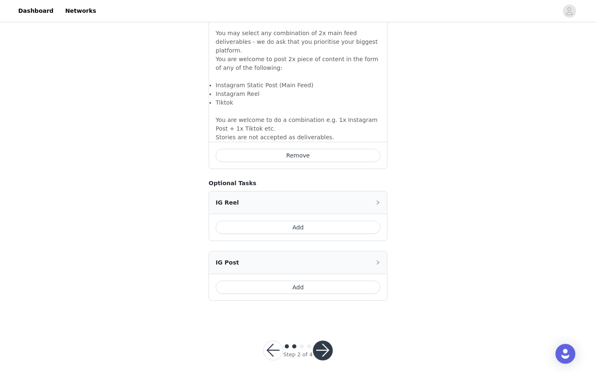
click at [318, 286] on button "Add" at bounding box center [298, 287] width 165 height 13
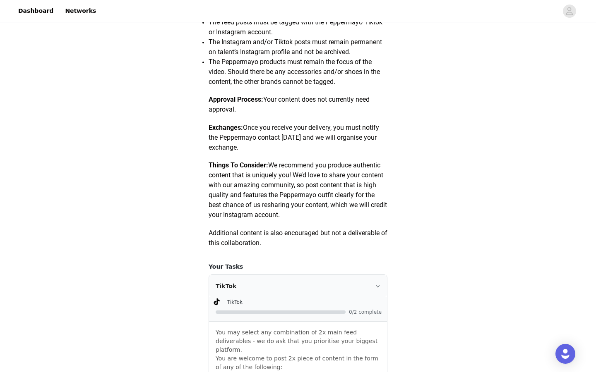
scroll to position [717, 0]
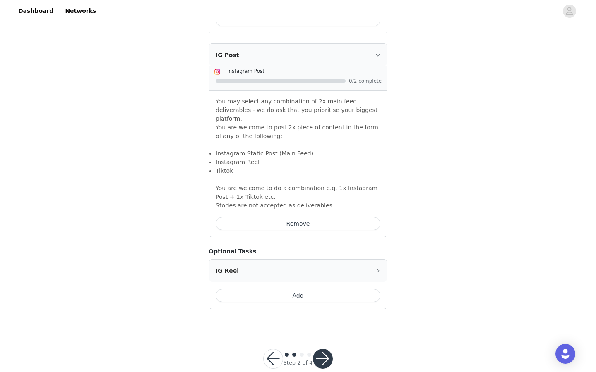
click at [266, 349] on button "button" at bounding box center [273, 359] width 20 height 20
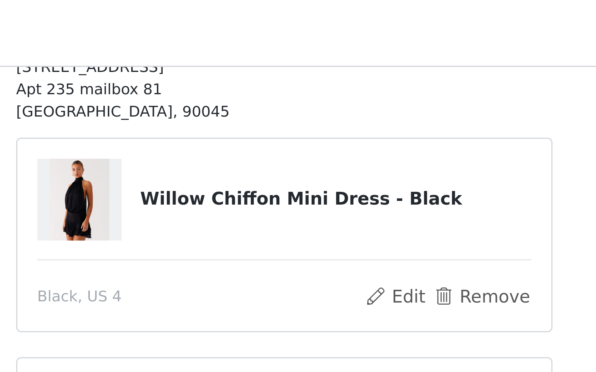
scroll to position [101, 0]
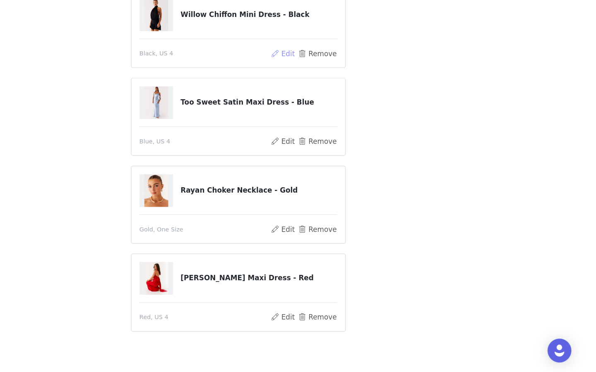
click at [335, 108] on button "Edit" at bounding box center [334, 107] width 21 height 10
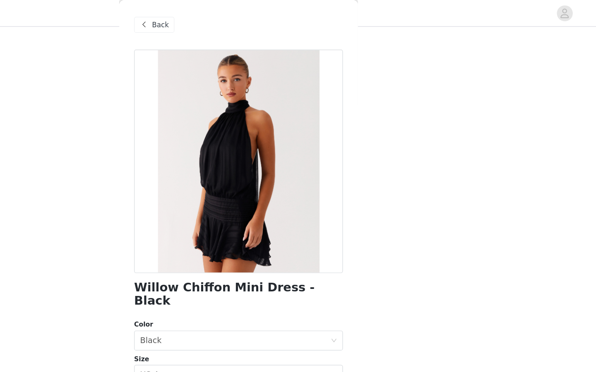
click at [229, 19] on span "Back" at bounding box center [233, 21] width 14 height 9
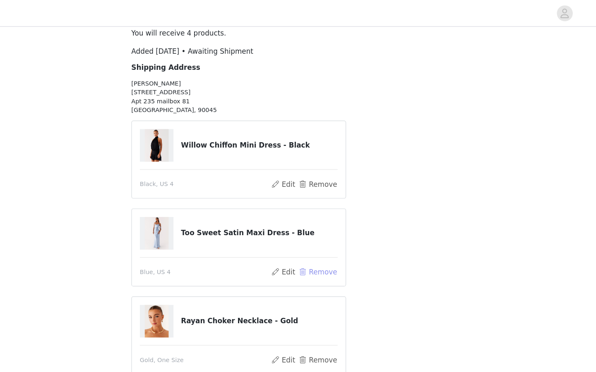
click at [354, 225] on button "Remove" at bounding box center [363, 227] width 33 height 10
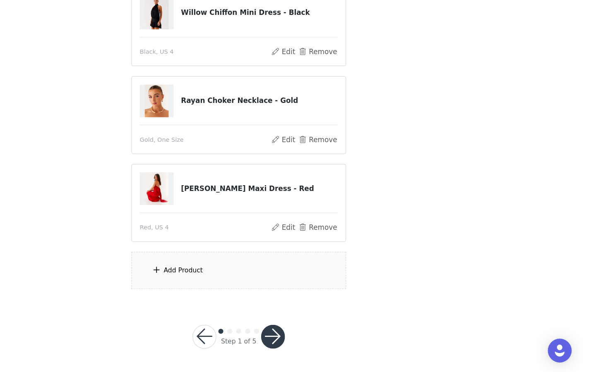
click at [277, 285] on div "Add Product" at bounding box center [297, 287] width 179 height 31
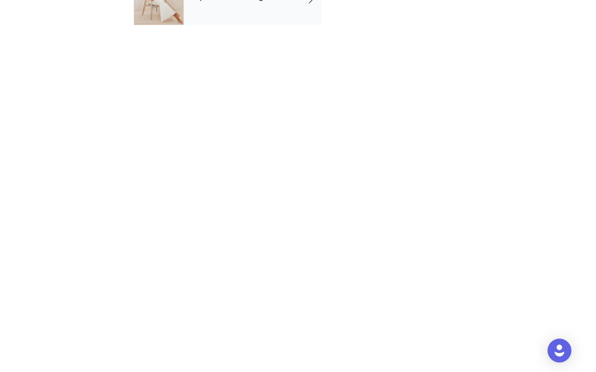
scroll to position [62, 0]
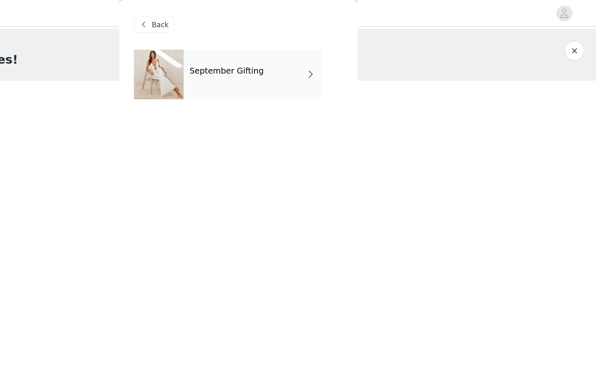
click at [300, 63] on div "September Gifting" at bounding box center [309, 61] width 115 height 41
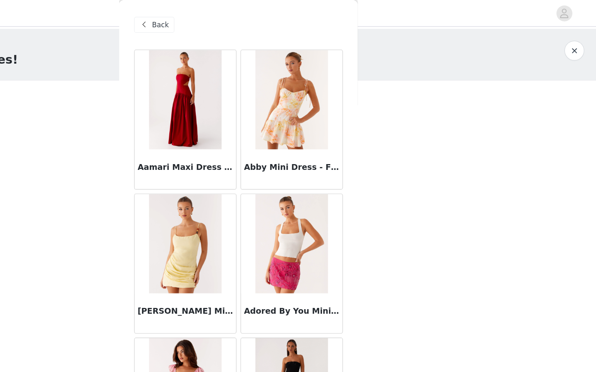
scroll to position [0, 0]
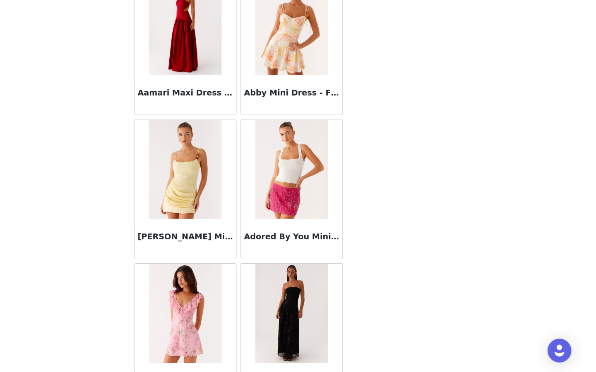
click at [267, 302] on img at bounding box center [253, 323] width 60 height 83
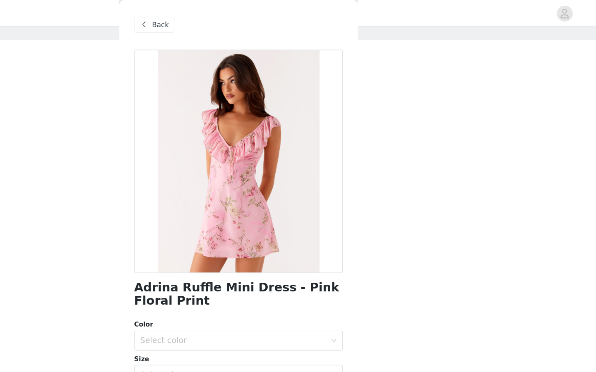
scroll to position [62, 0]
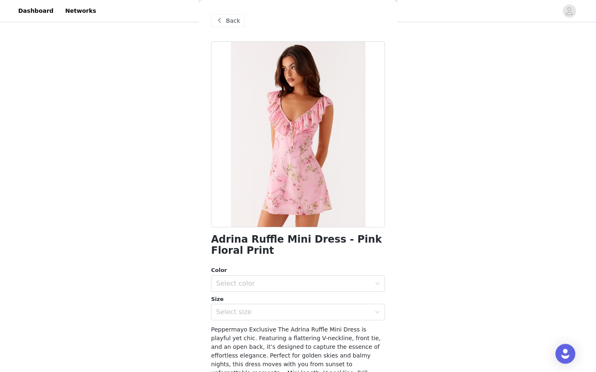
click at [235, 24] on span "Back" at bounding box center [233, 21] width 14 height 9
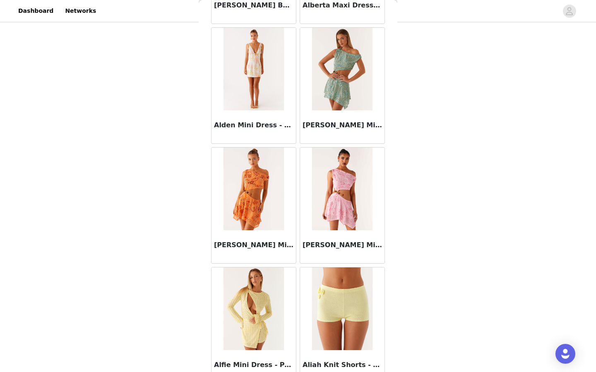
scroll to position [894, 0]
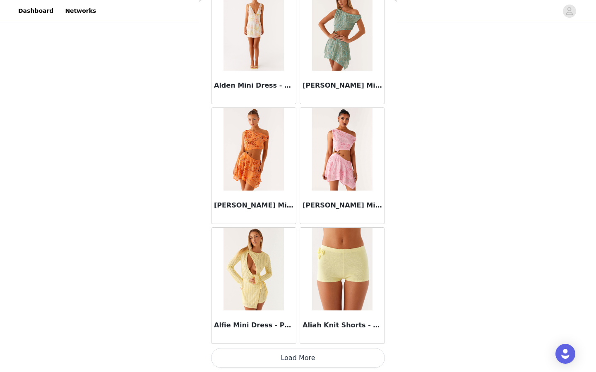
click at [297, 362] on button "Load More" at bounding box center [298, 358] width 174 height 20
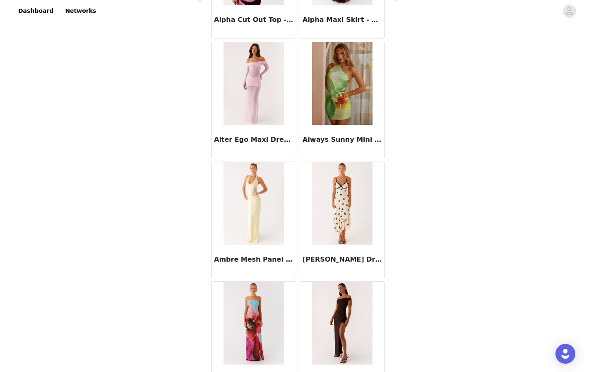
scroll to position [2093, 0]
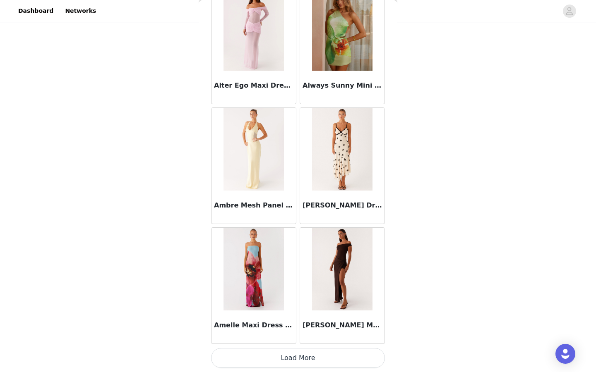
click at [303, 359] on button "Load More" at bounding box center [298, 358] width 174 height 20
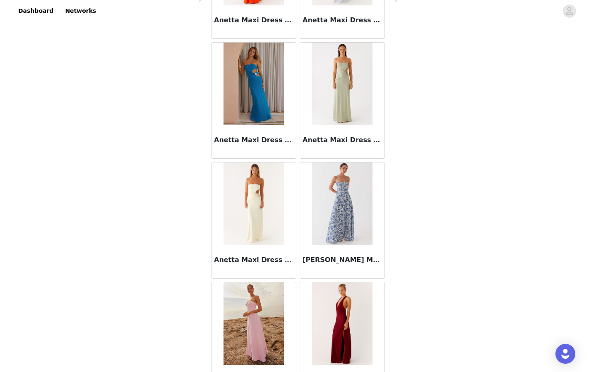
scroll to position [3293, 0]
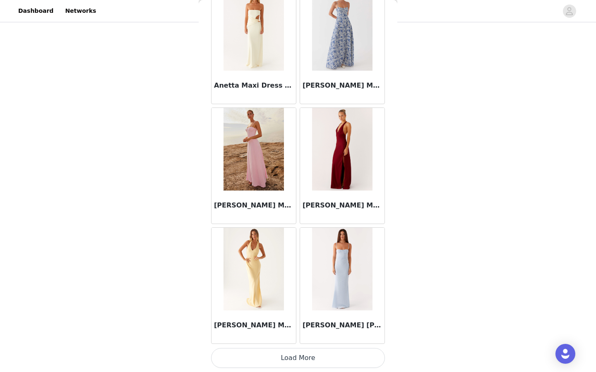
click at [303, 357] on button "Load More" at bounding box center [298, 358] width 174 height 20
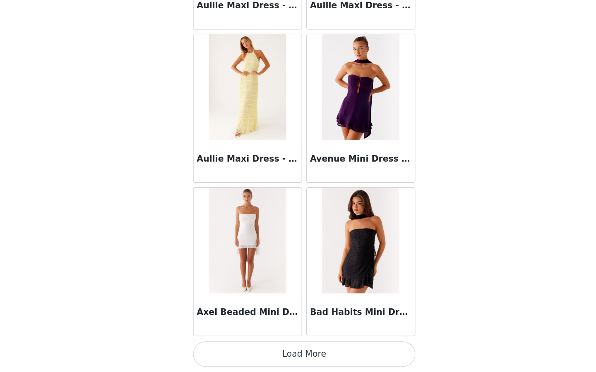
scroll to position [62, 0]
click at [299, 359] on button "Load More" at bounding box center [298, 358] width 174 height 20
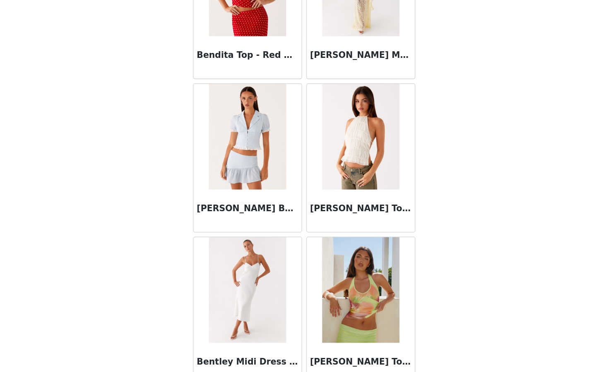
scroll to position [5692, 0]
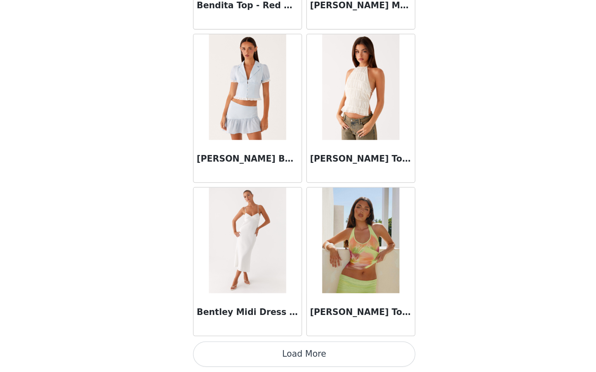
click at [292, 359] on button "Load More" at bounding box center [298, 358] width 174 height 20
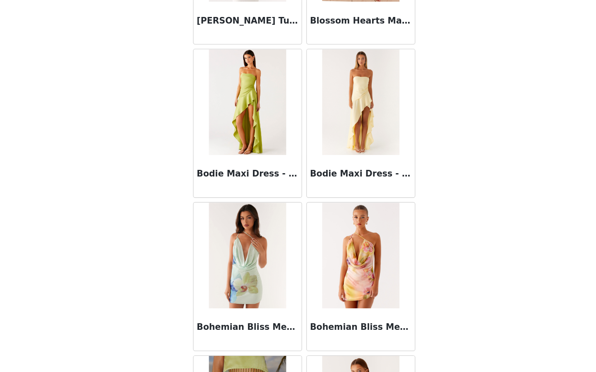
scroll to position [6361, 0]
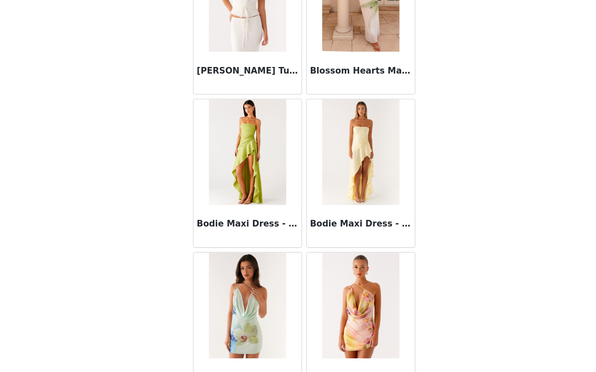
click at [267, 218] on img at bounding box center [253, 200] width 60 height 83
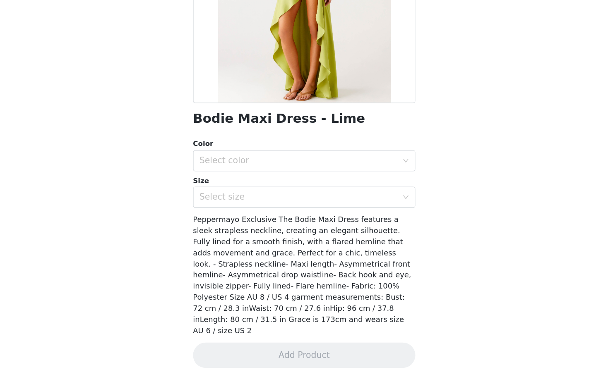
scroll to position [0, 0]
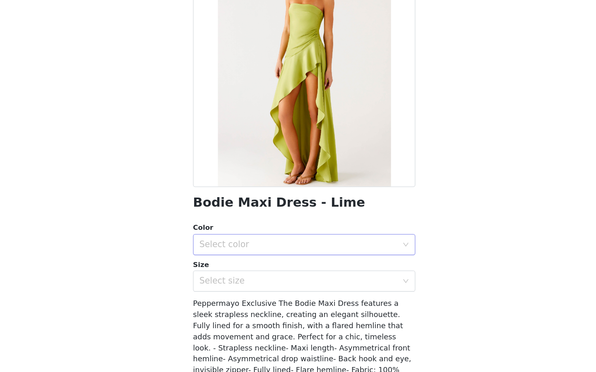
click at [281, 273] on div "Select color" at bounding box center [293, 272] width 155 height 8
click at [273, 290] on li "Lime" at bounding box center [298, 290] width 174 height 13
click at [278, 304] on div "Select size" at bounding box center [293, 301] width 155 height 8
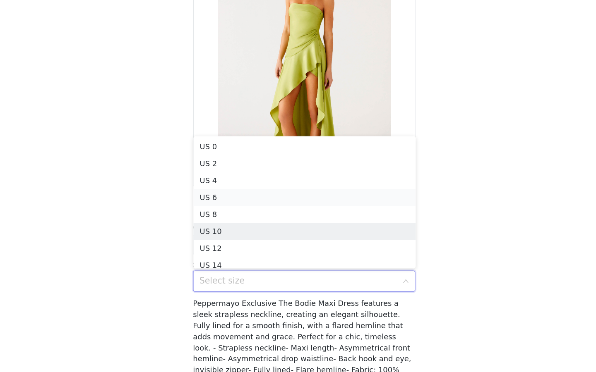
scroll to position [4, 0]
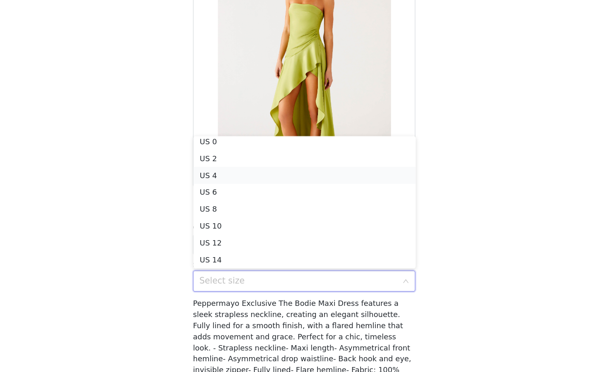
click at [246, 216] on li "US 4" at bounding box center [298, 218] width 174 height 13
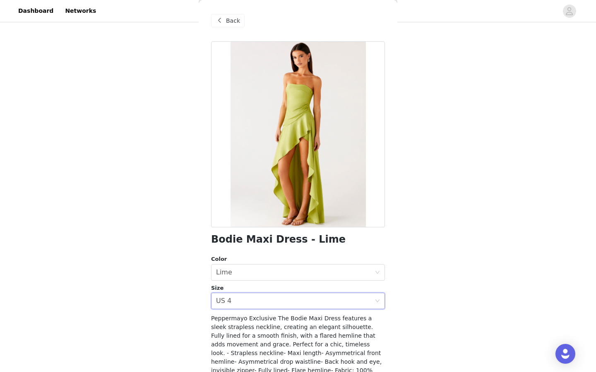
scroll to position [66, 0]
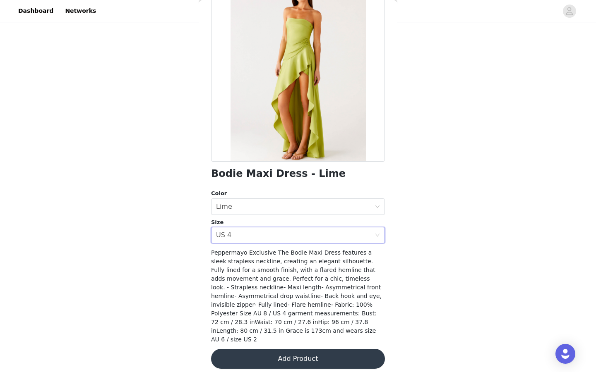
click at [321, 350] on button "Add Product" at bounding box center [298, 359] width 174 height 20
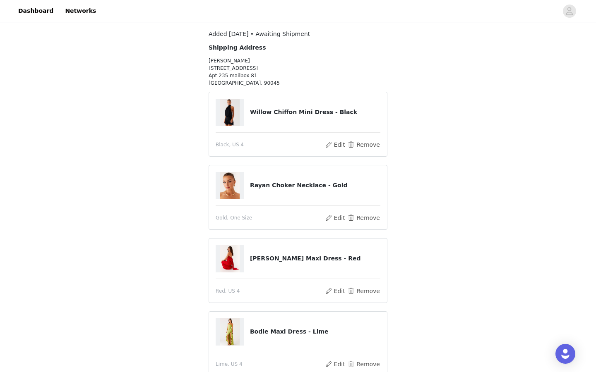
scroll to position [144, 0]
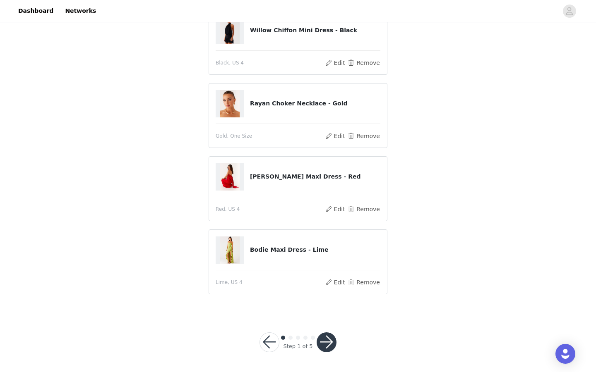
click at [329, 338] on button "button" at bounding box center [326, 343] width 20 height 20
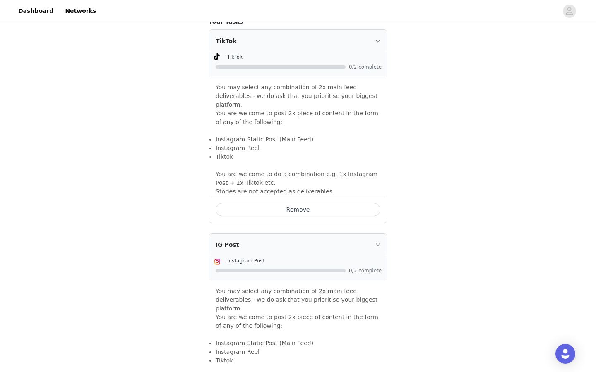
scroll to position [511, 0]
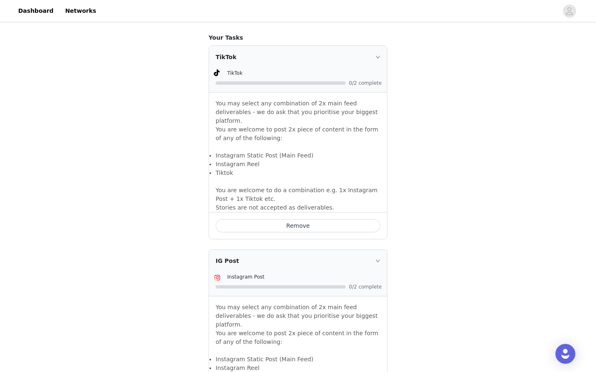
click at [317, 220] on button "Remove" at bounding box center [298, 225] width 165 height 13
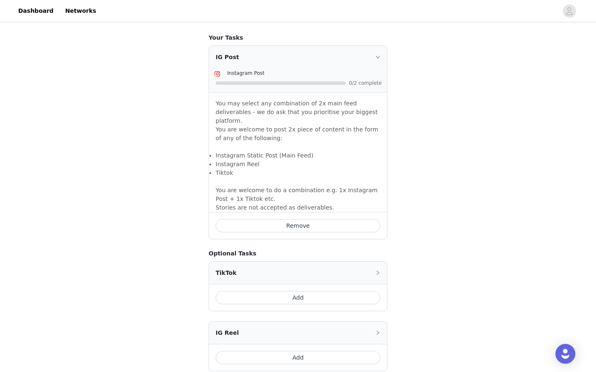
scroll to position [582, 0]
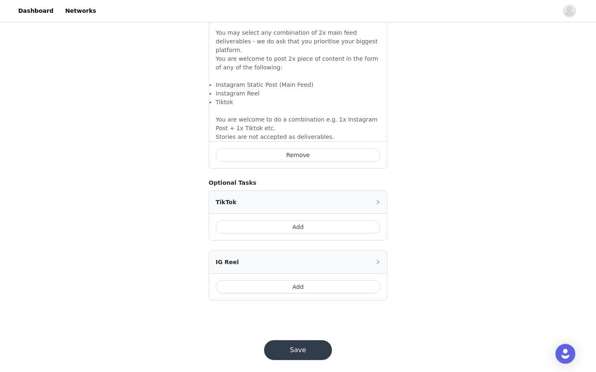
click at [318, 346] on button "Save" at bounding box center [298, 350] width 68 height 20
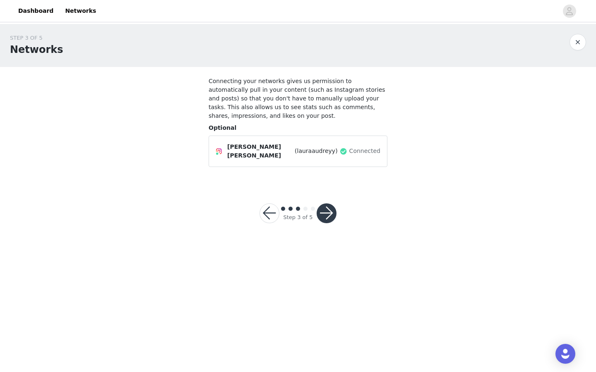
click at [332, 204] on button "button" at bounding box center [326, 214] width 20 height 20
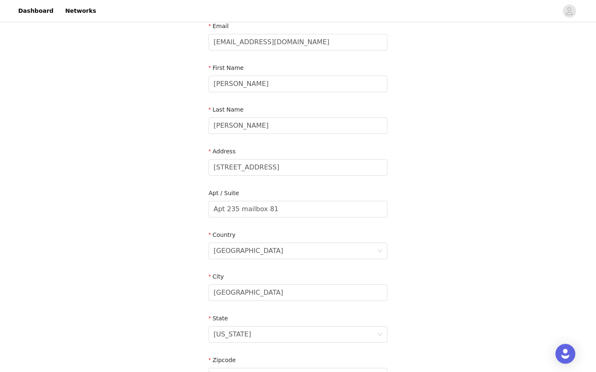
scroll to position [60, 0]
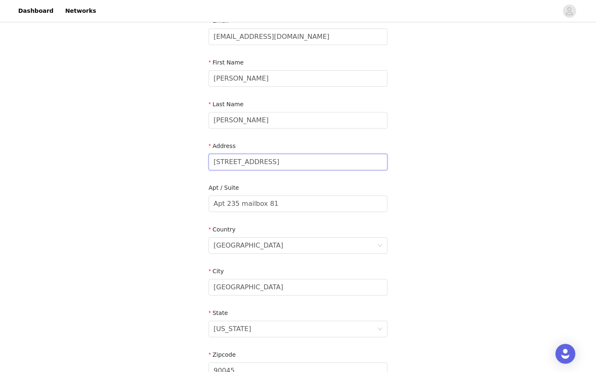
click at [222, 163] on input "6040 center drive" at bounding box center [297, 162] width 179 height 17
drag, startPoint x: 273, startPoint y: 164, endPoint x: 233, endPoint y: 163, distance: 40.5
click at [233, 163] on input "6240 center drive" at bounding box center [297, 162] width 179 height 17
type input "6240 W 3rd St"
drag, startPoint x: 278, startPoint y: 206, endPoint x: 225, endPoint y: 205, distance: 52.6
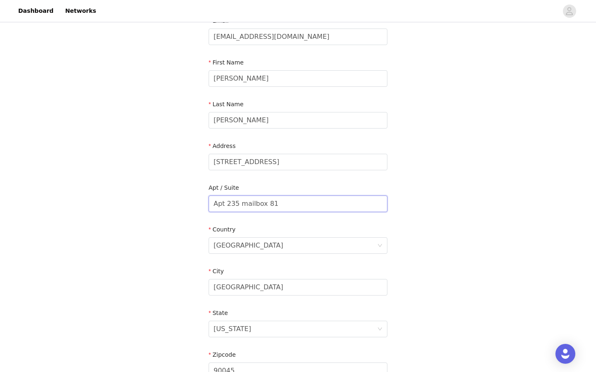
click at [225, 205] on input "Apt 235 mailbox 81" at bounding box center [297, 204] width 179 height 17
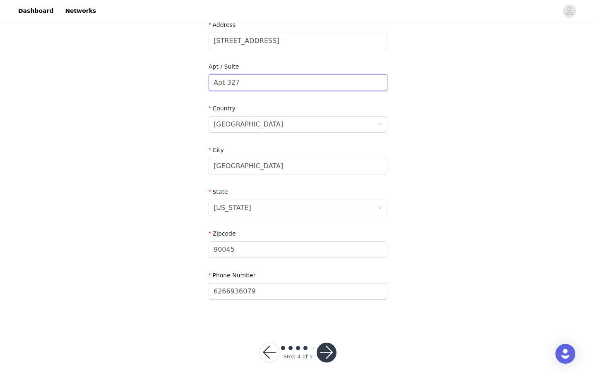
scroll to position [192, 0]
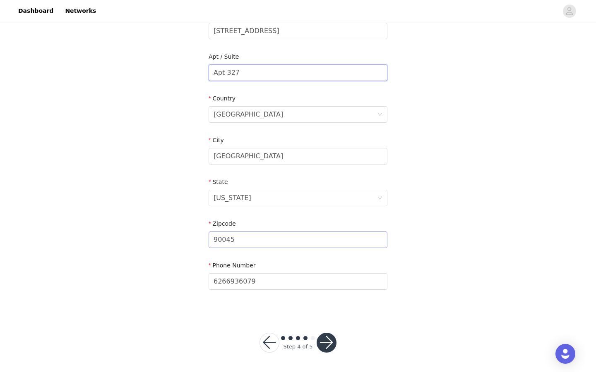
type input "Apt 327"
click at [238, 240] on input "90045" at bounding box center [297, 240] width 179 height 17
type input "90036"
click at [324, 336] on button "button" at bounding box center [326, 343] width 20 height 20
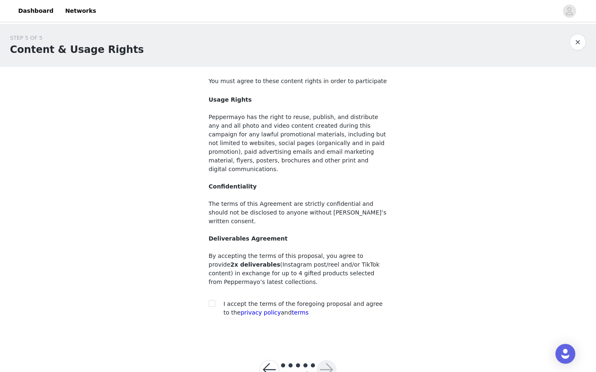
scroll to position [10, 0]
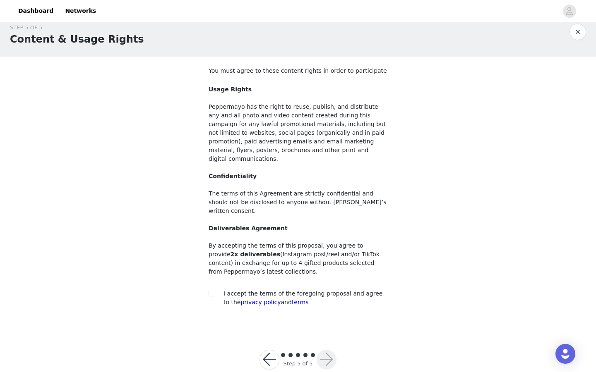
click at [268, 290] on span "I accept the terms of the foregoing proposal and agree to the privacy policy an…" at bounding box center [302, 297] width 159 height 15
click at [211, 290] on span at bounding box center [211, 293] width 7 height 7
click at [211, 290] on input "checkbox" at bounding box center [211, 293] width 6 height 6
checkbox input "true"
click at [328, 350] on button "button" at bounding box center [326, 360] width 20 height 20
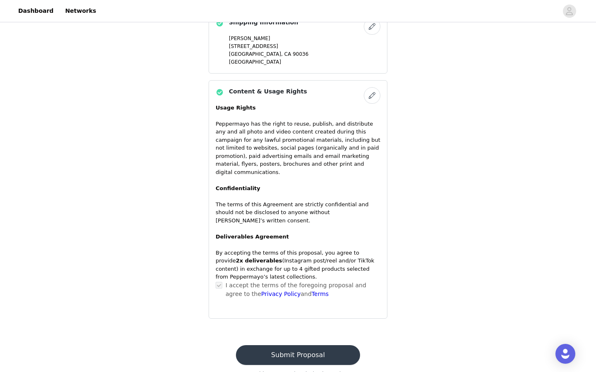
scroll to position [637, 0]
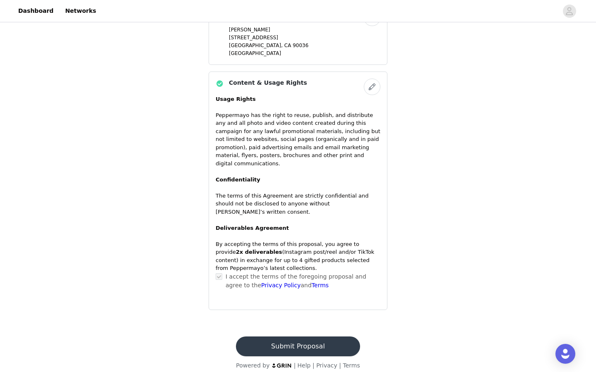
click at [316, 341] on button "Submit Proposal" at bounding box center [298, 347] width 124 height 20
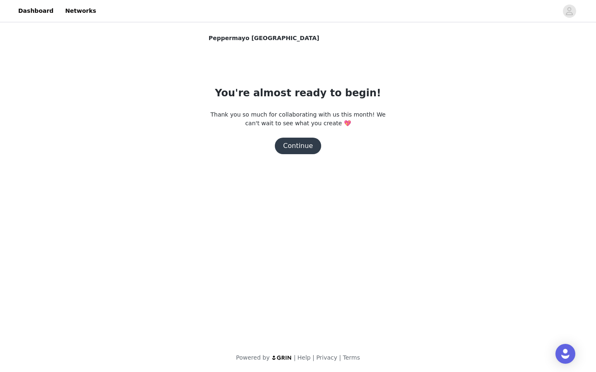
click at [300, 146] on button "Continue" at bounding box center [298, 146] width 46 height 17
